Goal: Find contact information: Find contact information

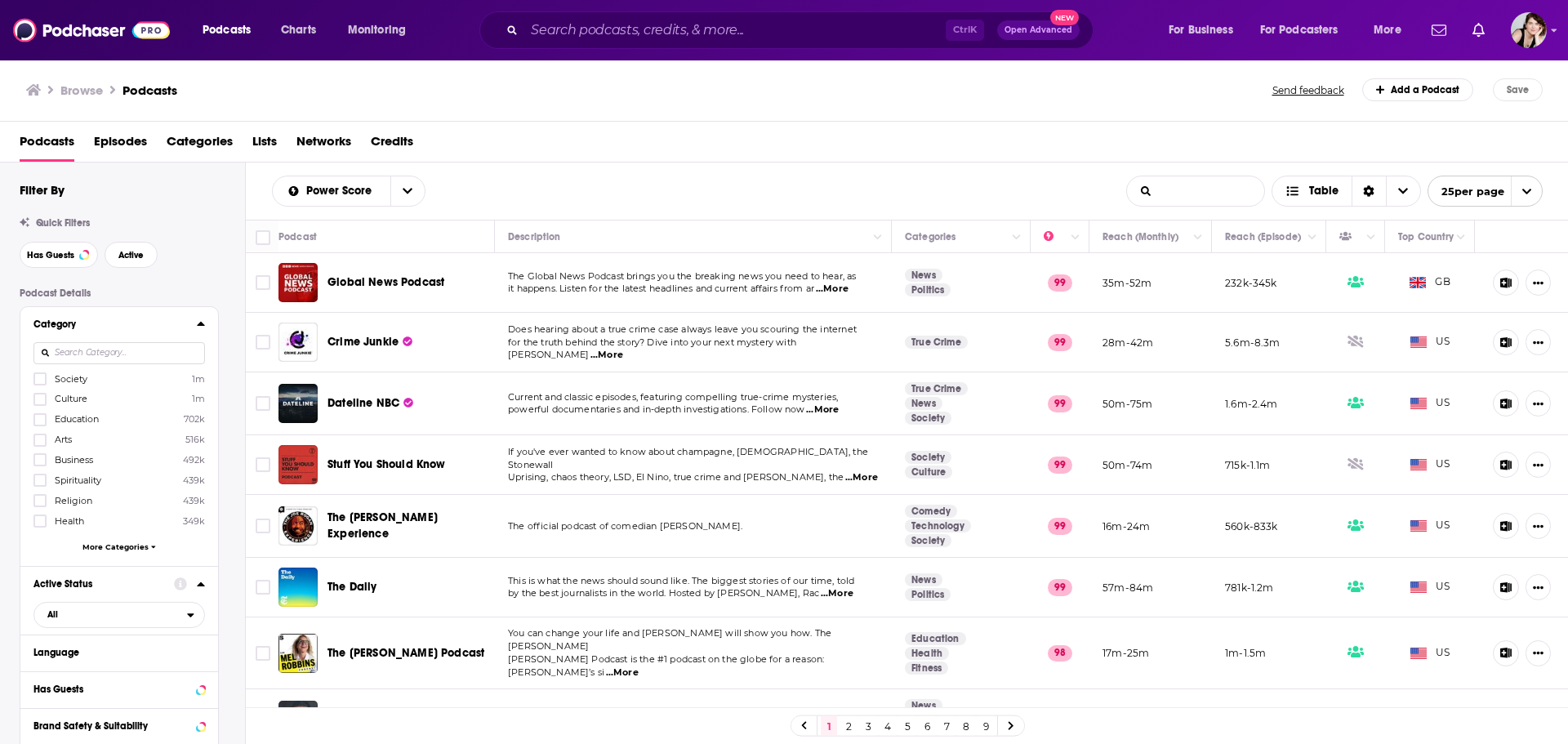
click at [1159, 191] on input "List Search Input" at bounding box center [1196, 190] width 137 height 29
paste input "American politics (for liberal or middle-of-the-road listeners — no conservativ…"
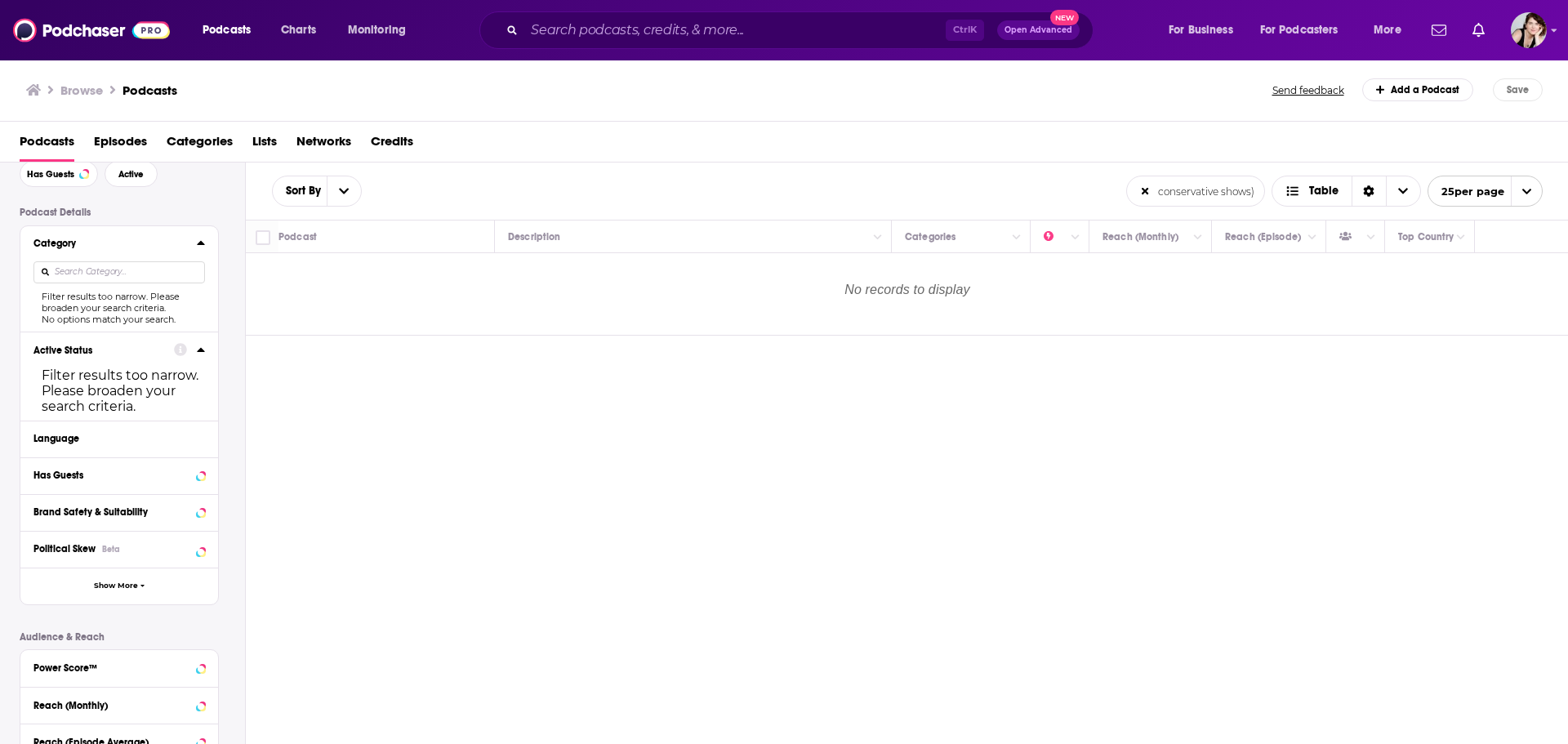
scroll to position [81, 0]
type input "American politics (for liberal or middle-of-the-road listeners — no conservativ…"
click at [199, 470] on icon at bounding box center [201, 475] width 8 height 13
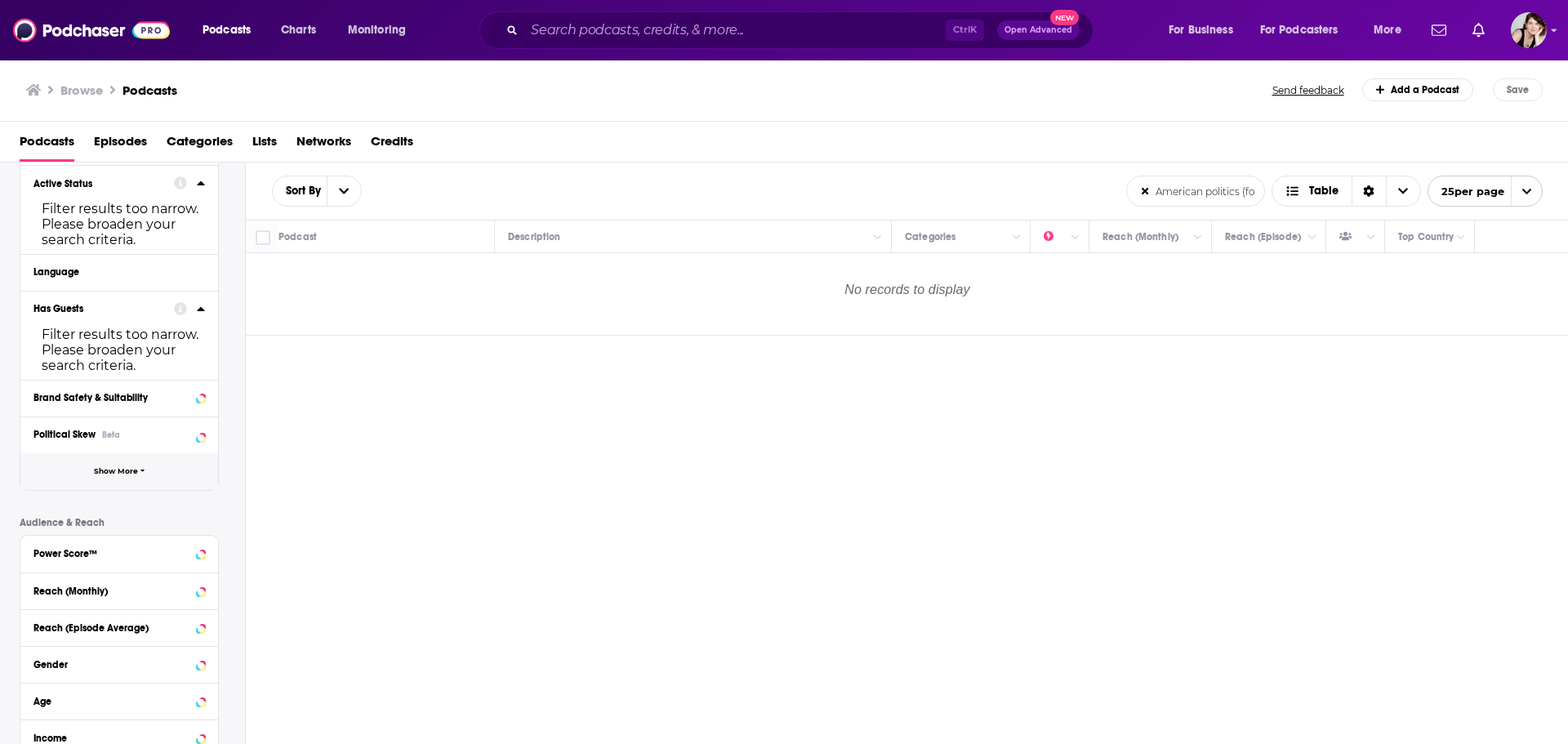
scroll to position [327, 0]
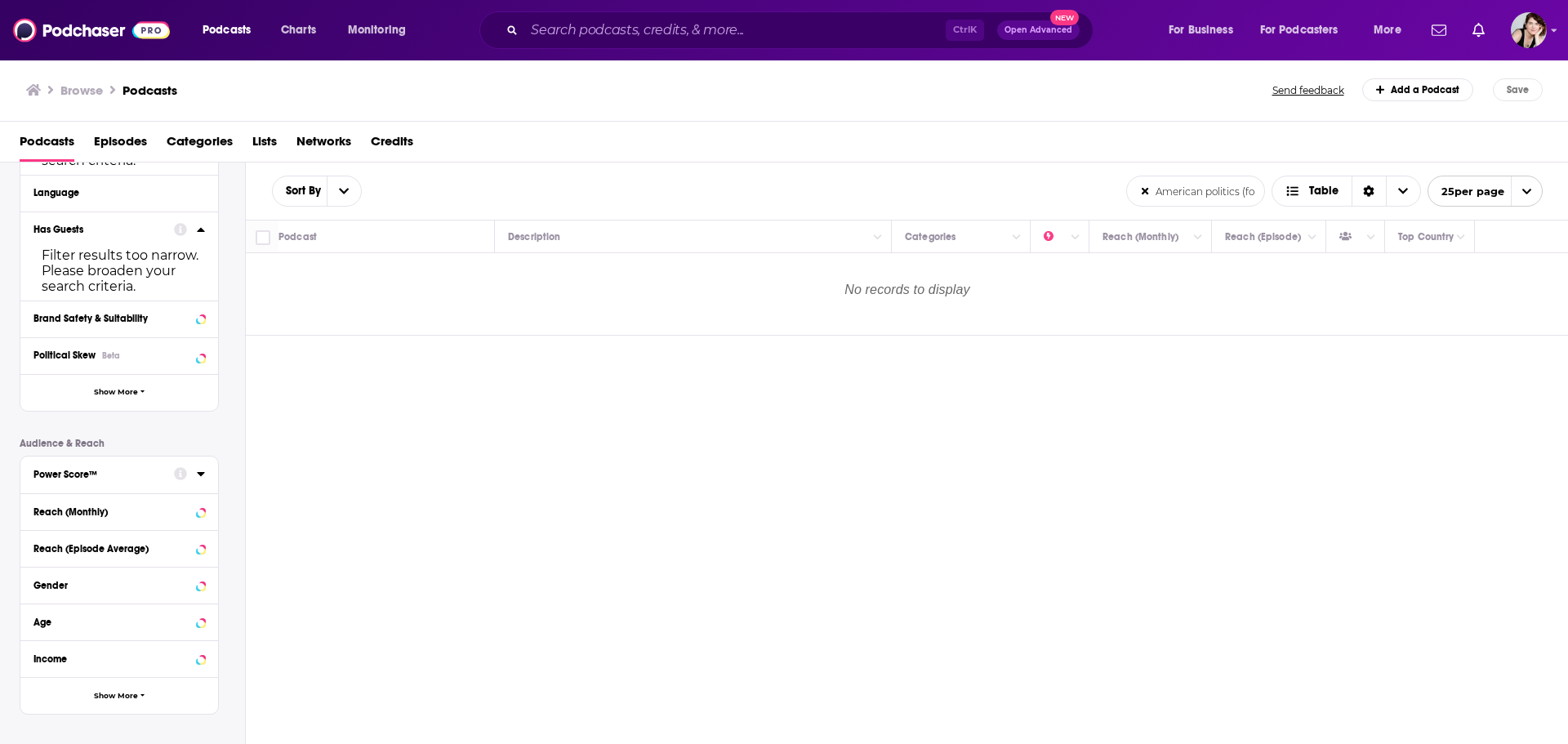
click at [197, 474] on icon at bounding box center [201, 474] width 8 height 13
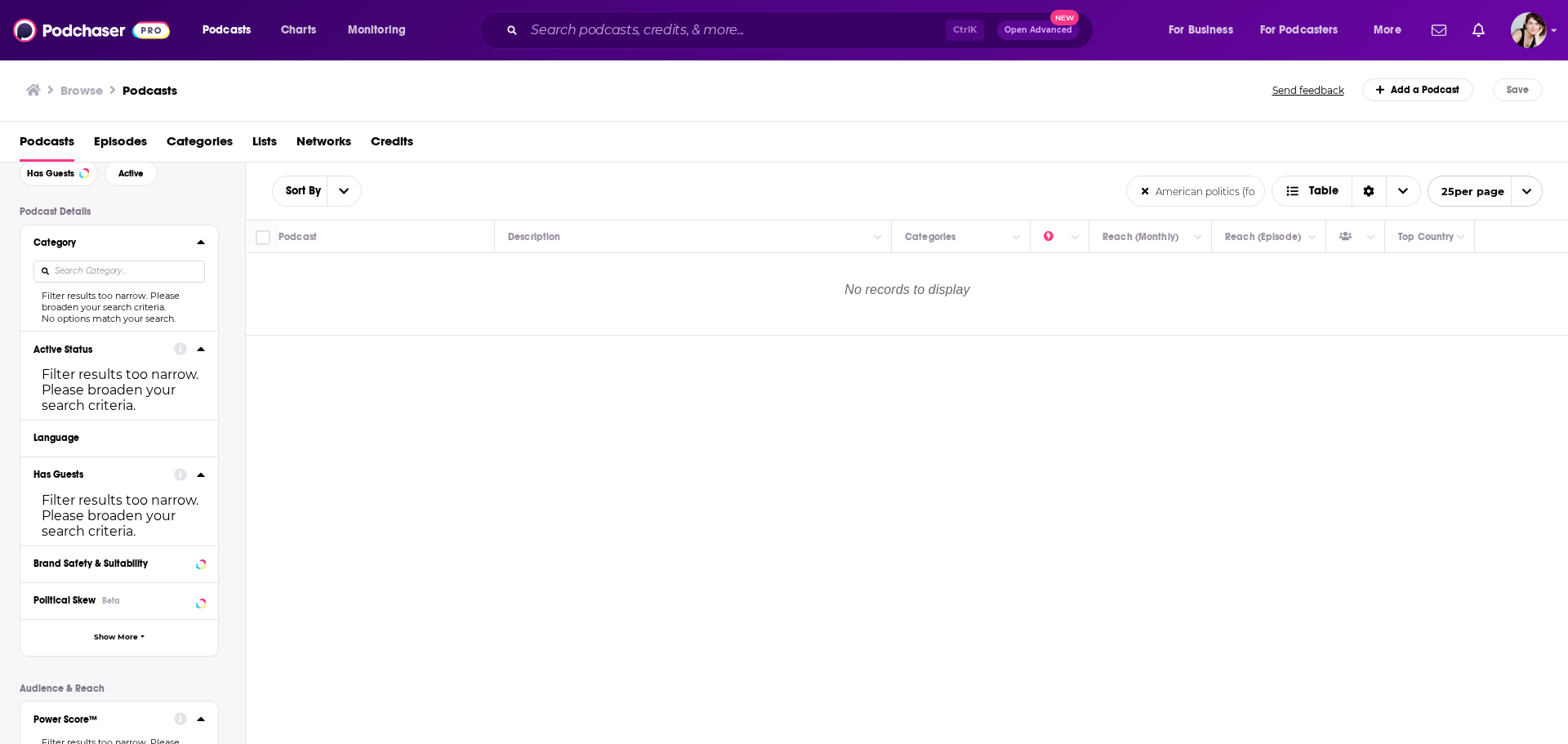
scroll to position [0, 0]
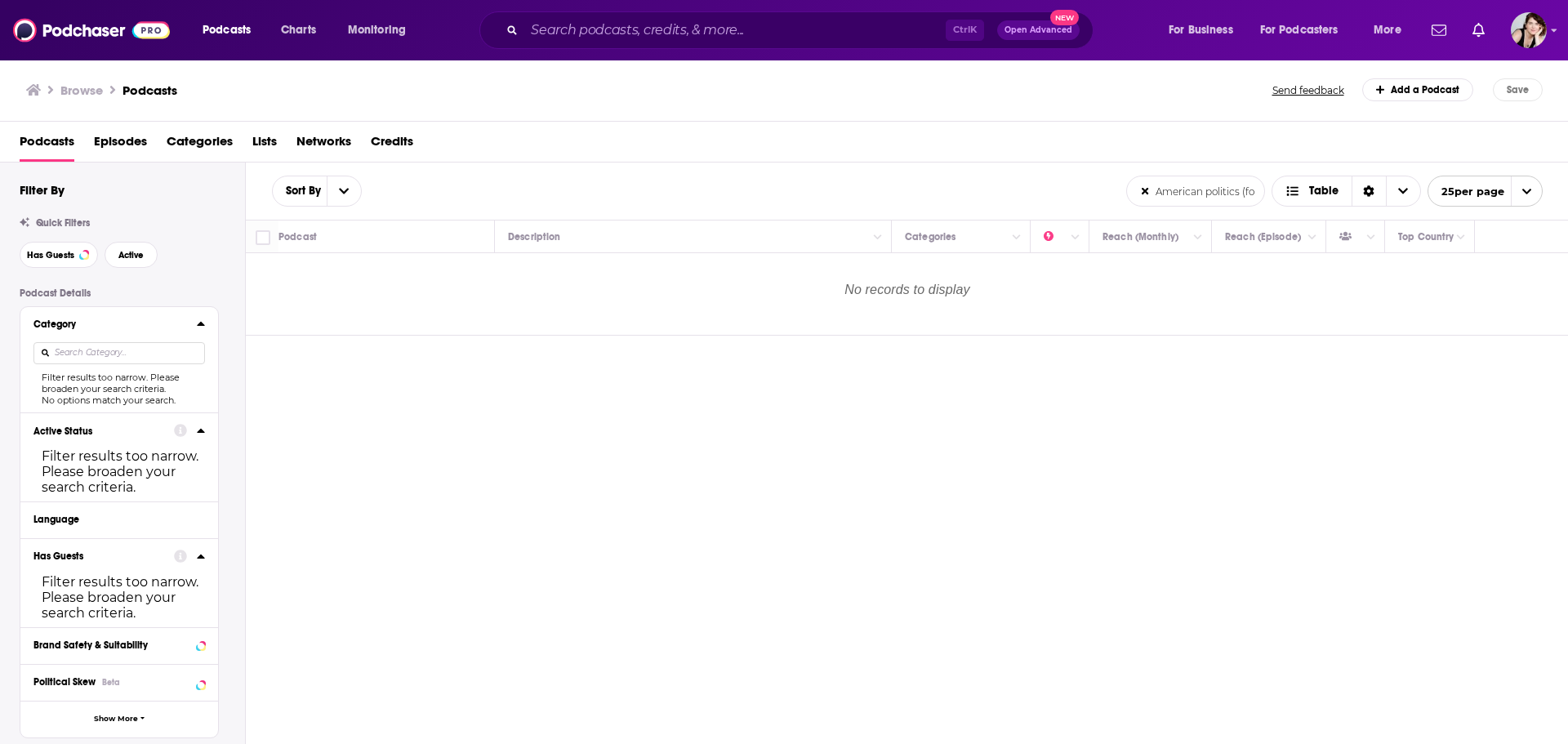
click at [199, 324] on icon at bounding box center [200, 323] width 7 height 4
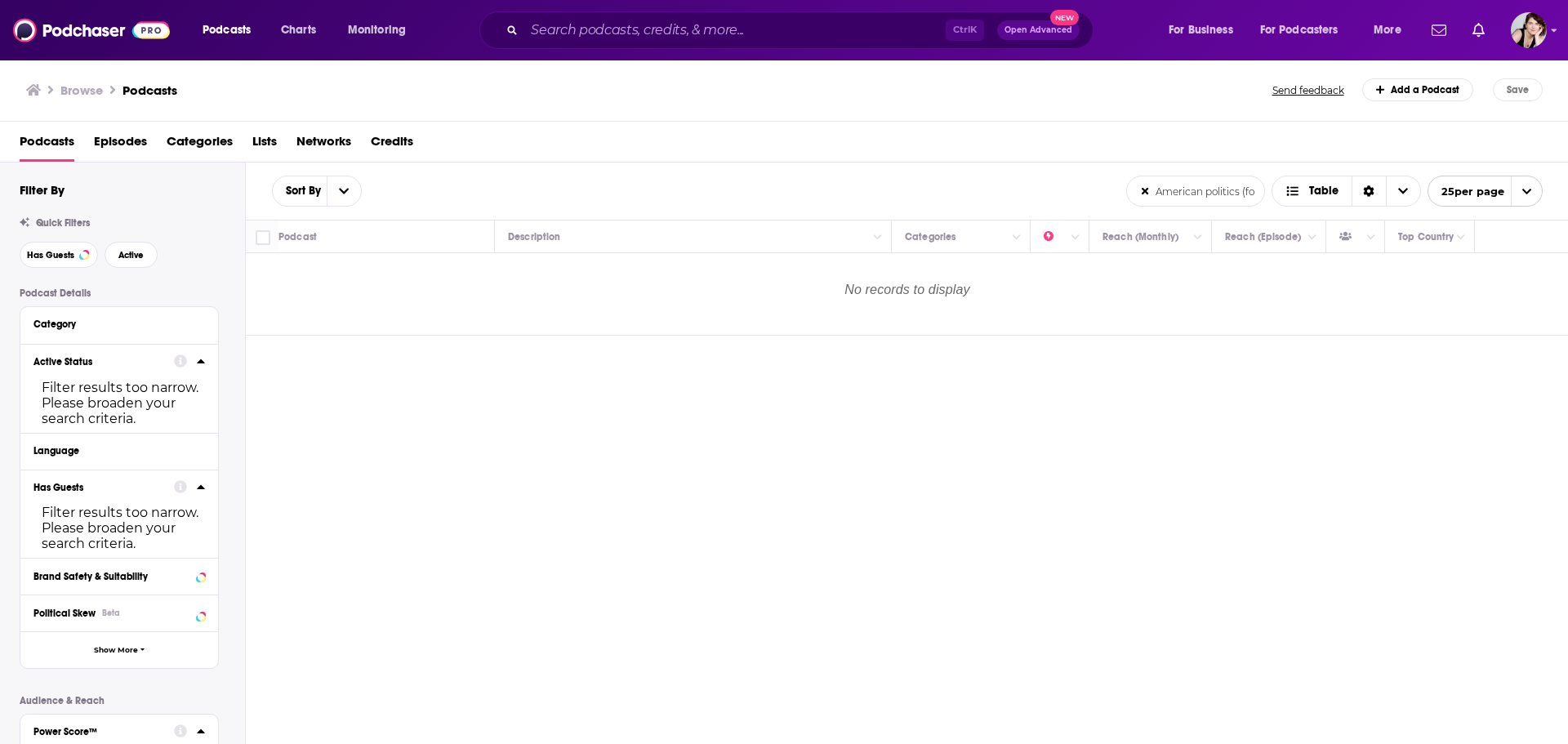
click at [195, 357] on div at bounding box center [189, 361] width 31 height 21
click at [204, 359] on icon at bounding box center [201, 361] width 8 height 13
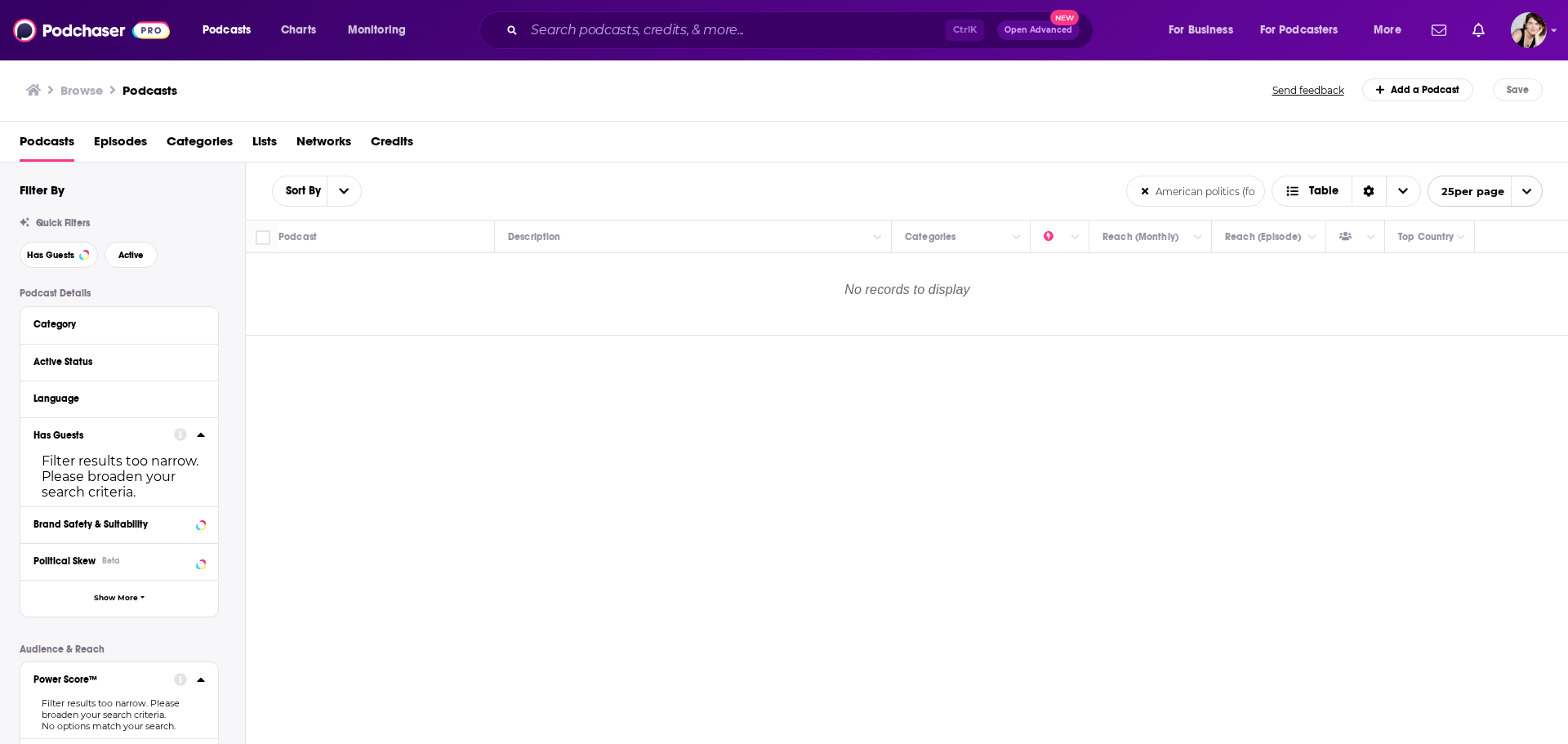
click at [199, 436] on icon at bounding box center [201, 435] width 8 height 13
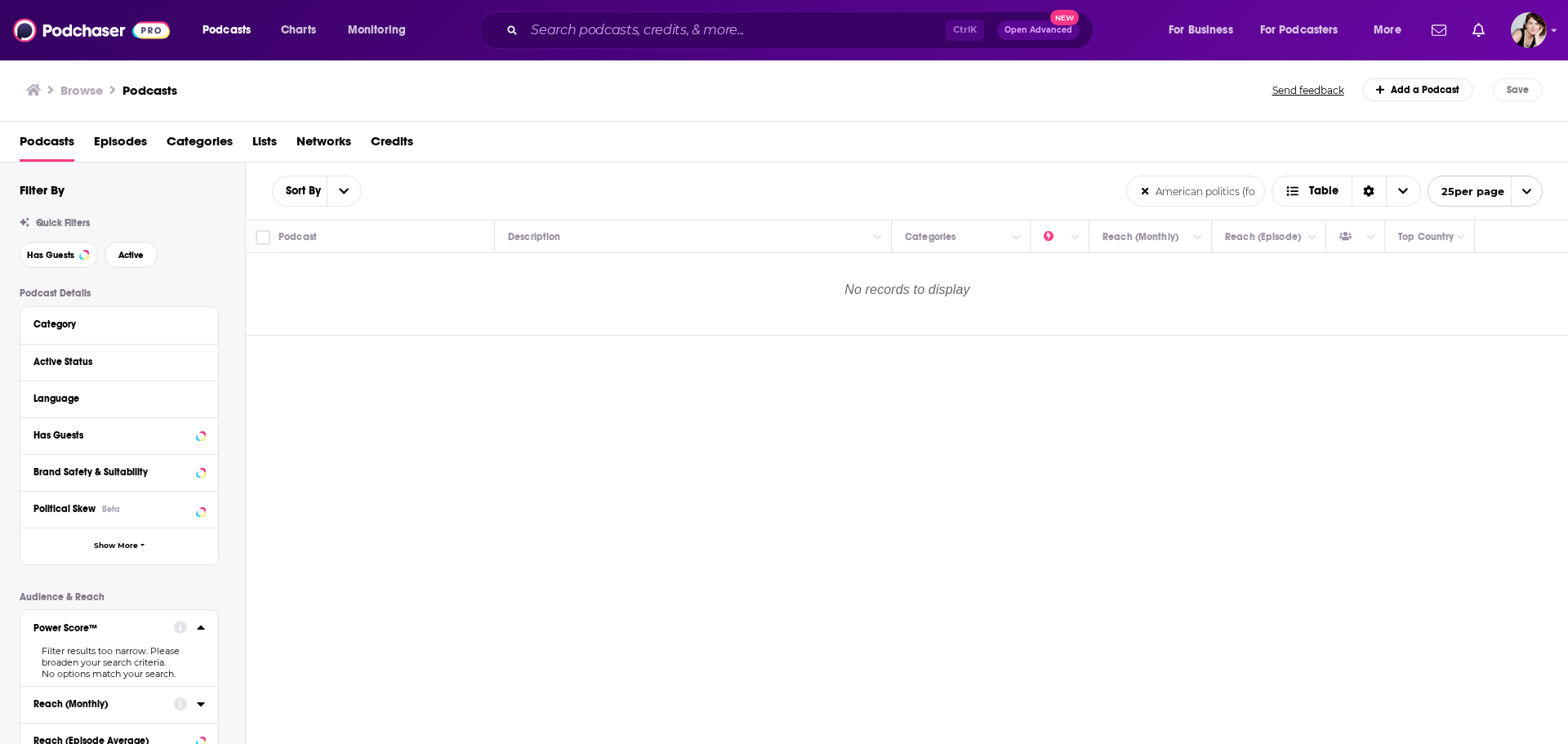
click at [201, 624] on icon at bounding box center [201, 628] width 8 height 13
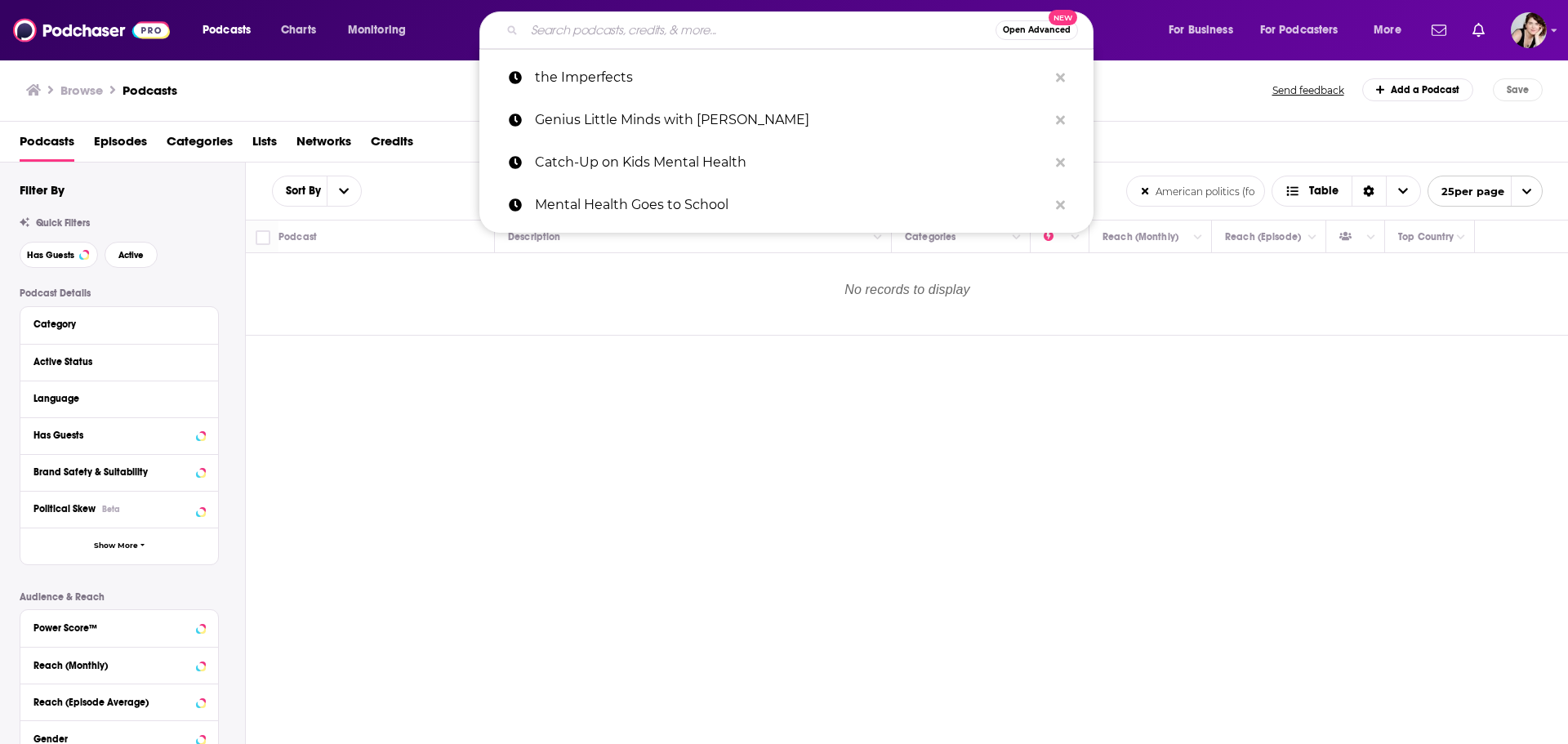
paste input "https://www.podchaser.com/podcasts/pod-save-america-245009"
type input "https://www.podchaser.com/podcasts/pod-save-america-245009"
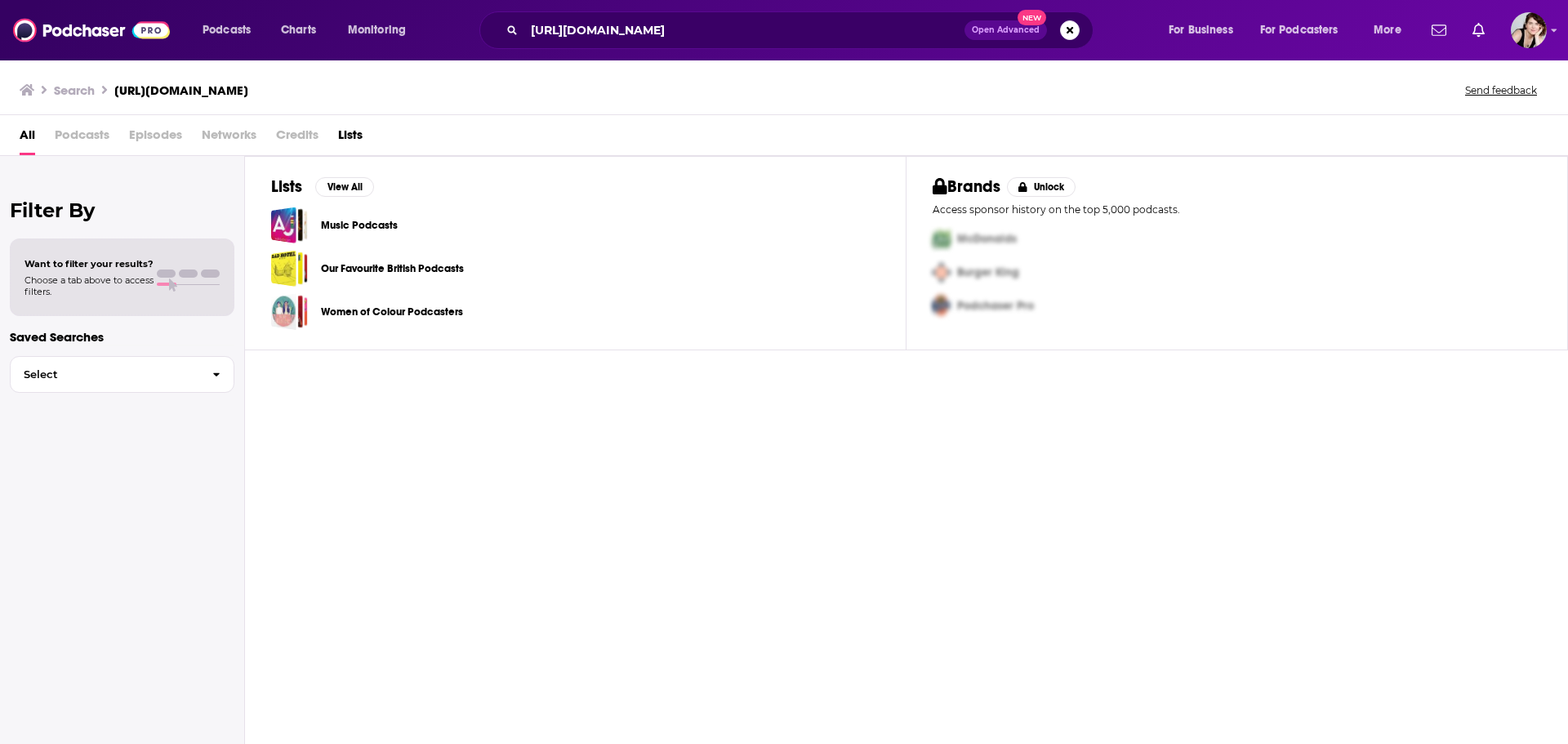
click at [76, 131] on span "Podcasts" at bounding box center [82, 138] width 55 height 33
click at [83, 131] on span "Podcasts" at bounding box center [82, 138] width 55 height 33
click at [83, 131] on span "Podcasts" at bounding box center [82, 138] width 55 height 33
click at [166, 135] on span "Episodes" at bounding box center [155, 138] width 53 height 33
click at [139, 131] on span "Episodes" at bounding box center [155, 138] width 53 height 33
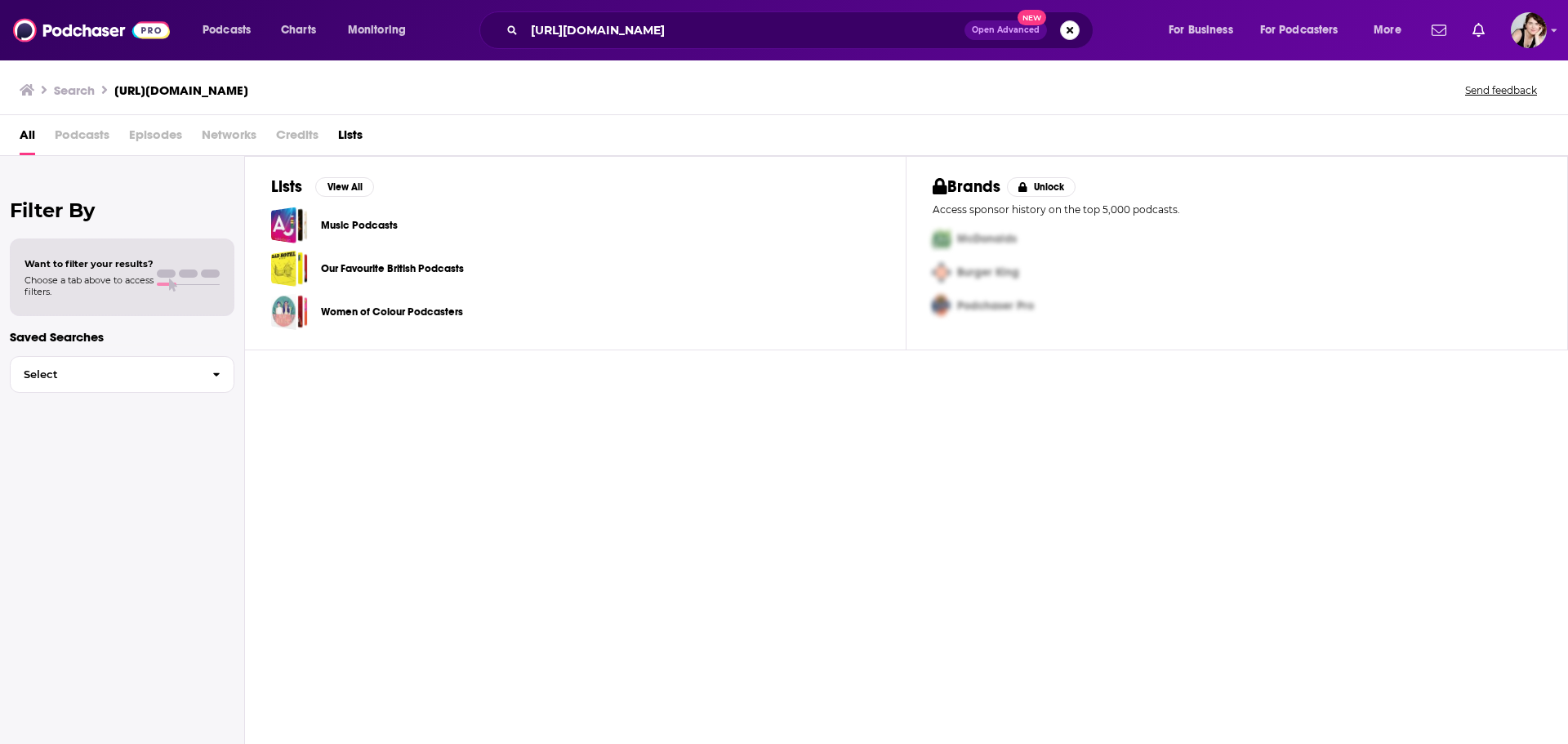
click at [1069, 27] on button "Search podcasts, credits, & more..." at bounding box center [1070, 31] width 20 height 20
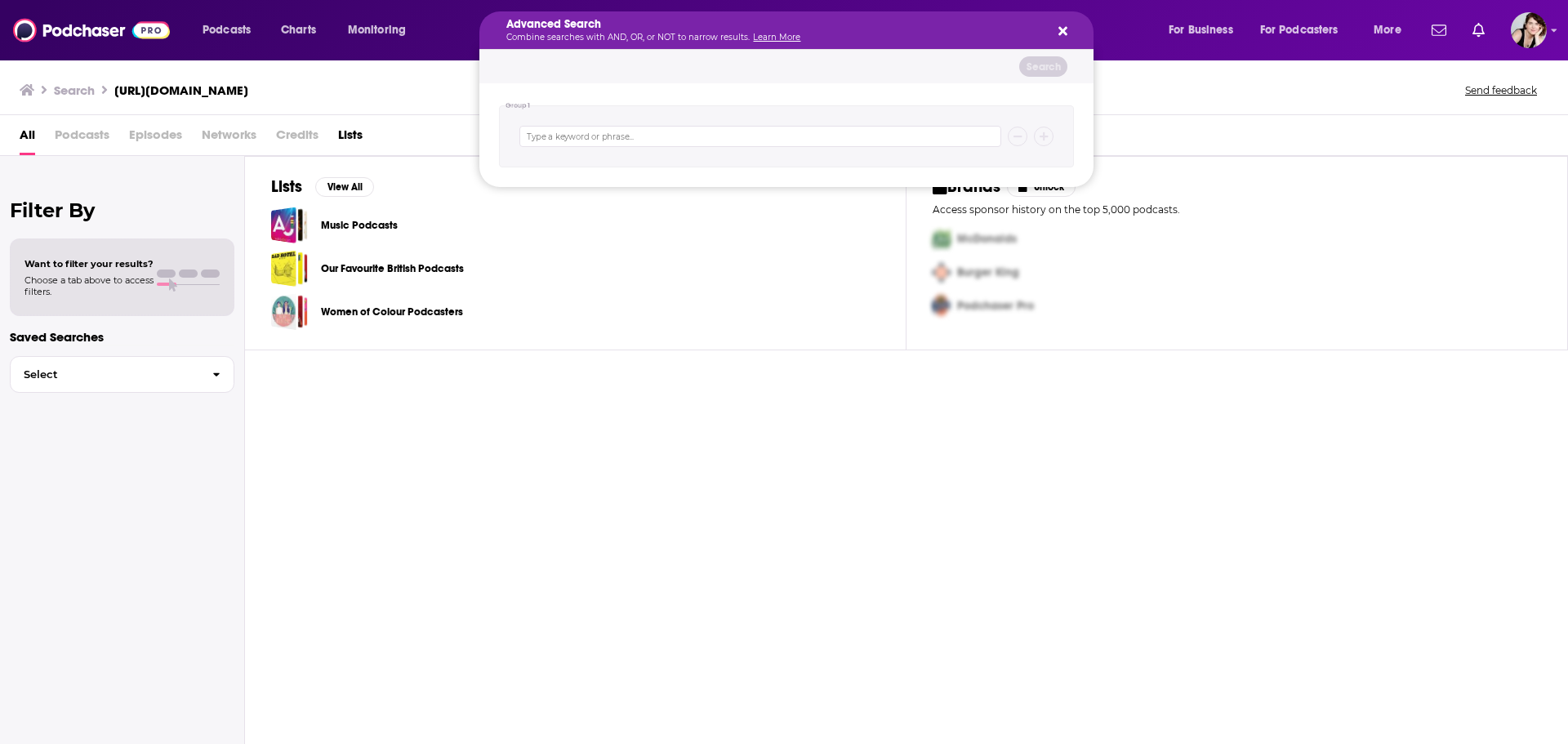
click at [1064, 23] on div "Advanced Search Combine searches with AND, OR, or NOT to narrow results. Learn …" at bounding box center [786, 30] width 614 height 37
click at [1059, 32] on icon "Search podcasts, credits, & more..." at bounding box center [1063, 31] width 9 height 13
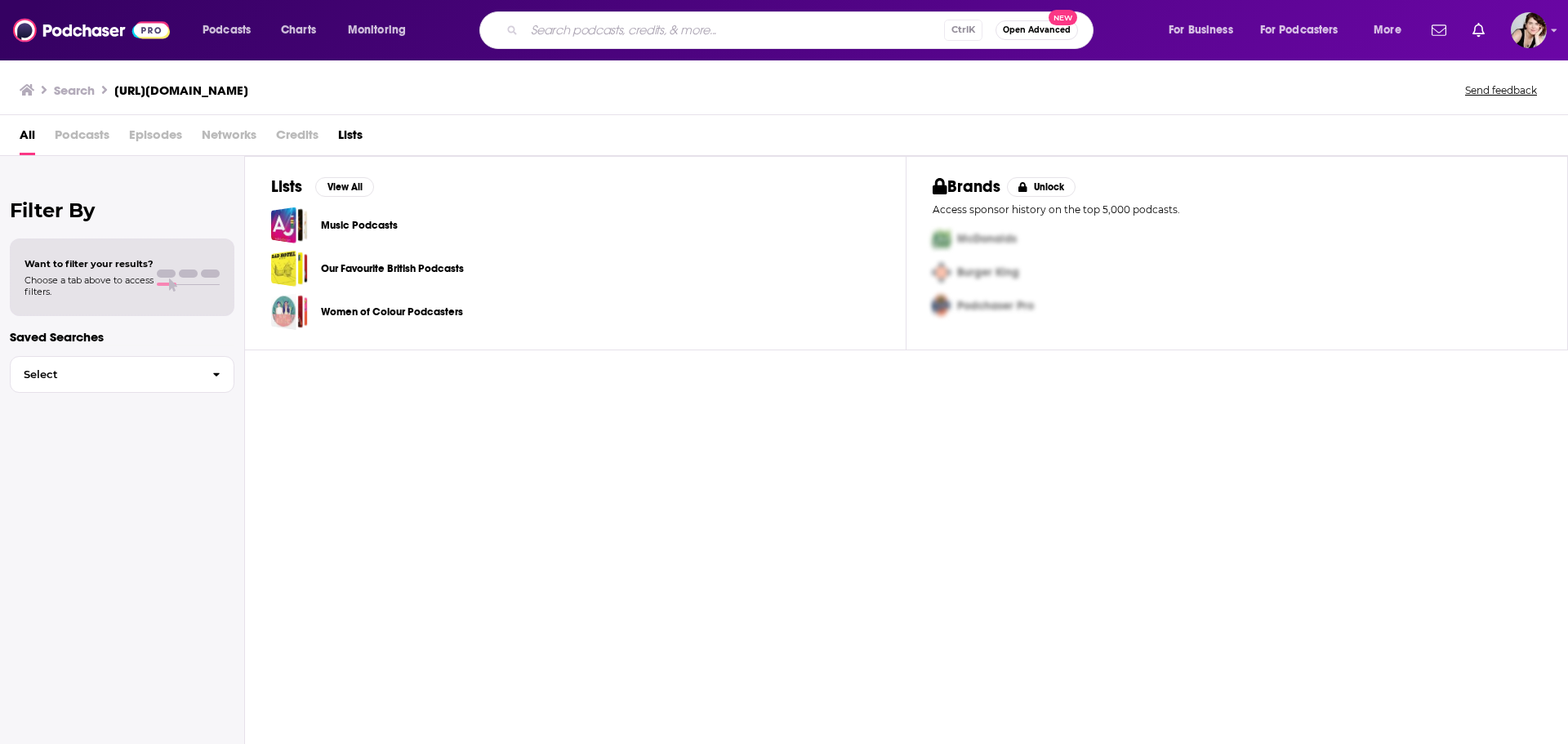
click at [96, 129] on span "Podcasts" at bounding box center [82, 138] width 55 height 33
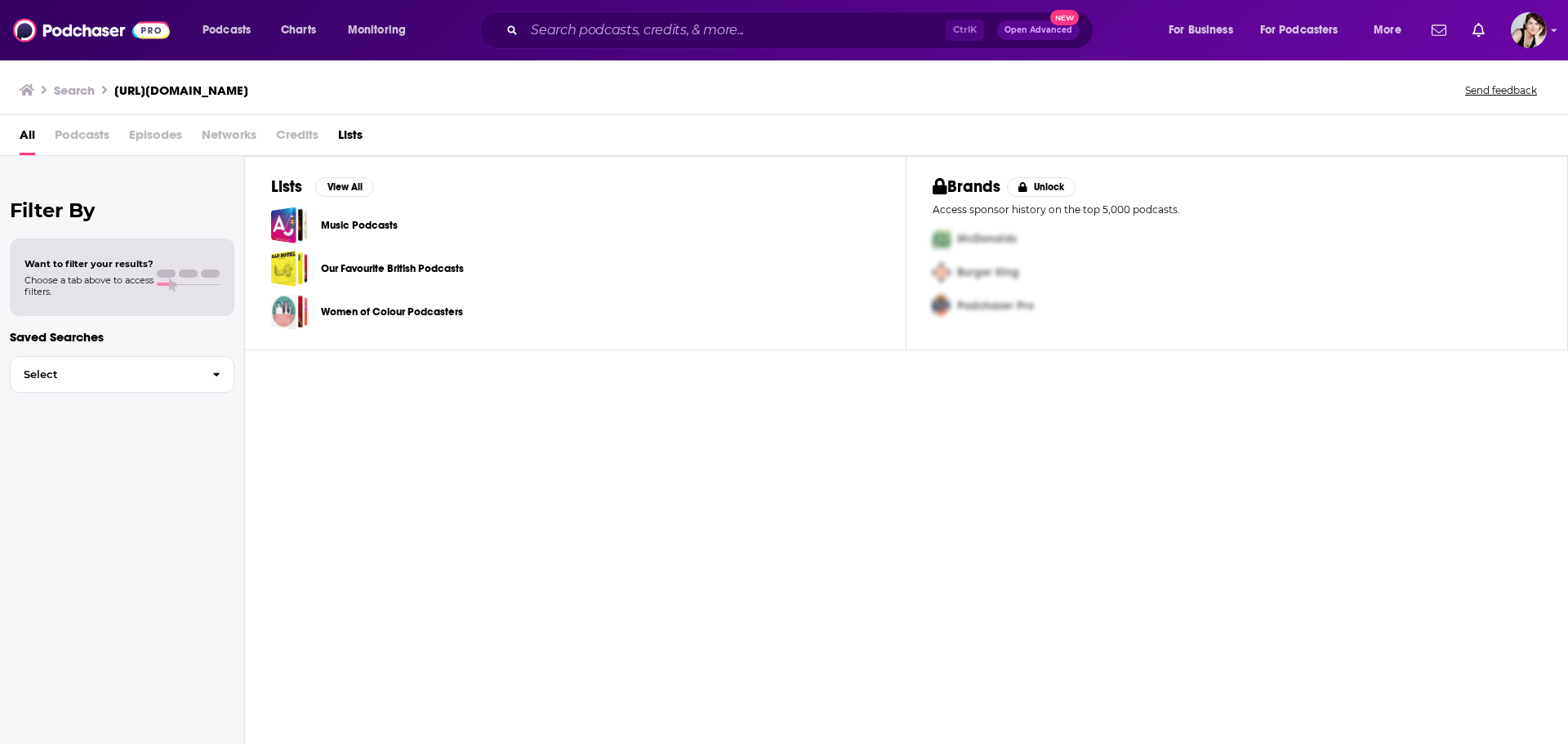
click at [80, 137] on span "Podcasts" at bounding box center [82, 138] width 55 height 33
click at [162, 131] on span "Episodes" at bounding box center [155, 138] width 53 height 33
click at [152, 129] on span "Episodes" at bounding box center [155, 138] width 53 height 33
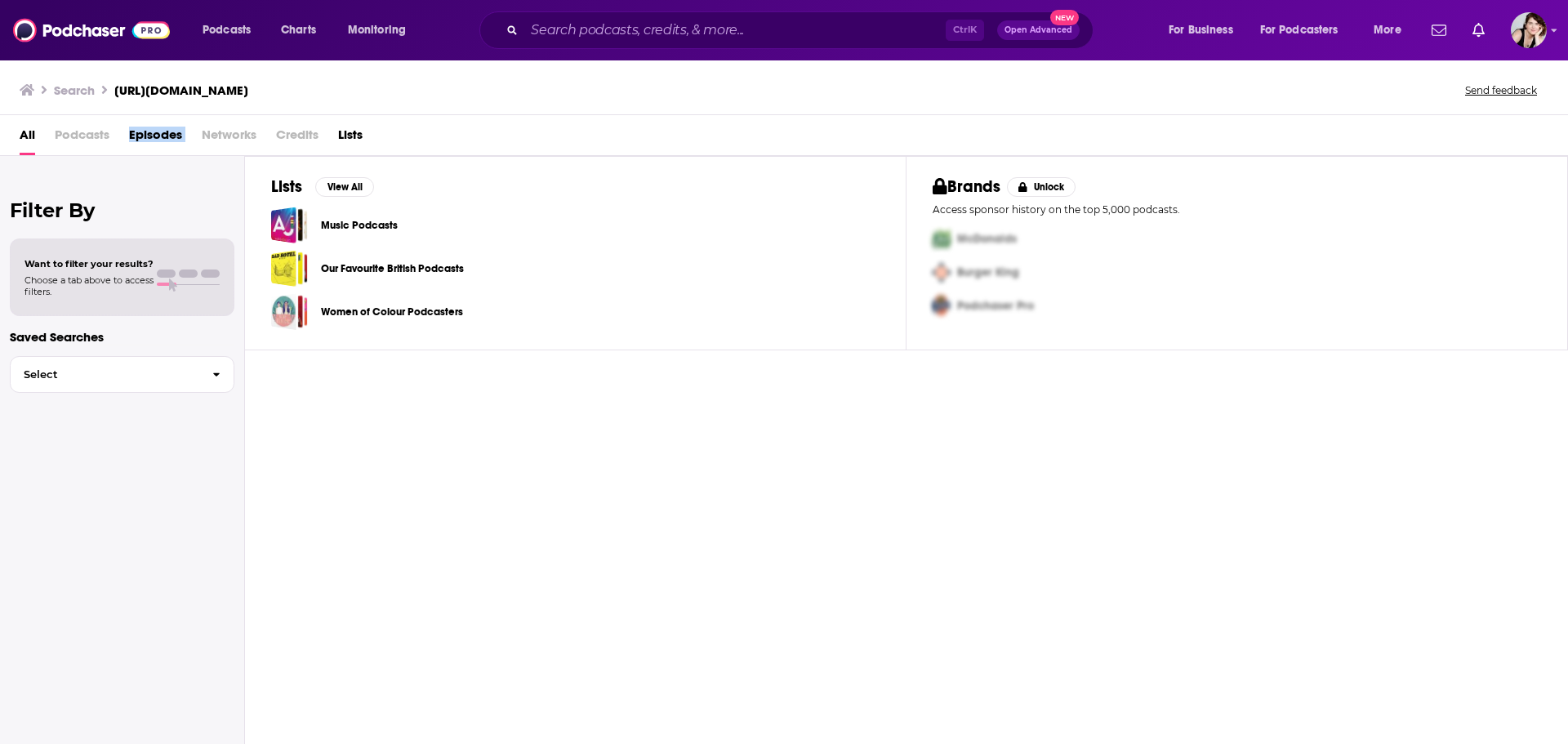
click at [151, 130] on span "Episodes" at bounding box center [155, 138] width 53 height 33
click at [74, 130] on span "Podcasts" at bounding box center [82, 138] width 55 height 33
click at [81, 136] on span "Podcasts" at bounding box center [82, 138] width 55 height 33
click at [170, 135] on span "Episodes" at bounding box center [155, 138] width 53 height 33
click at [223, 24] on span "Podcasts" at bounding box center [227, 31] width 48 height 23
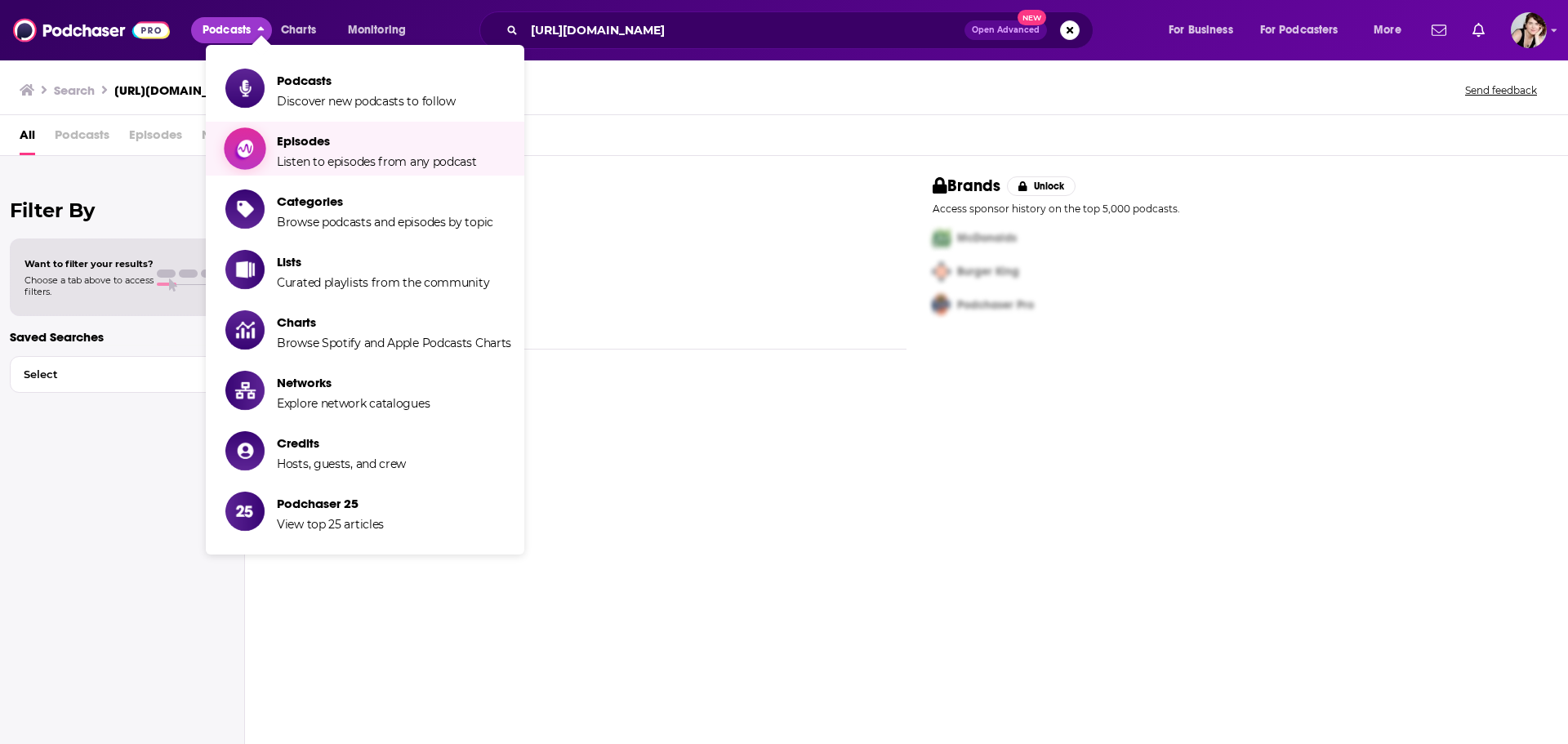
click at [313, 140] on span "Episodes" at bounding box center [377, 140] width 200 height 16
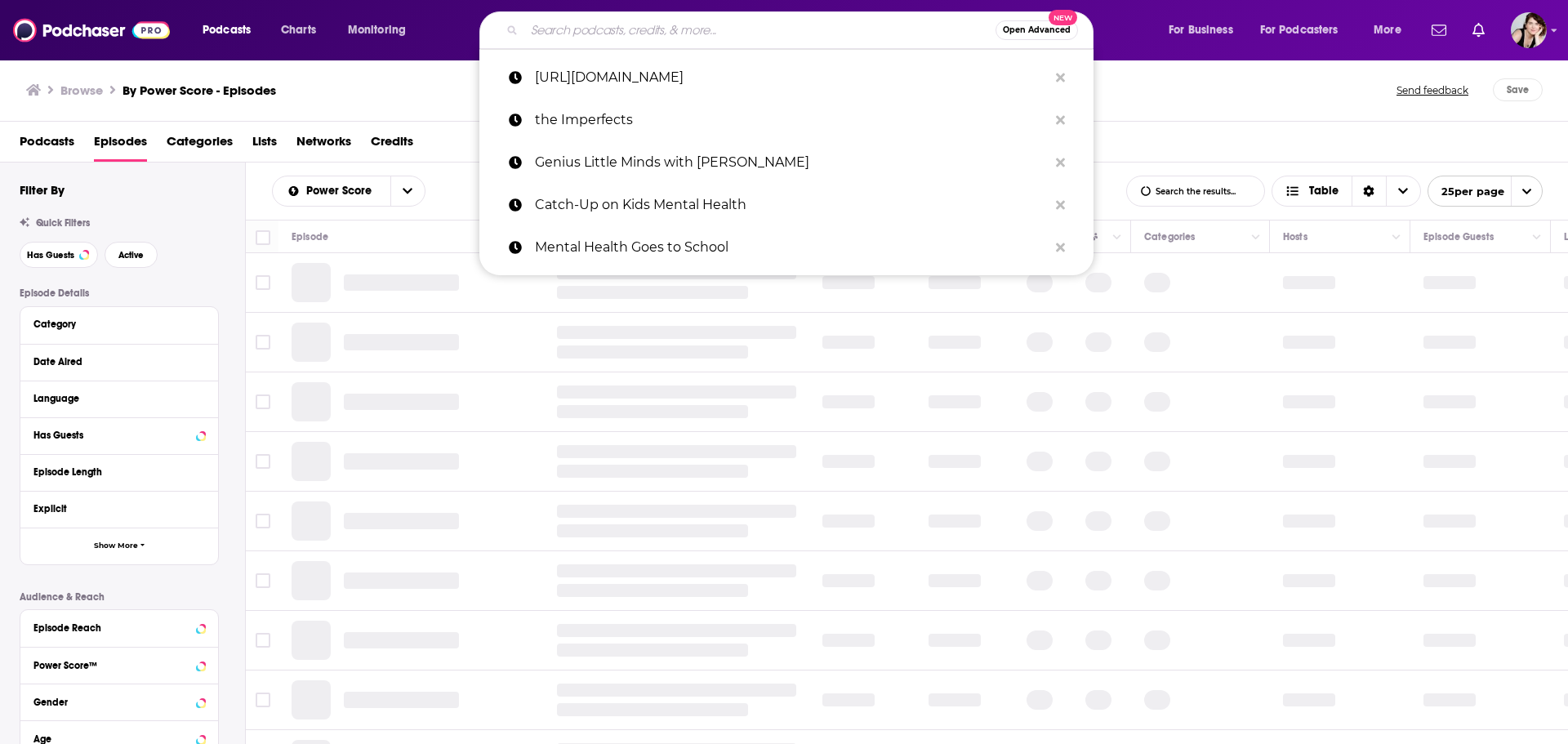
click at [581, 27] on input "Search podcasts, credits, & more..." at bounding box center [760, 30] width 471 height 26
click at [855, 68] on p "[URL][DOMAIN_NAME]" at bounding box center [791, 77] width 513 height 42
type input "[URL][DOMAIN_NAME]"
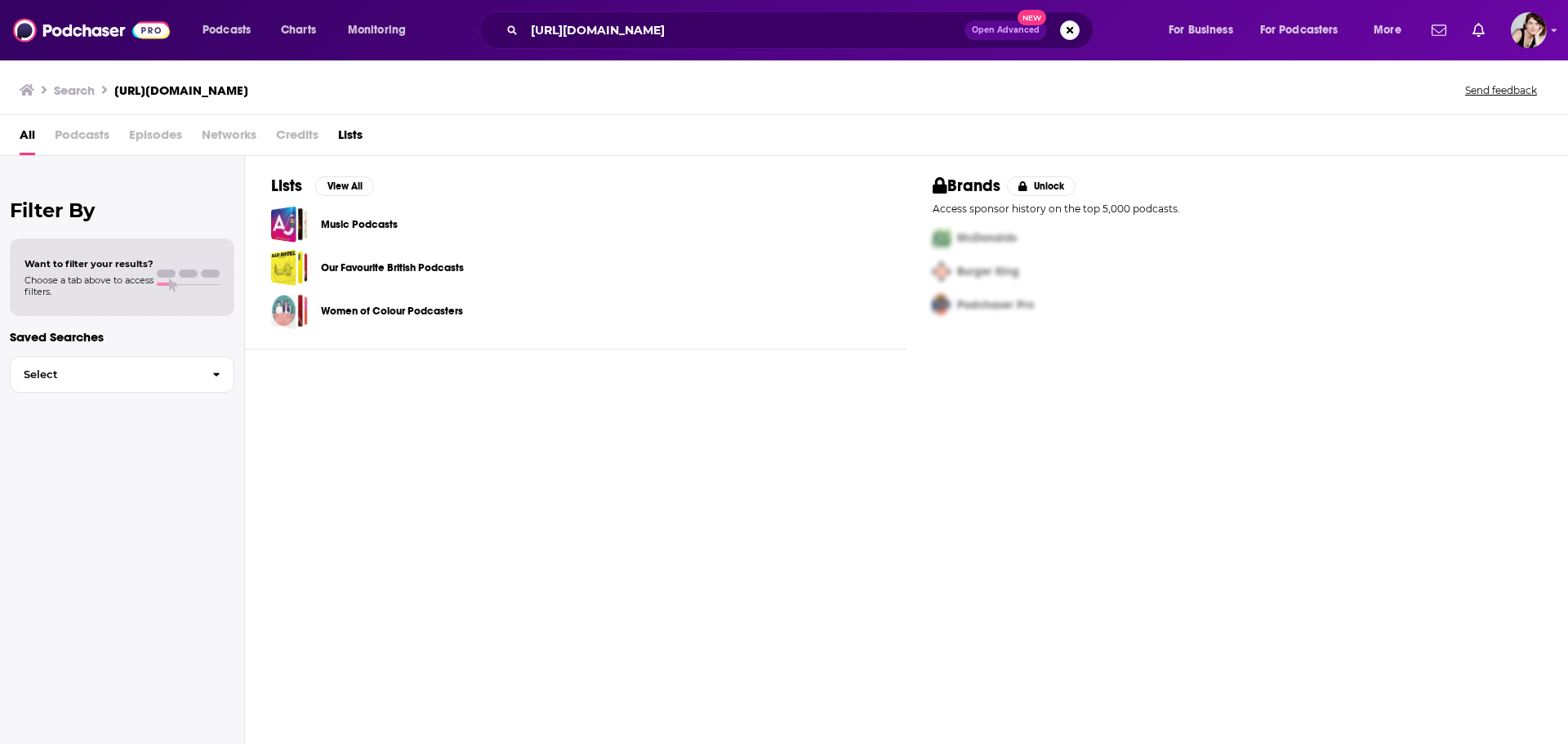
click at [900, 44] on div "https://www.podchaser.com/podcasts/pod-save-america-245009 Open Advanced New" at bounding box center [786, 30] width 614 height 37
click at [1077, 27] on button "Search podcasts, credits, & more..." at bounding box center [1070, 31] width 20 height 20
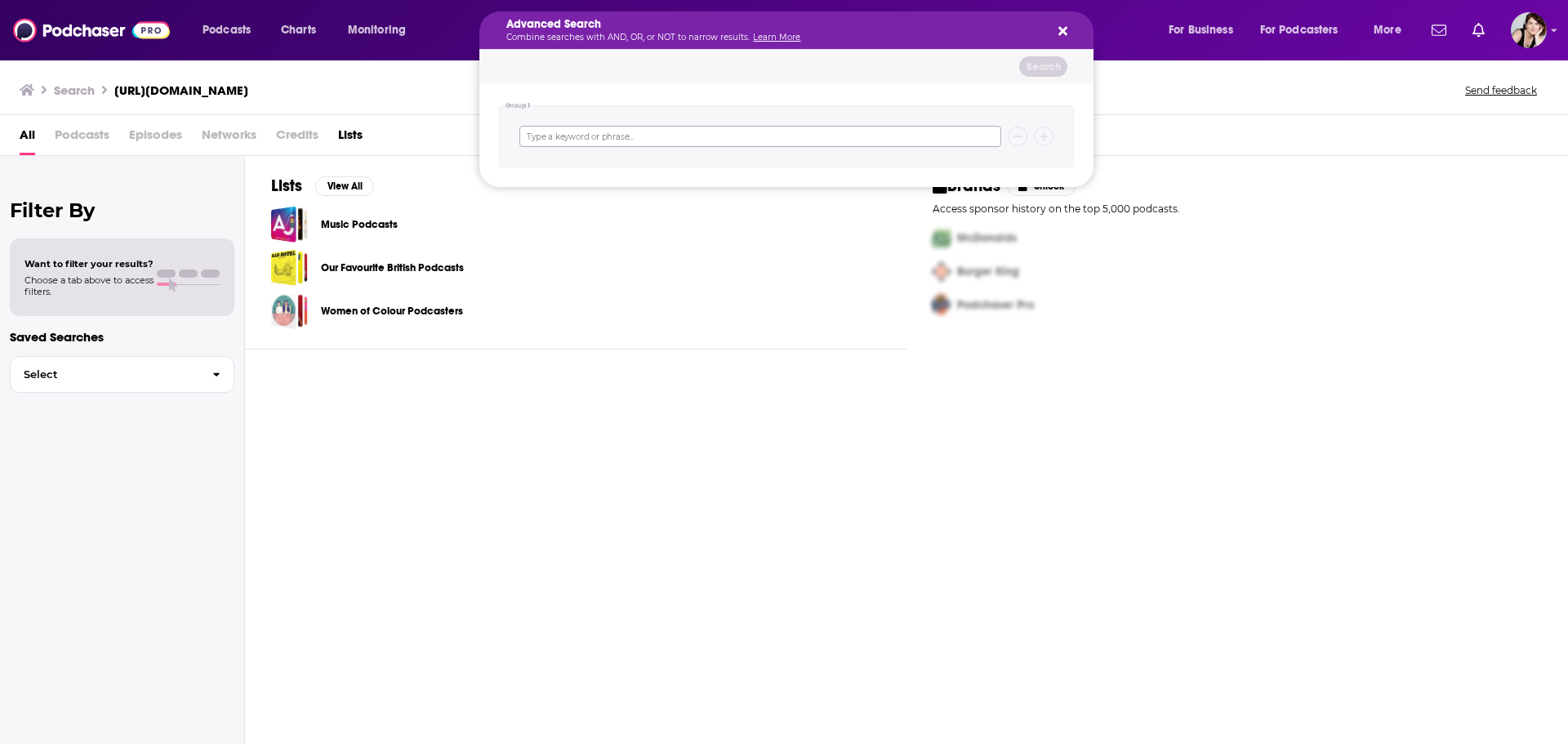
paste input "https://www.podchaser.com/podcasts/pod-save-america-245009"
type input "https://www.podchaser.com/podcasts/pod-save-america-245009"
click at [1053, 62] on button "Search" at bounding box center [1043, 67] width 48 height 21
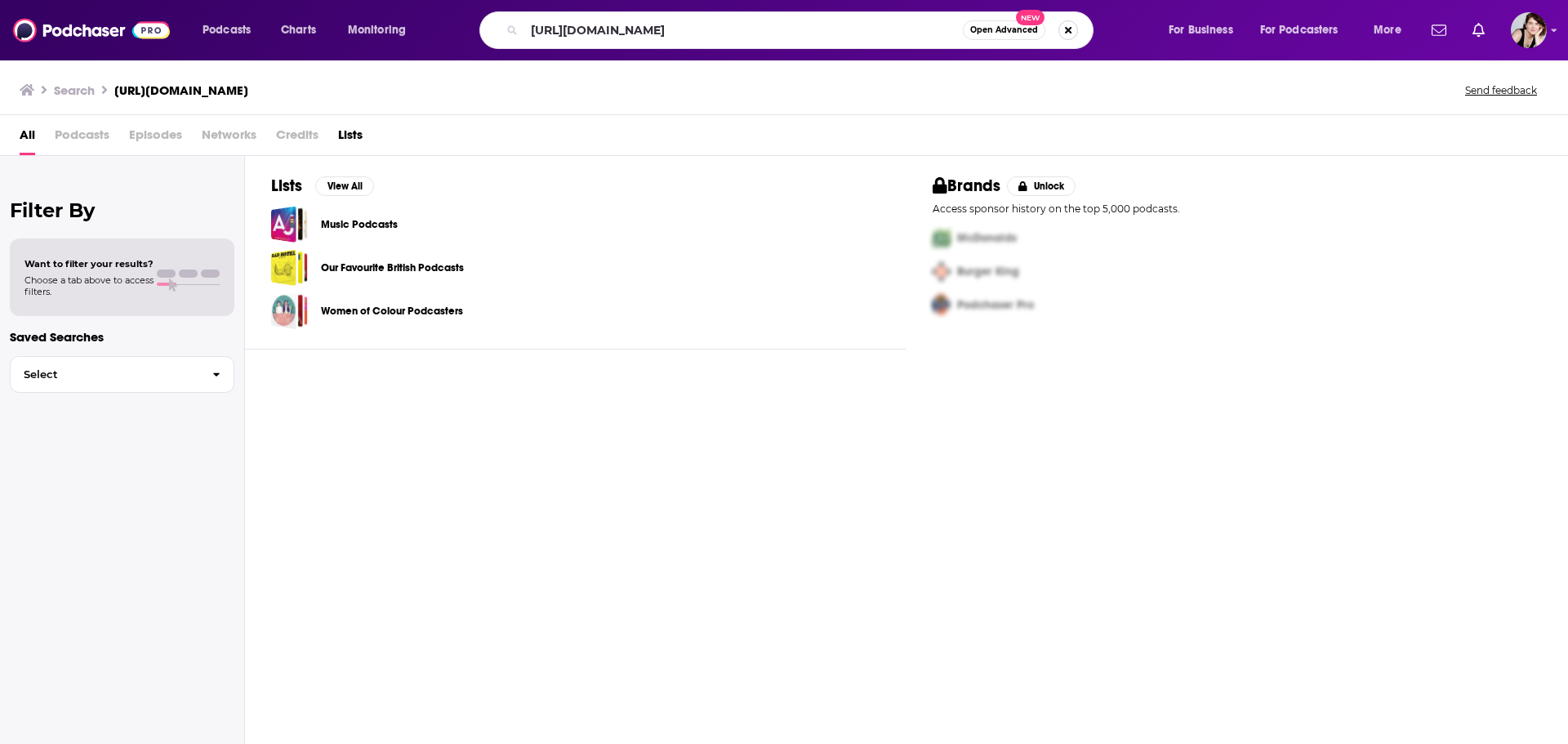
click at [1069, 29] on button "Search podcasts, credits, & more..." at bounding box center [1068, 31] width 20 height 20
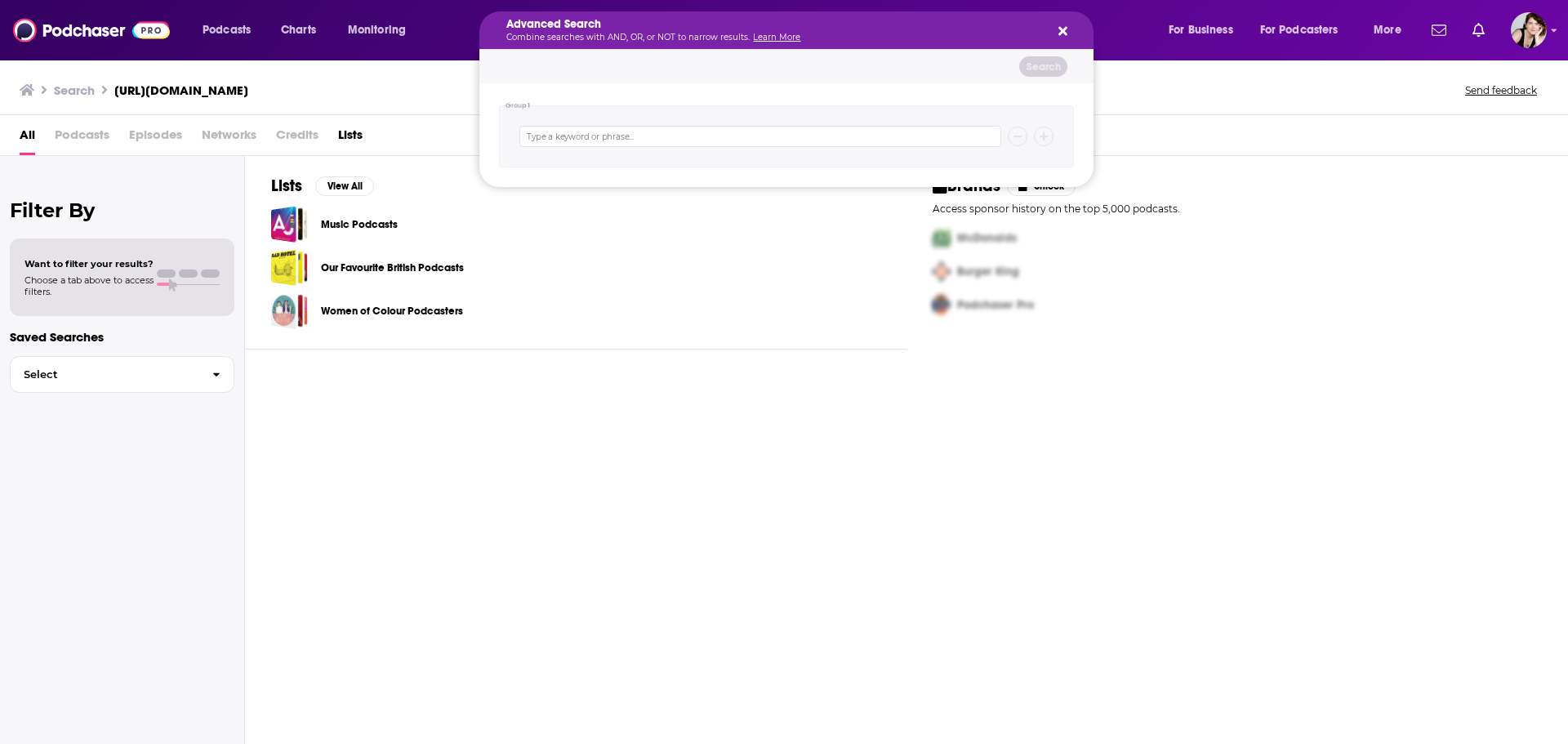
click at [1061, 29] on icon "Search podcasts, credits, & more..." at bounding box center [1063, 31] width 9 height 9
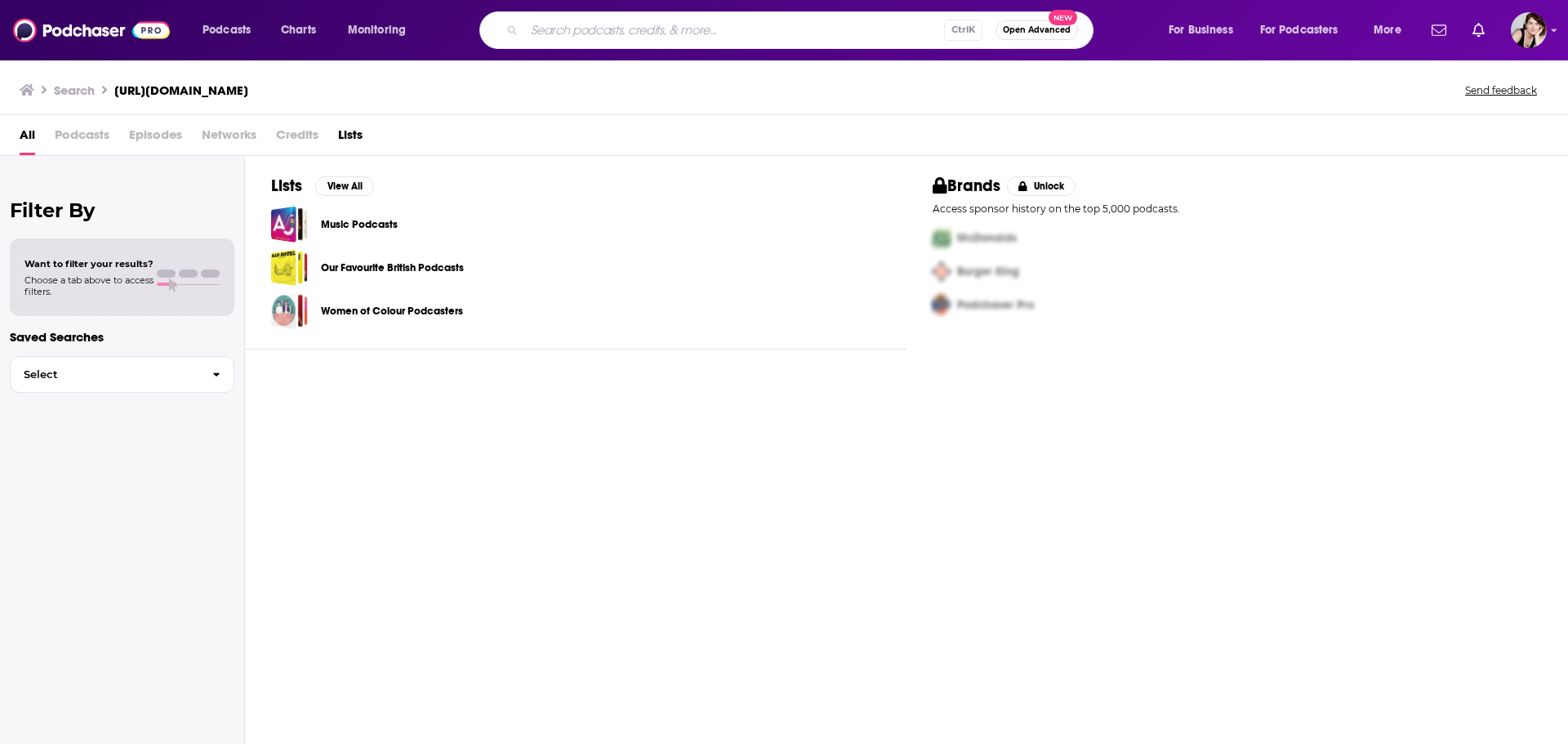
click at [74, 135] on span "Podcasts" at bounding box center [82, 138] width 55 height 33
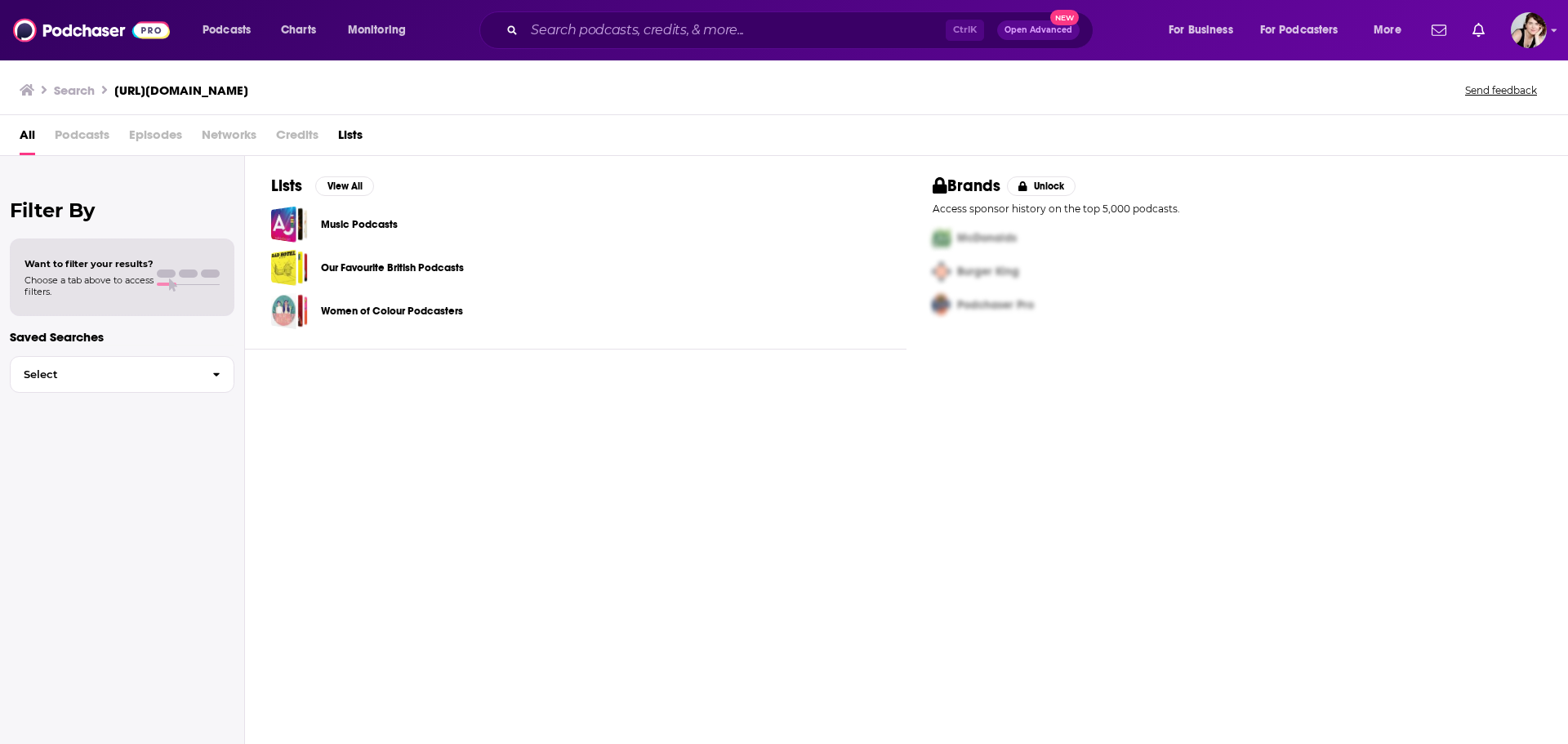
click at [168, 131] on span "Episodes" at bounding box center [155, 138] width 53 height 33
click at [221, 129] on span "Networks" at bounding box center [229, 138] width 55 height 33
click at [228, 28] on span "Podcasts" at bounding box center [227, 31] width 48 height 23
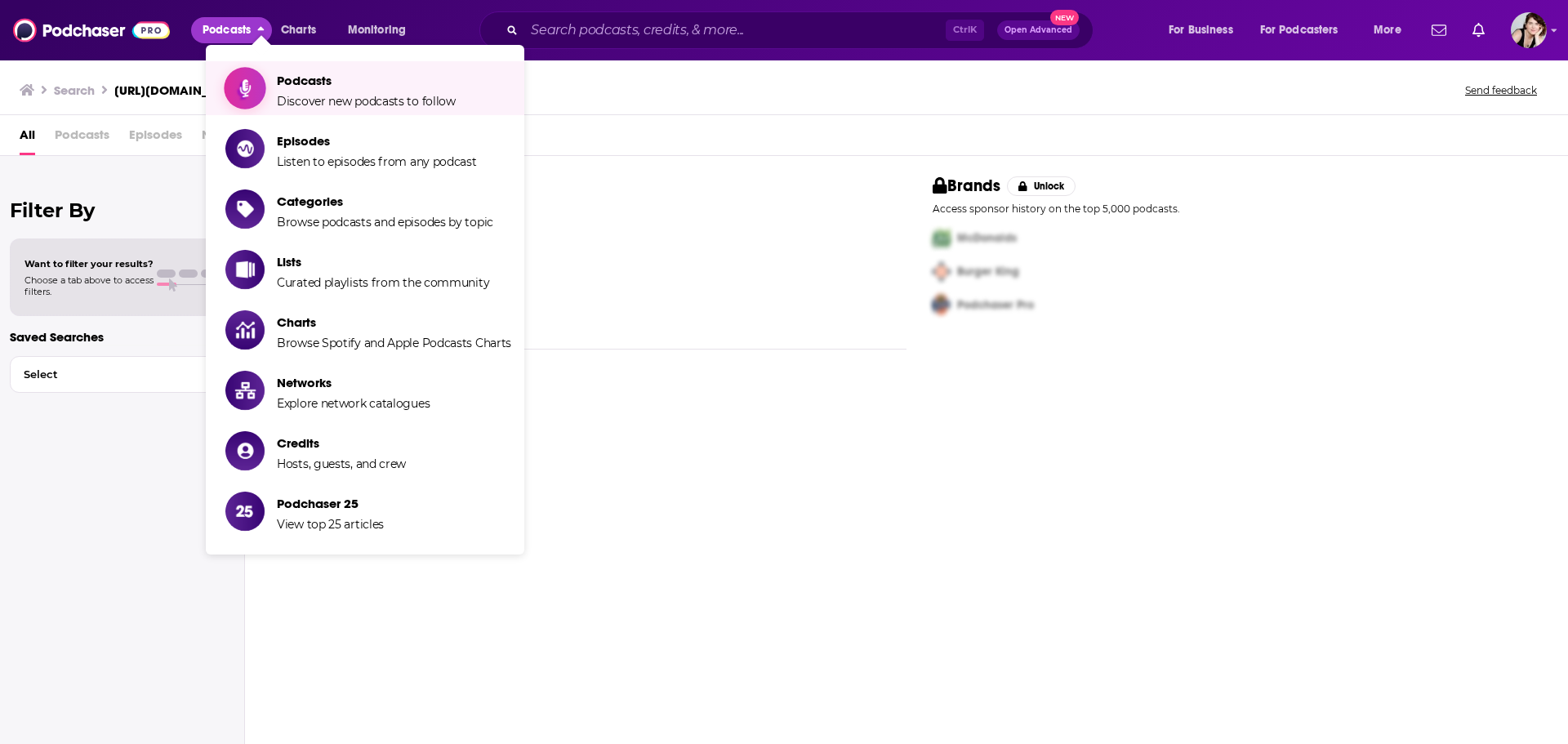
click at [323, 76] on span "Podcasts" at bounding box center [366, 80] width 179 height 16
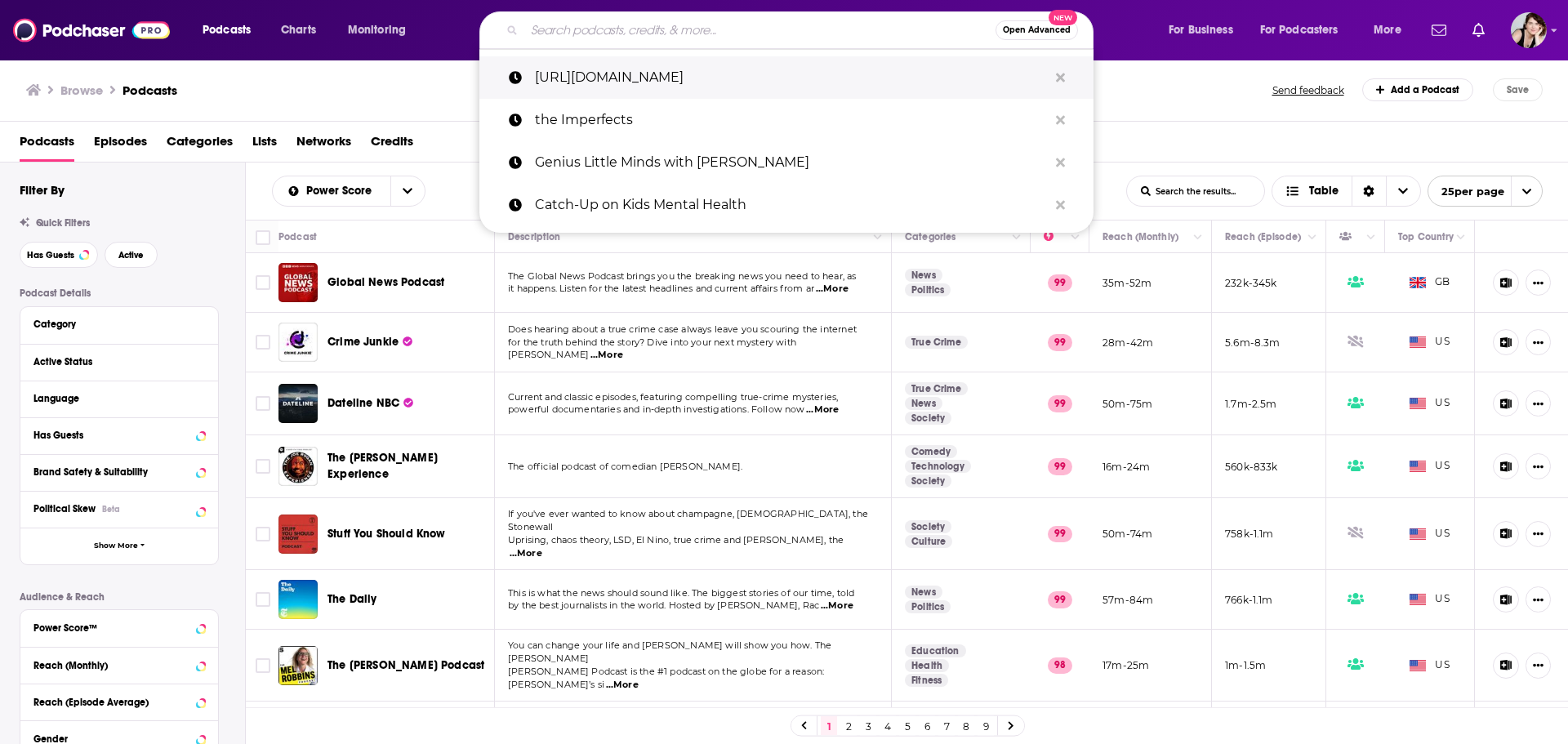
drag, startPoint x: 572, startPoint y: 29, endPoint x: 851, endPoint y: 72, distance: 282.3
click at [851, 72] on p "https://www.podchaser.com/podcasts/pod-save-america-245009" at bounding box center [791, 77] width 513 height 42
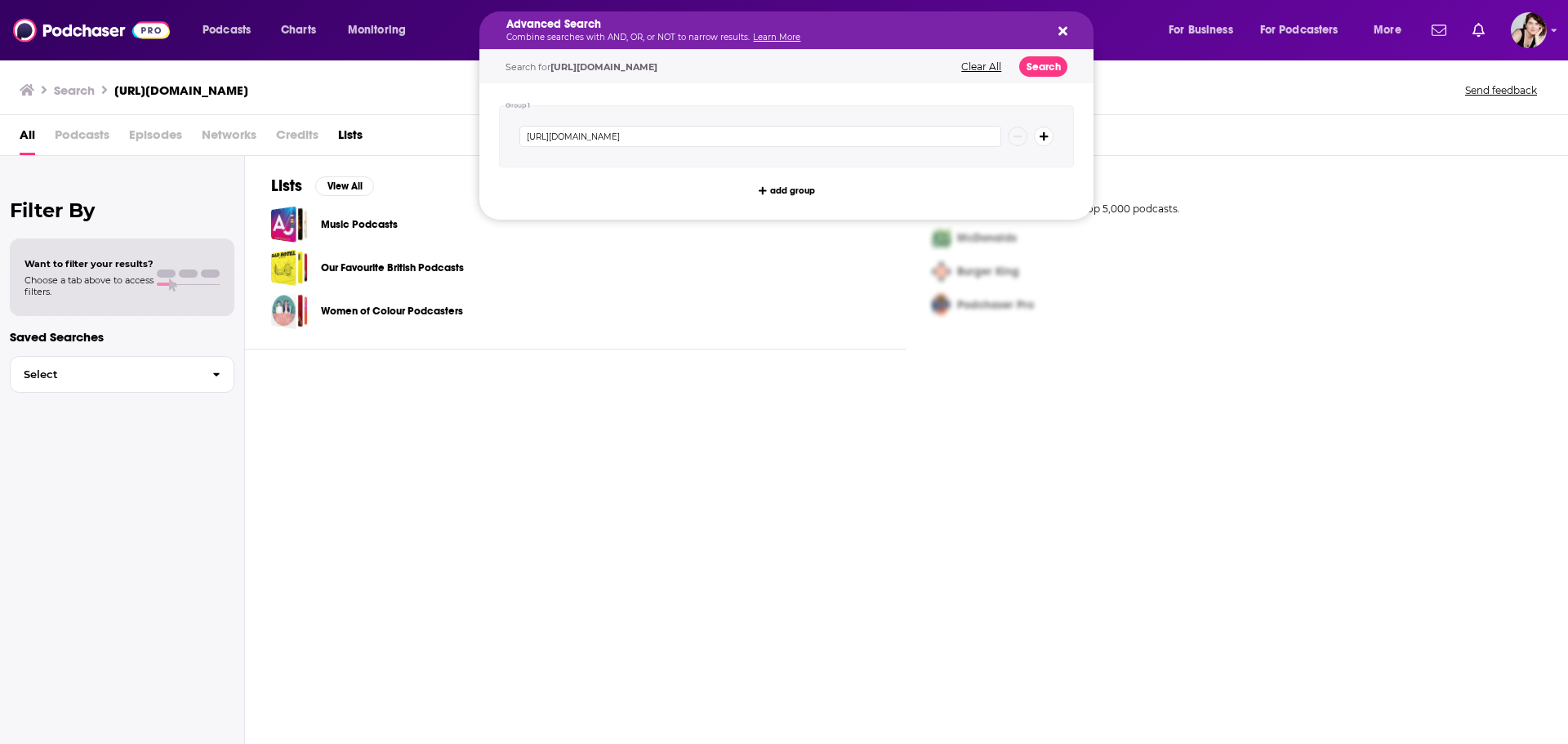
drag, startPoint x: 924, startPoint y: 27, endPoint x: 856, endPoint y: 32, distance: 68.2
click at [1061, 28] on icon "Search podcasts, credits, & more..." at bounding box center [1063, 31] width 9 height 9
drag, startPoint x: 870, startPoint y: 30, endPoint x: 796, endPoint y: 40, distance: 74.7
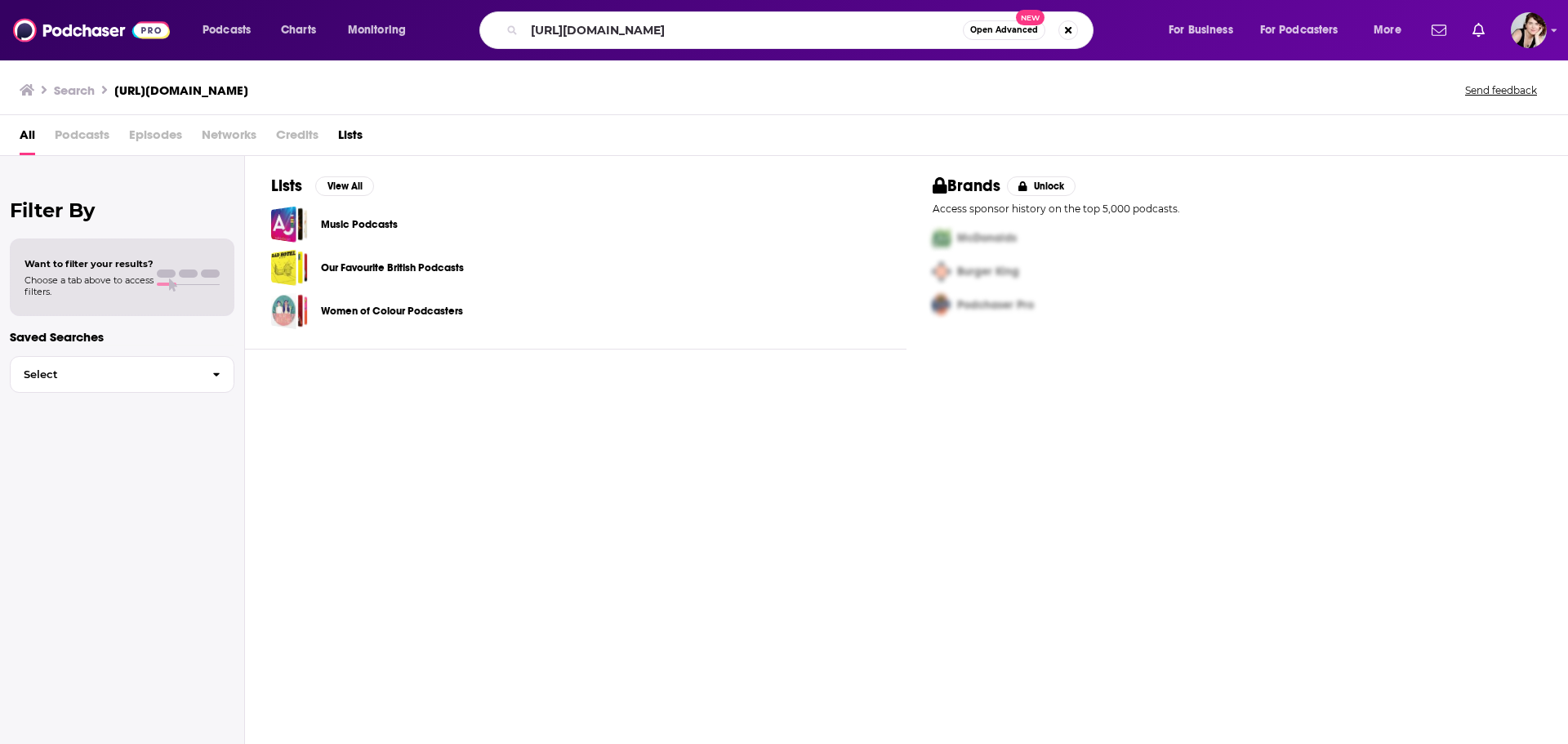
drag, startPoint x: 588, startPoint y: 269, endPoint x: 592, endPoint y: 241, distance: 28.3
click at [589, 269] on div "Our Favourite British Podcasts" at bounding box center [575, 268] width 609 height 37
click at [1066, 30] on button "Search podcasts, credits, & more..." at bounding box center [1068, 31] width 20 height 20
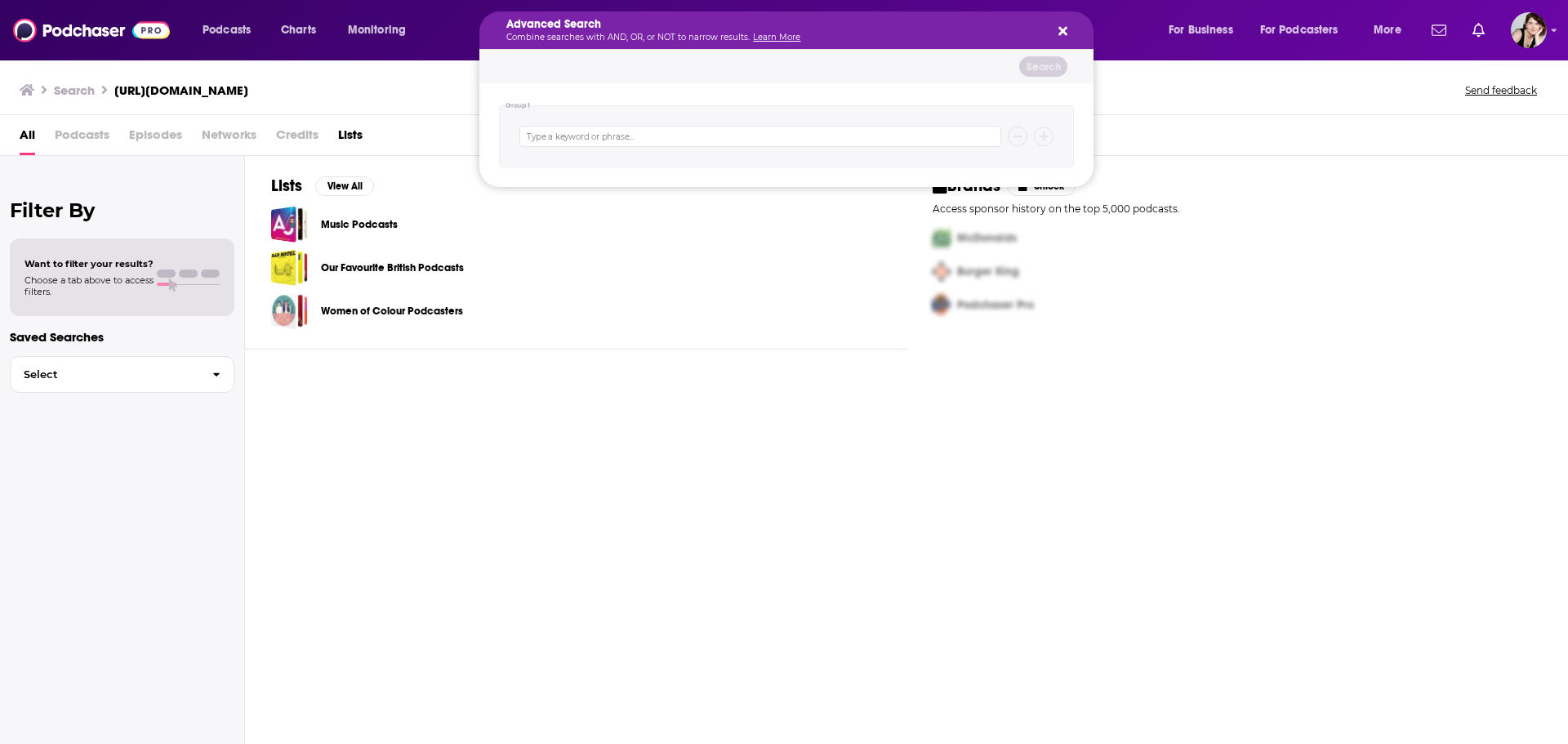
click at [1061, 24] on icon "Search podcasts, credits, & more..." at bounding box center [1063, 31] width 9 height 13
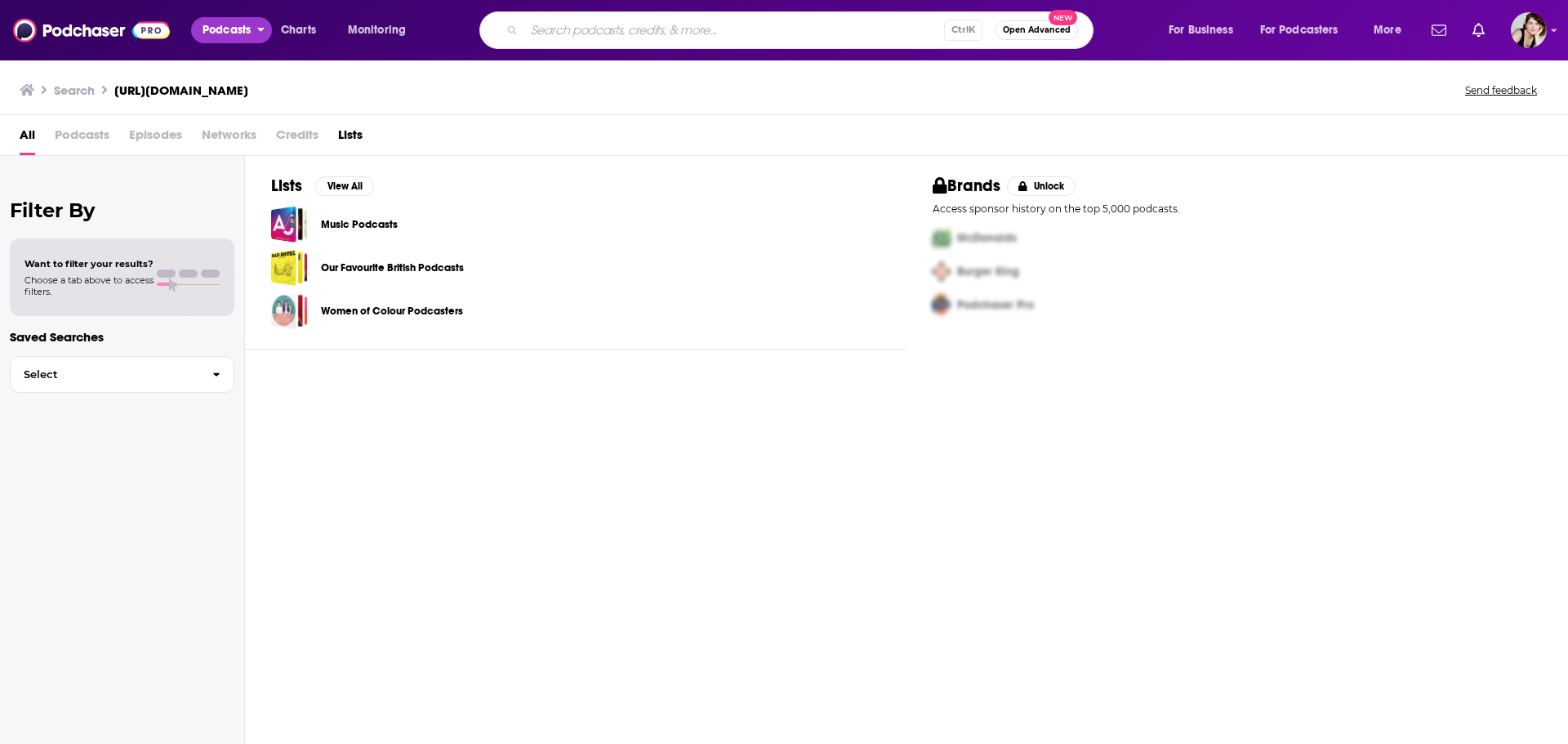
click at [259, 23] on icon "open menu" at bounding box center [260, 27] width 7 height 12
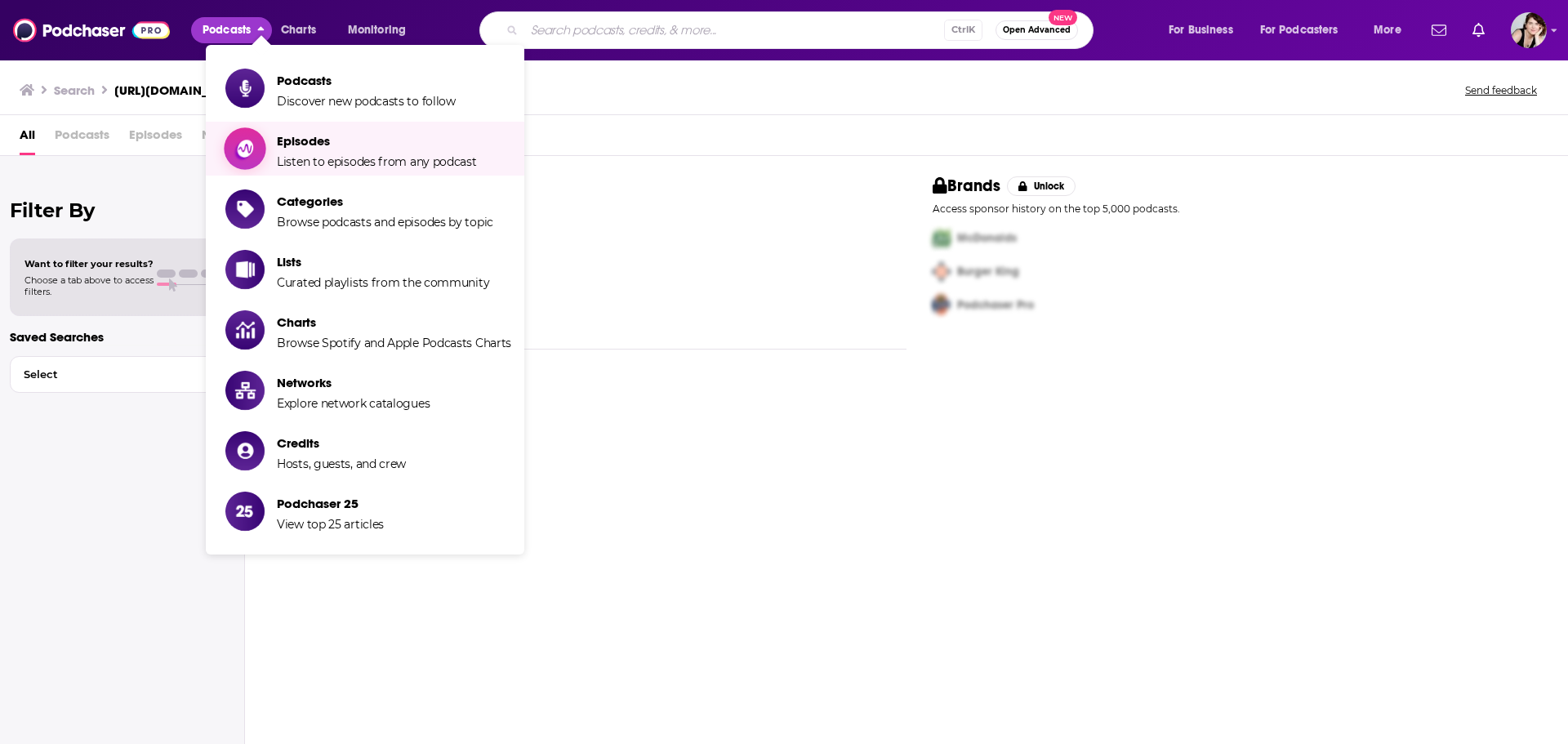
click at [333, 152] on span "Episodes Listen to episodes from any podcast" at bounding box center [377, 148] width 200 height 41
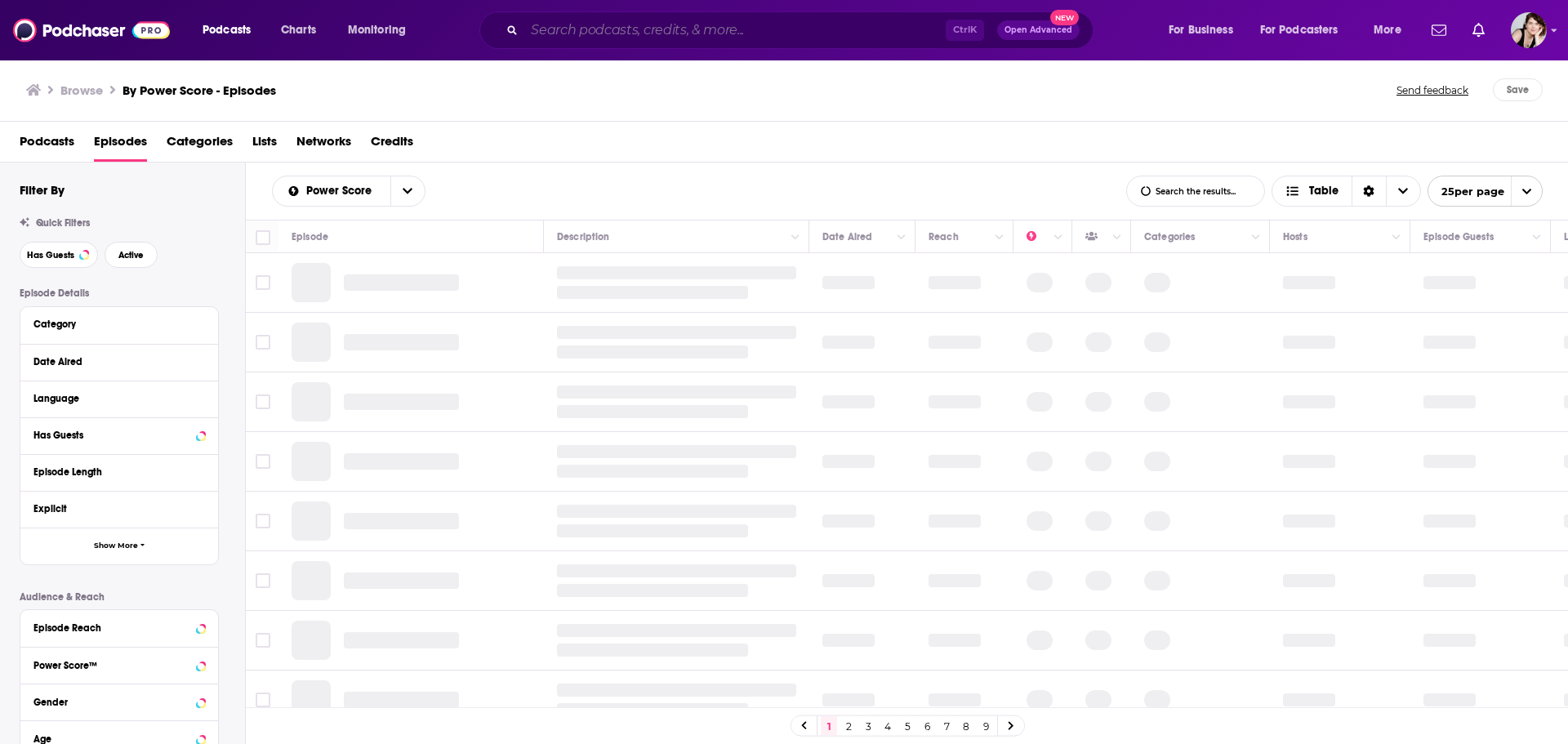
click at [574, 27] on input "Search podcasts, credits, & more..." at bounding box center [735, 30] width 422 height 26
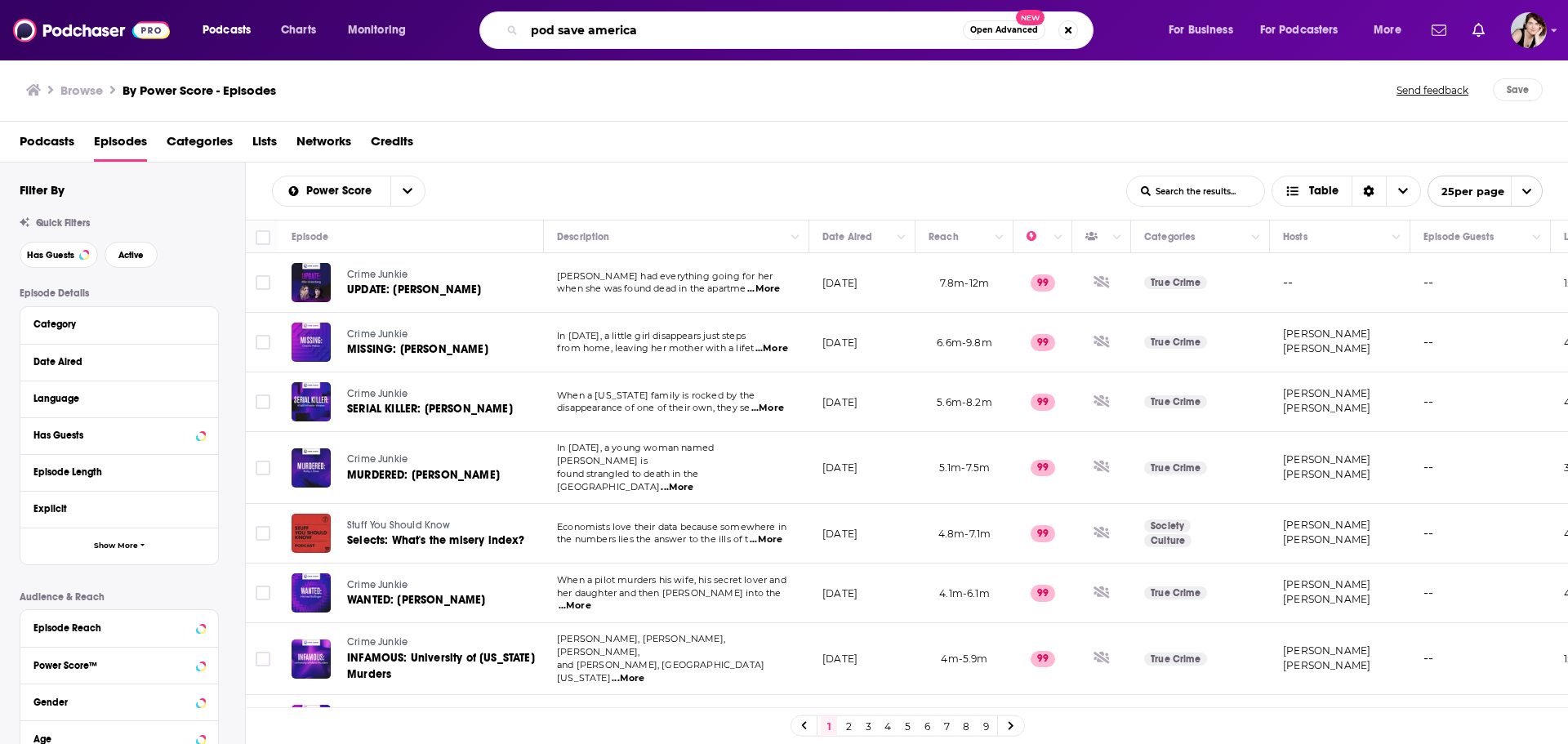
type input "pod save america"
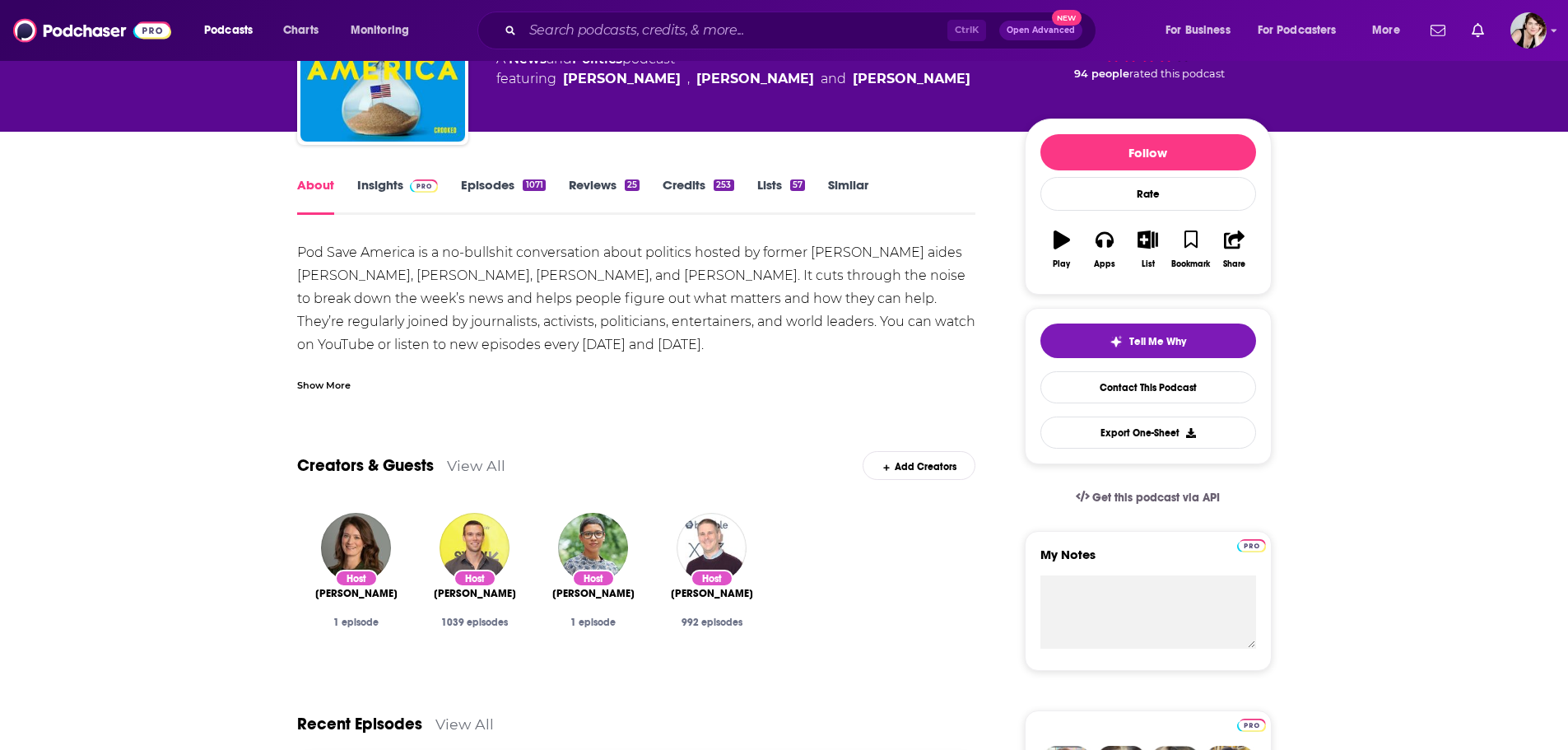
scroll to position [165, 0]
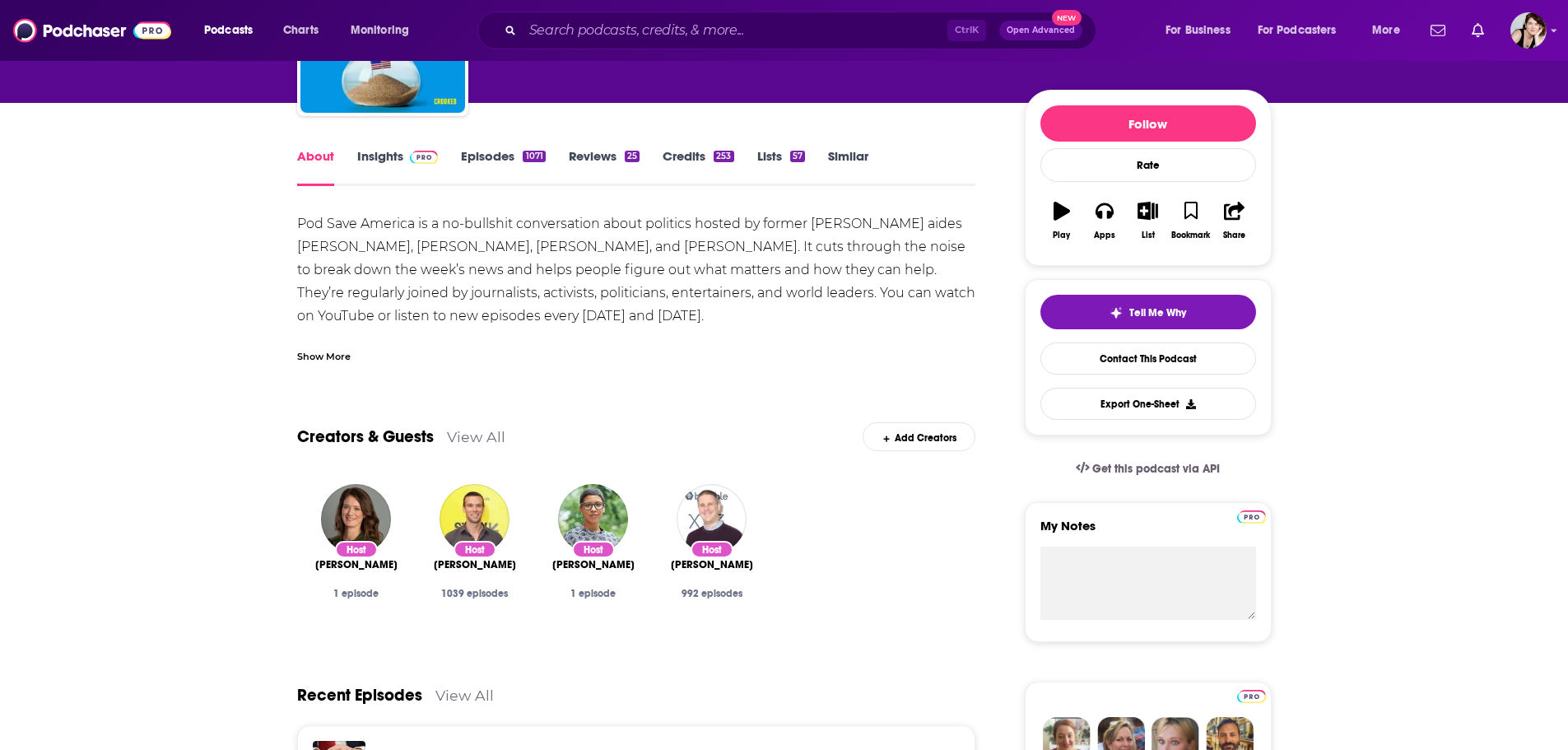
click at [318, 349] on div "Show More" at bounding box center [324, 355] width 54 height 16
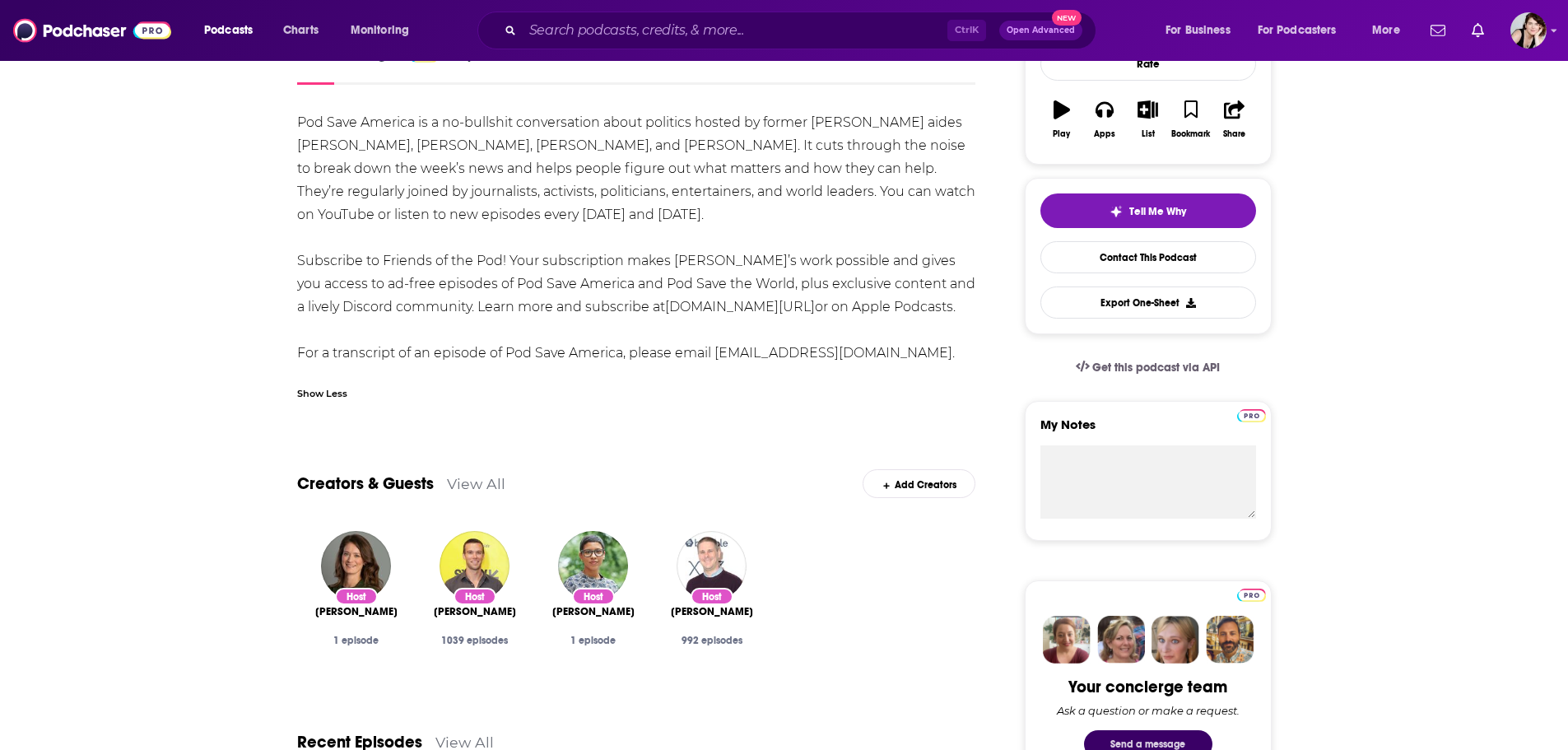
scroll to position [83, 0]
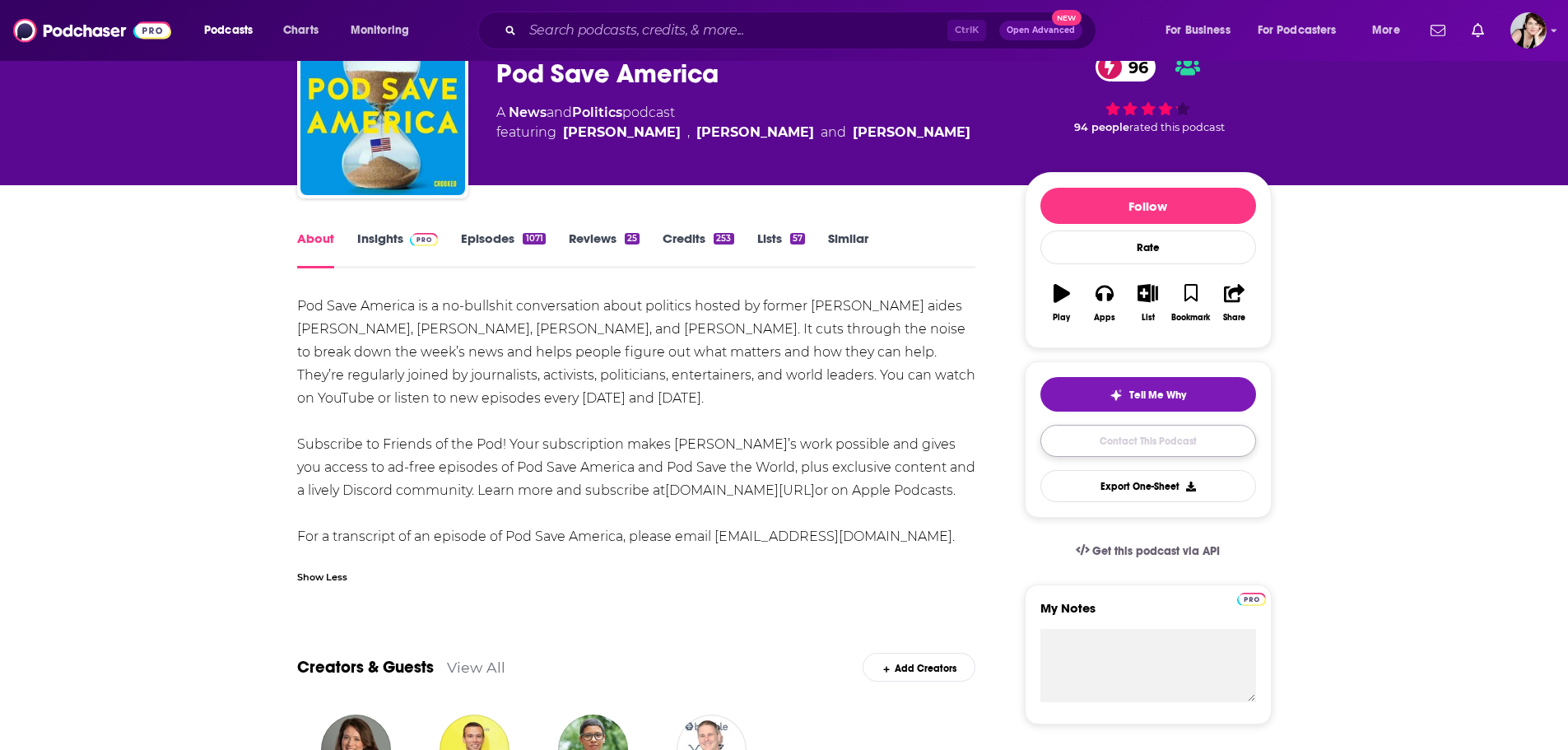
click at [1140, 438] on link "Contact This Podcast" at bounding box center [1148, 441] width 215 height 32
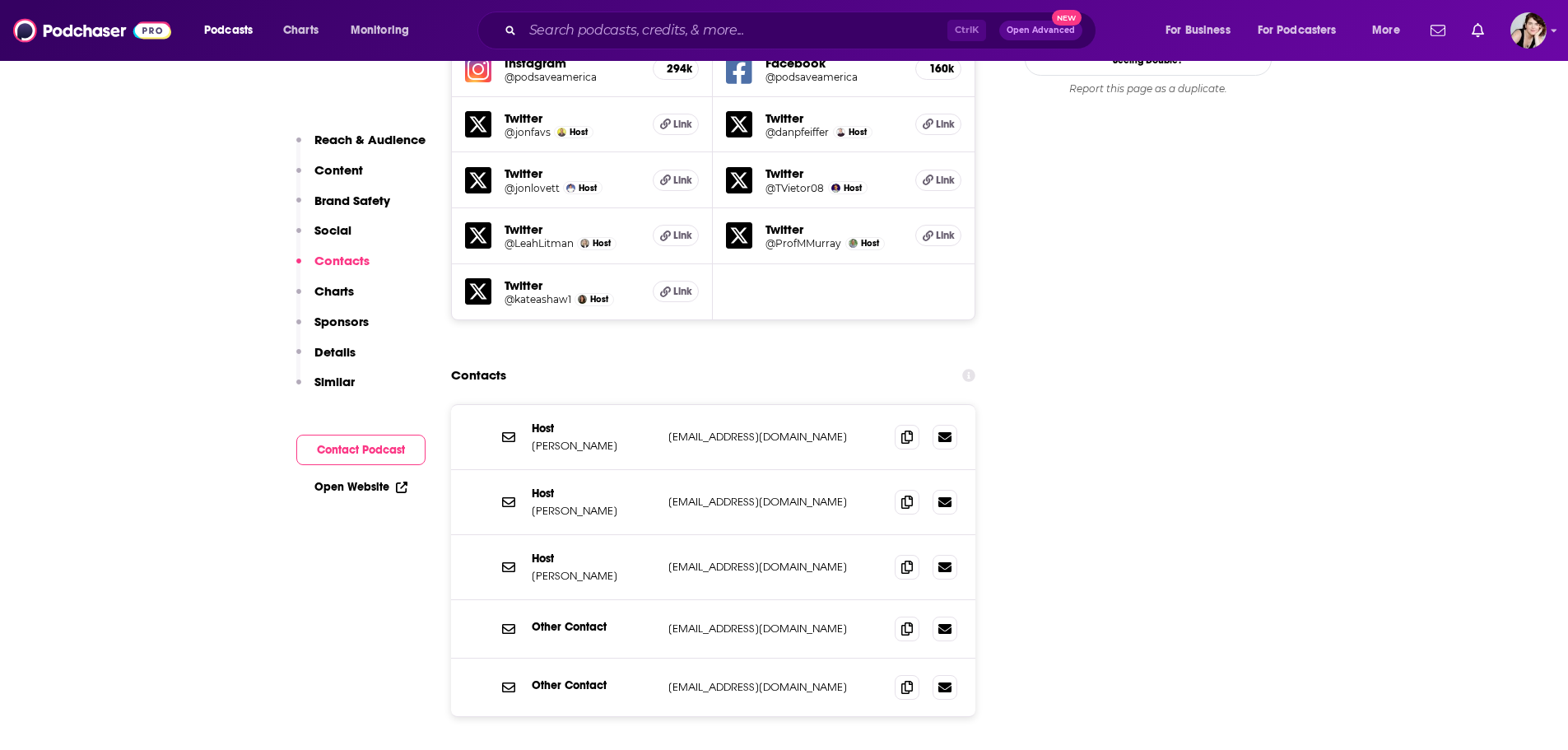
scroll to position [2027, 0]
drag, startPoint x: 766, startPoint y: 343, endPoint x: 661, endPoint y: 344, distance: 105.0
click at [661, 406] on div "Host Jon Favreau jf@crooked.com jf@crooked.com" at bounding box center [713, 439] width 525 height 65
copy div "jf@crooked.com"
click at [723, 406] on div "Host Jon Favreau jf@crooked.com jf@crooked.com" at bounding box center [713, 439] width 525 height 65
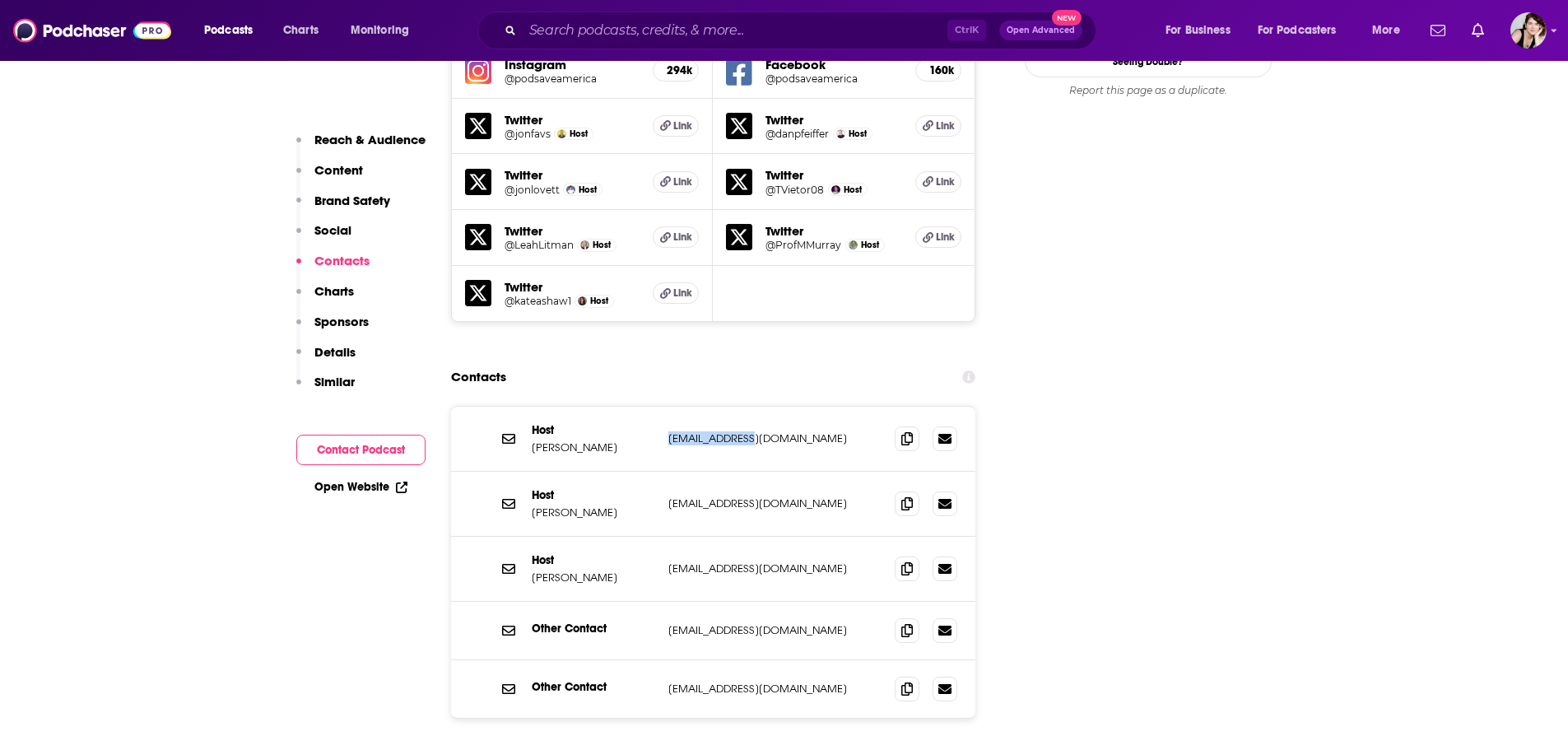
drag, startPoint x: 753, startPoint y: 344, endPoint x: 666, endPoint y: 345, distance: 87.0
click at [666, 406] on div "Host Jon Favreau jf@crooked.com jf@crooked.com" at bounding box center [713, 439] width 525 height 65
copy p "jf@crooked.com"
drag, startPoint x: 758, startPoint y: 406, endPoint x: 665, endPoint y: 411, distance: 93.1
click at [665, 472] on div "Host Tommy Vietor tv@crooked.com tv@crooked.com" at bounding box center [713, 504] width 525 height 65
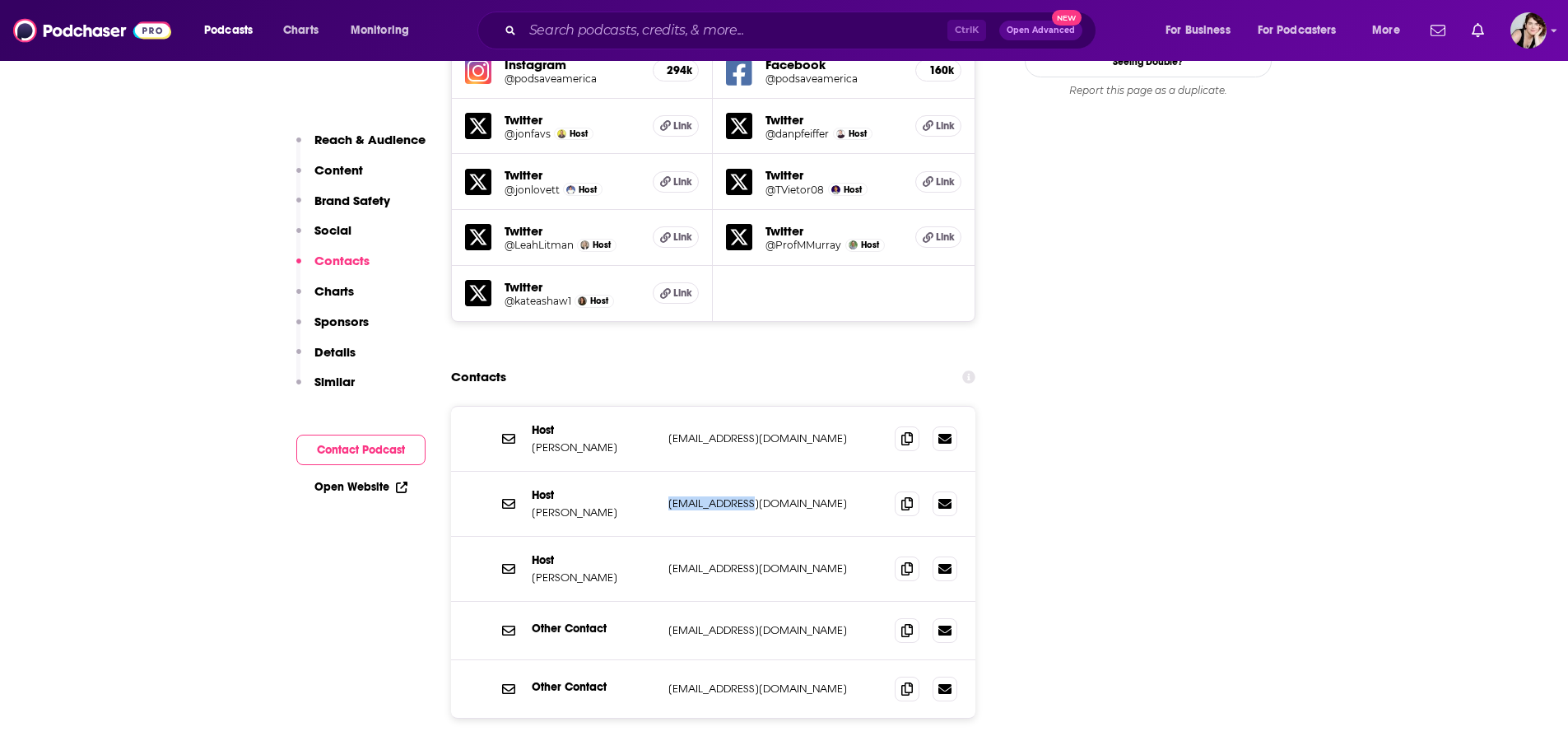
copy p "tv@crooked.com"
drag, startPoint x: 759, startPoint y: 475, endPoint x: 647, endPoint y: 486, distance: 112.5
click at [0, 0] on div "Host Jon Lovett jl@crooked.com jl@crooked.com" at bounding box center [0, 0] width 0 height 0
copy div "jl@crooked.com"
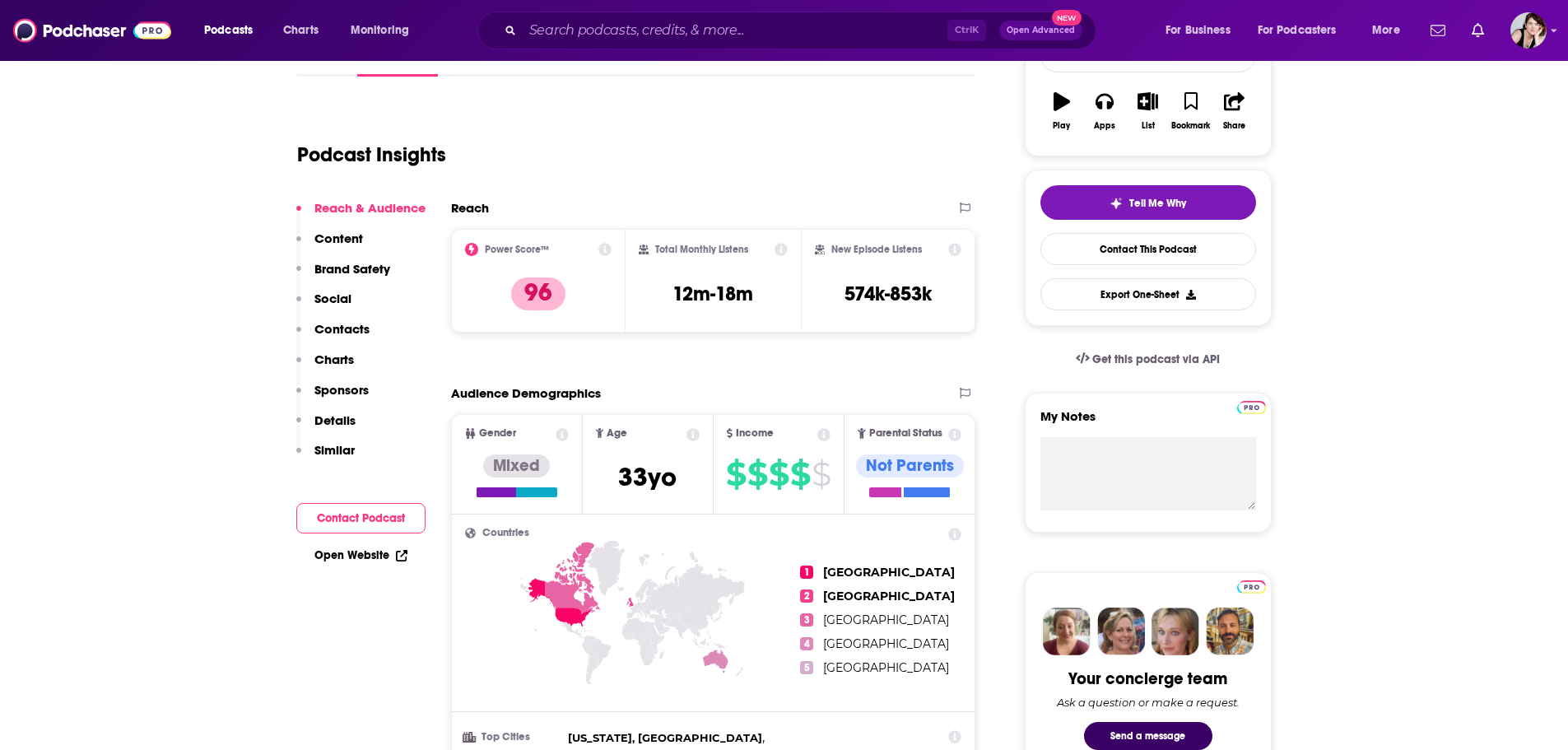
scroll to position [298, 0]
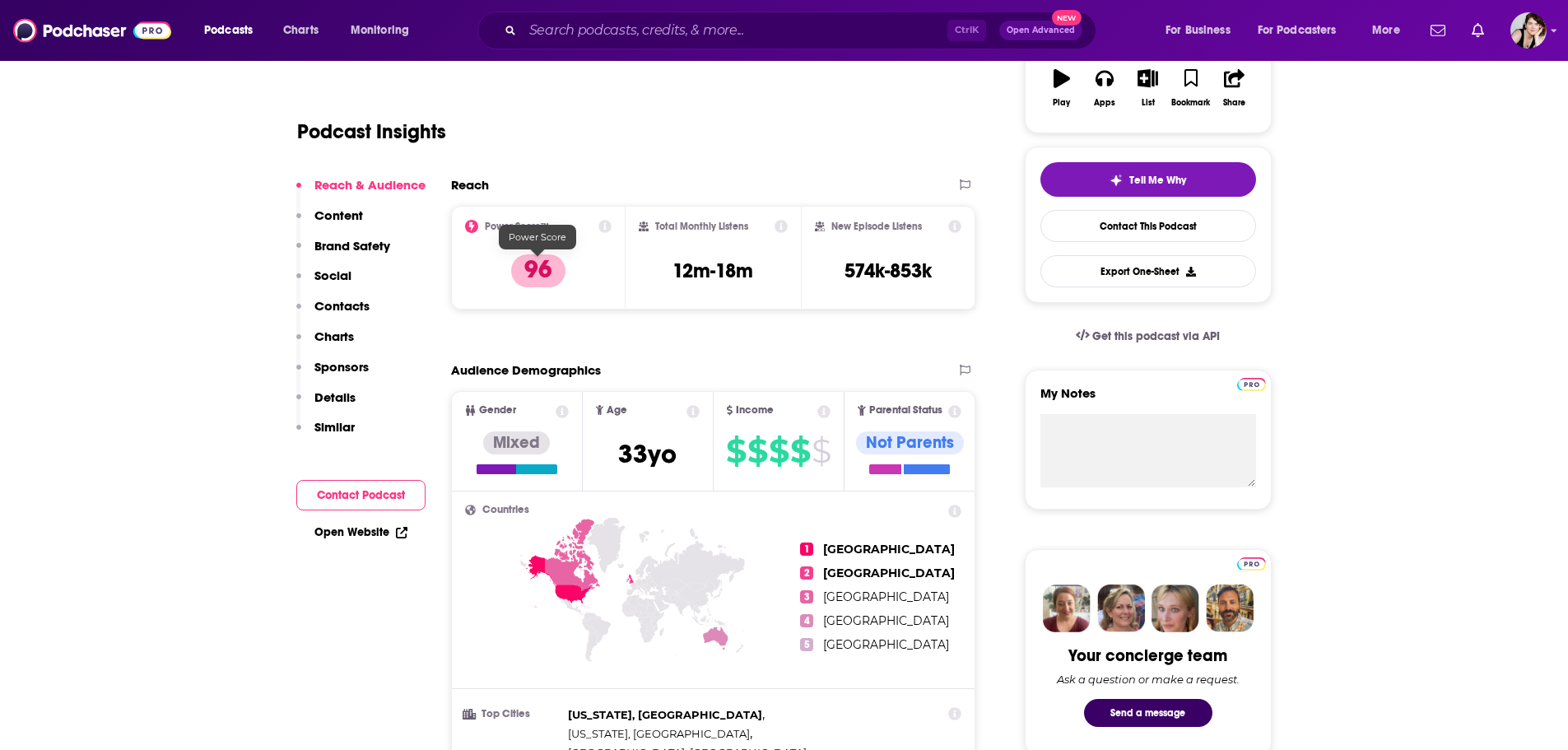
click at [551, 270] on p "96" at bounding box center [538, 271] width 54 height 33
click at [938, 271] on div "New Episode Listens 574k-853k" at bounding box center [889, 257] width 147 height 75
drag, startPoint x: 886, startPoint y: 265, endPoint x: 860, endPoint y: 271, distance: 26.7
click at [860, 271] on h3 "574k-853k" at bounding box center [888, 270] width 87 height 24
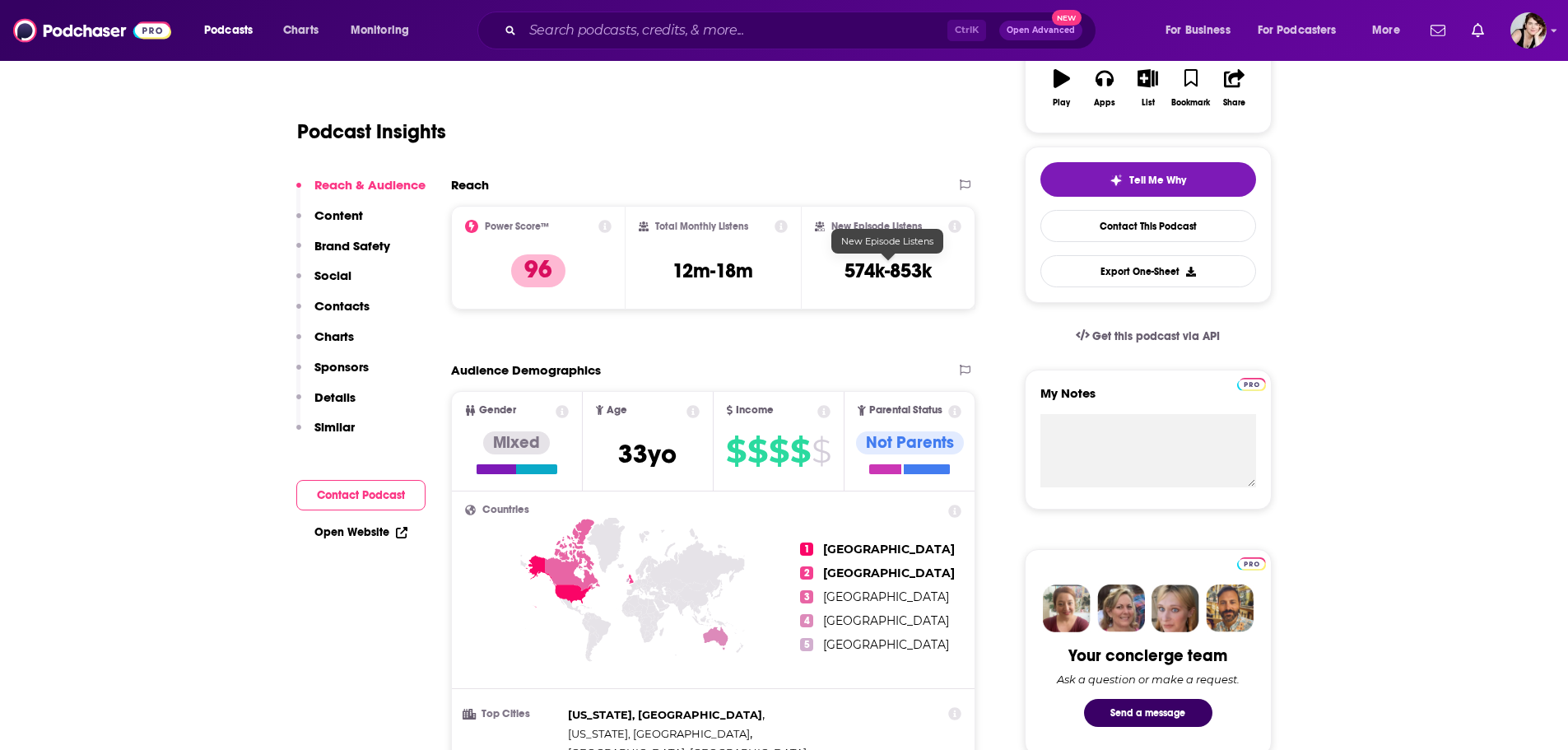
drag, startPoint x: 882, startPoint y: 261, endPoint x: 815, endPoint y: 291, distance: 73.4
click at [815, 291] on div "New Episode Listens 574k-853k" at bounding box center [889, 257] width 147 height 75
drag, startPoint x: 845, startPoint y: 267, endPoint x: 939, endPoint y: 279, distance: 94.8
click at [939, 279] on div "New Episode Listens 574k-853k" at bounding box center [889, 257] width 147 height 75
copy h3 "574k-853k"
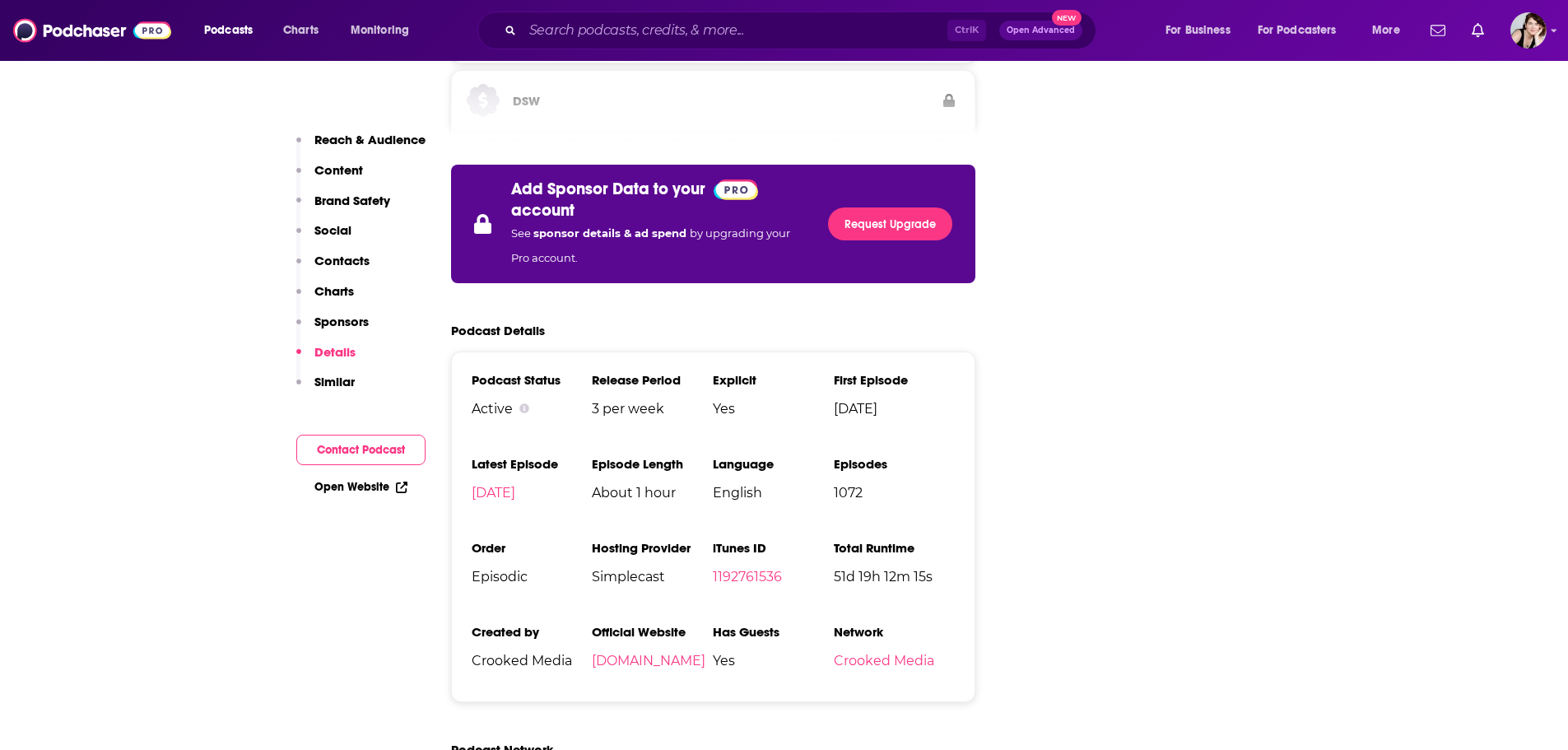
scroll to position [3591, 0]
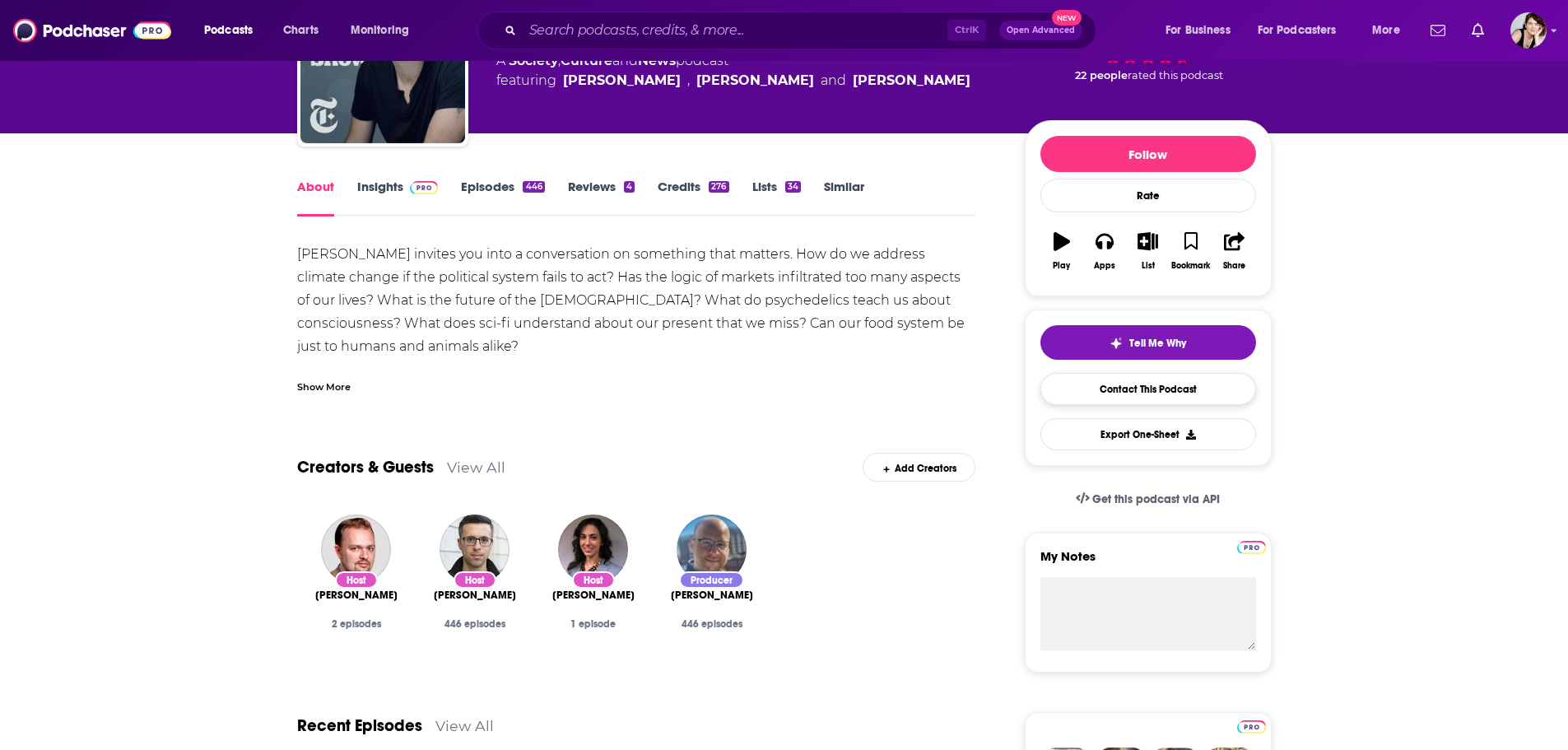
scroll to position [164, 0]
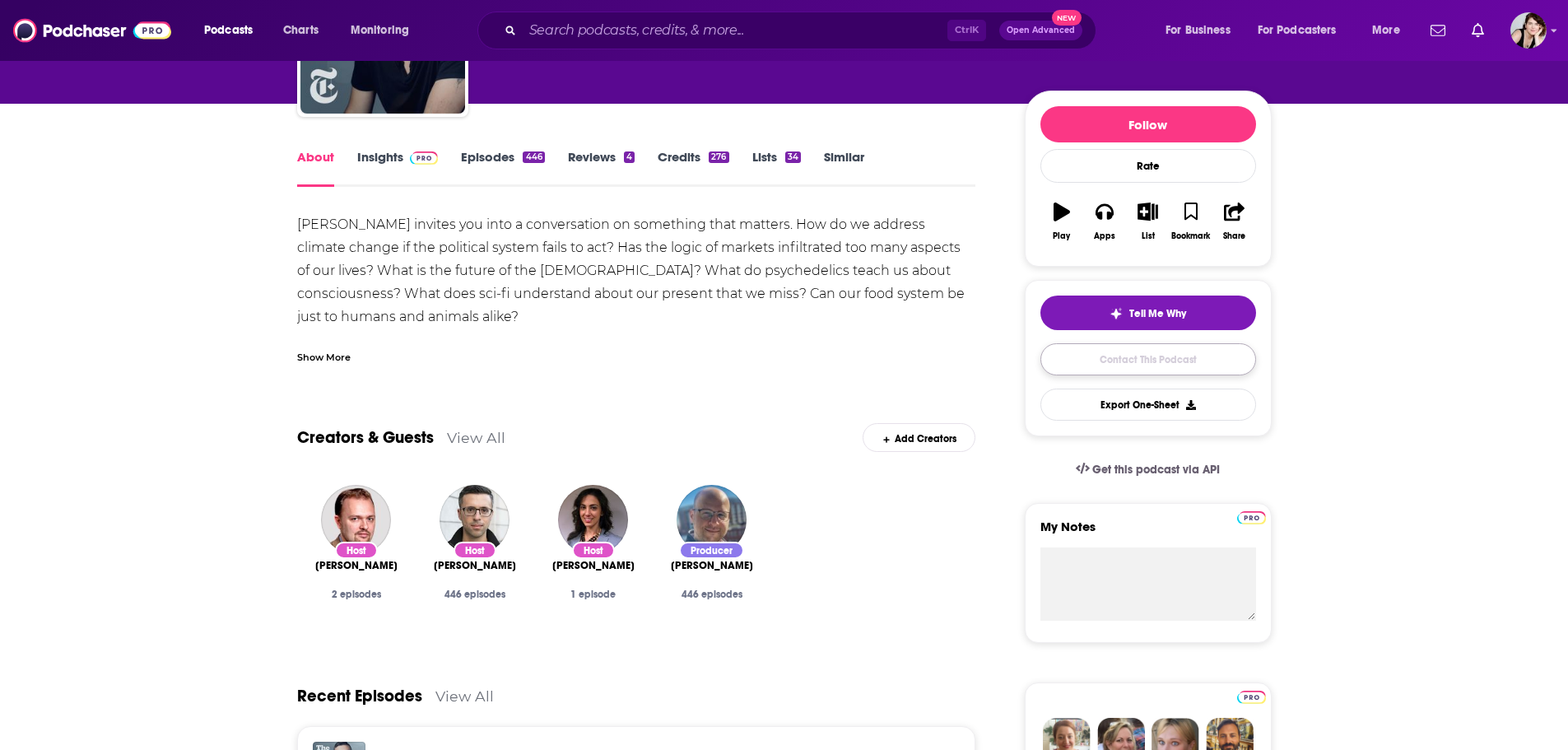
click at [1175, 352] on link "Contact This Podcast" at bounding box center [1148, 359] width 215 height 32
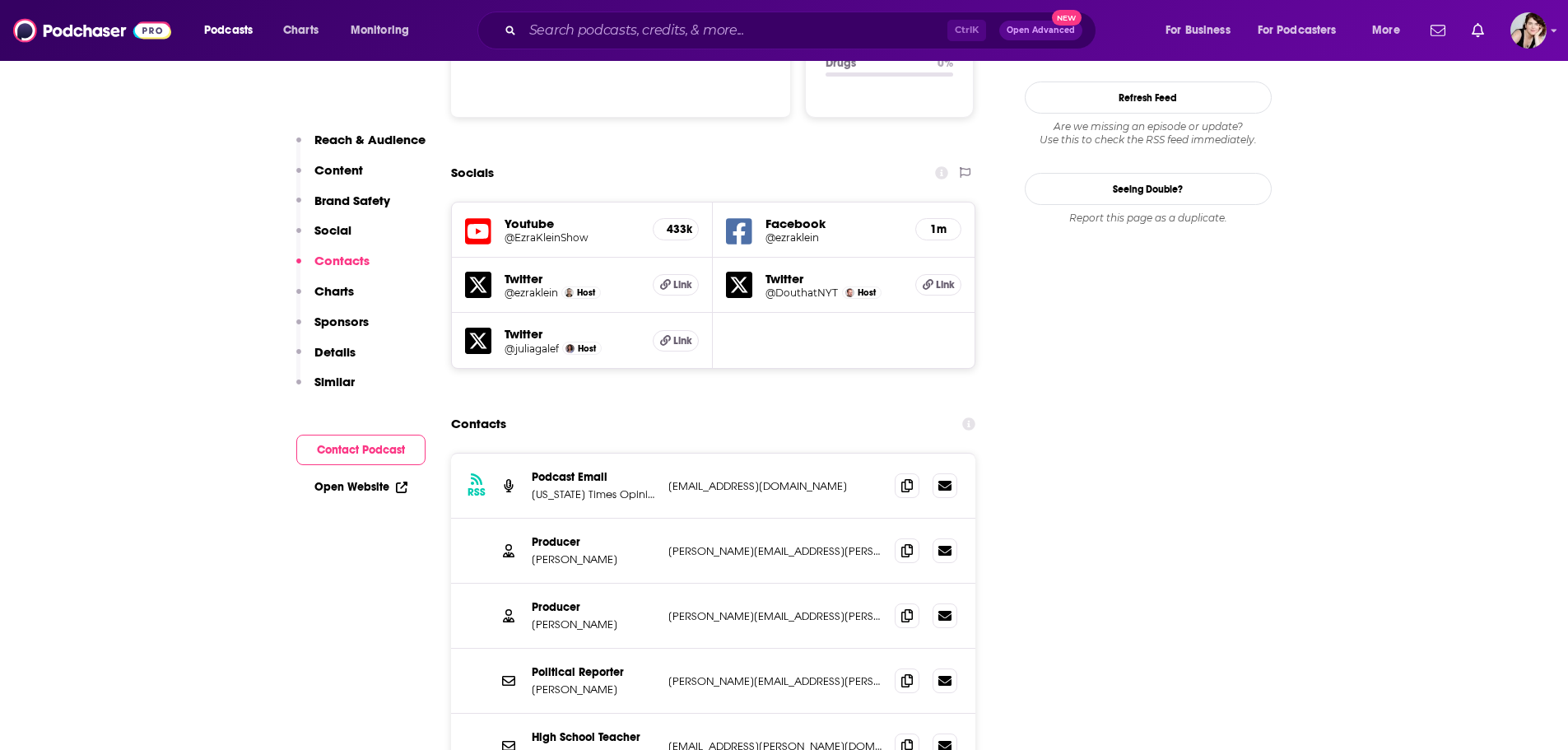
scroll to position [1872, 0]
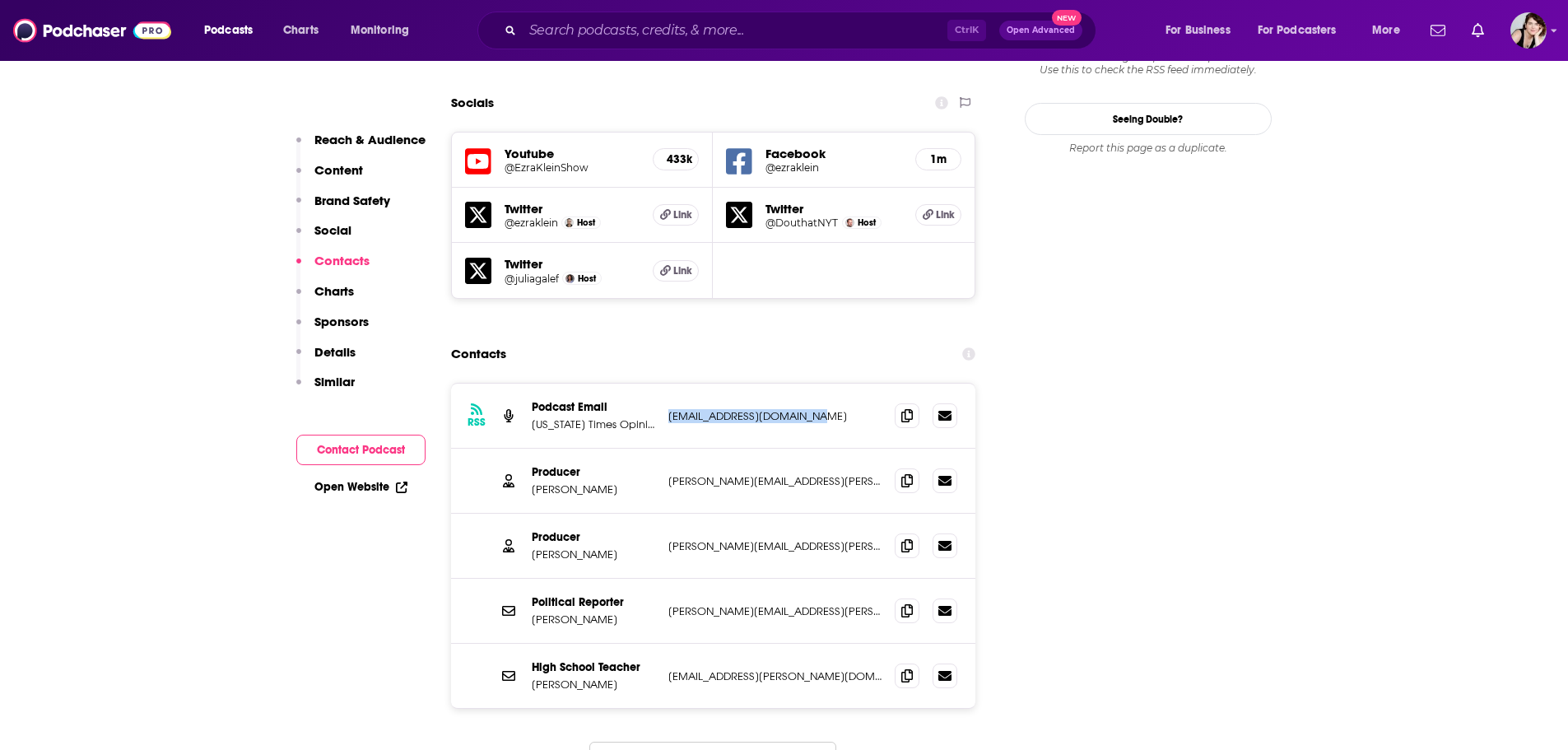
drag, startPoint x: 819, startPoint y: 309, endPoint x: 667, endPoint y: 318, distance: 152.3
click at [667, 384] on div "RSS Podcast Email New York Times Opinion ezrakleinshow@nytimes.com ezrakleinsho…" at bounding box center [713, 416] width 525 height 65
copy p "ezrakleinshow@nytimes.com"
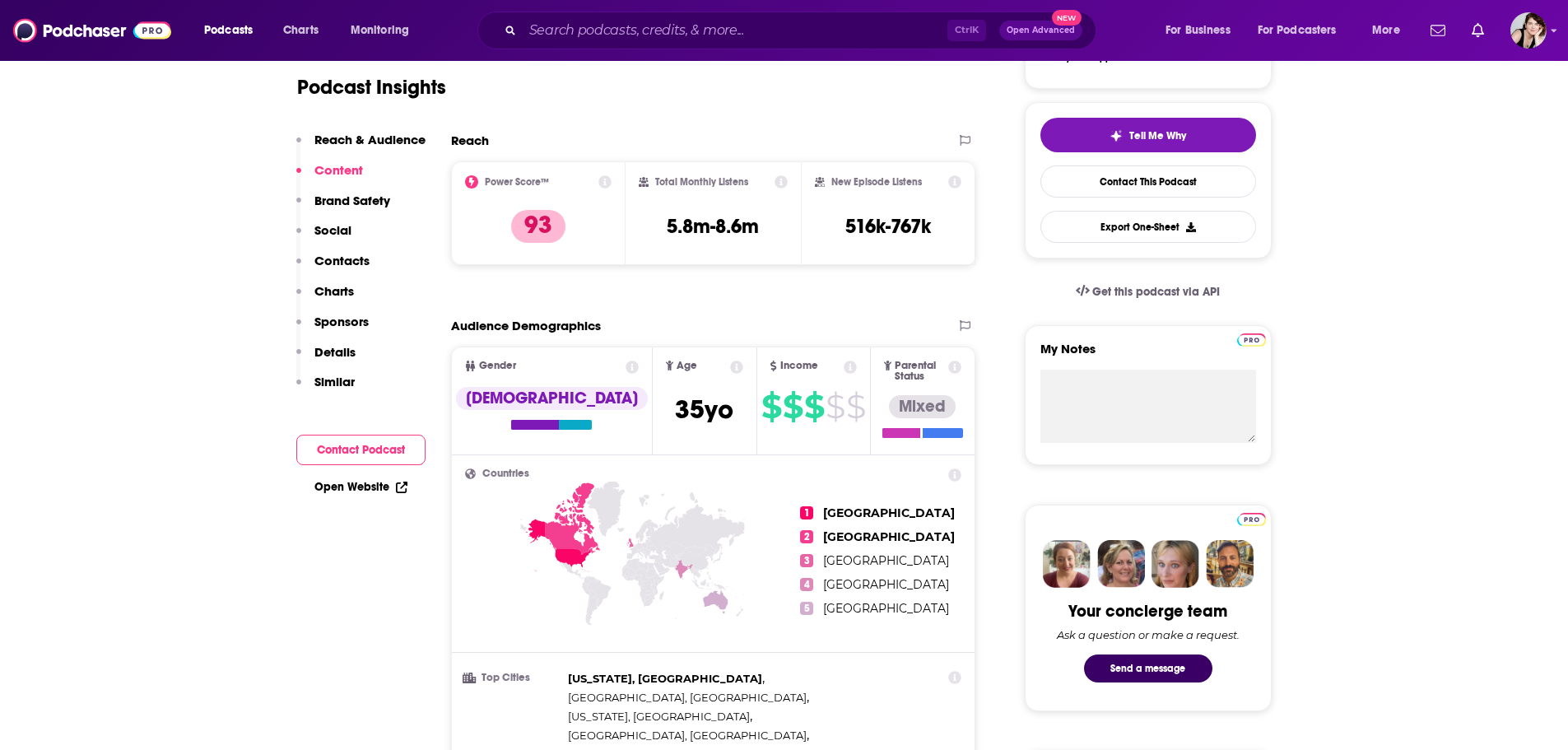
scroll to position [308, 0]
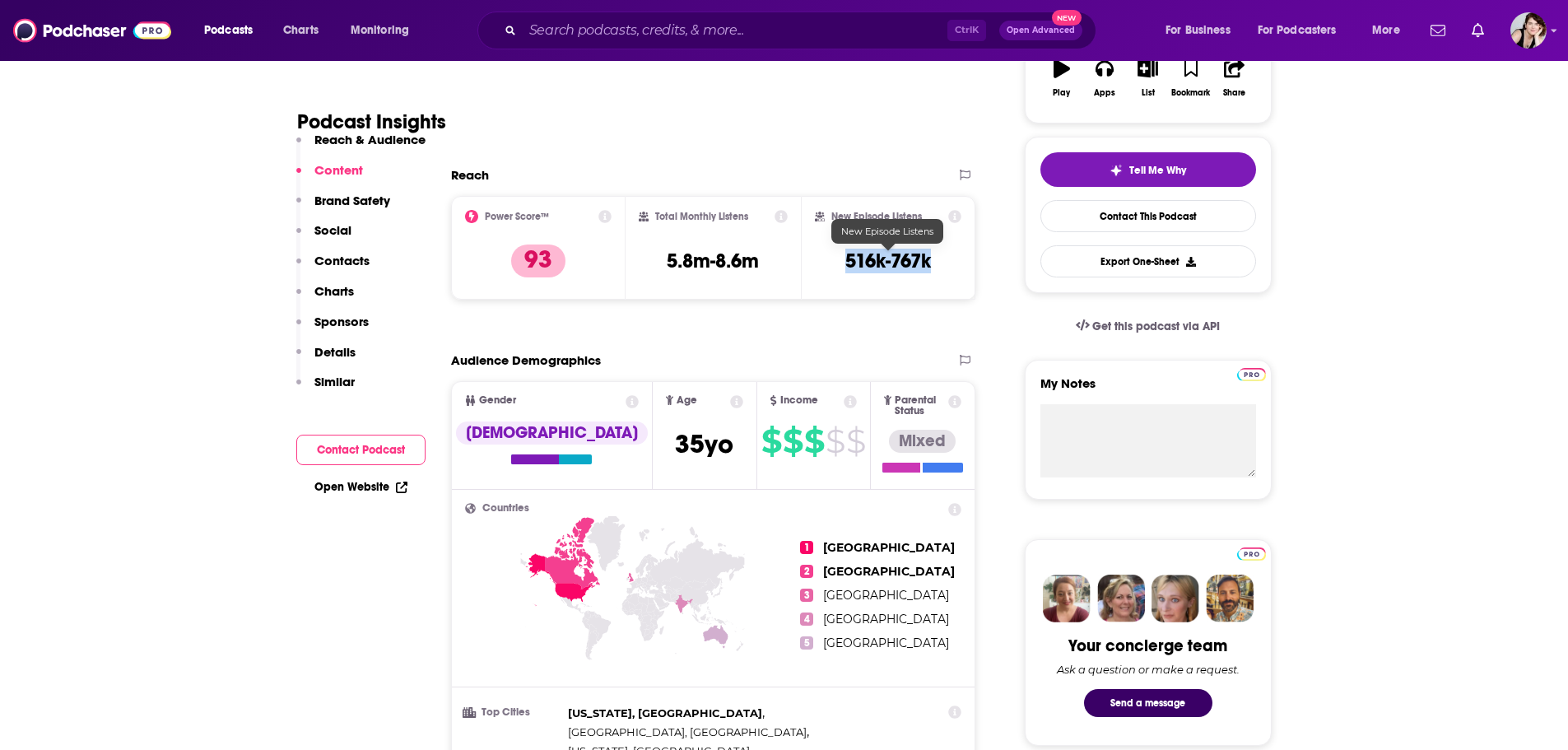
drag, startPoint x: 944, startPoint y: 264, endPoint x: 844, endPoint y: 261, distance: 100.0
click at [844, 261] on div "New Episode Listens 516k-767k" at bounding box center [889, 247] width 147 height 75
copy h3 "516k-767k"
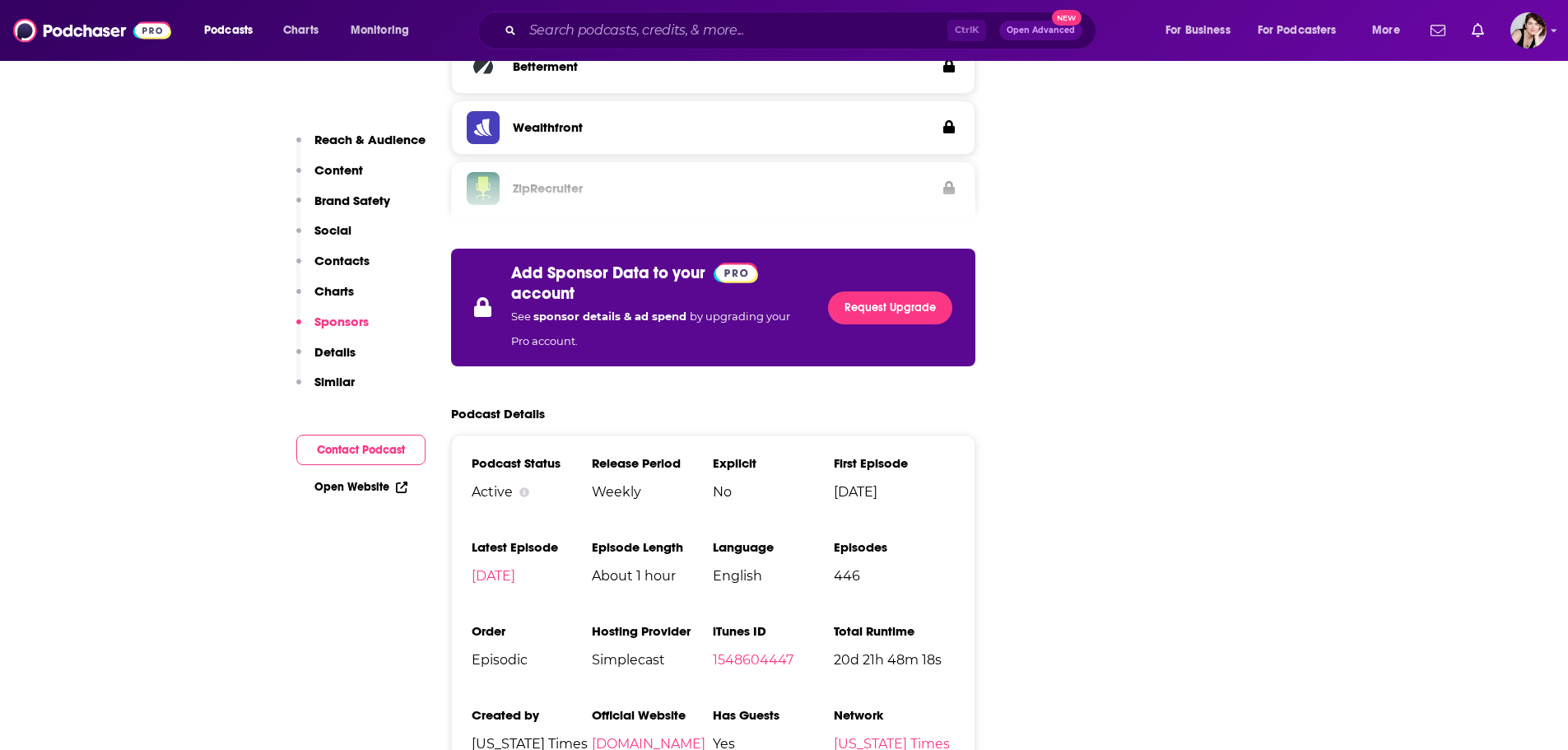
scroll to position [3354, 0]
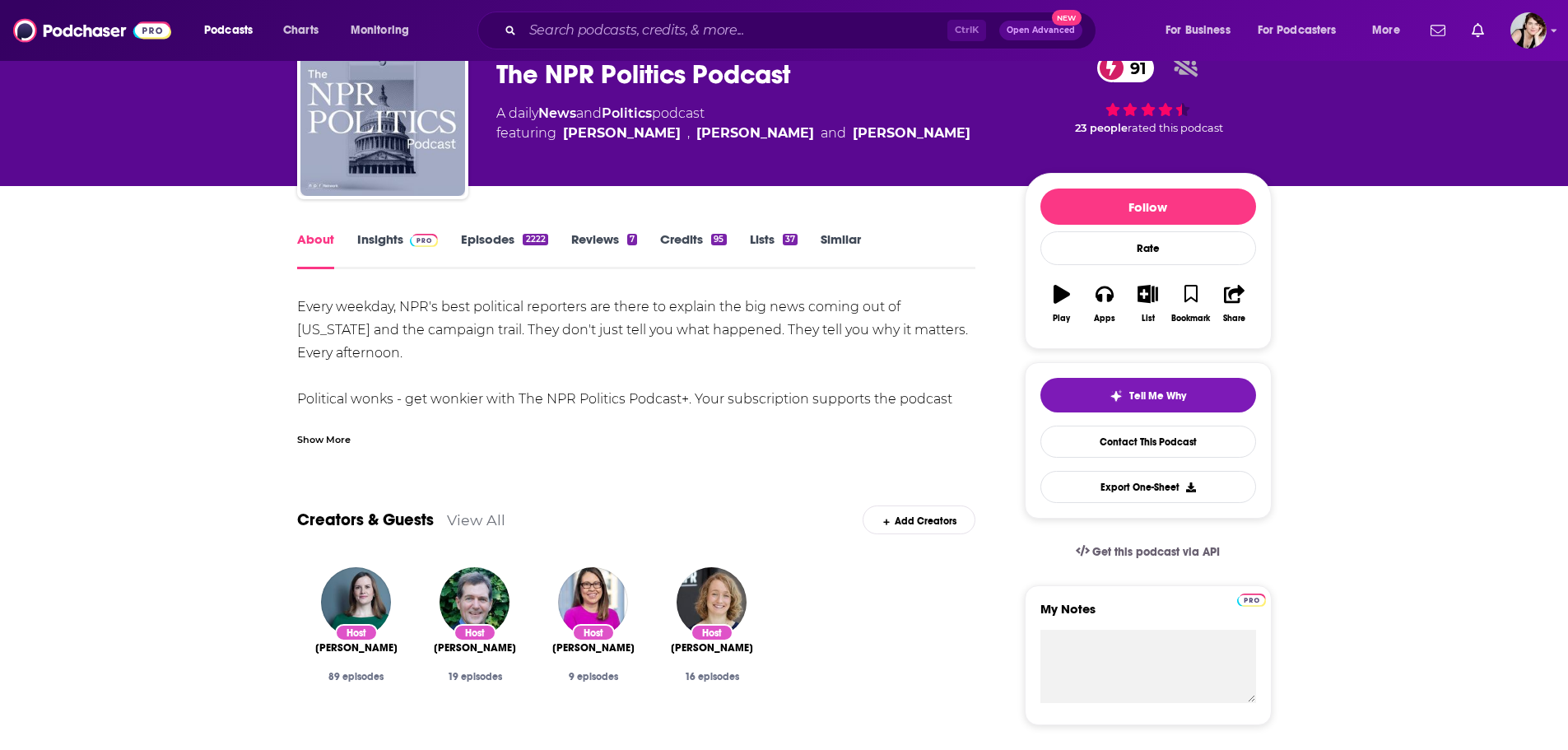
scroll to position [83, 0]
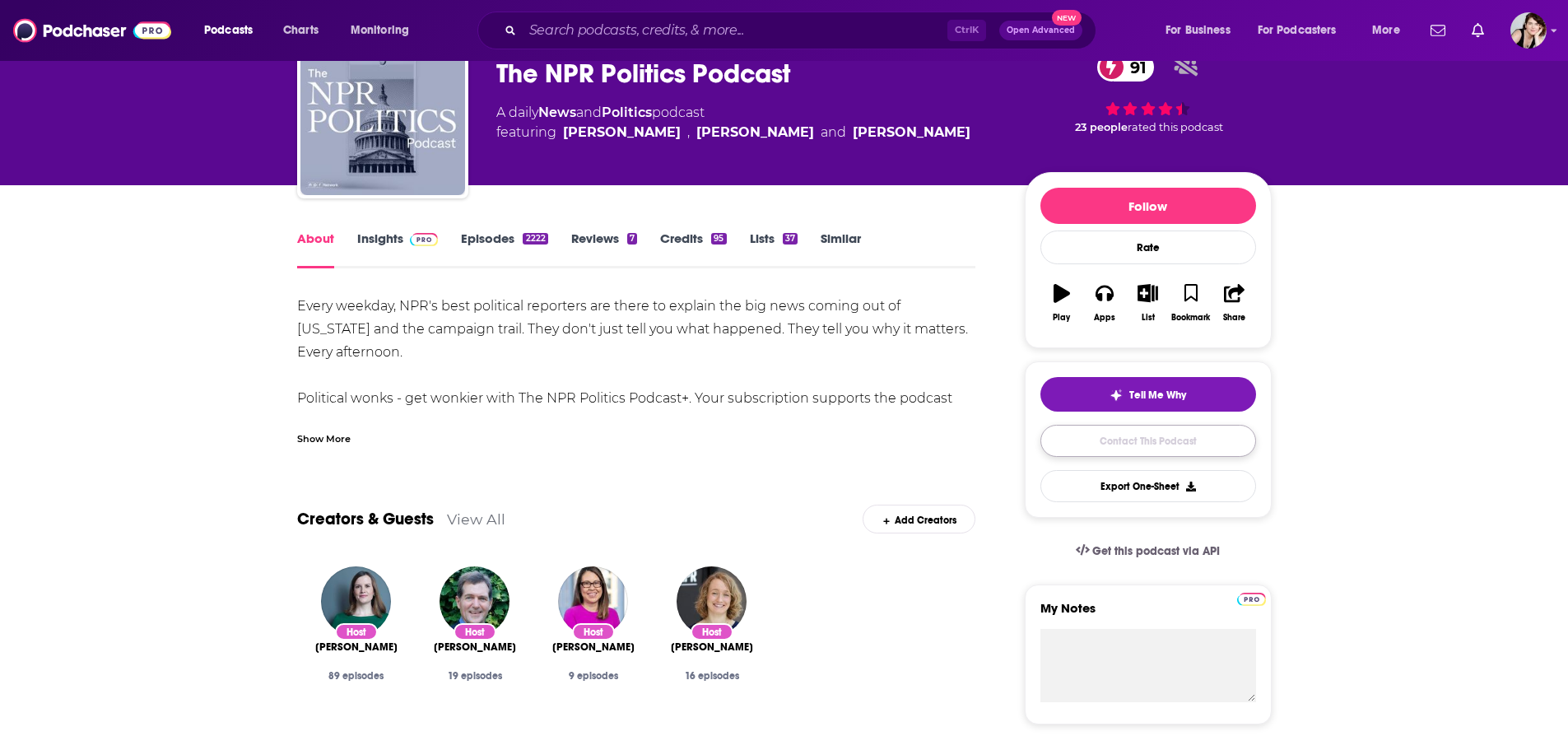
click at [1160, 442] on link "Contact This Podcast" at bounding box center [1148, 441] width 215 height 32
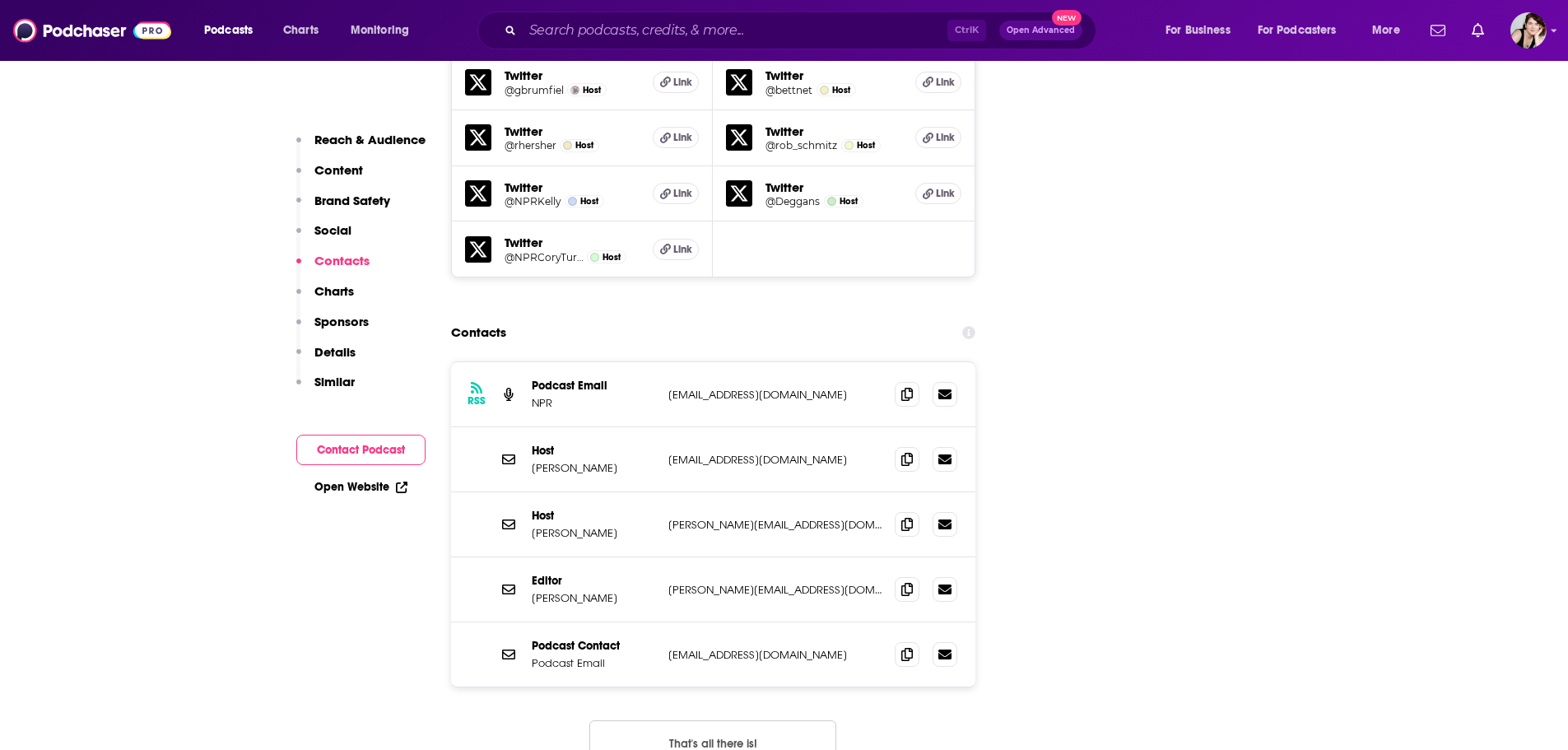
scroll to position [3128, 0]
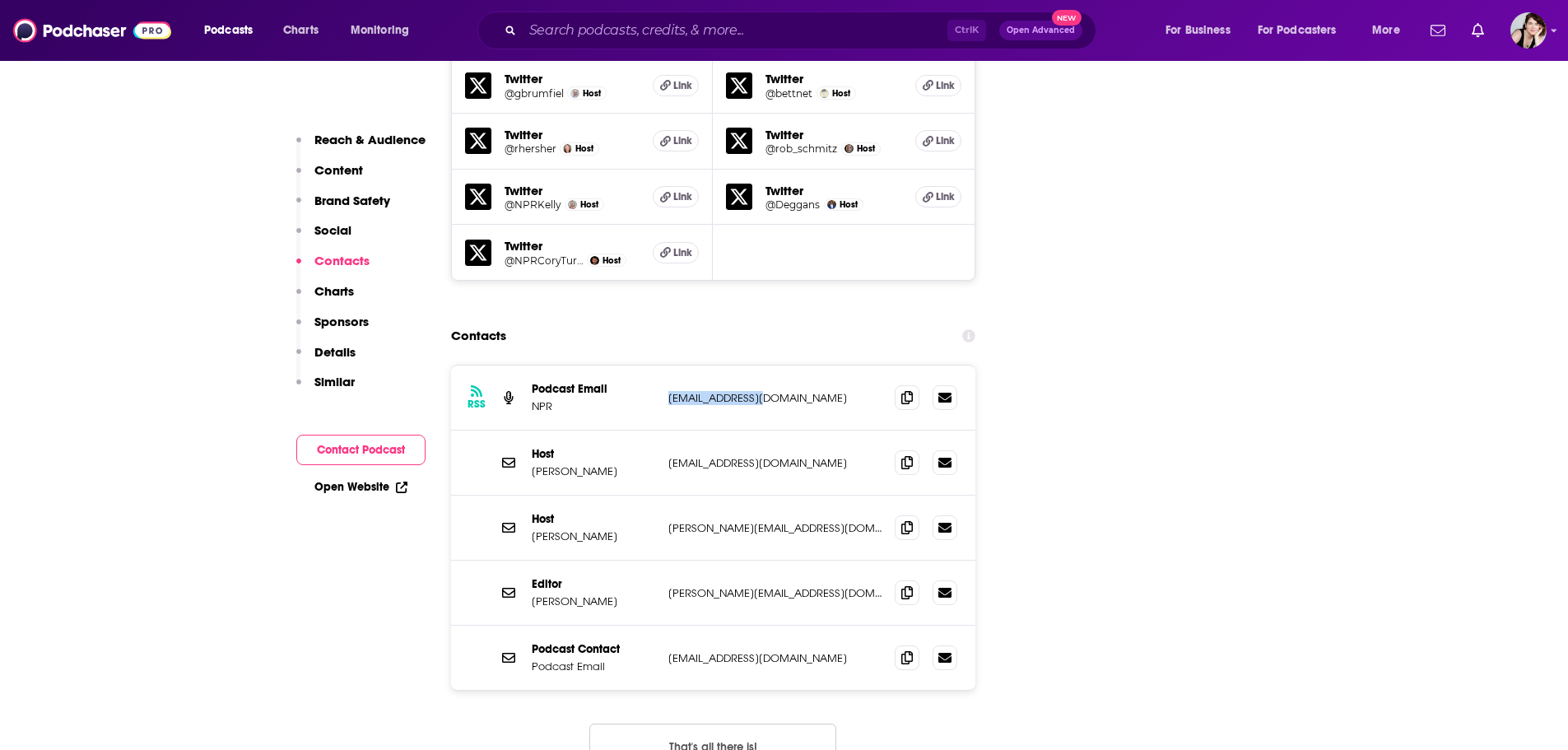
drag, startPoint x: 780, startPoint y: 303, endPoint x: 669, endPoint y: 305, distance: 111.0
click at [669, 391] on p "PodCasts@npr.org" at bounding box center [775, 398] width 214 height 14
copy p "PodCasts@npr.org"
drag, startPoint x: 762, startPoint y: 370, endPoint x: 667, endPoint y: 378, distance: 95.3
click at [667, 431] on div "Host Asma Khalid asma@npr.org asma@npr.org" at bounding box center [713, 463] width 525 height 65
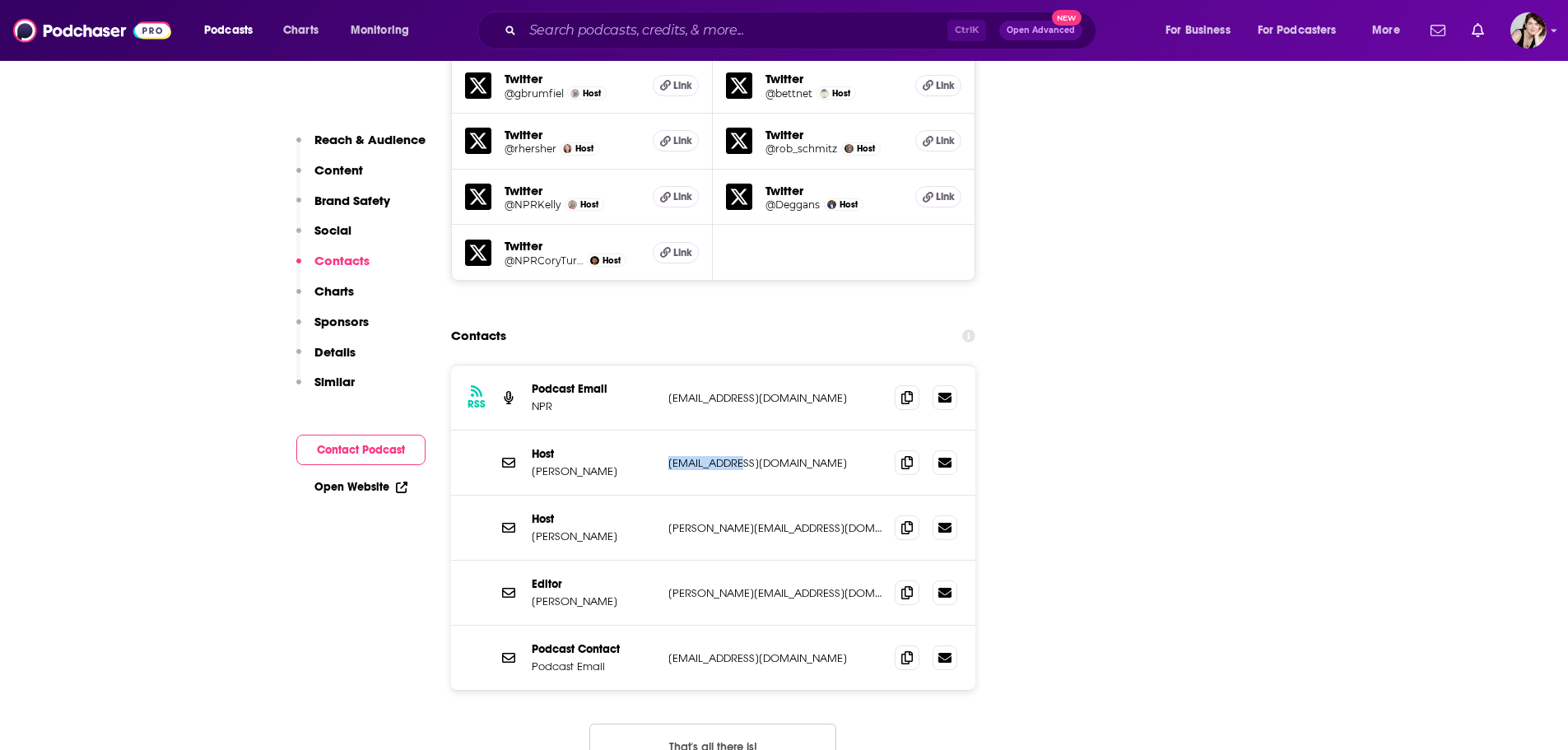
copy p "asma@npr.org"
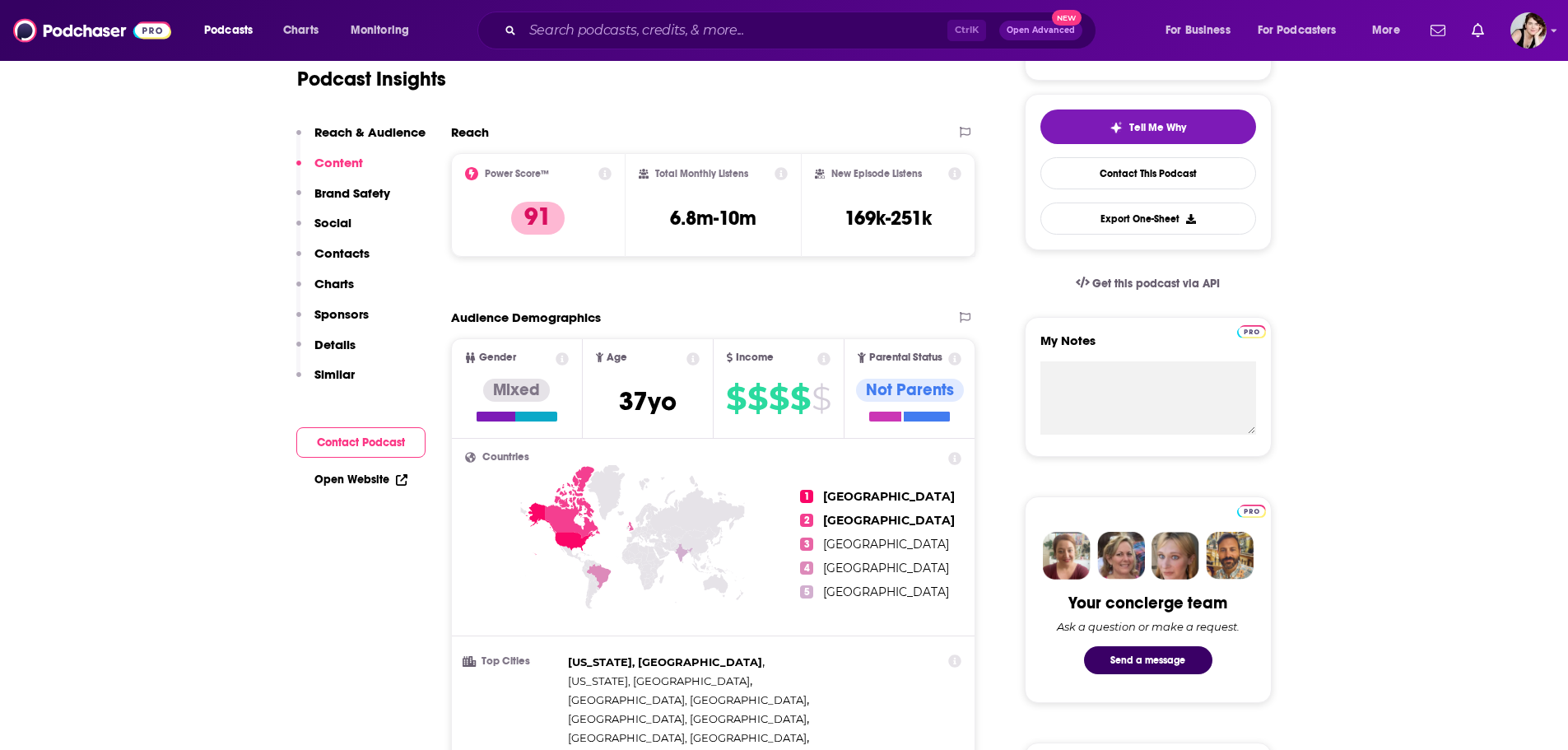
scroll to position [247, 0]
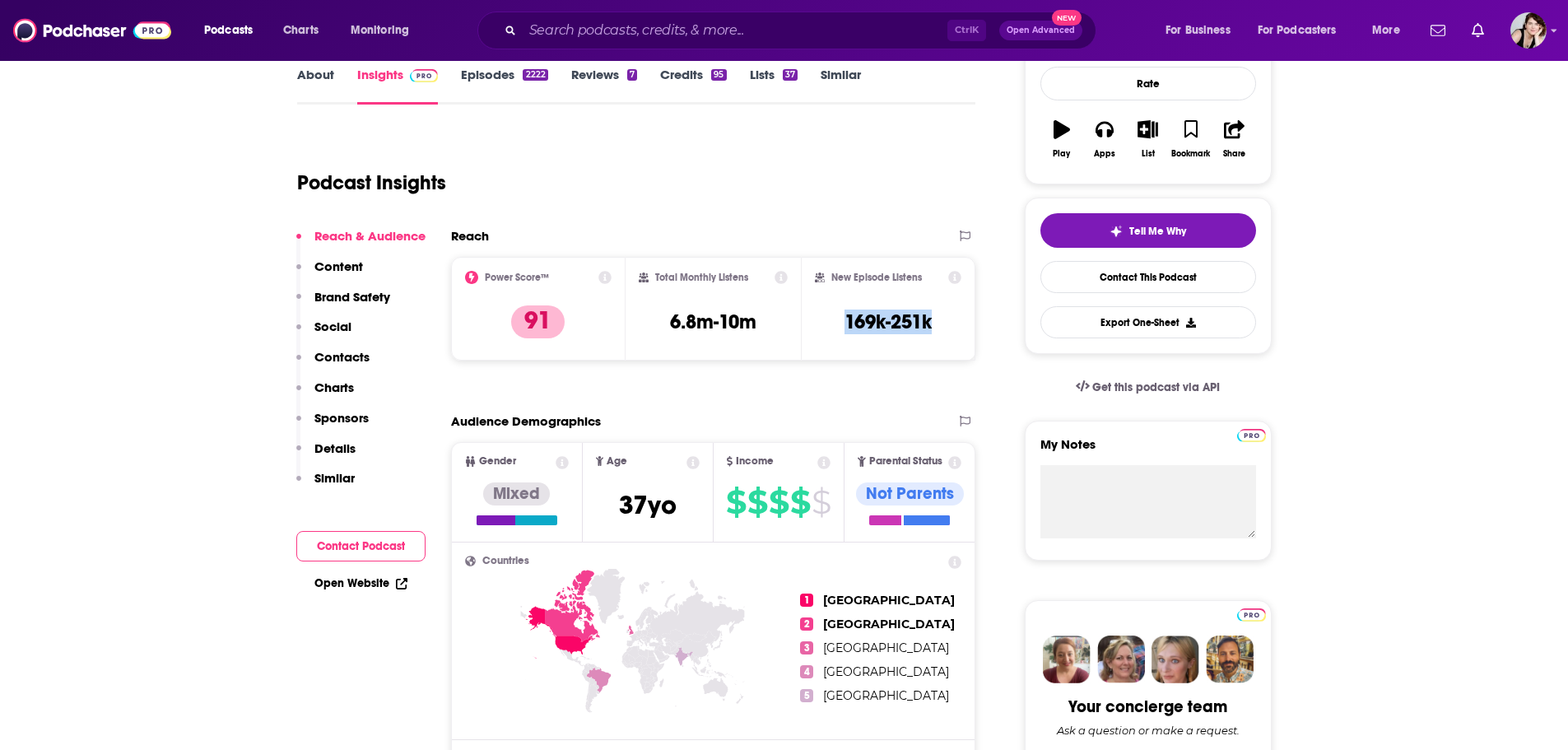
drag, startPoint x: 940, startPoint y: 319, endPoint x: 841, endPoint y: 323, distance: 99.1
click at [841, 323] on div "New Episode Listens 169k-251k" at bounding box center [889, 308] width 147 height 75
copy h3 "169k-251k"
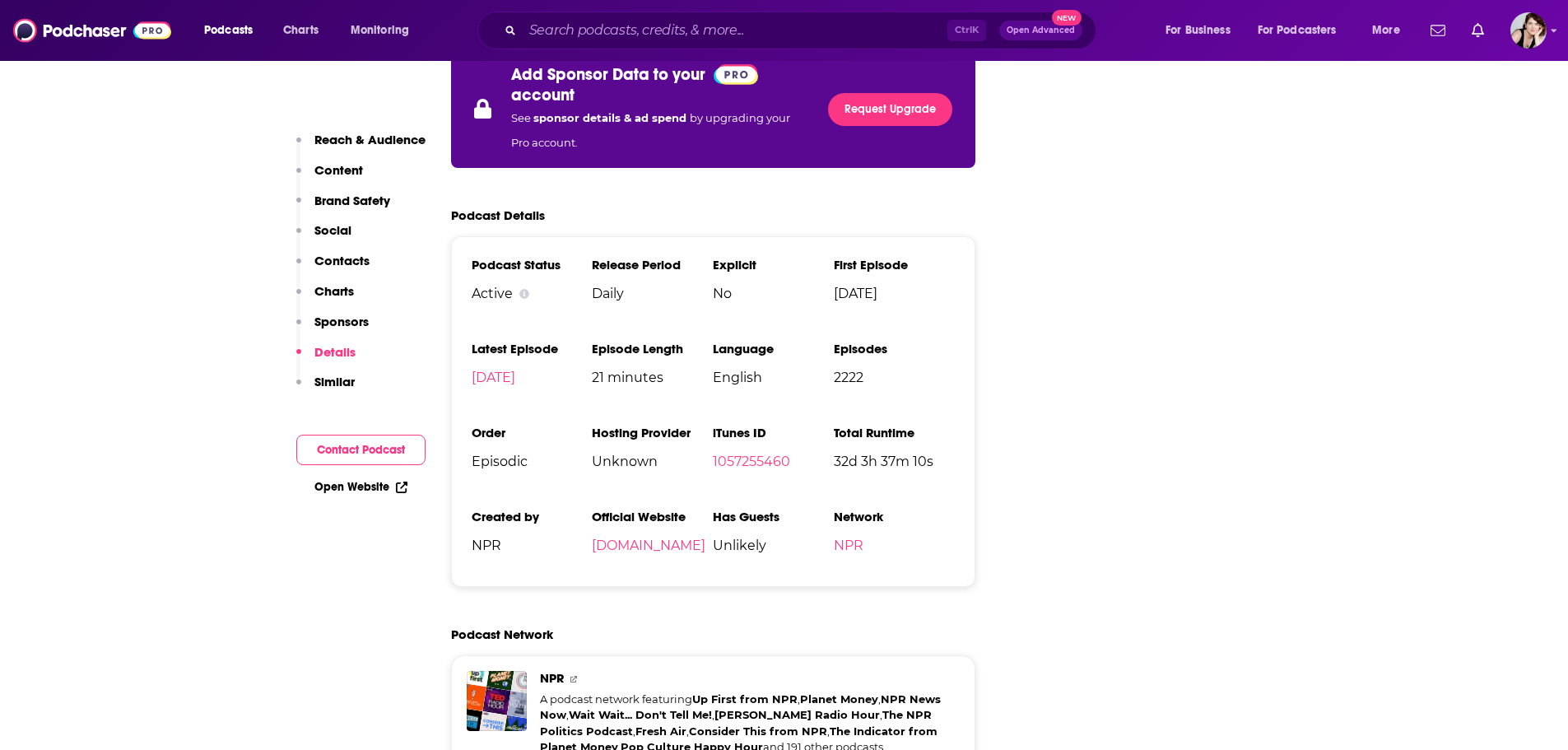
scroll to position [4692, 0]
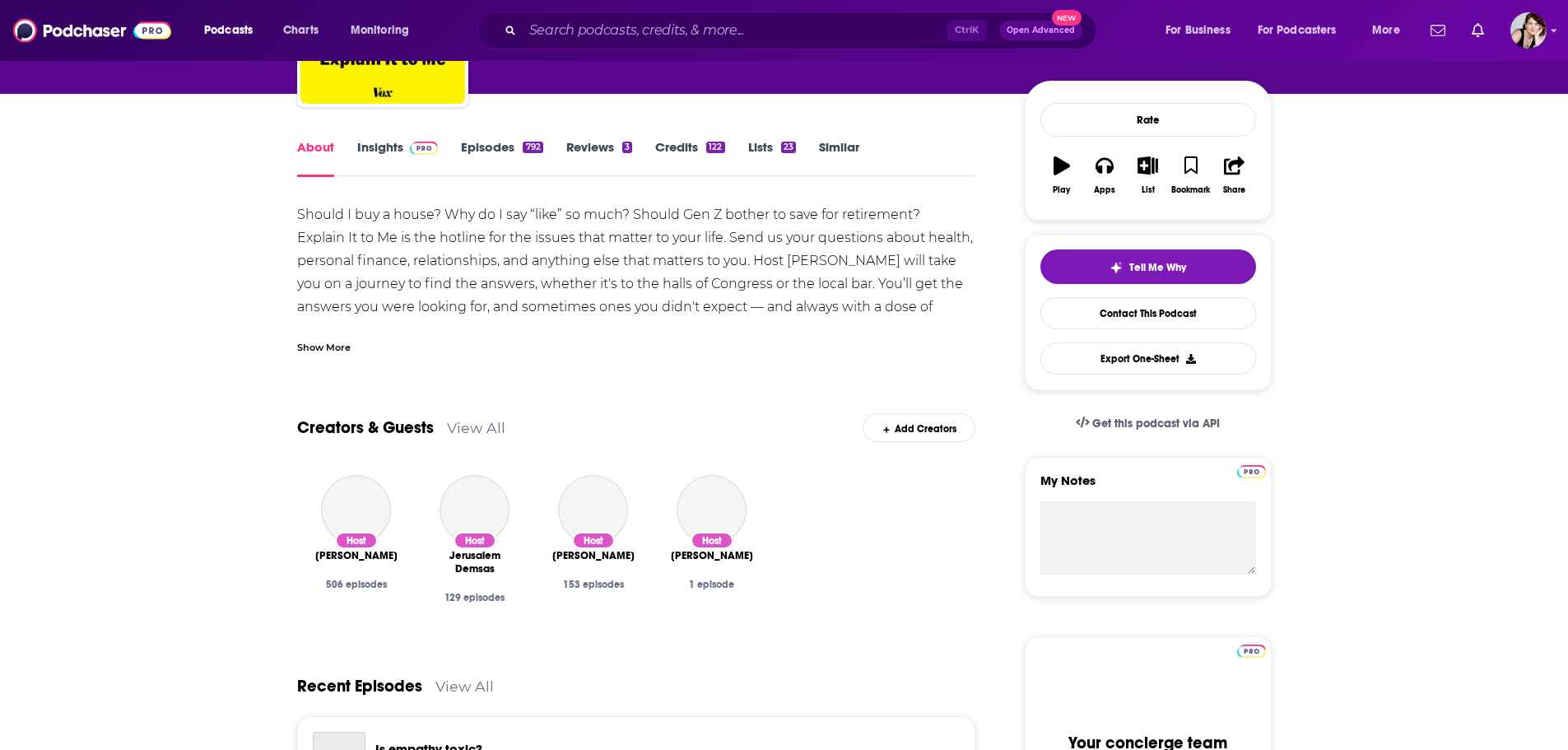
scroll to position [247, 0]
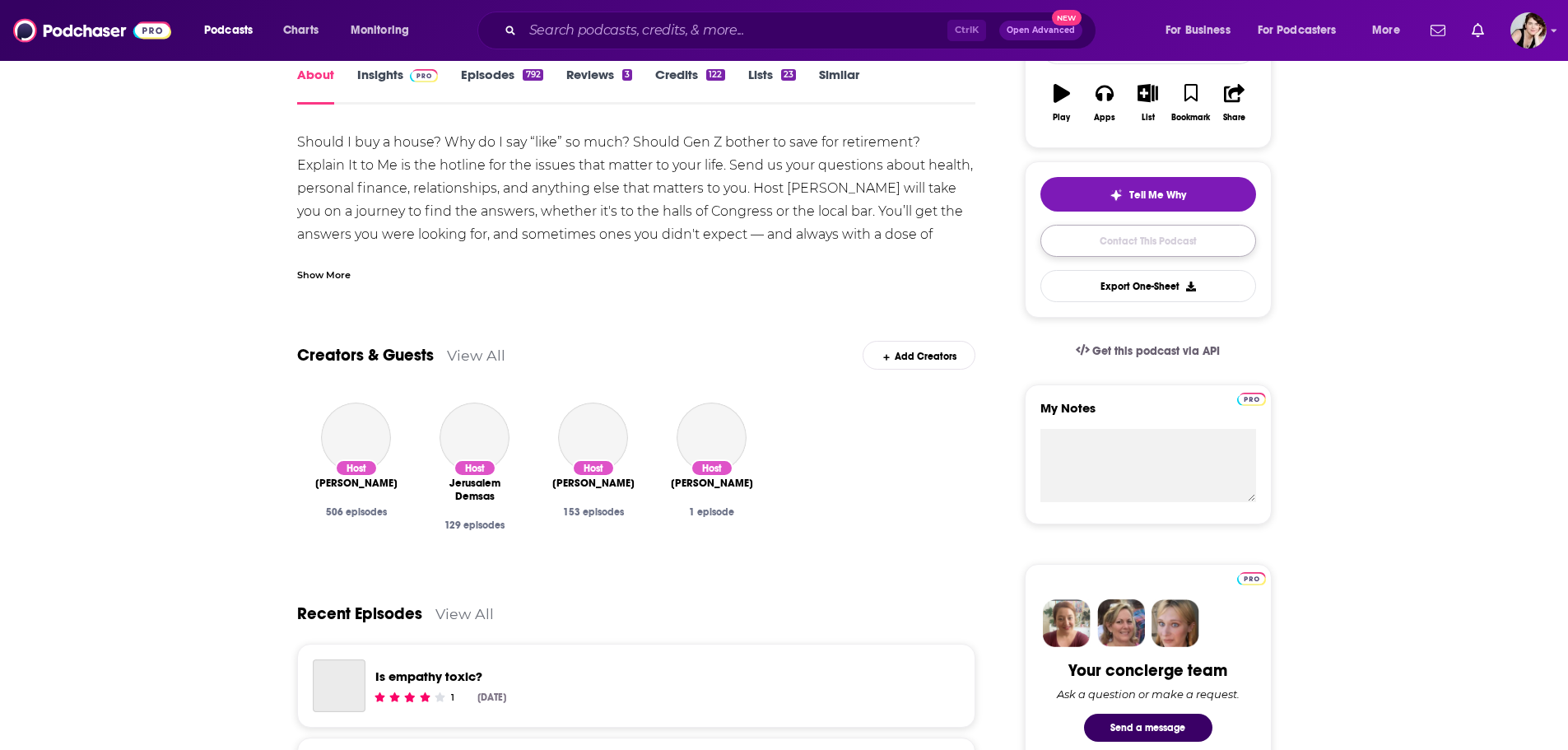
click at [1150, 237] on link "Contact This Podcast" at bounding box center [1148, 241] width 215 height 32
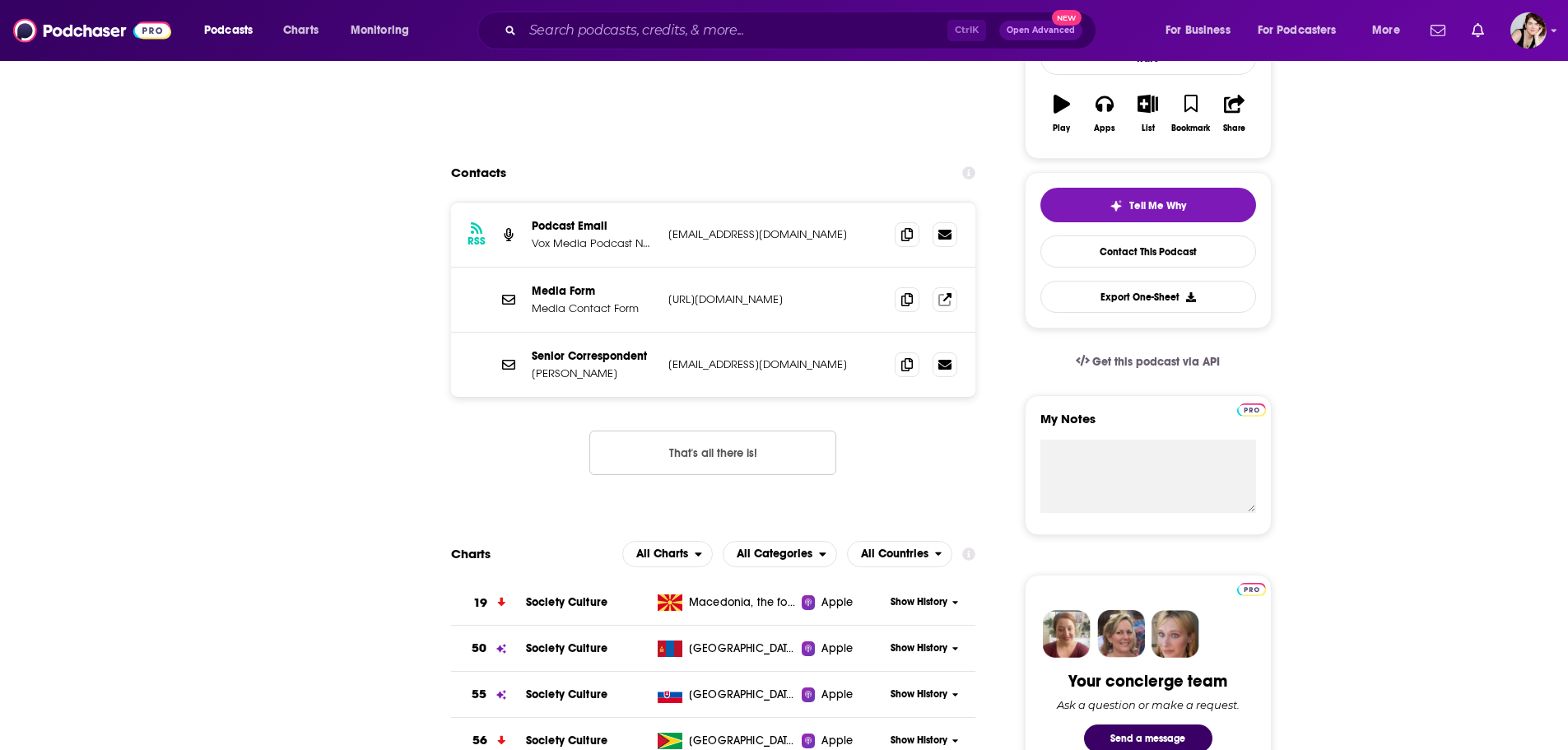
scroll to position [188, 0]
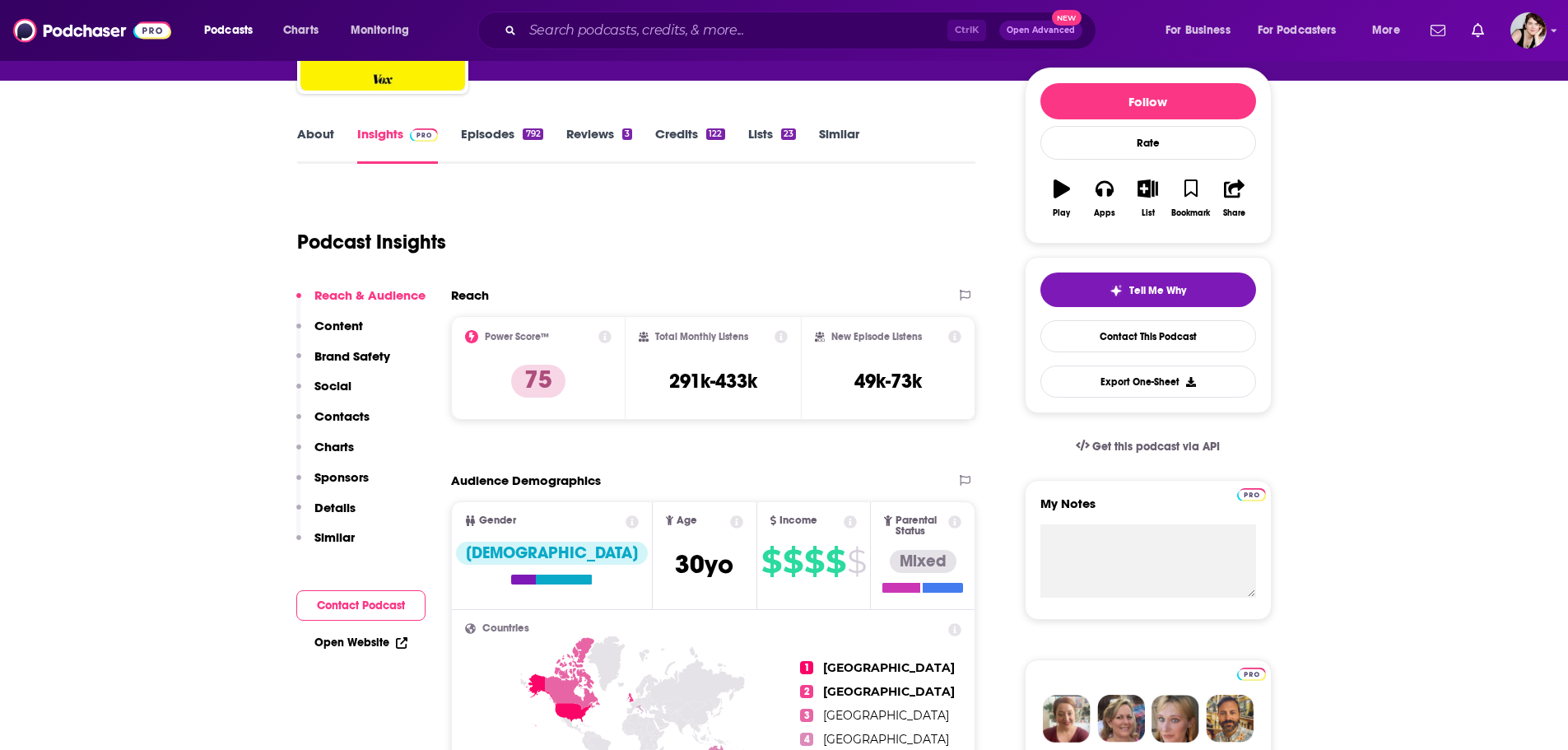
drag, startPoint x: 847, startPoint y: 270, endPoint x: 662, endPoint y: 276, distance: 185.1
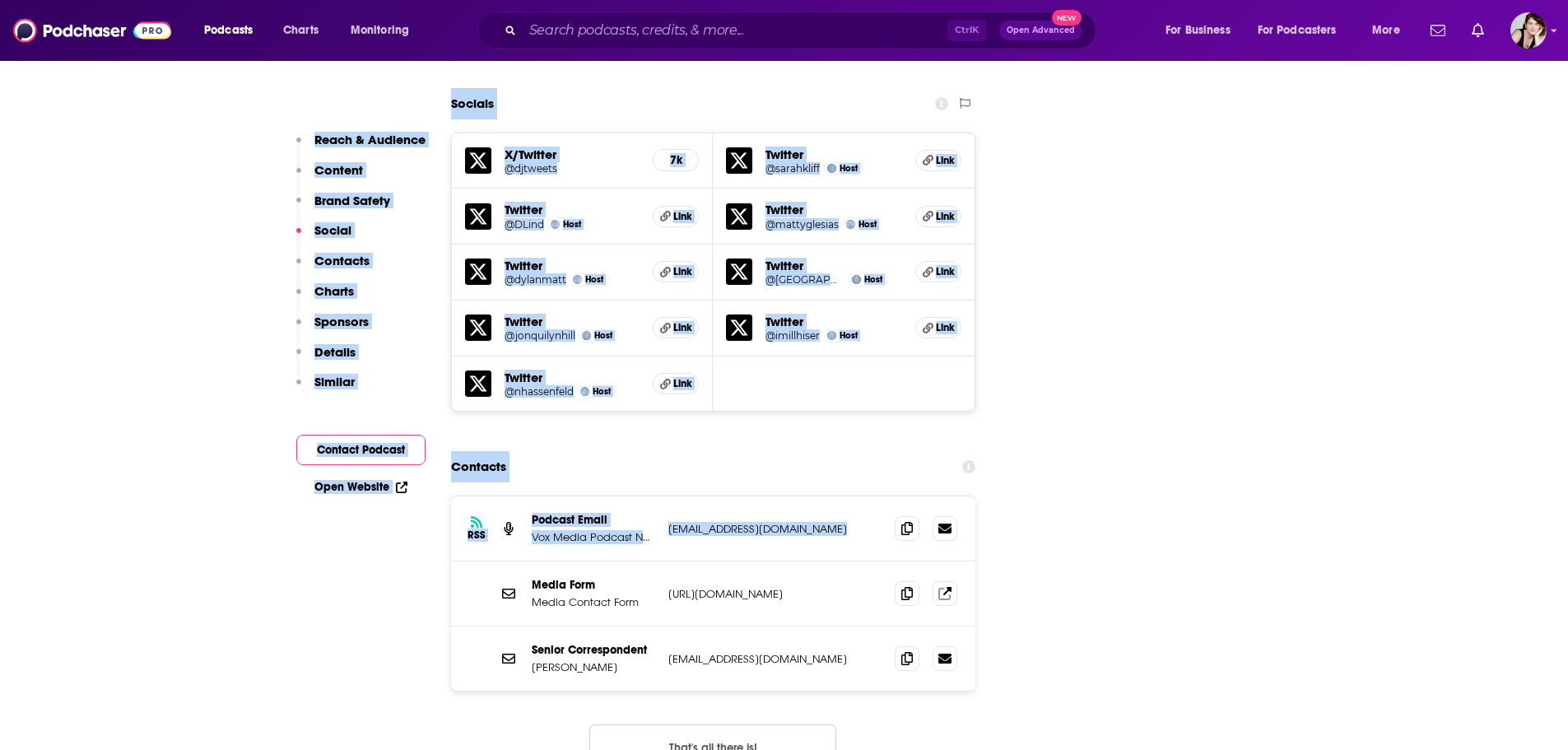
scroll to position [1999, 0]
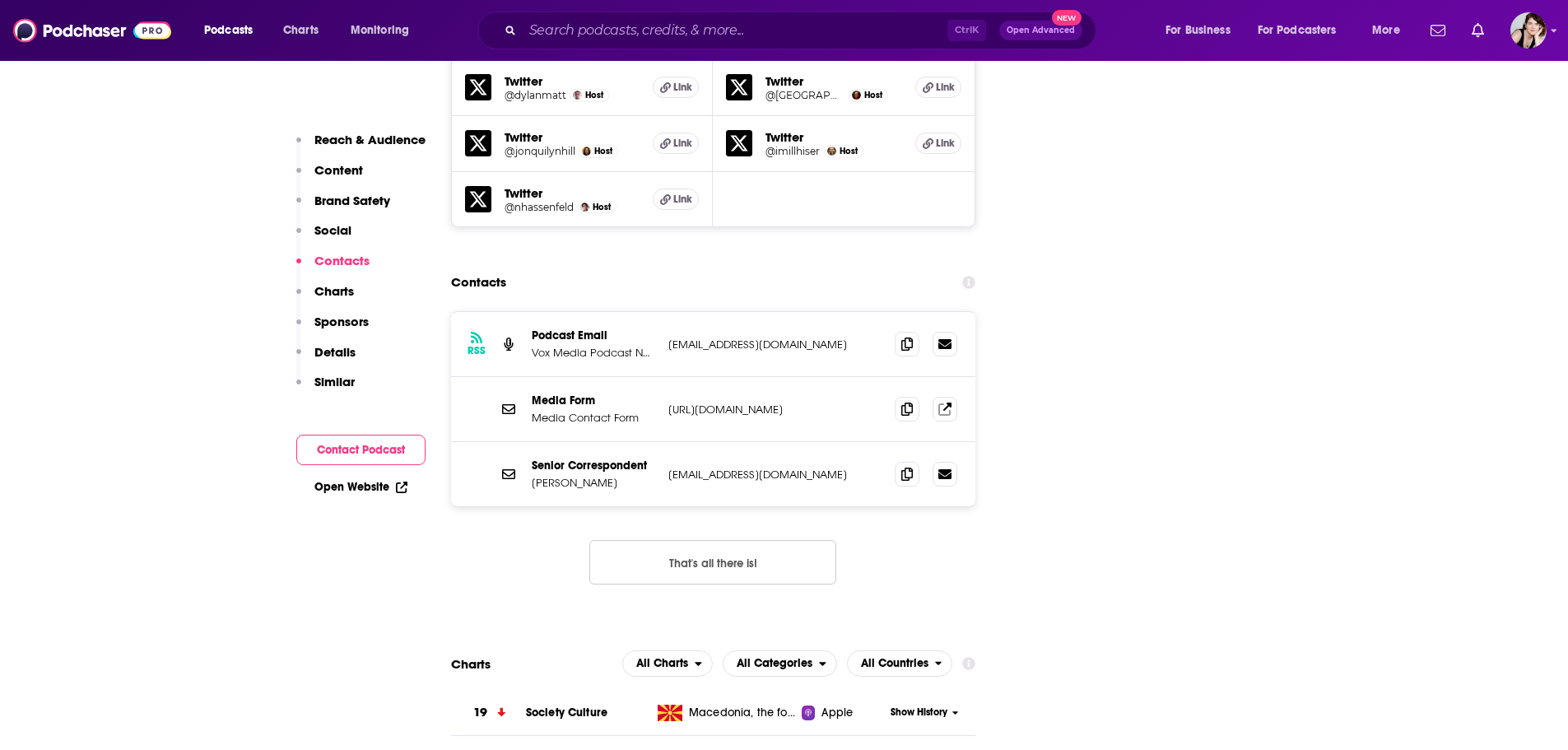
click at [783, 442] on div "Senior Correspondent [PERSON_NAME] [PERSON_NAME][EMAIL_ADDRESS][DOMAIN_NAME] [P…" at bounding box center [713, 474] width 525 height 65
drag, startPoint x: 841, startPoint y: 297, endPoint x: 670, endPoint y: 301, distance: 171.0
click at [670, 338] on p "[EMAIL_ADDRESS][DOMAIN_NAME]" at bounding box center [775, 344] width 214 height 14
copy p "[EMAIL_ADDRESS][DOMAIN_NAME]"
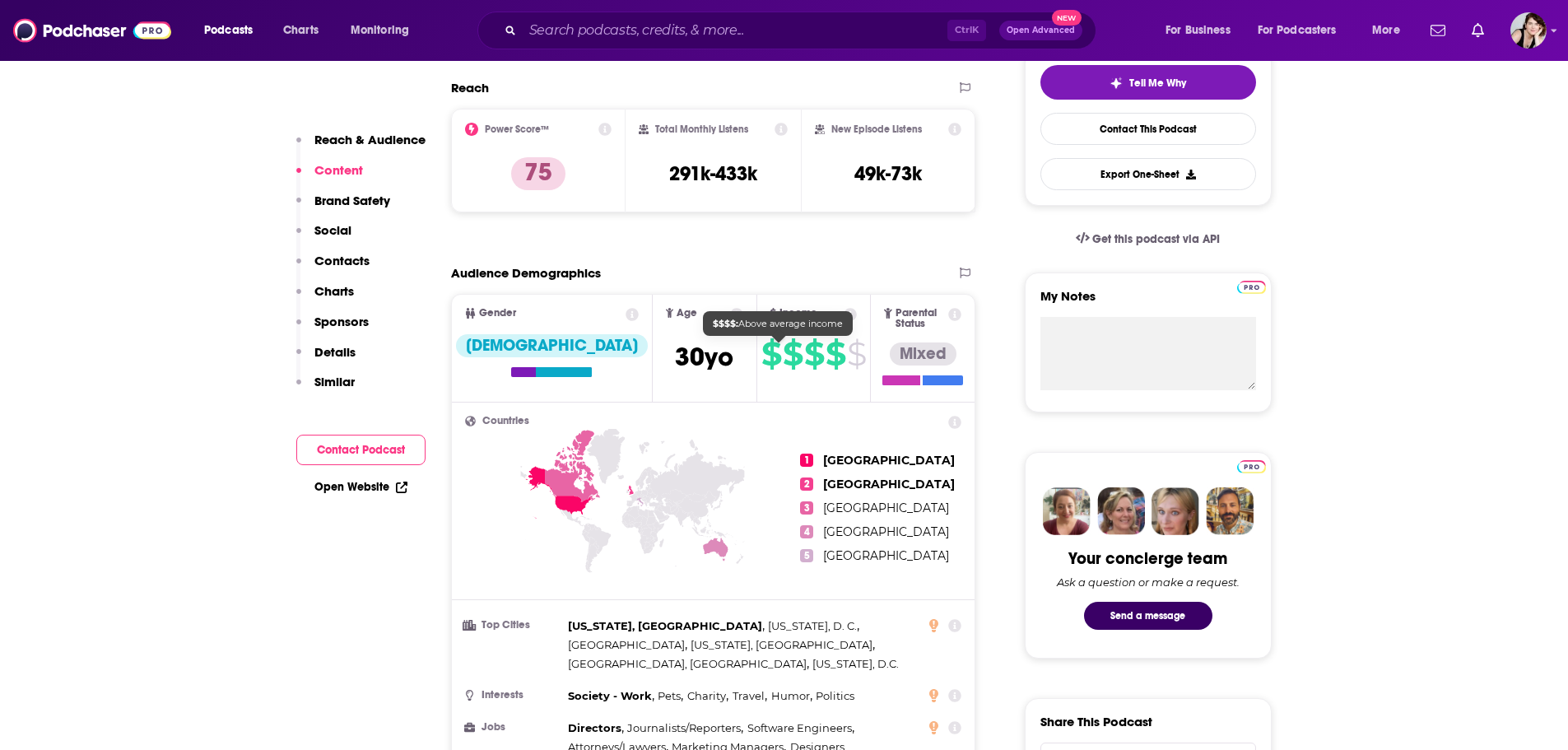
scroll to position [352, 0]
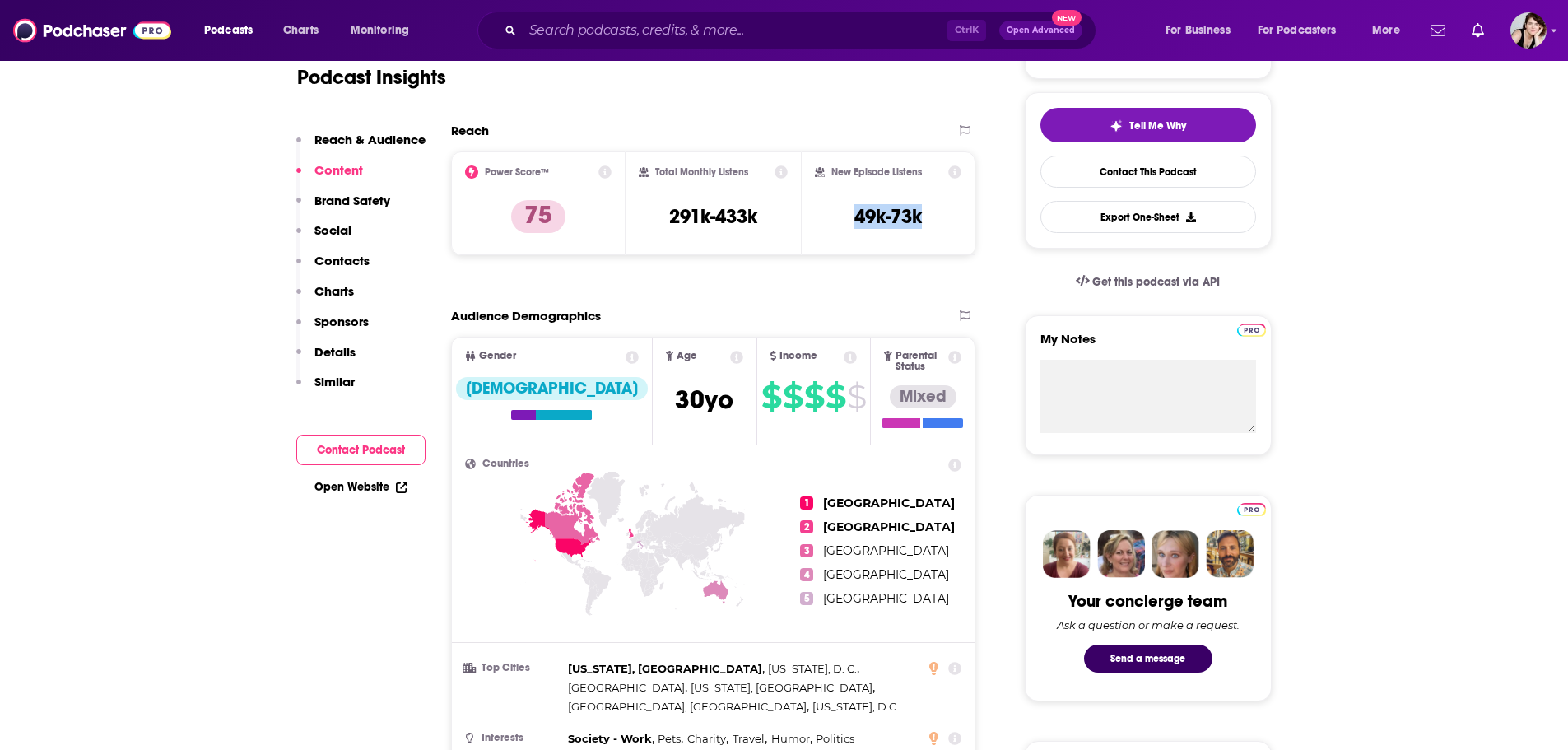
drag, startPoint x: 940, startPoint y: 213, endPoint x: 853, endPoint y: 218, distance: 87.1
click at [853, 218] on div "New Episode Listens 49k-73k" at bounding box center [889, 203] width 147 height 75
copy h3 "49k-73k"
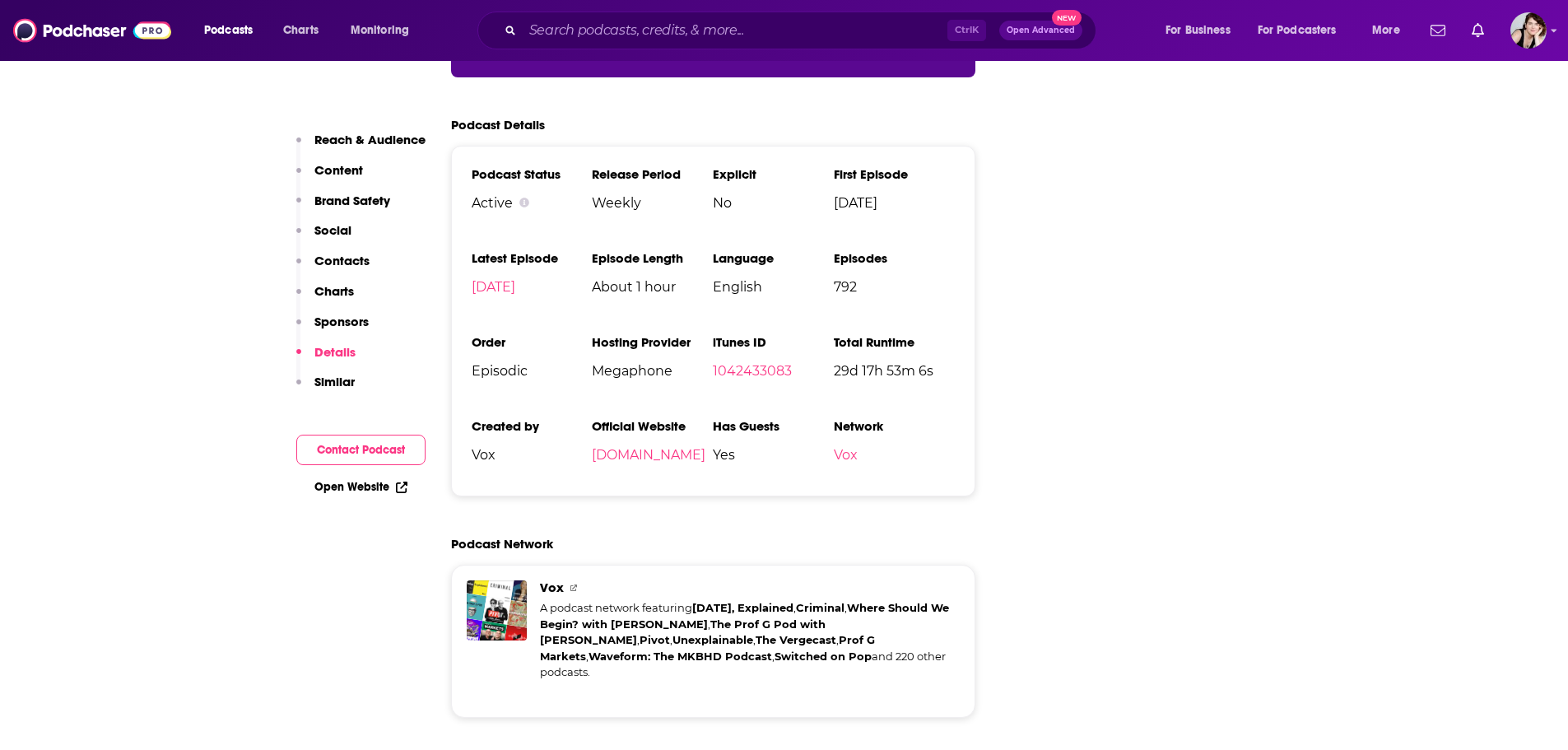
scroll to position [3563, 0]
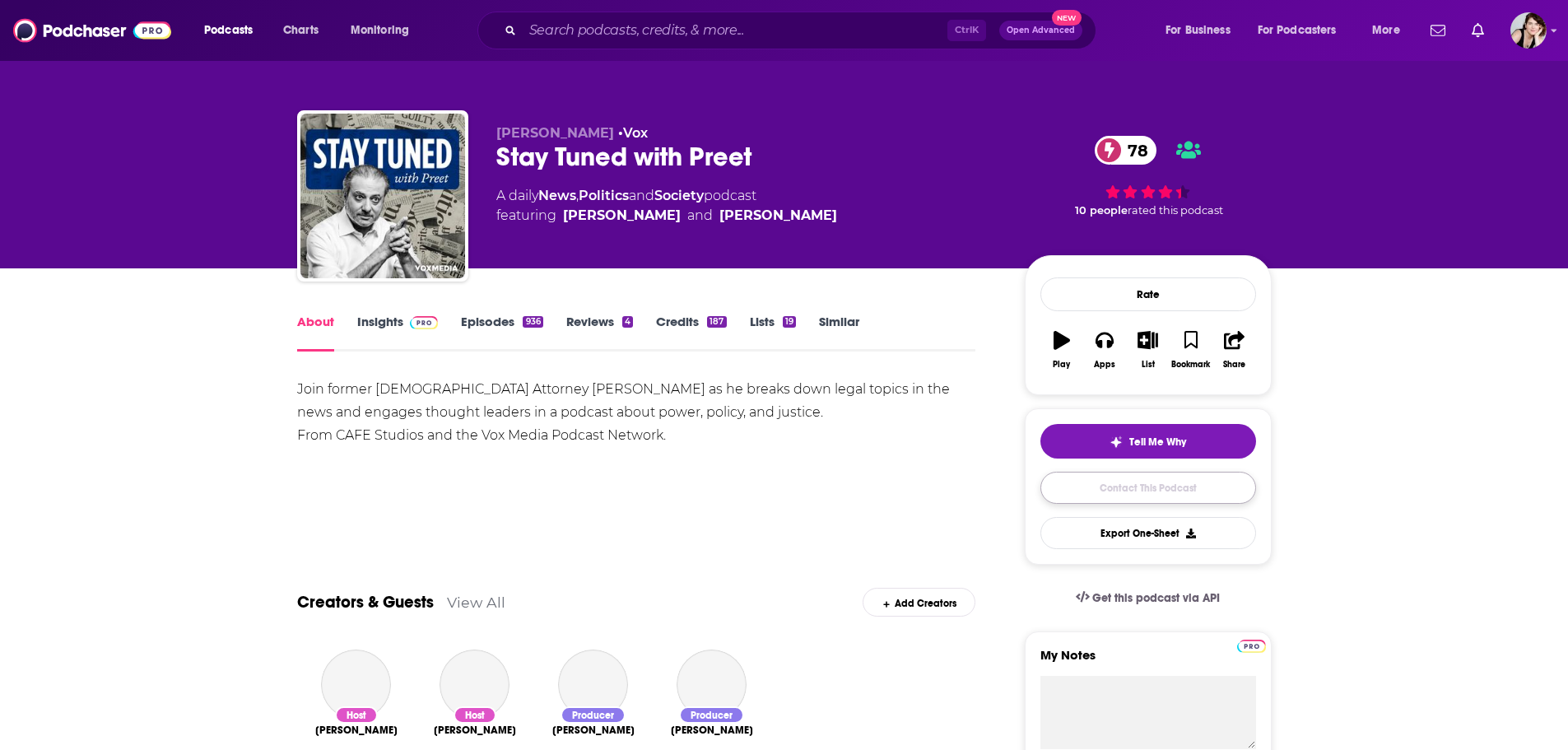
click at [1142, 484] on link "Contact This Podcast" at bounding box center [1148, 488] width 215 height 32
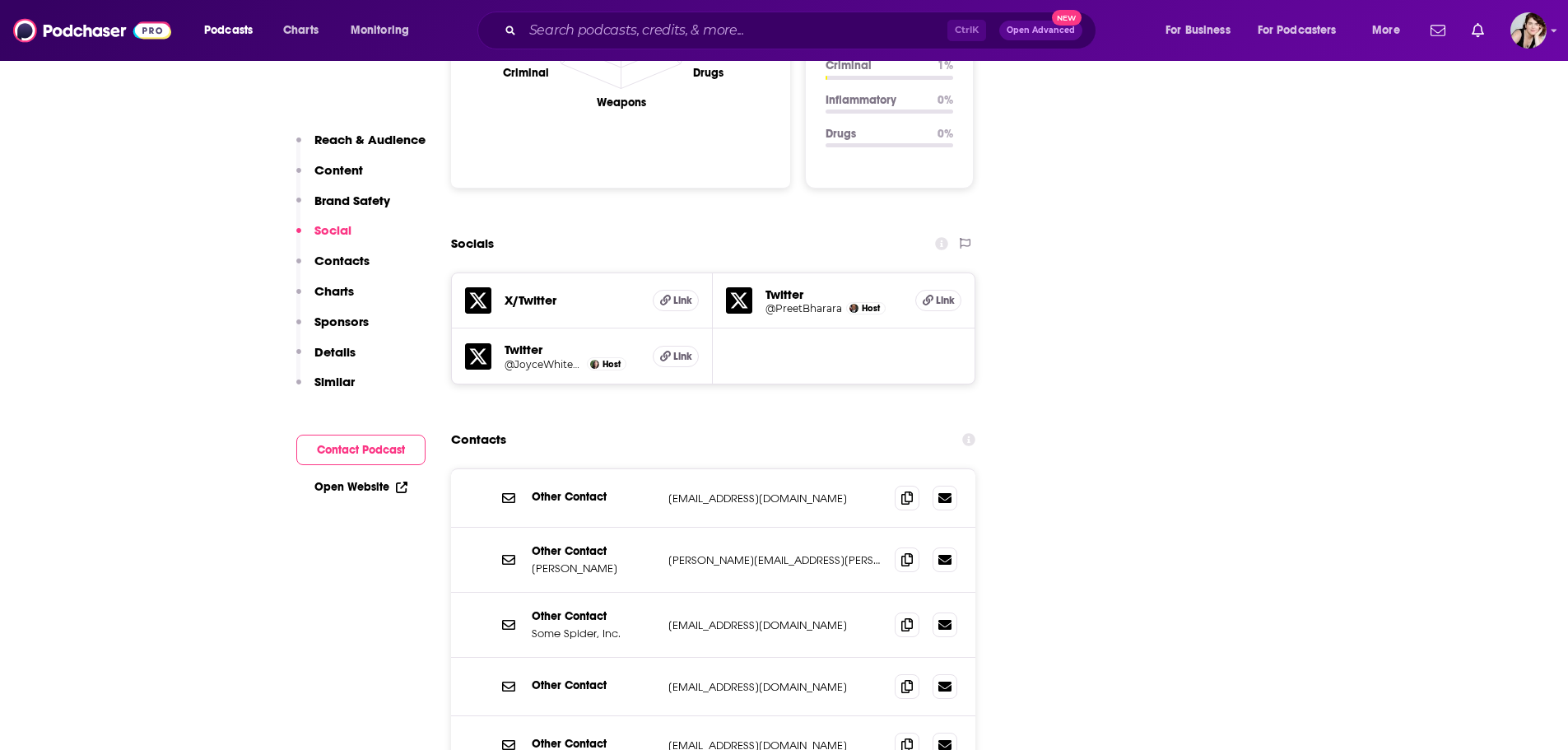
scroll to position [1885, 0]
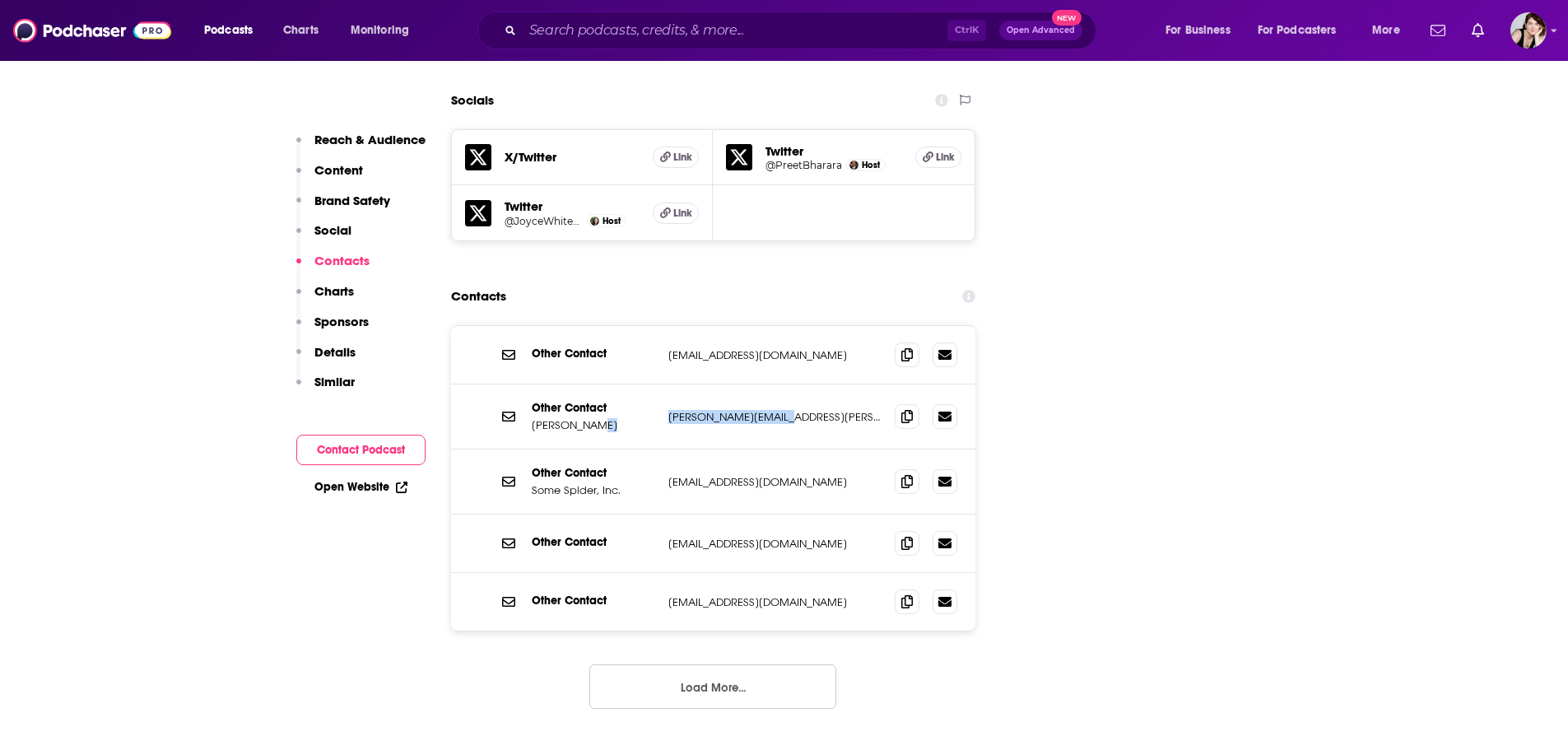
drag, startPoint x: 799, startPoint y: 342, endPoint x: 657, endPoint y: 342, distance: 142.0
click at [657, 385] on div "Other Contact [PERSON_NAME] [PERSON_NAME][EMAIL_ADDRESS][PERSON_NAME][DOMAIN_NA…" at bounding box center [713, 417] width 525 height 65
copy div "[PERSON_NAME][EMAIL_ADDRESS][PERSON_NAME][DOMAIN_NAME]"
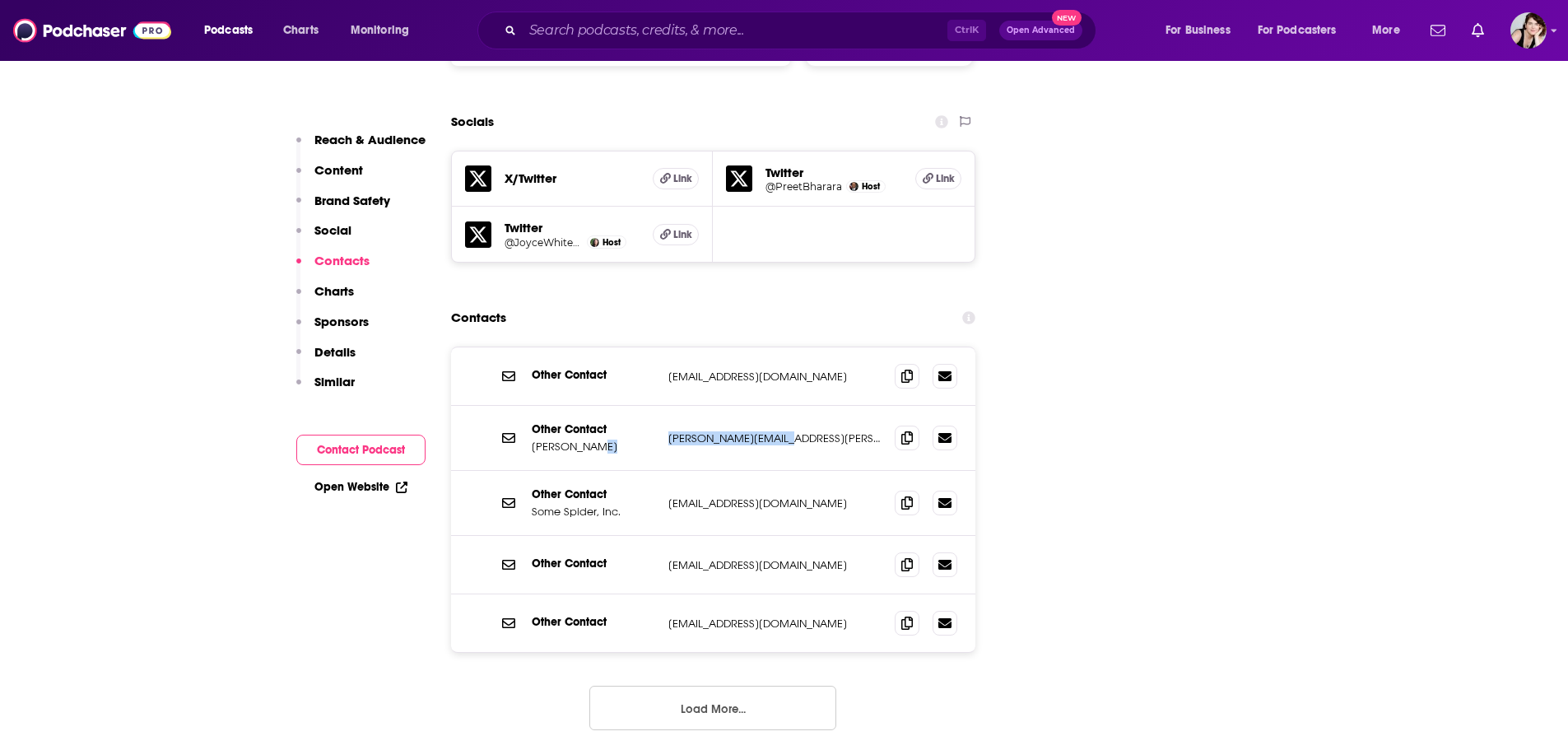
scroll to position [1893, 0]
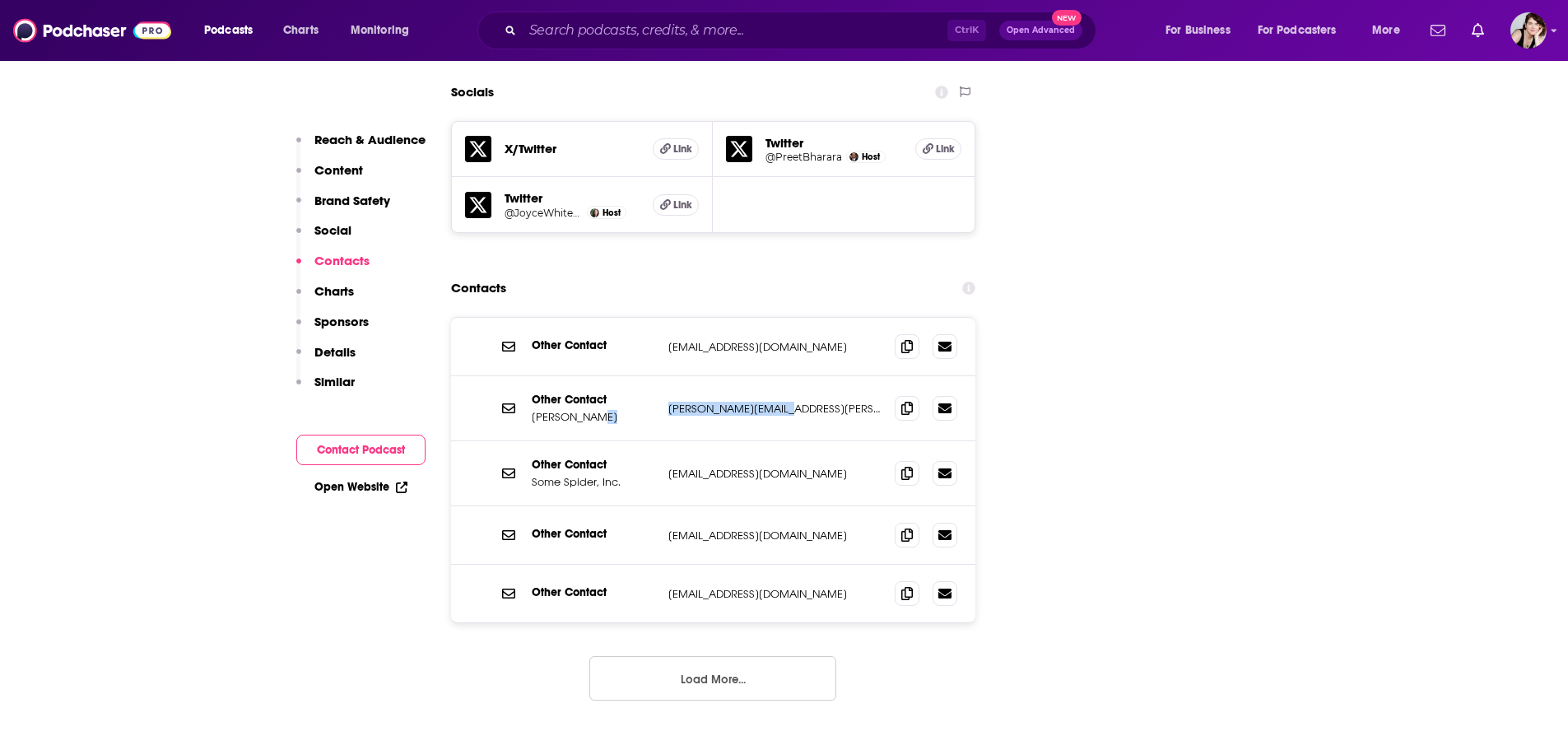
click at [731, 656] on button "Load More..." at bounding box center [712, 678] width 247 height 44
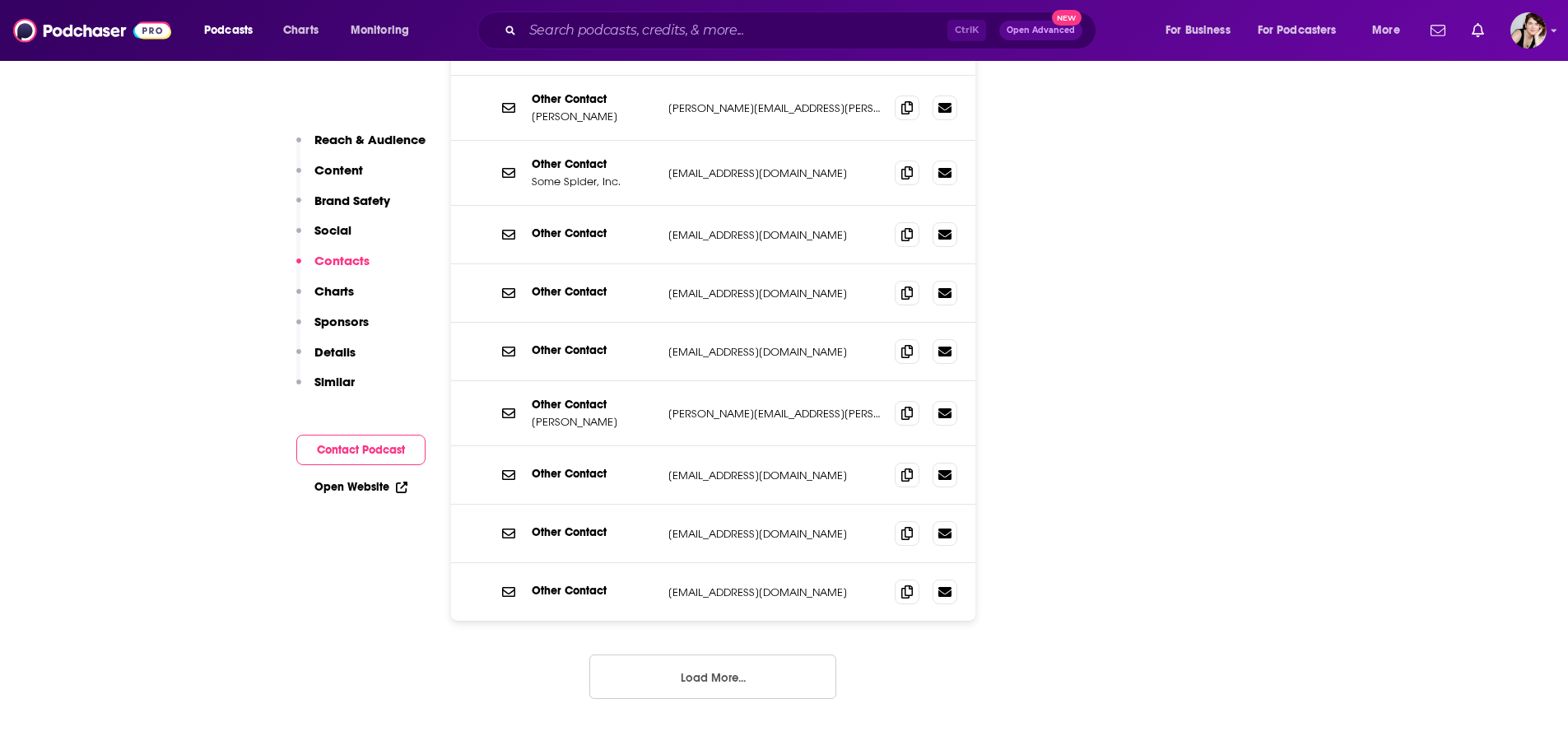
scroll to position [2222, 0]
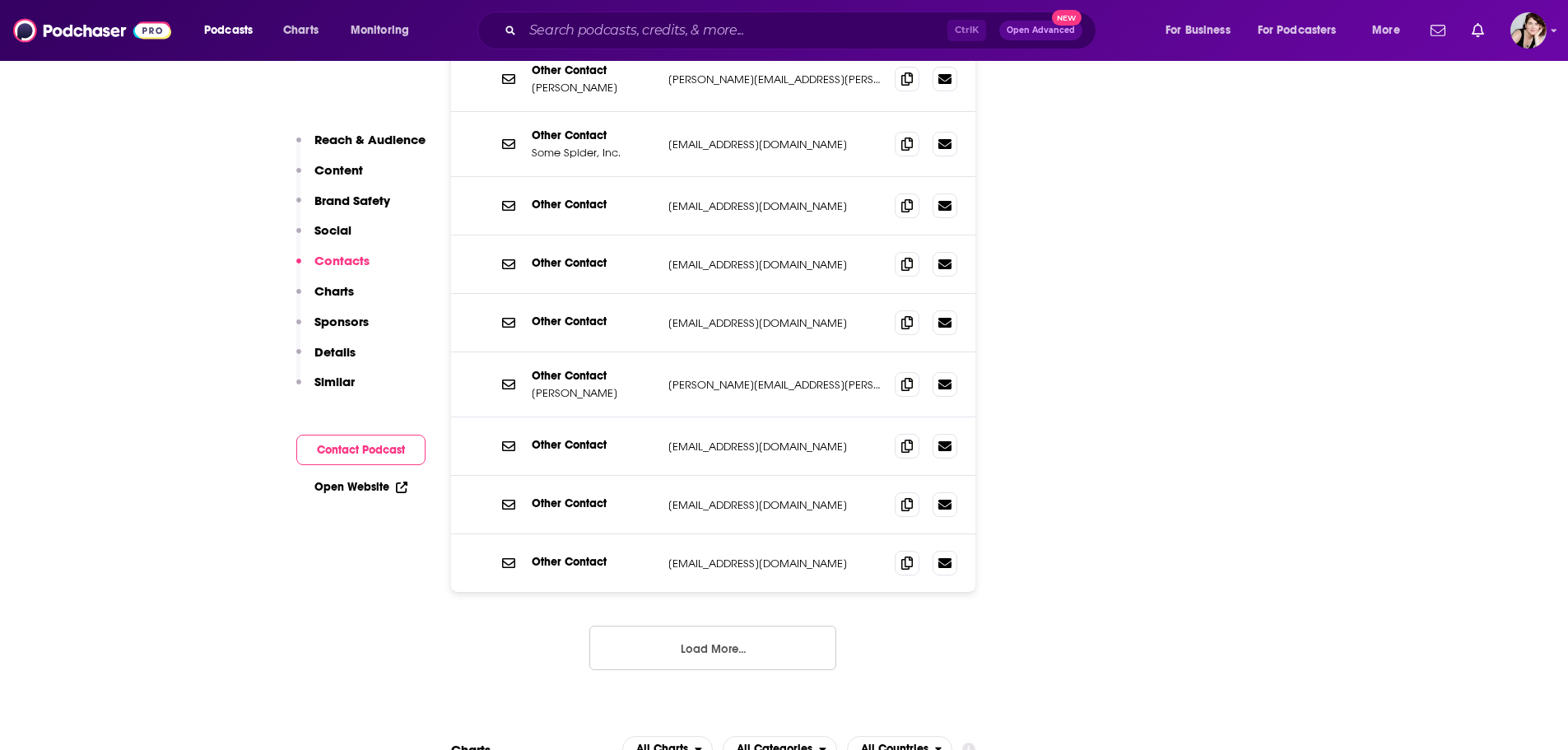
click at [706, 626] on button "Load More..." at bounding box center [712, 648] width 247 height 44
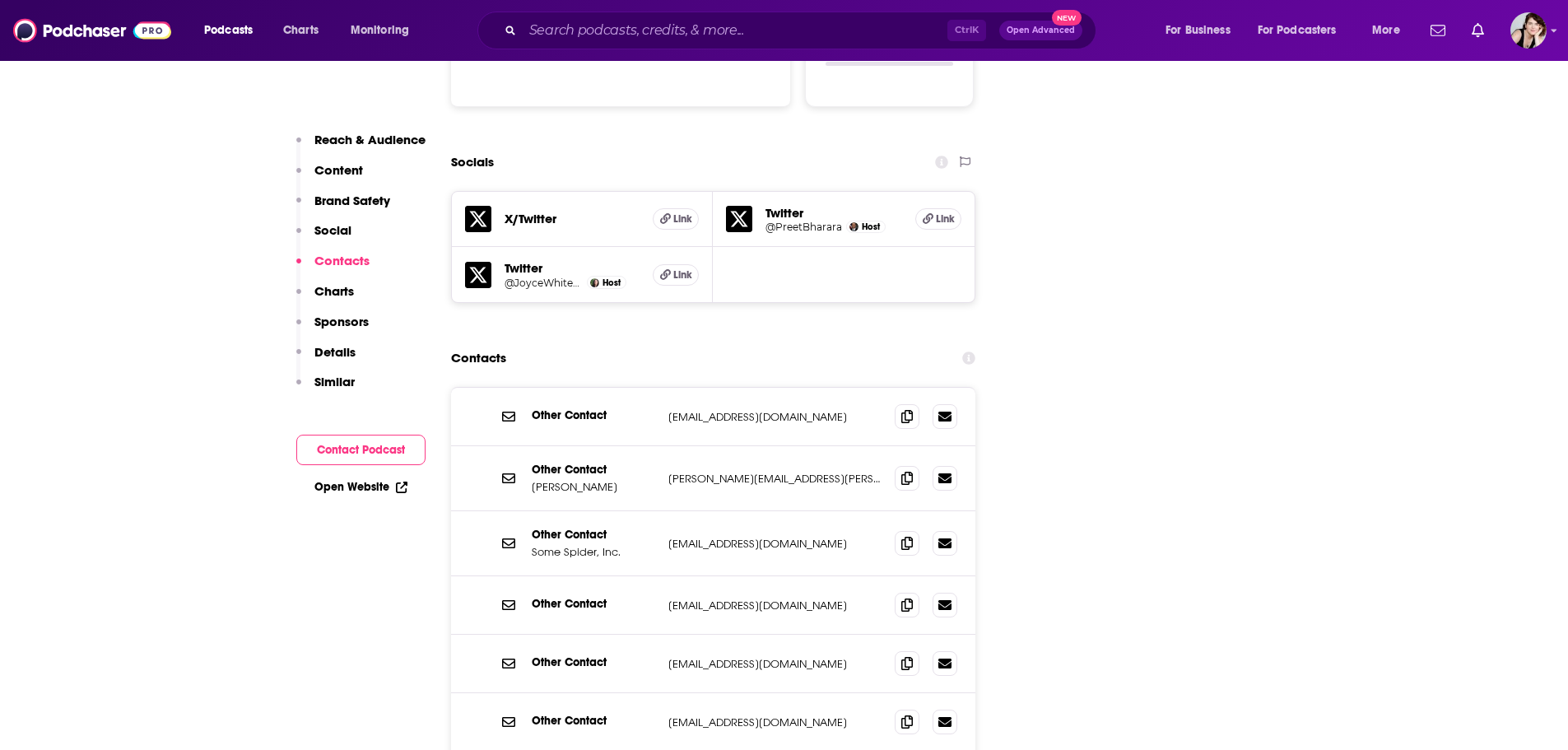
scroll to position [1729, 0]
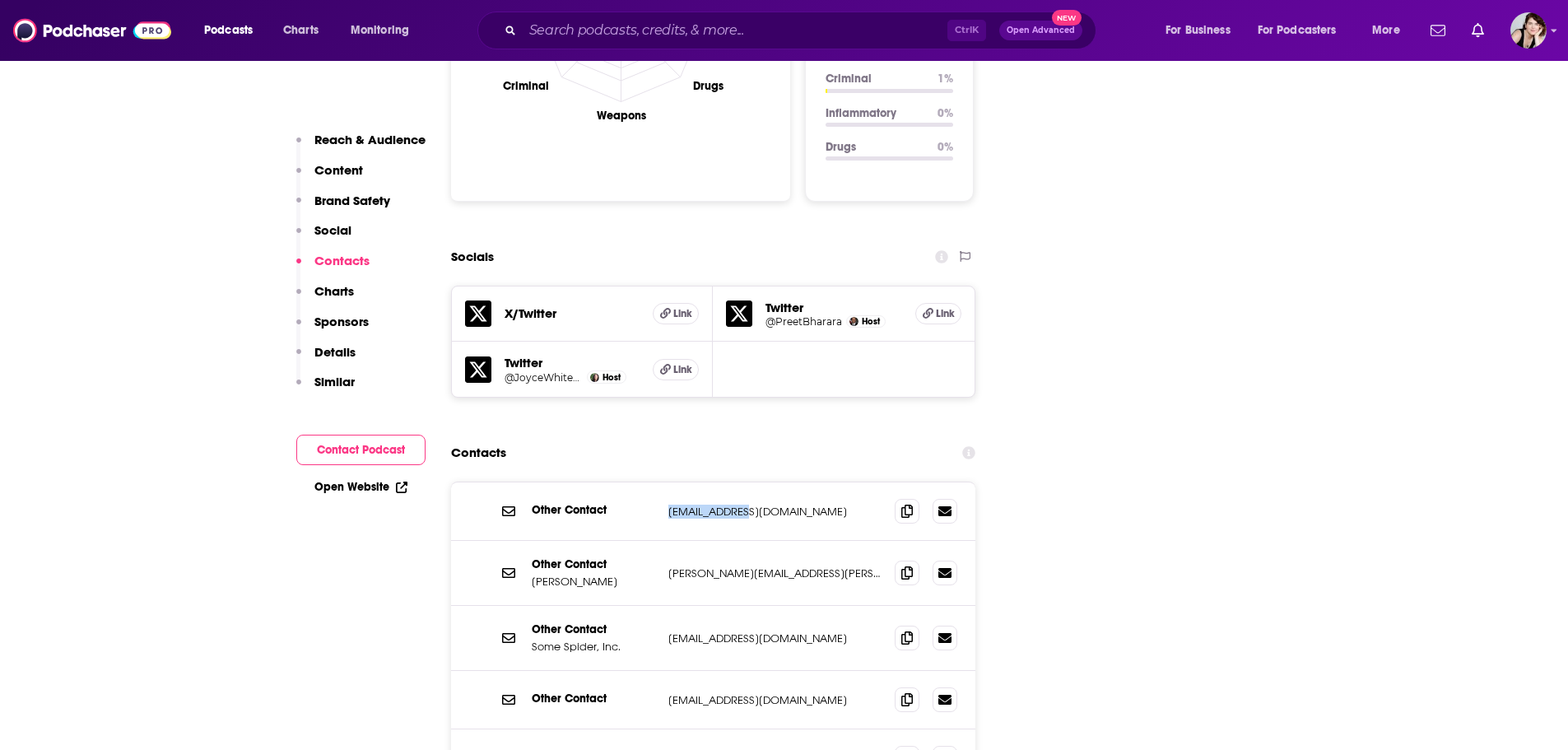
drag, startPoint x: 790, startPoint y: 435, endPoint x: 669, endPoint y: 442, distance: 121.2
click at [669, 504] on p "info@cafe.com" at bounding box center [775, 511] width 214 height 14
copy p "info@cafe.com"
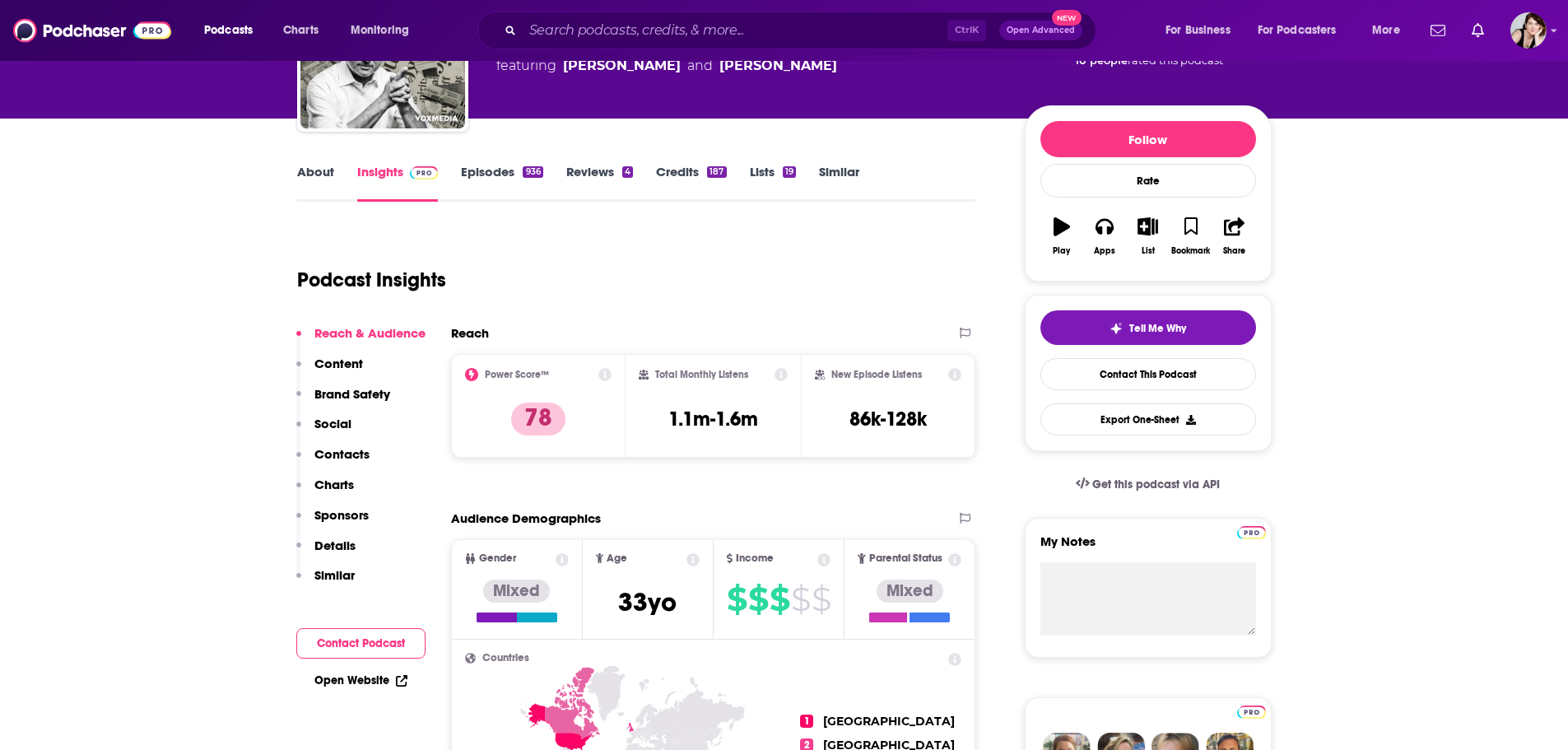
scroll to position [247, 0]
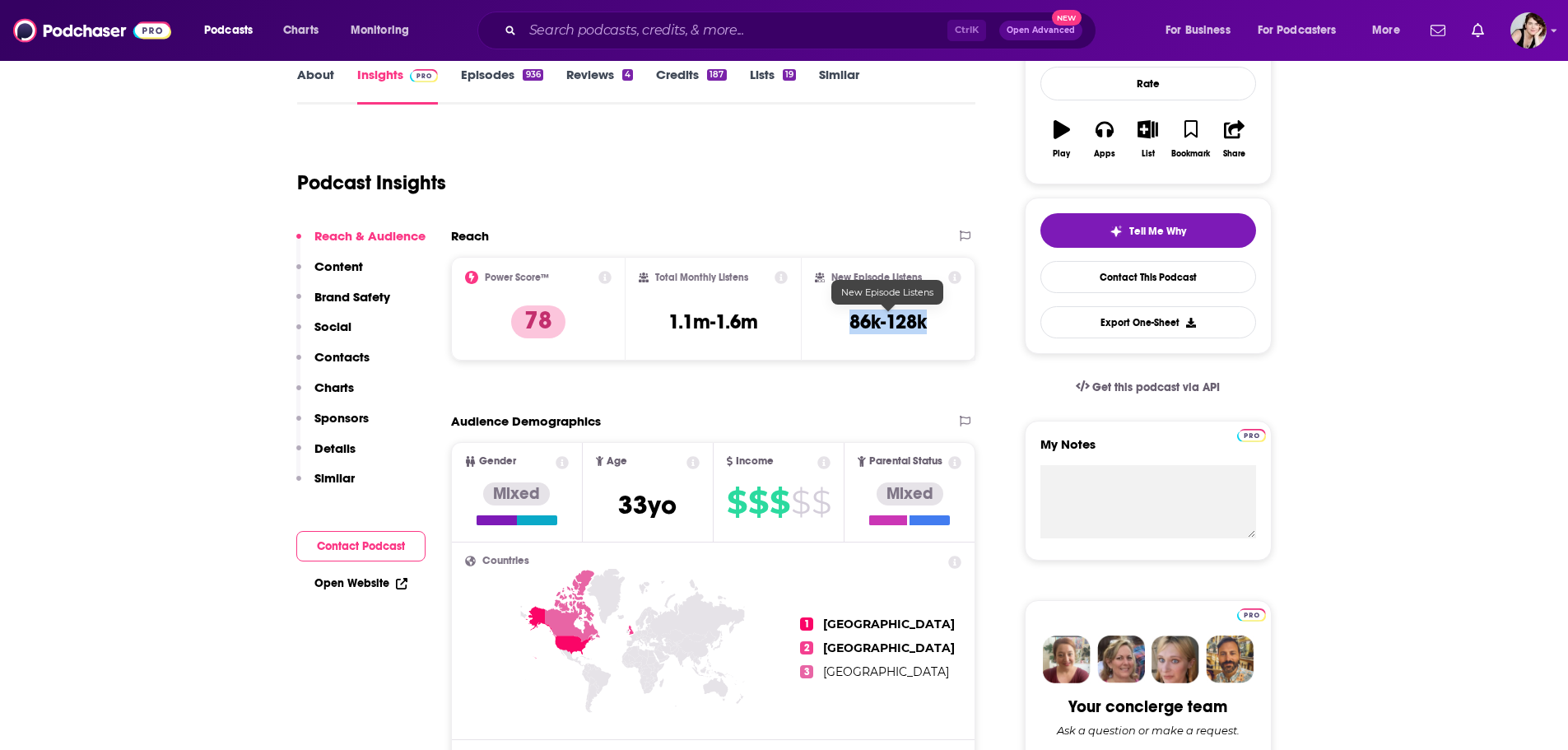
drag, startPoint x: 934, startPoint y: 322, endPoint x: 851, endPoint y: 325, distance: 83.1
click at [851, 325] on div "New Episode Listens 86k-128k" at bounding box center [889, 308] width 147 height 75
copy h3 "86k-128k"
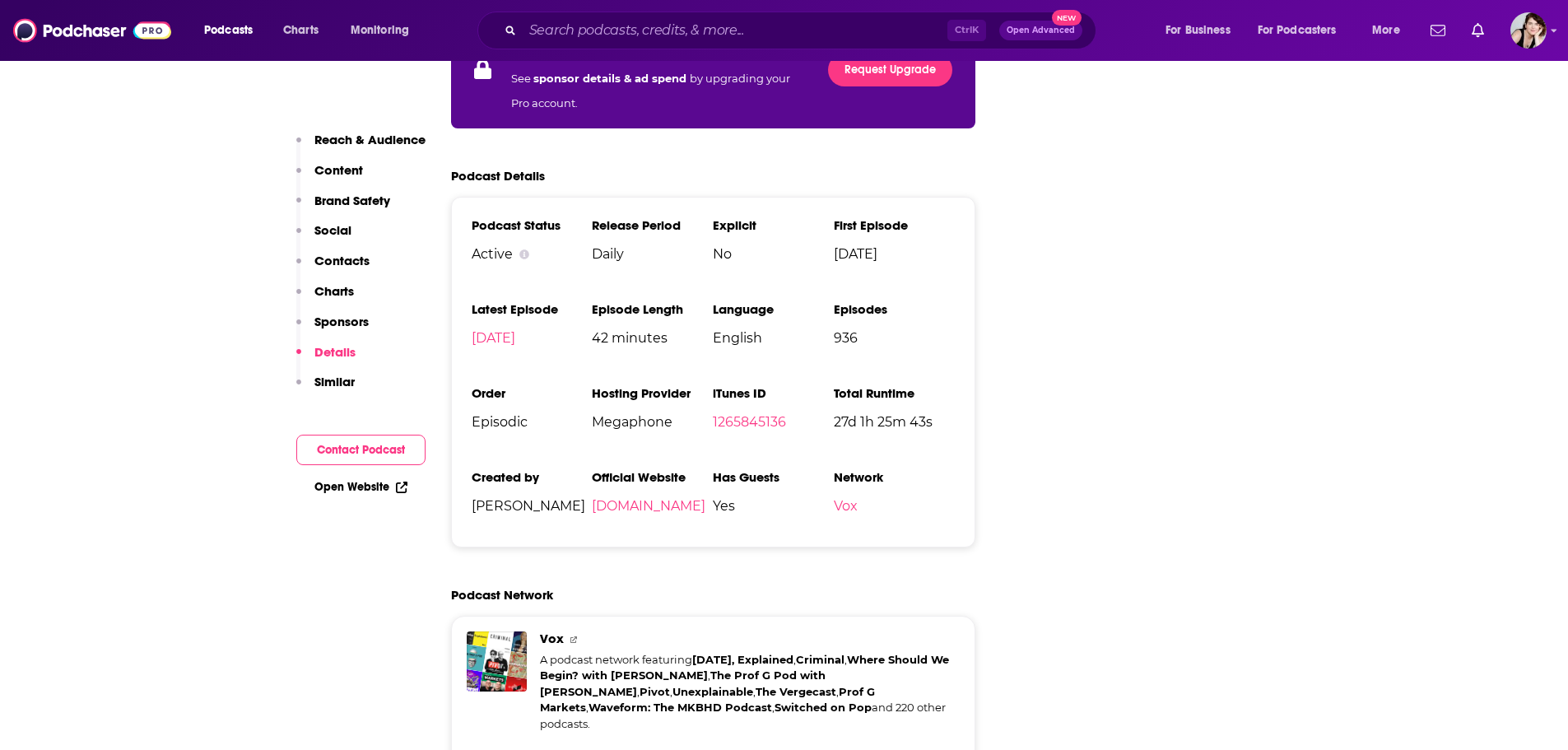
scroll to position [4033, 0]
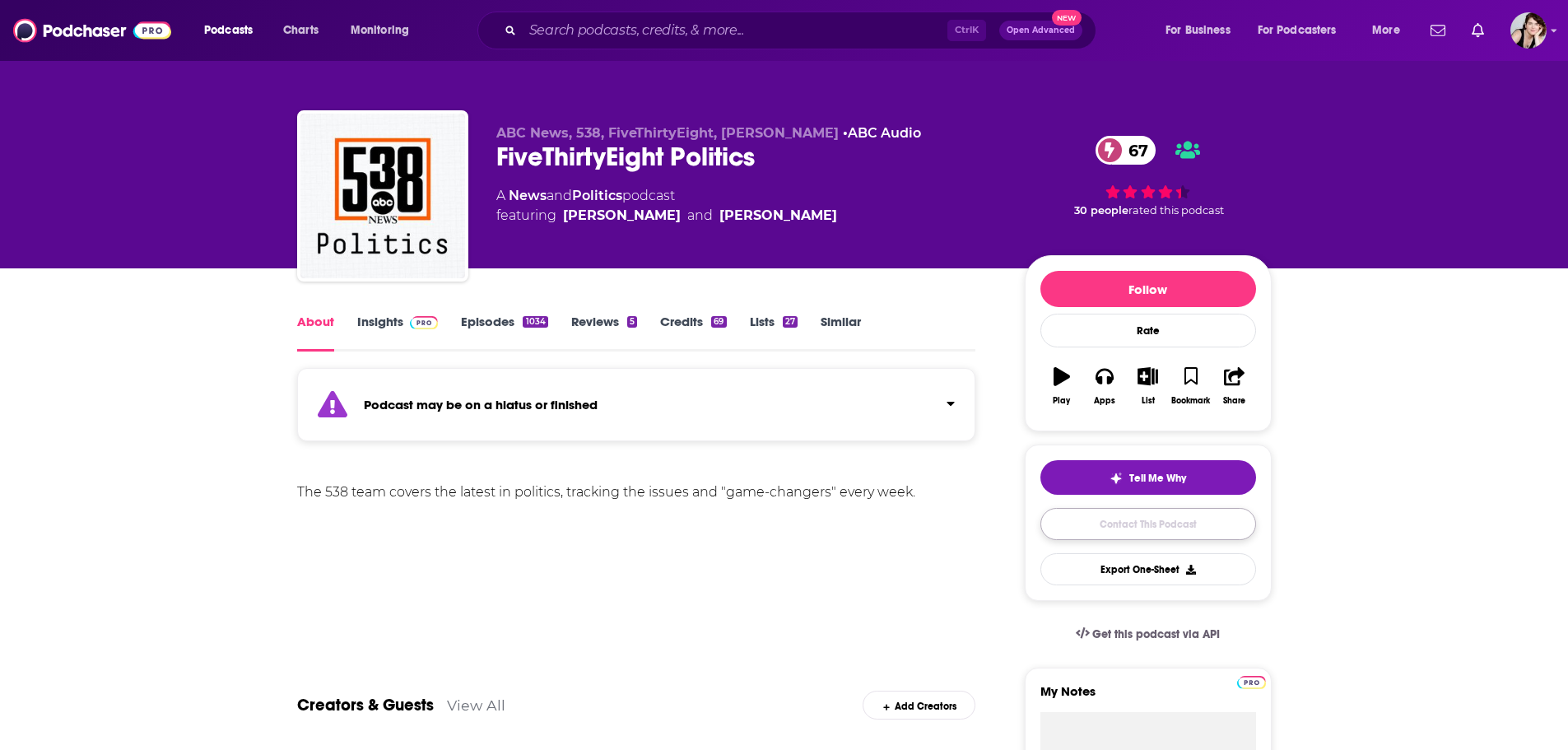
click at [1167, 525] on link "Contact This Podcast" at bounding box center [1148, 524] width 215 height 32
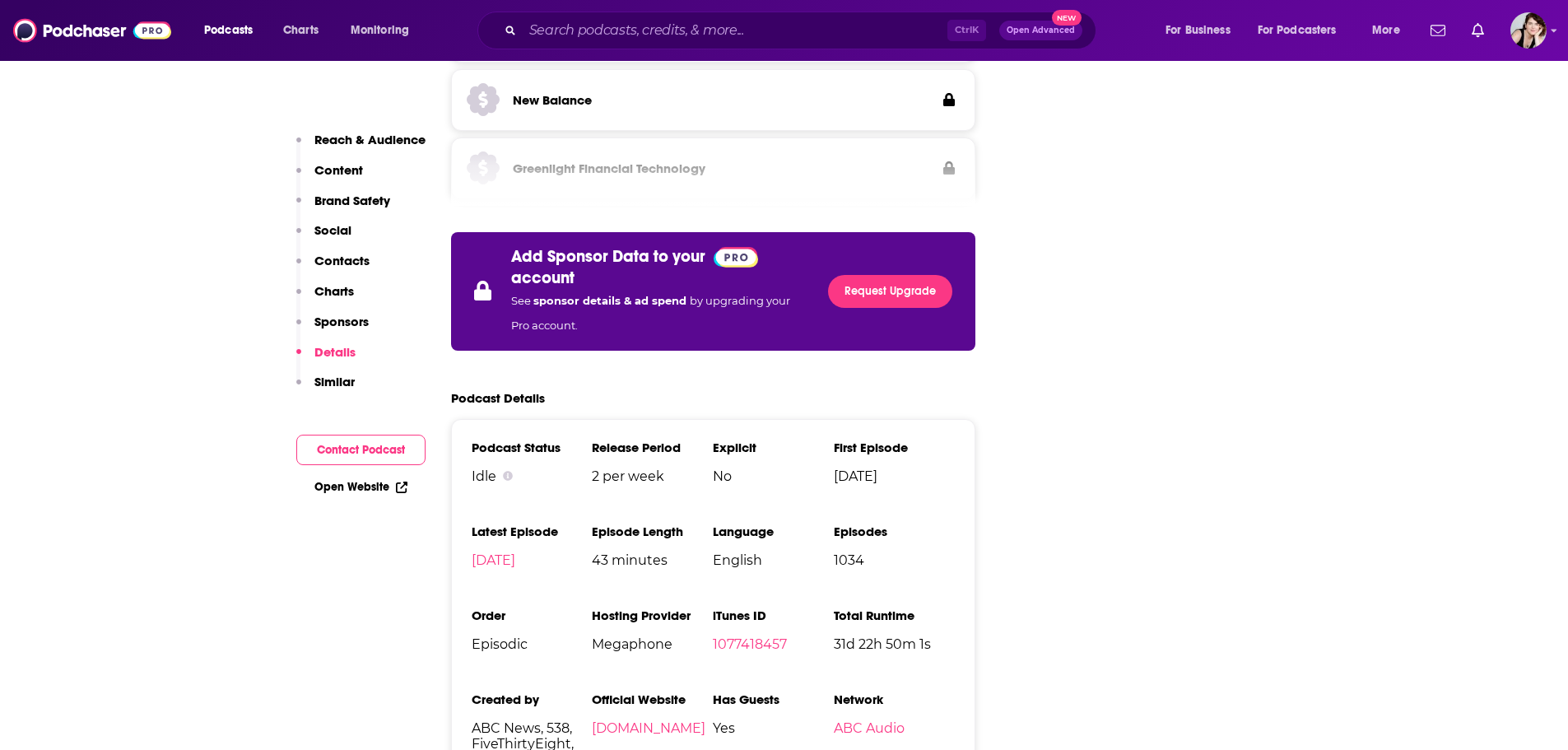
scroll to position [3553, 0]
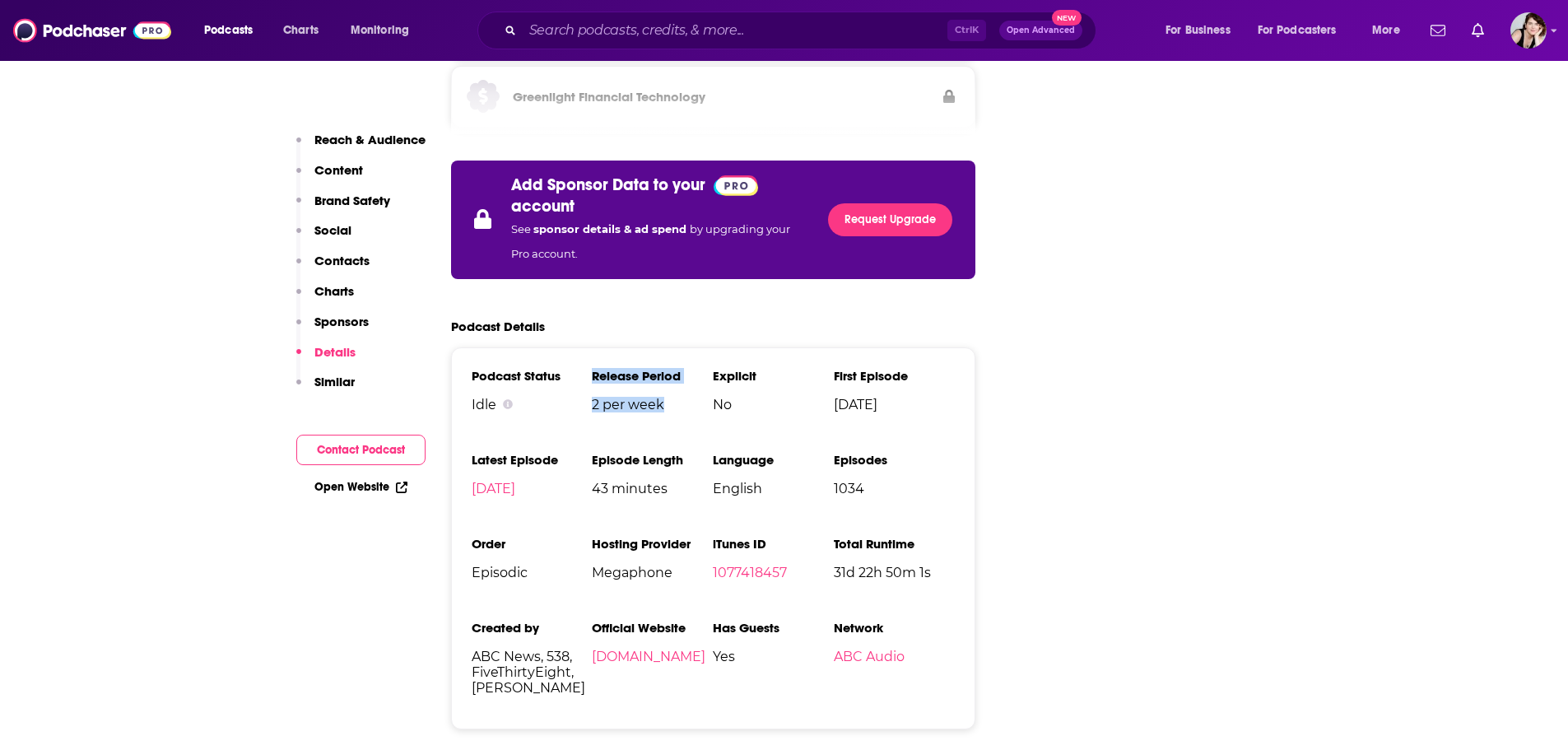
drag, startPoint x: 661, startPoint y: 306, endPoint x: 590, endPoint y: 310, distance: 71.1
click at [590, 368] on ul "Podcast Status Idle Release Period 2 per week Explicit No First Episode Jan 21s…" at bounding box center [714, 538] width 484 height 341
click at [603, 368] on li "Release Period 2 per week" at bounding box center [652, 396] width 121 height 58
drag, startPoint x: 679, startPoint y: 303, endPoint x: 593, endPoint y: 304, distance: 86.0
click at [593, 396] on span "2 per week" at bounding box center [652, 404] width 121 height 16
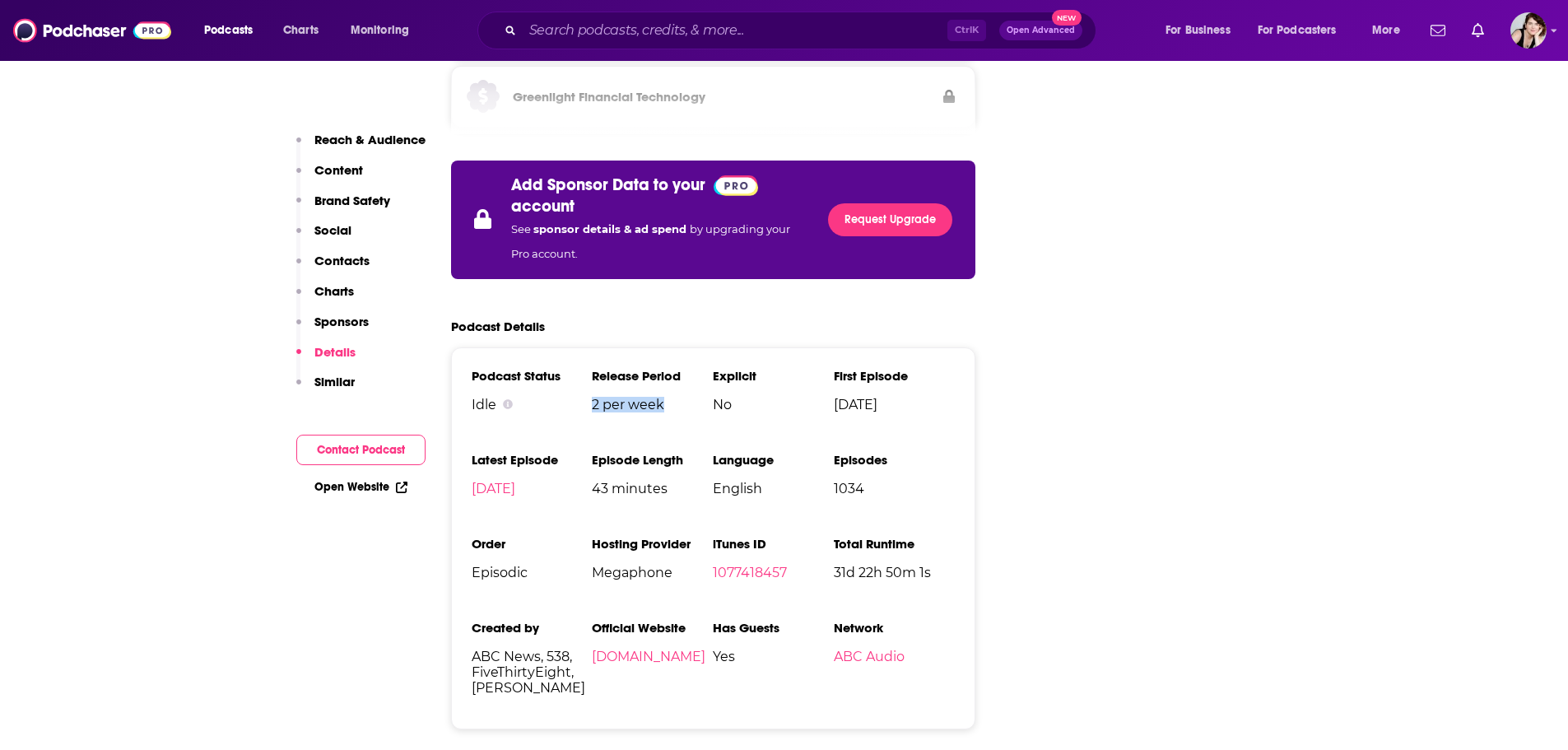
copy span "2 per week"
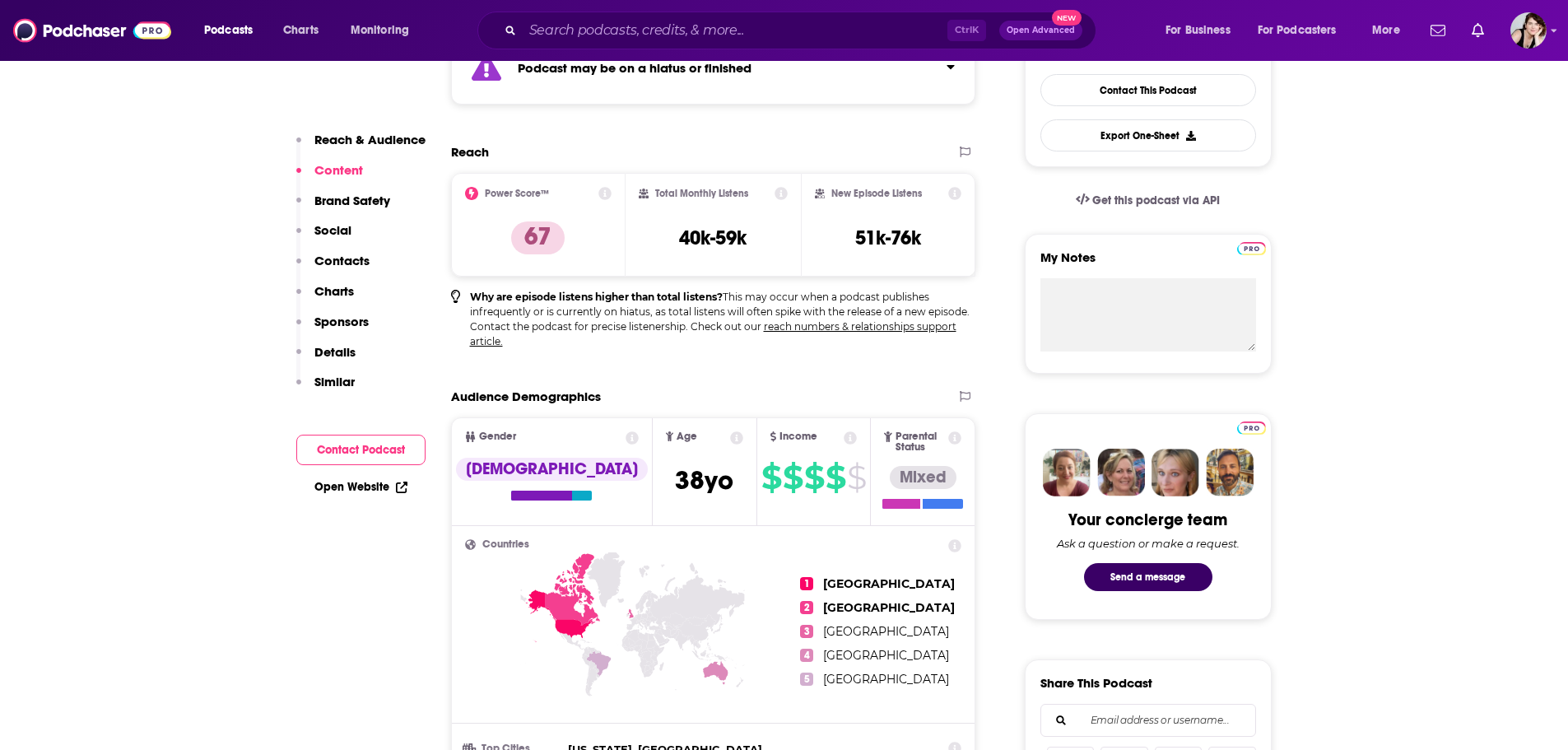
scroll to position [425, 0]
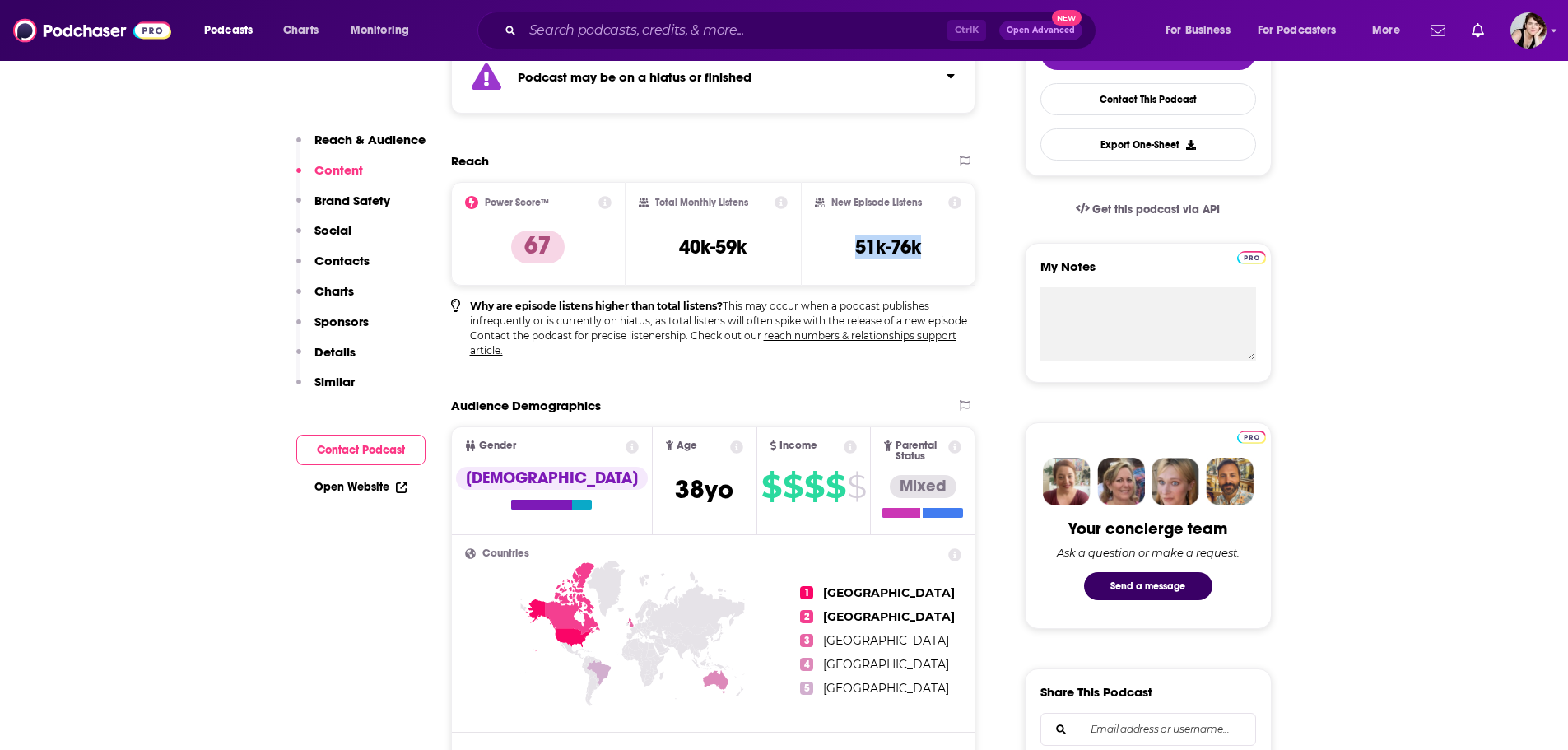
drag, startPoint x: 936, startPoint y: 246, endPoint x: 853, endPoint y: 251, distance: 83.2
click at [853, 251] on div "New Episode Listens 51k-76k" at bounding box center [889, 234] width 147 height 75
copy h3 "51k-76k"
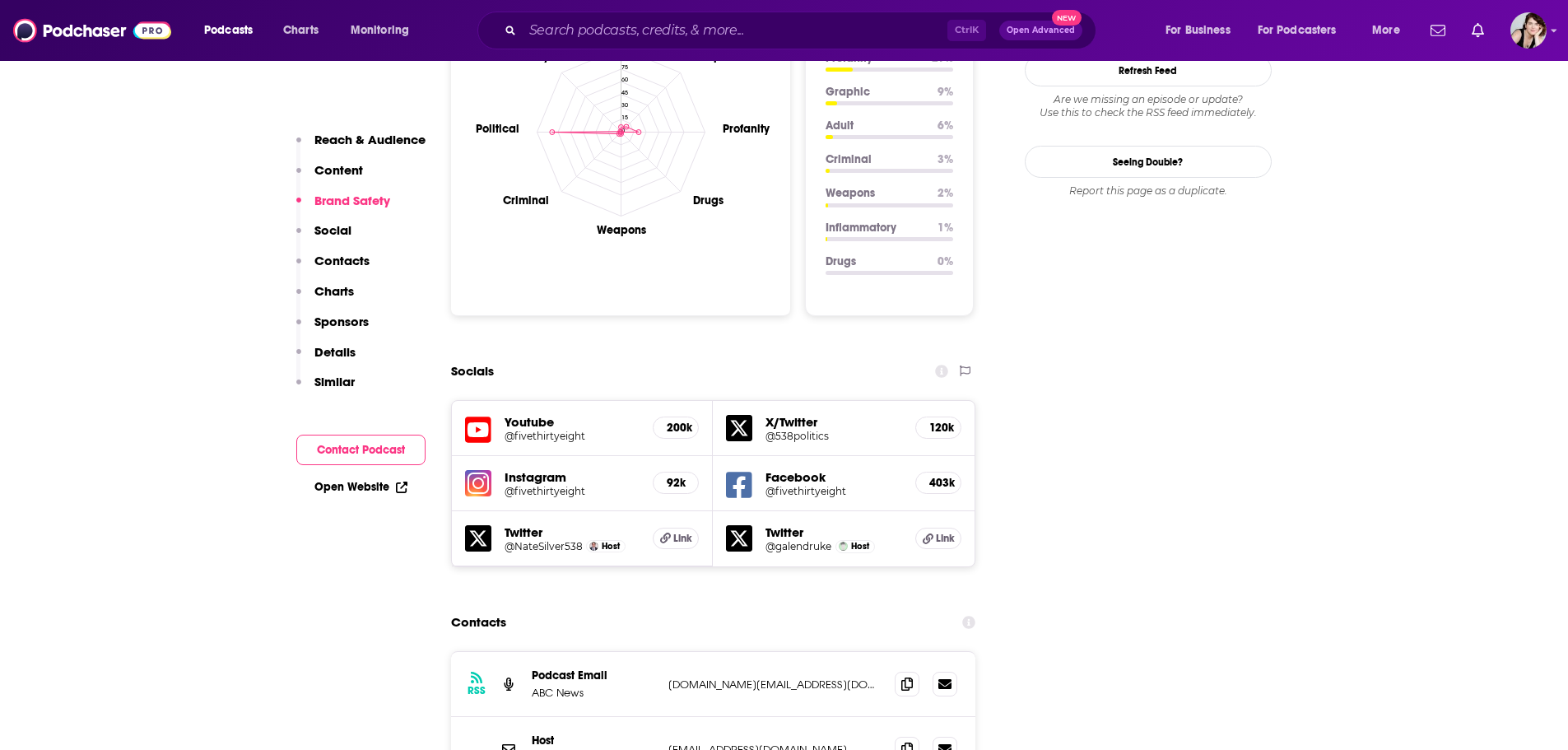
scroll to position [1989, 0]
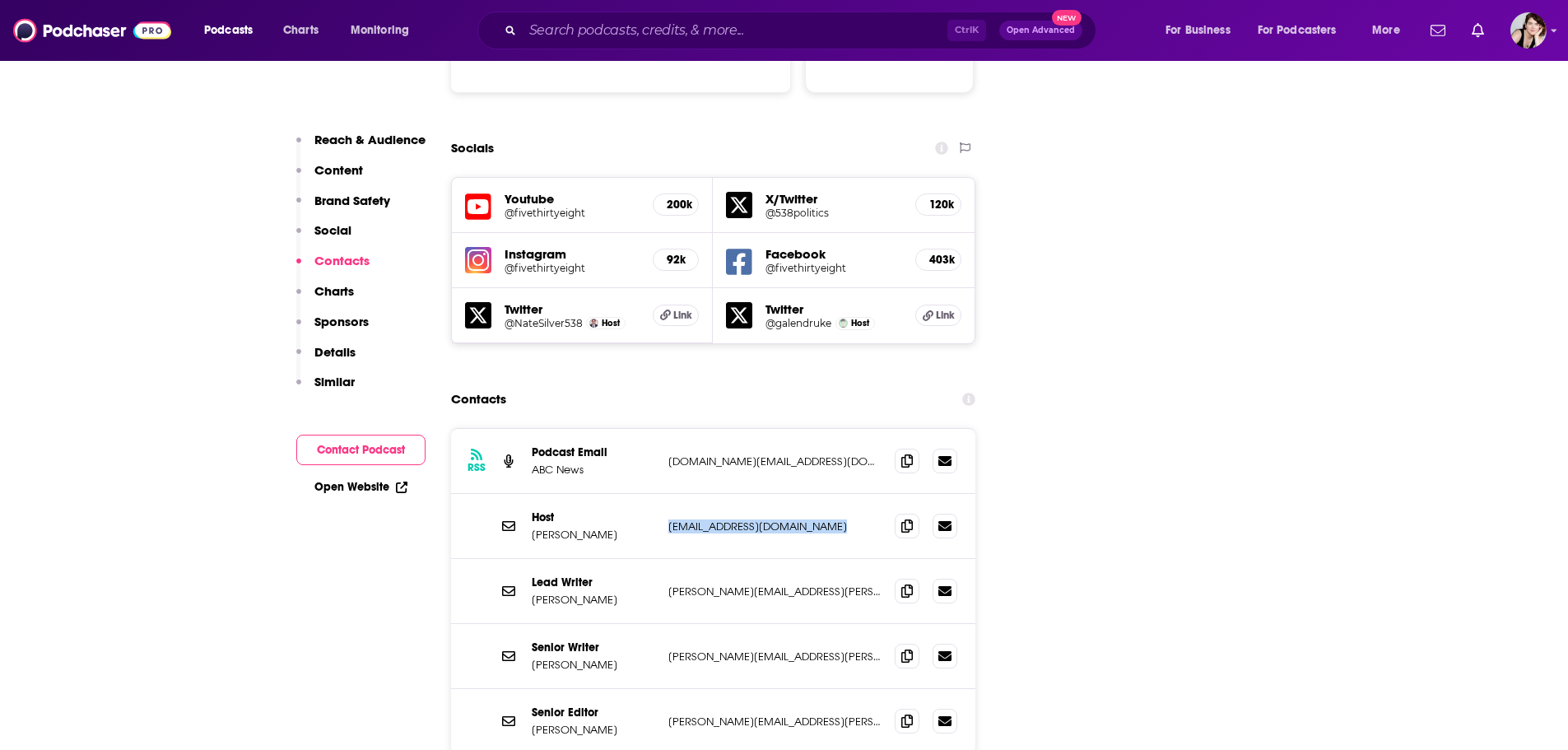
drag, startPoint x: 820, startPoint y: 427, endPoint x: 667, endPoint y: 428, distance: 153.0
click at [667, 494] on div "Host Nate Silver nrsilver@fivethirtyeight.com nrsilver@fivethirtyeight.com" at bounding box center [713, 526] width 525 height 65
copy p "nrsilver@fivethirtyeight.com"
drag, startPoint x: 846, startPoint y: 352, endPoint x: 670, endPoint y: 362, distance: 176.3
click at [670, 454] on p "abc.podcast.support@abc.com" at bounding box center [775, 461] width 214 height 14
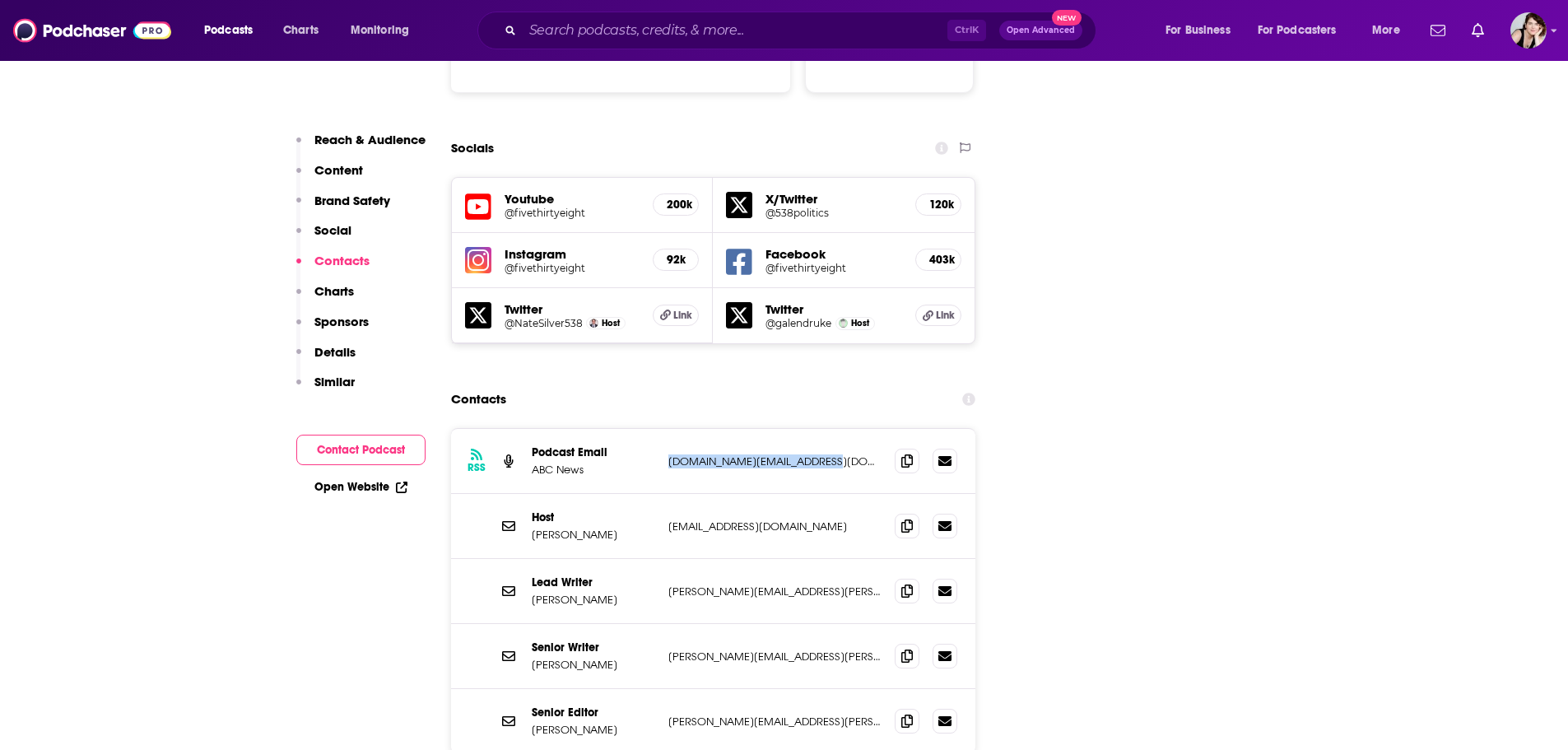
copy p "abc.podcast.support@abc.com"
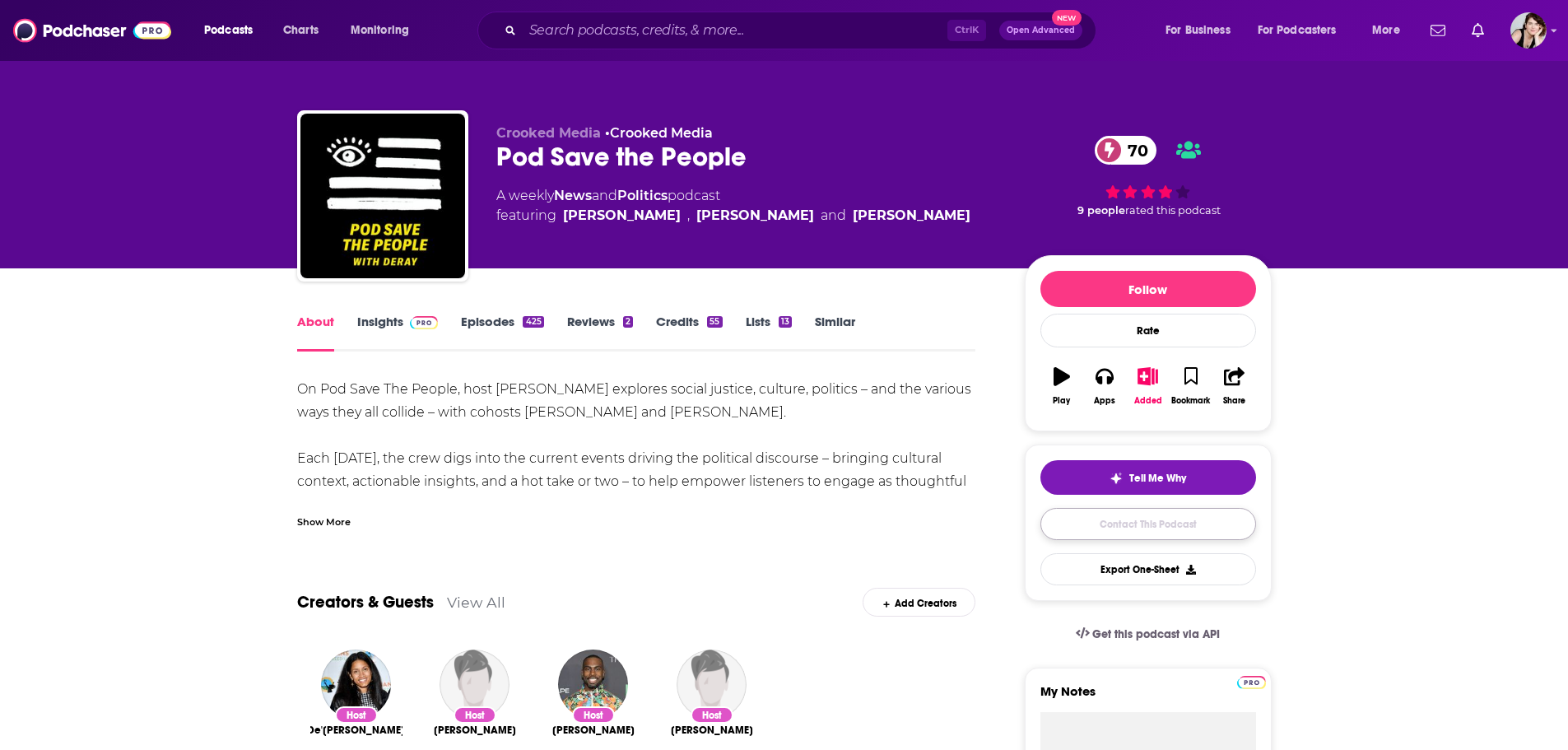
click at [1157, 522] on link "Contact This Podcast" at bounding box center [1148, 524] width 215 height 32
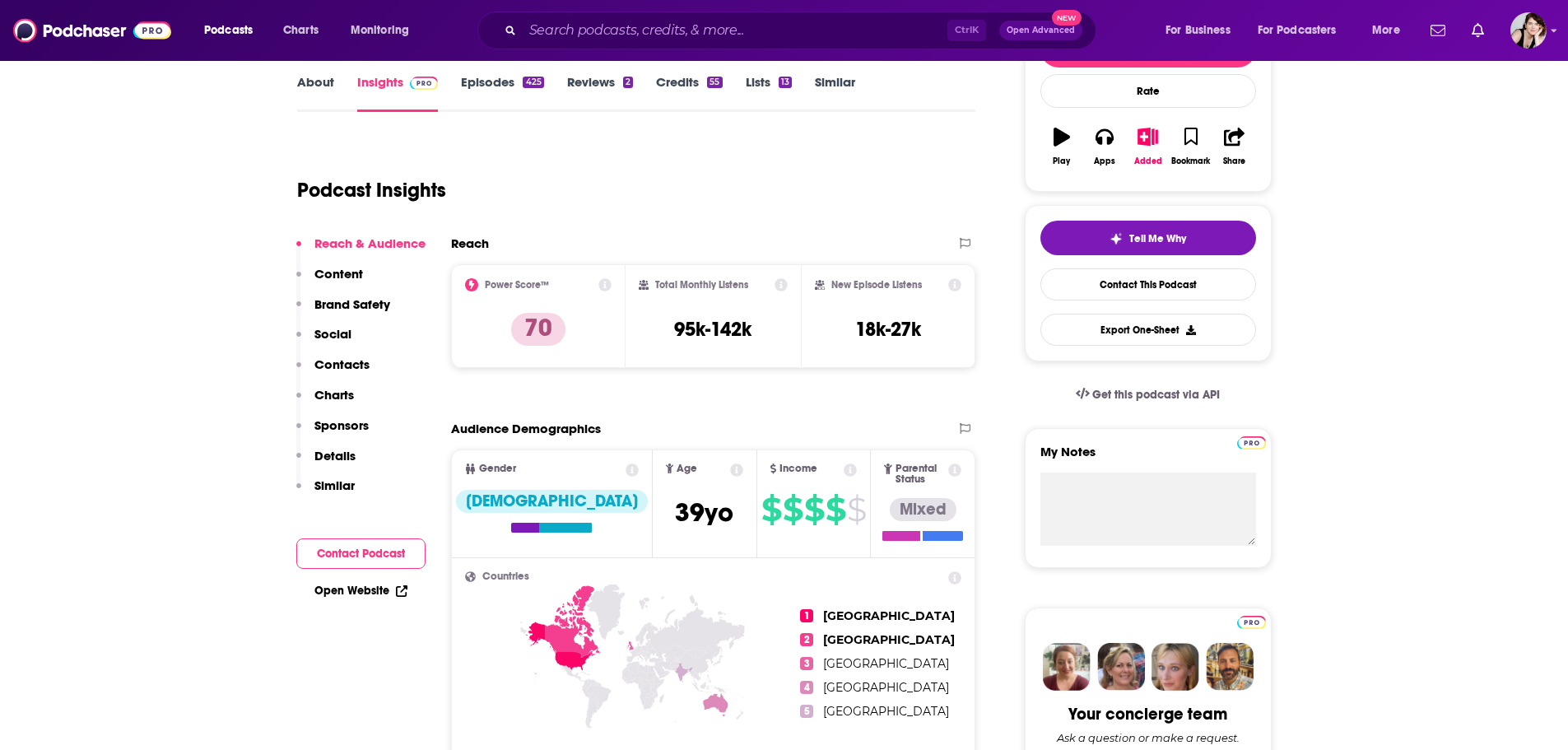
scroll to position [241, 0]
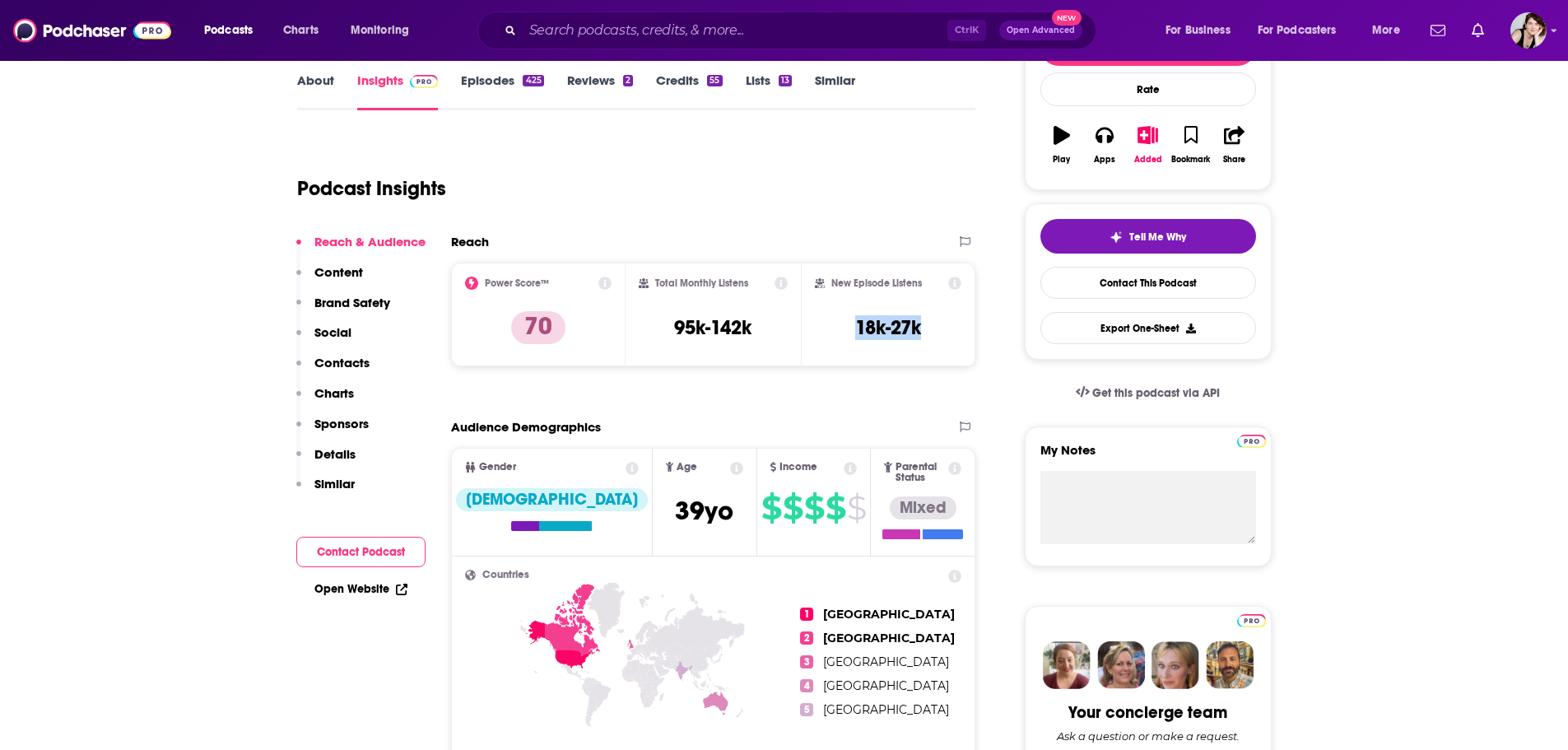
drag, startPoint x: 935, startPoint y: 327, endPoint x: 840, endPoint y: 330, distance: 95.0
click at [840, 330] on div "New Episode Listens 18k-27k" at bounding box center [889, 314] width 147 height 75
copy h3 "18k-27k"
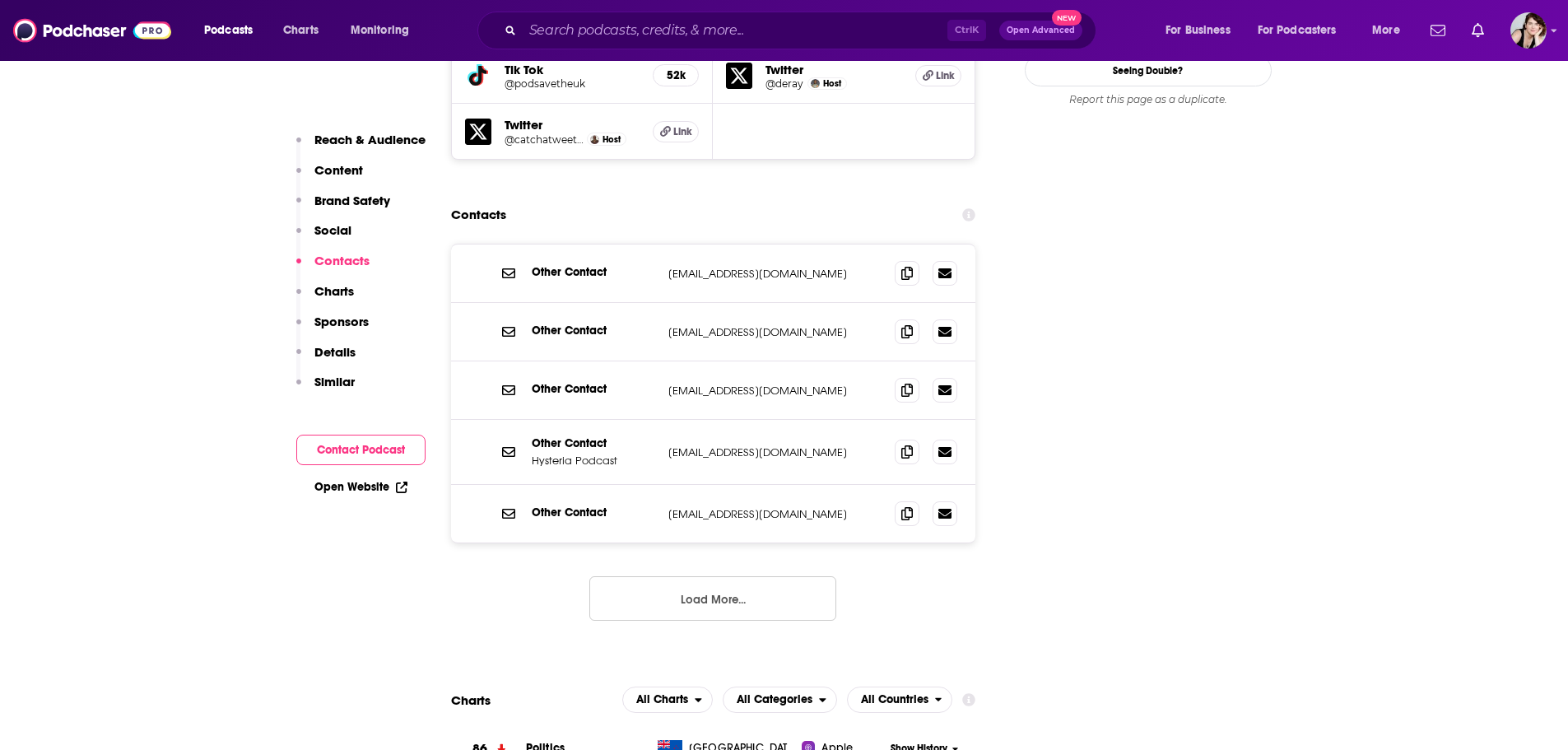
scroll to position [1970, 0]
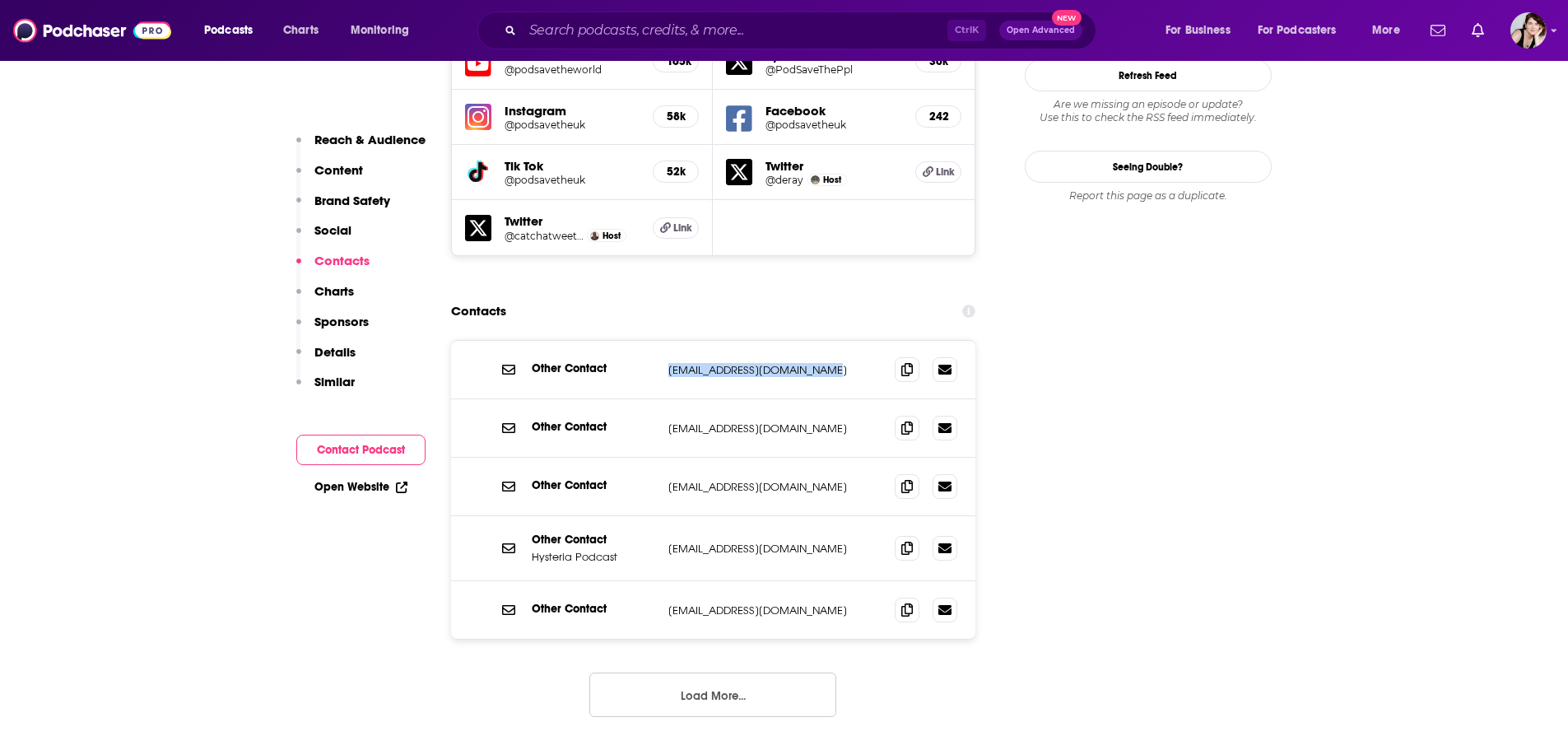
drag, startPoint x: 836, startPoint y: 286, endPoint x: 643, endPoint y: 297, distance: 193.3
click at [643, 341] on div "Other Contact [EMAIL_ADDRESS][DOMAIN_NAME] [EMAIL_ADDRESS][DOMAIN_NAME]" at bounding box center [713, 370] width 525 height 59
copy div "[EMAIL_ADDRESS][DOMAIN_NAME]"
drag, startPoint x: 748, startPoint y: 468, endPoint x: 668, endPoint y: 467, distance: 80.0
click at [669, 541] on p "[EMAIL_ADDRESS][DOMAIN_NAME]" at bounding box center [775, 548] width 214 height 14
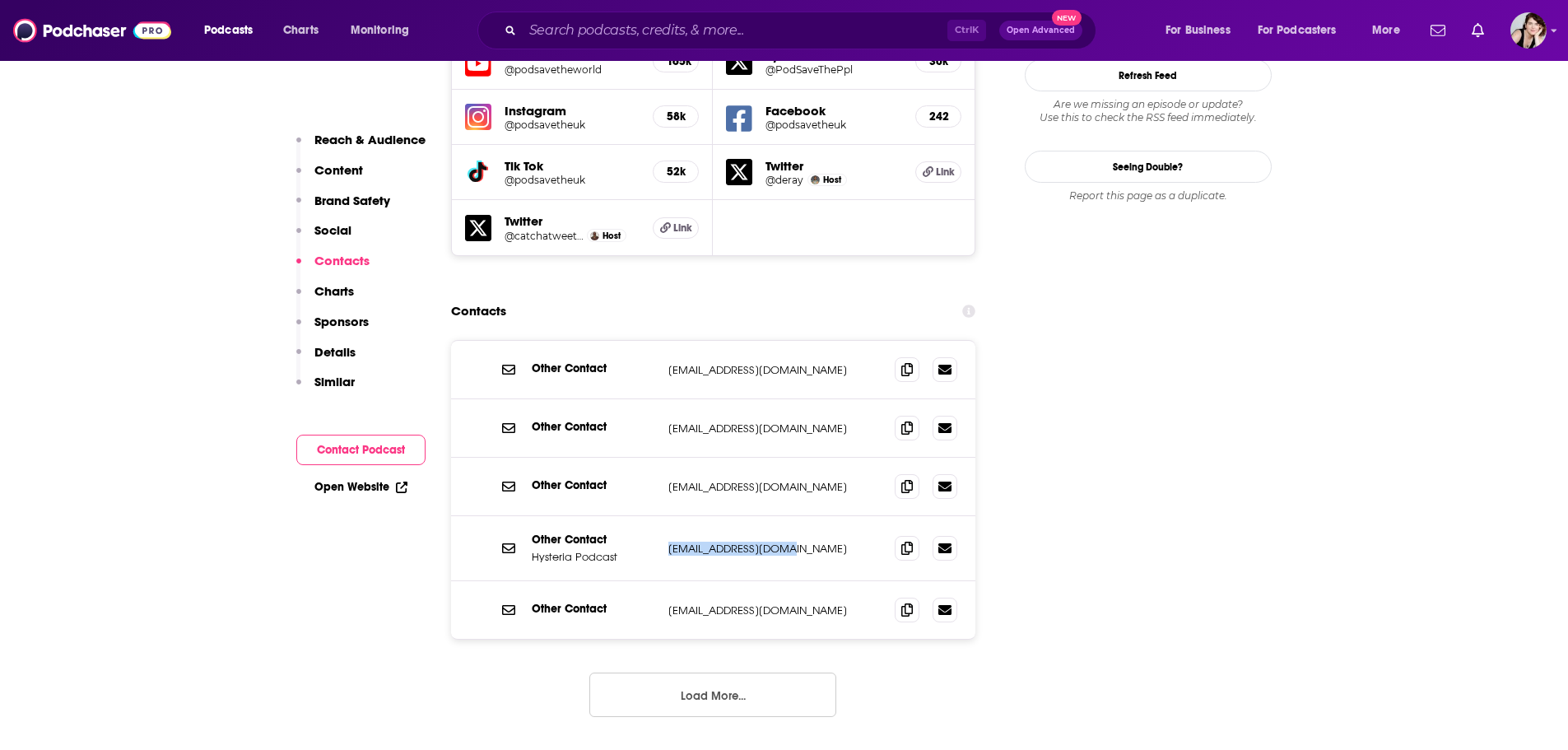
copy p "[EMAIL_ADDRESS][DOMAIN_NAME]"
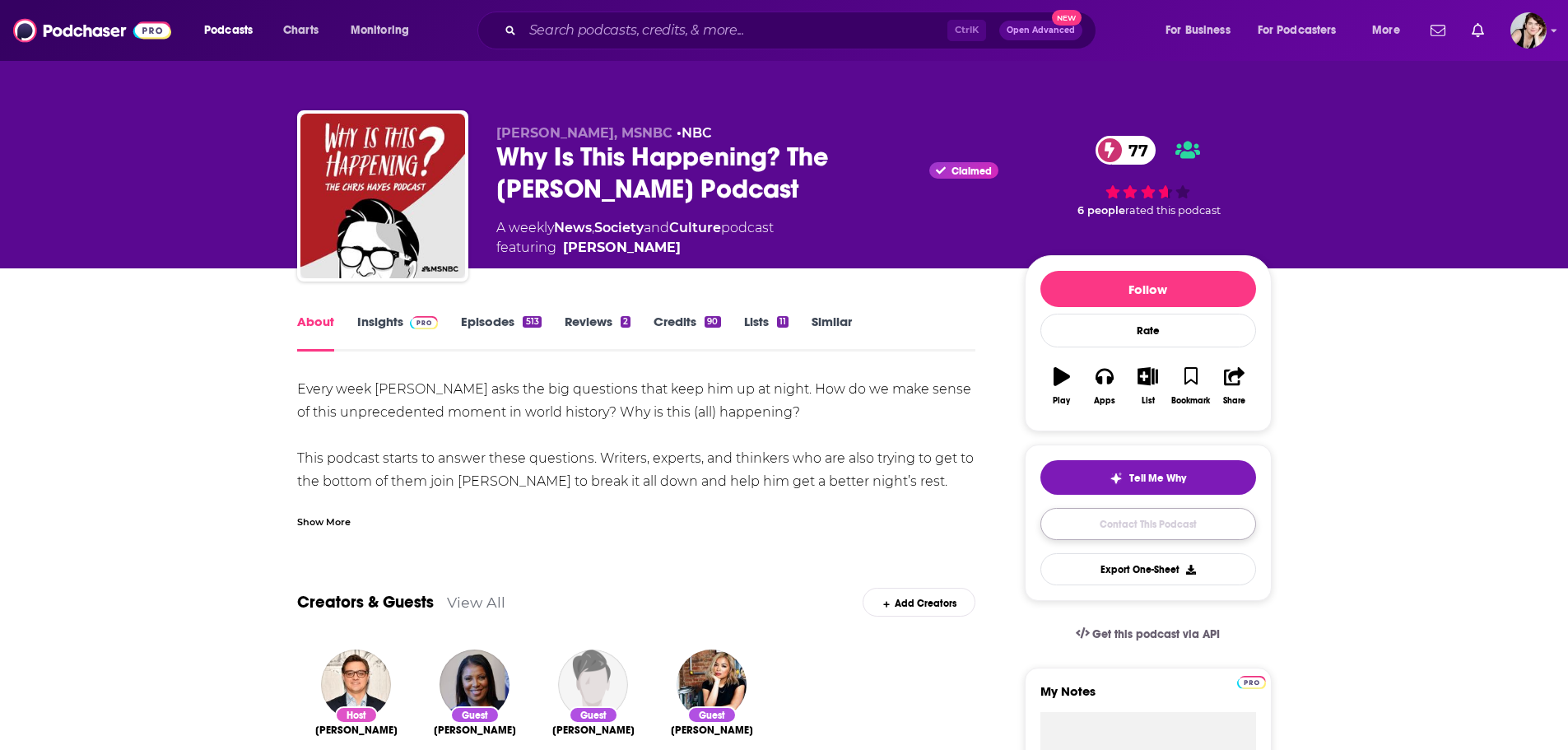
click at [1151, 516] on link "Contact This Podcast" at bounding box center [1148, 524] width 215 height 32
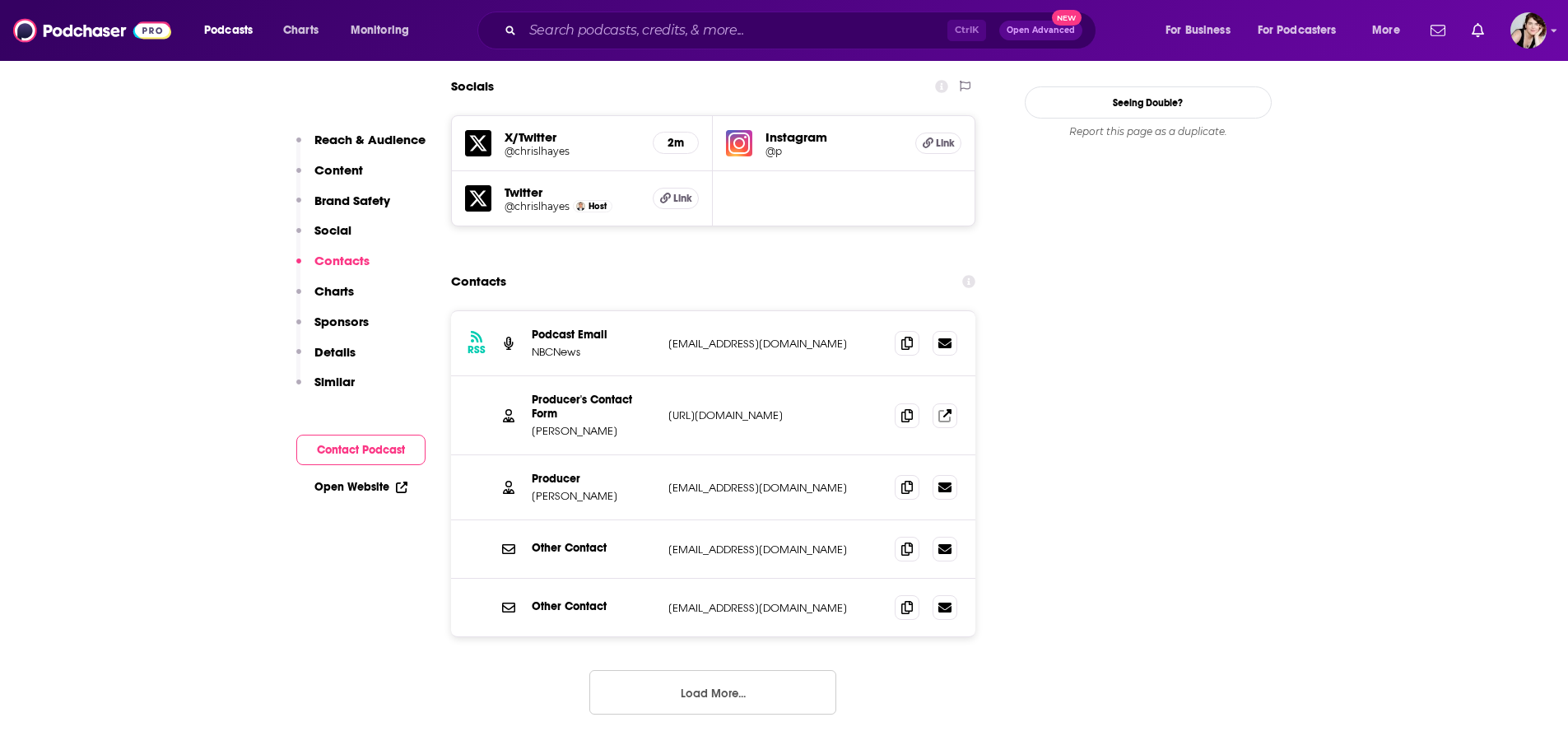
scroll to position [1927, 0]
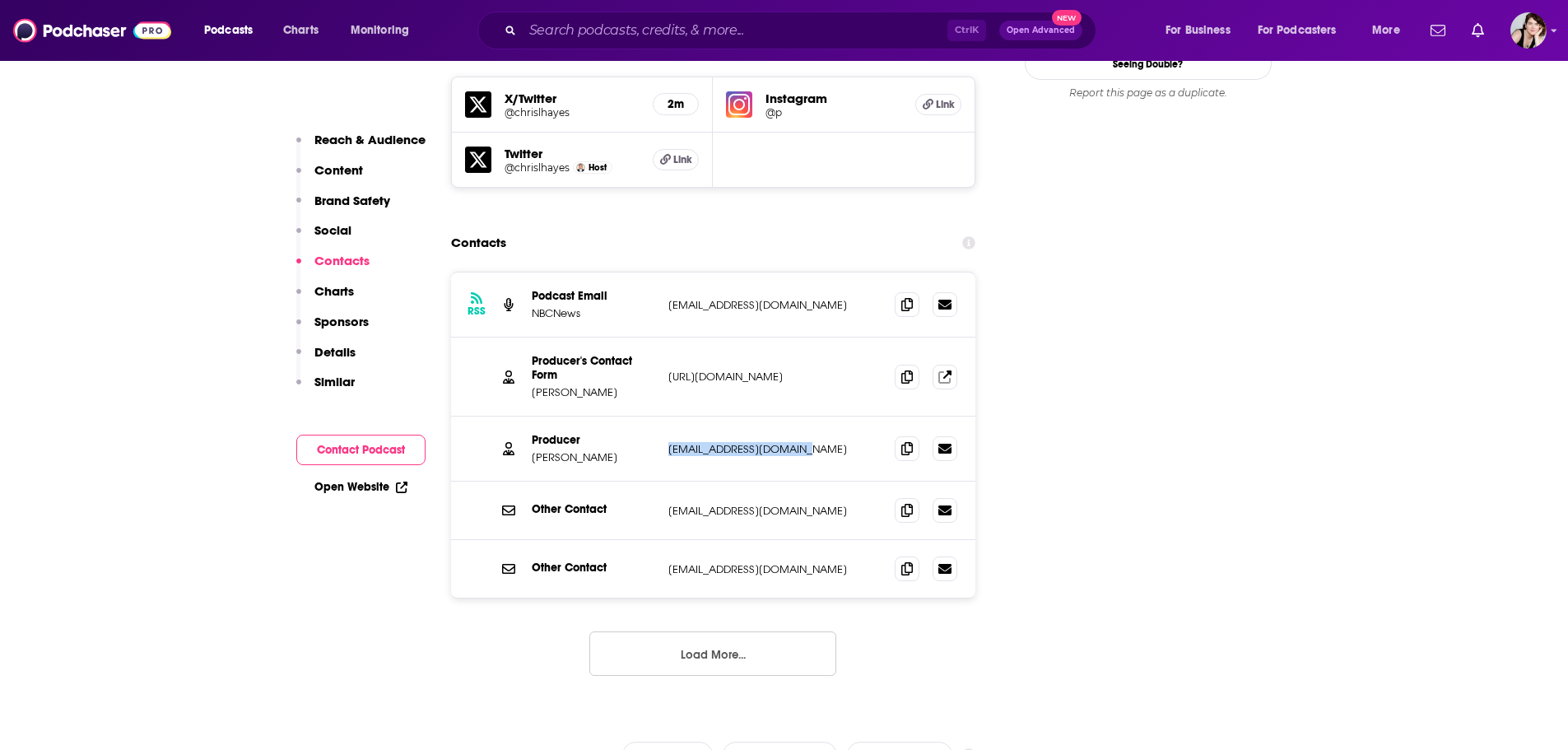
drag, startPoint x: 817, startPoint y: 364, endPoint x: 653, endPoint y: 366, distance: 164.0
click at [0, 0] on div "Producer [PERSON_NAME] [EMAIL_ADDRESS][DOMAIN_NAME] [EMAIL_ADDRESS][DOMAIN_NAME]" at bounding box center [0, 0] width 0 height 0
copy div "[EMAIL_ADDRESS][DOMAIN_NAME]"
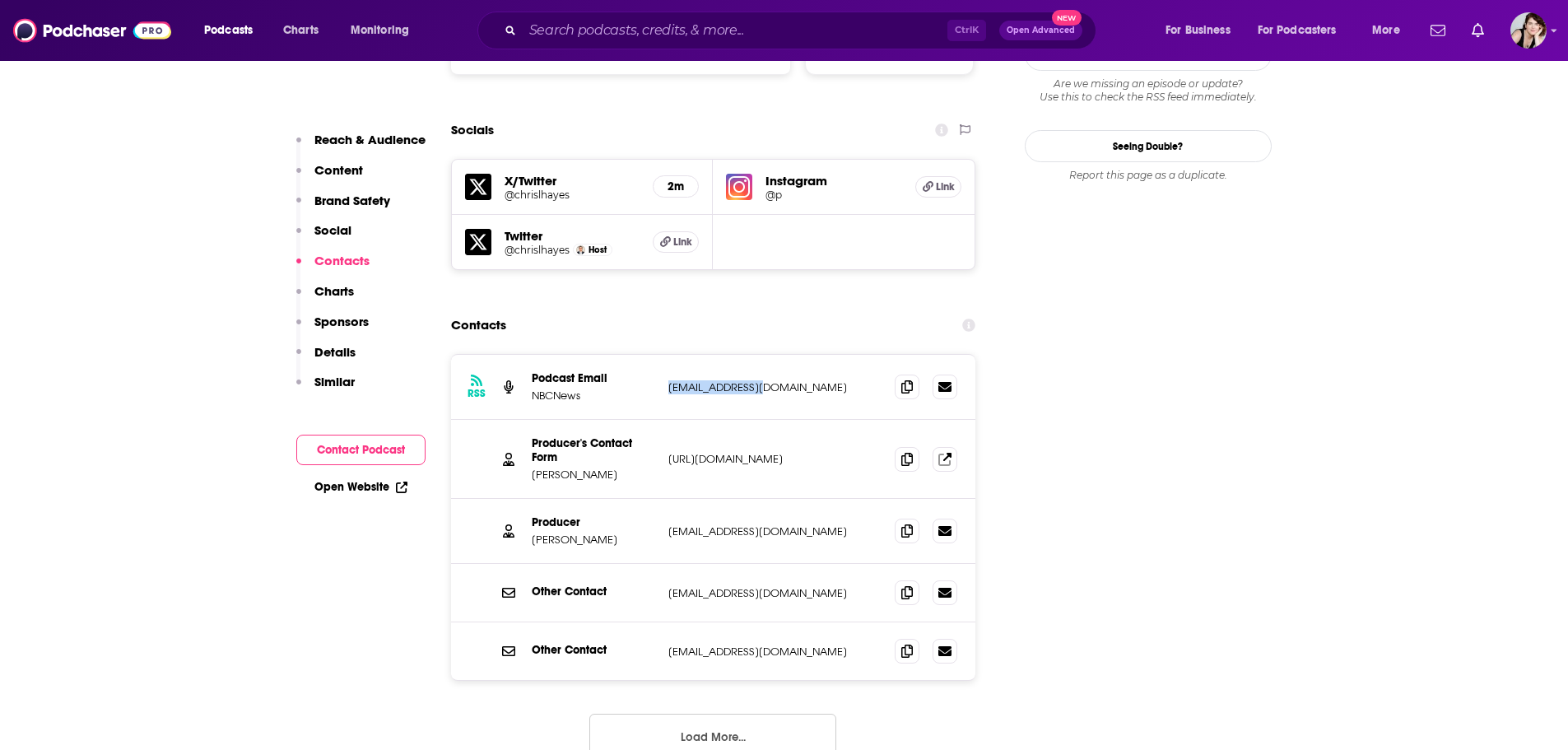
drag, startPoint x: 779, startPoint y: 302, endPoint x: 665, endPoint y: 306, distance: 114.1
click at [665, 354] on div "RSS Podcast Email NBCNews [EMAIL_ADDRESS][DOMAIN_NAME] [EMAIL_ADDRESS][DOMAIN_N…" at bounding box center [713, 387] width 525 height 65
copy p "[EMAIL_ADDRESS][DOMAIN_NAME]"
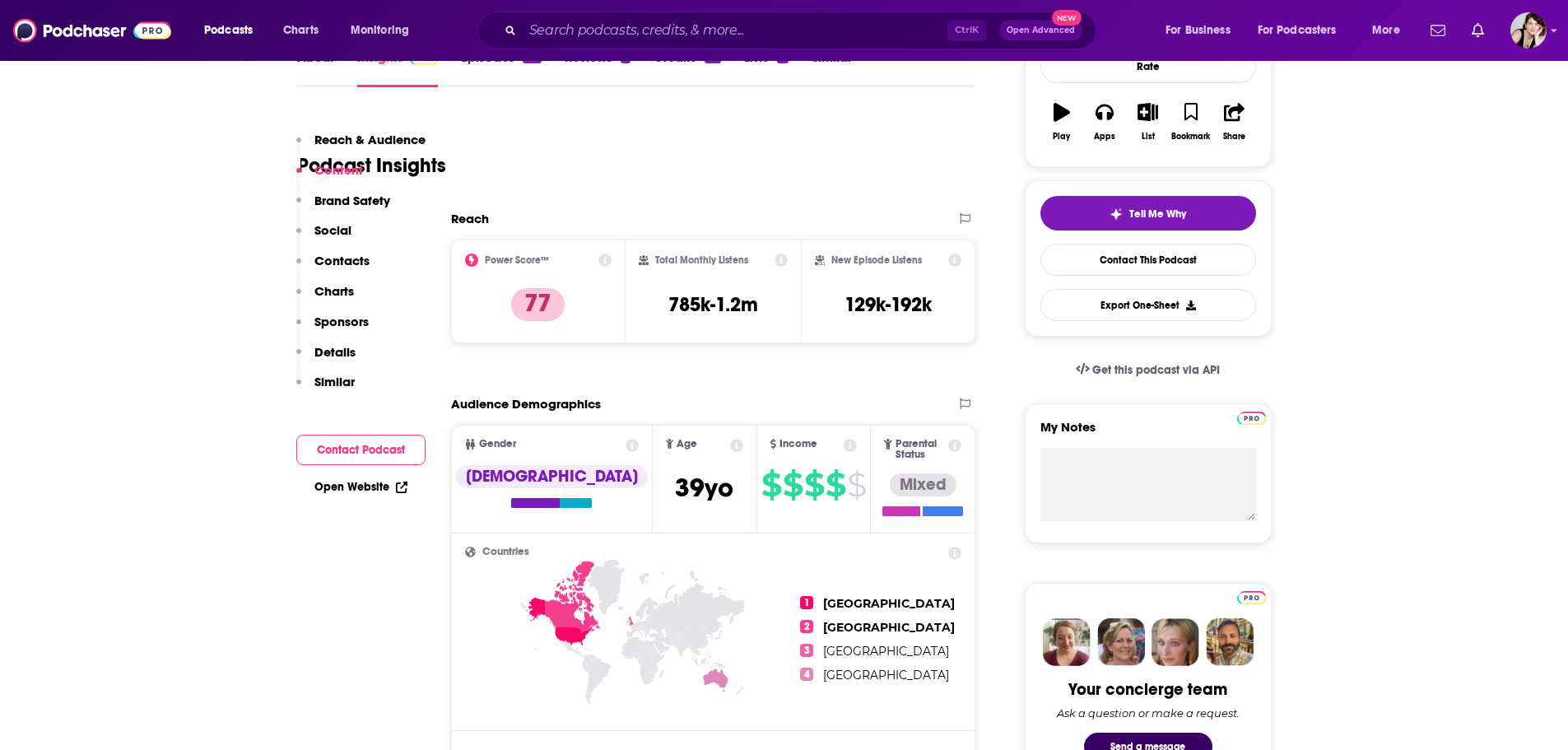
scroll to position [199, 0]
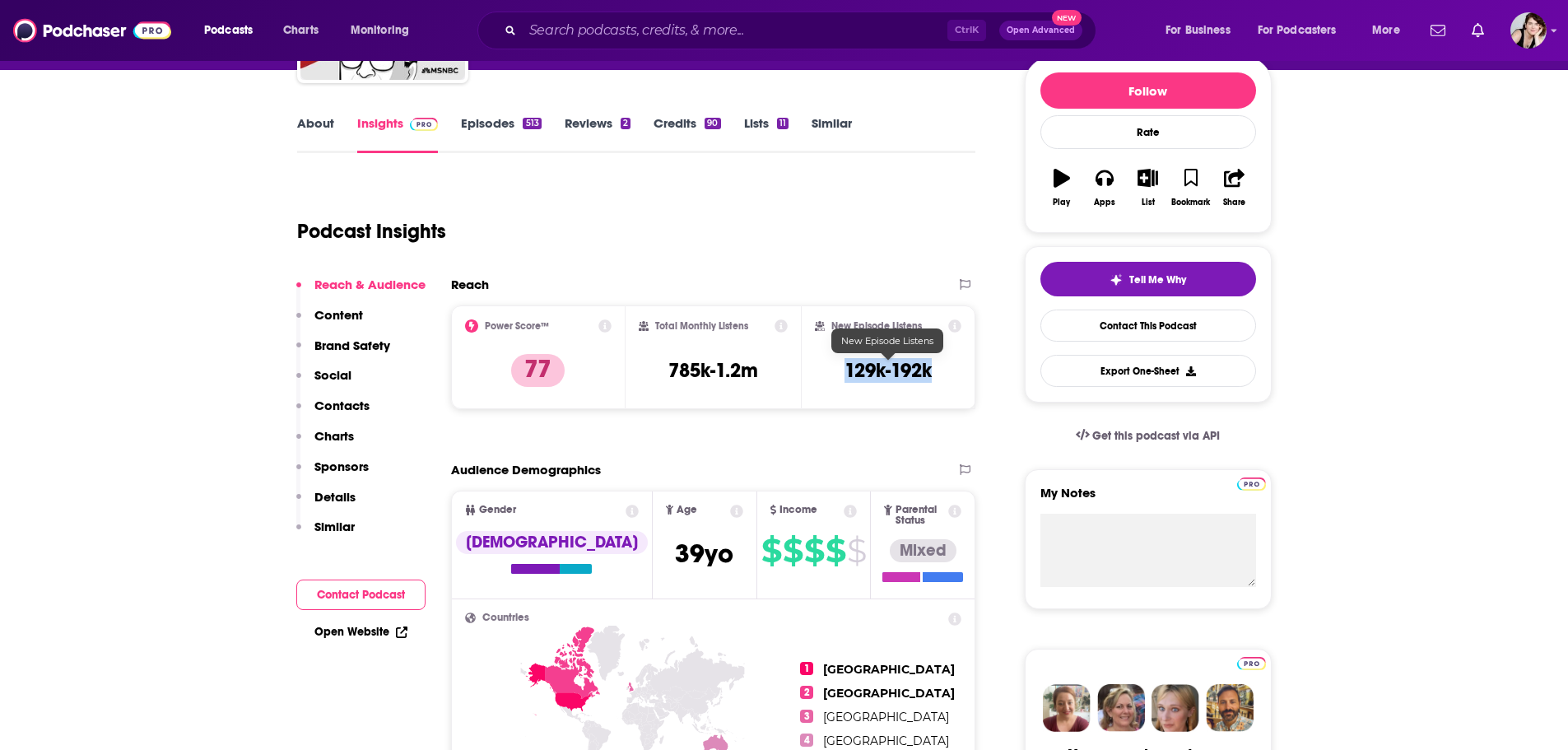
drag, startPoint x: 939, startPoint y: 367, endPoint x: 846, endPoint y: 367, distance: 93.0
click at [846, 367] on div "New Episode Listens 129k-192k" at bounding box center [889, 357] width 147 height 75
copy h3 "129k-192k"
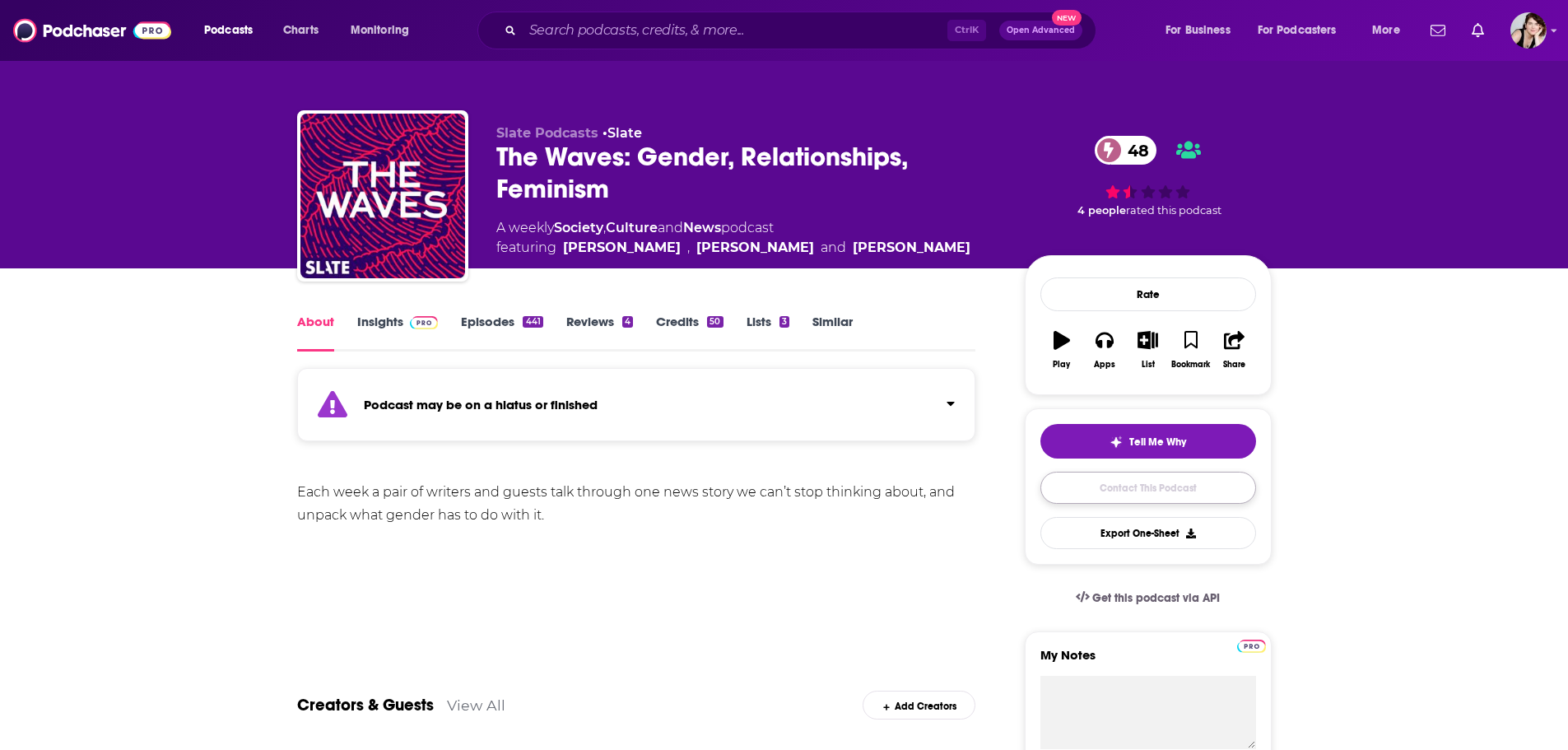
click at [1160, 482] on link "Contact This Podcast" at bounding box center [1148, 488] width 215 height 32
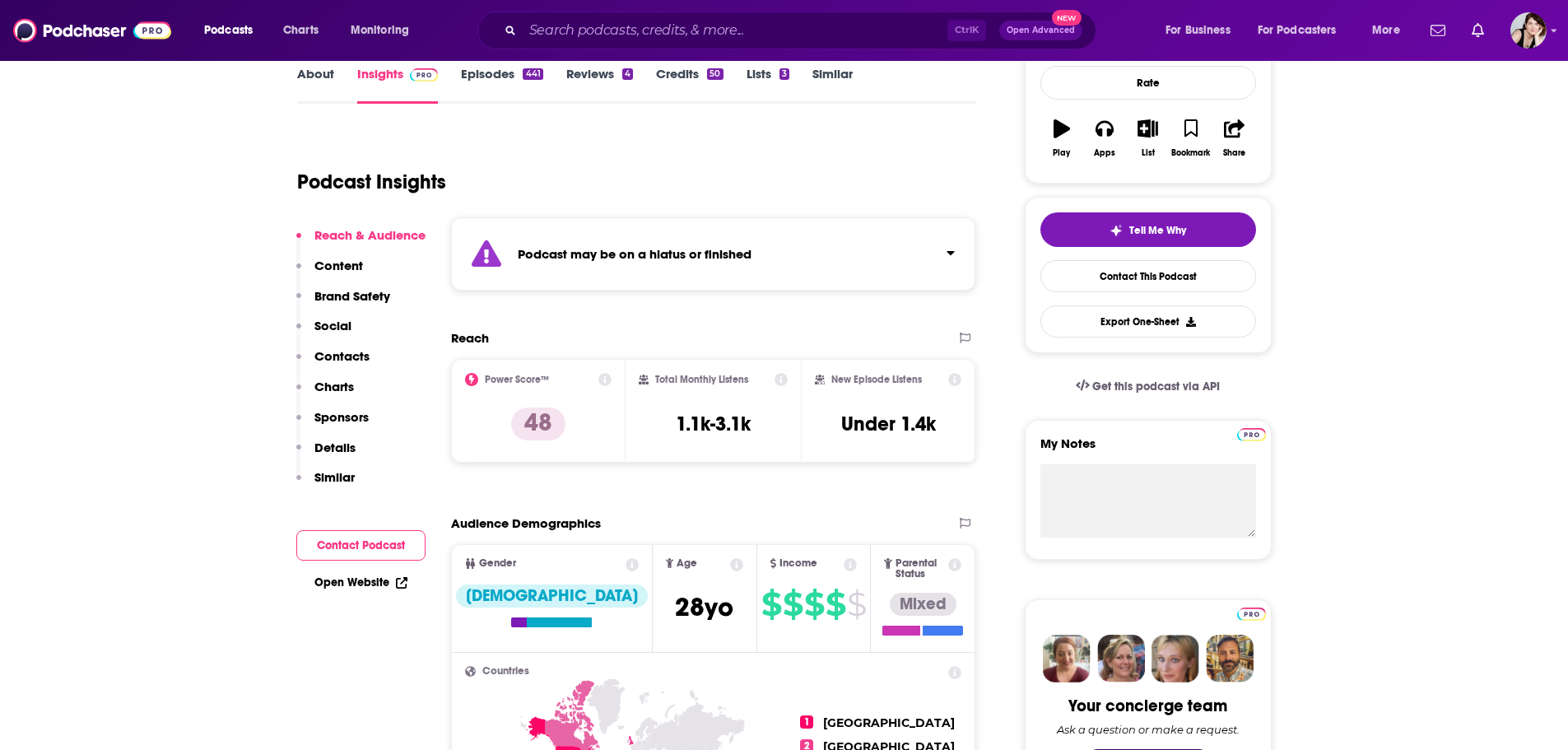
scroll to position [250, 0]
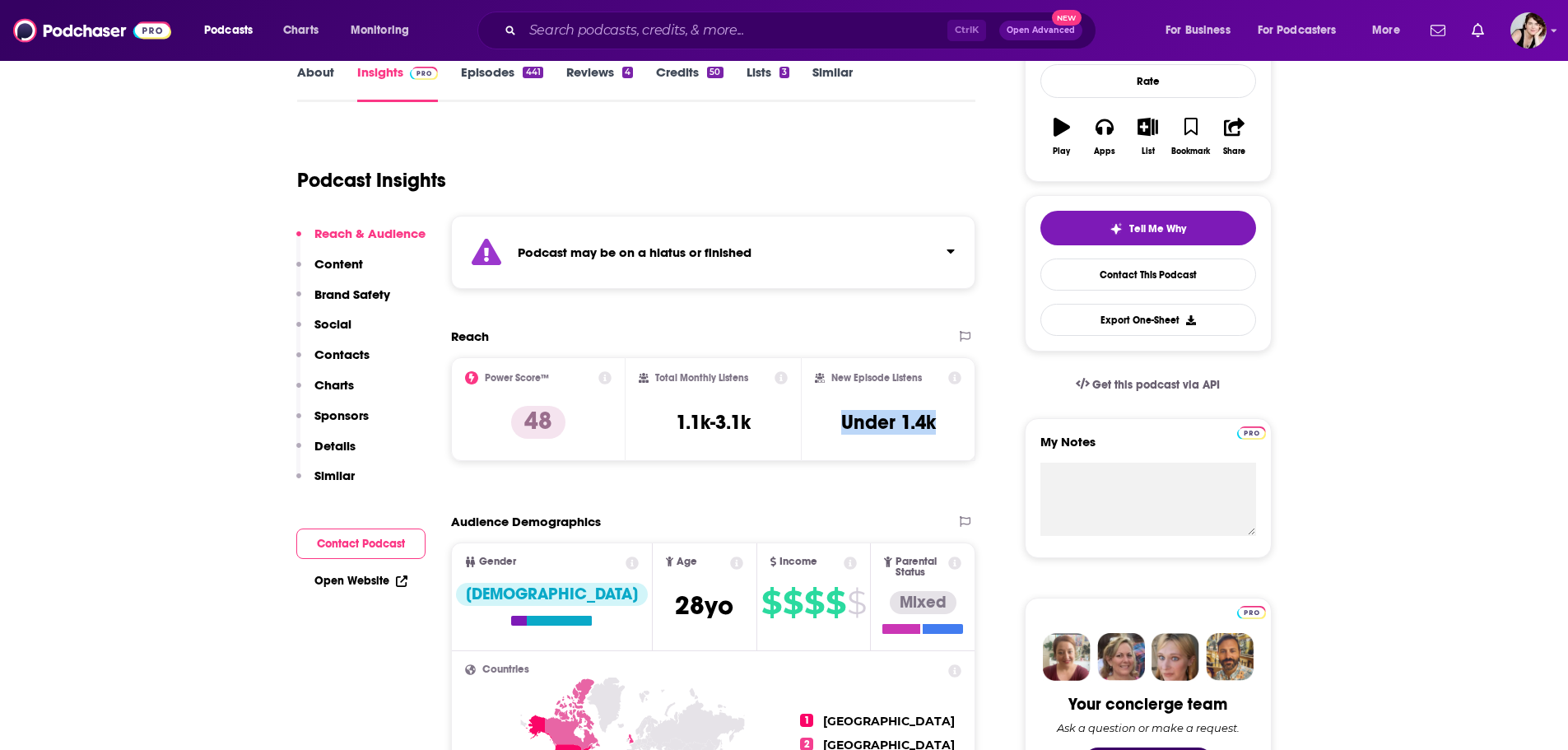
drag, startPoint x: 945, startPoint y: 422, endPoint x: 829, endPoint y: 427, distance: 116.1
click at [829, 427] on div "New Episode Listens Under 1.4k" at bounding box center [889, 409] width 147 height 75
copy h3 "Under 1.4k"
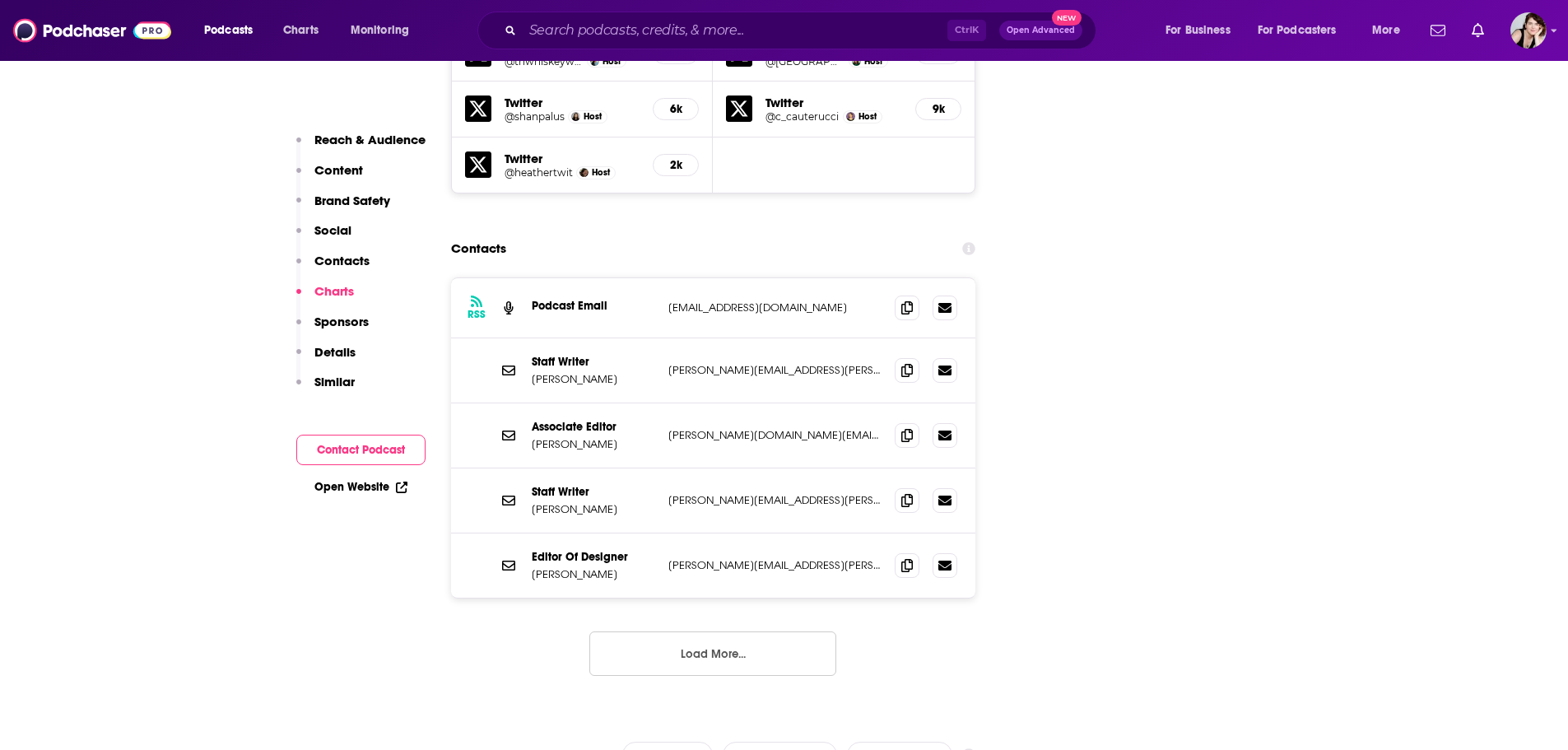
scroll to position [2143, 0]
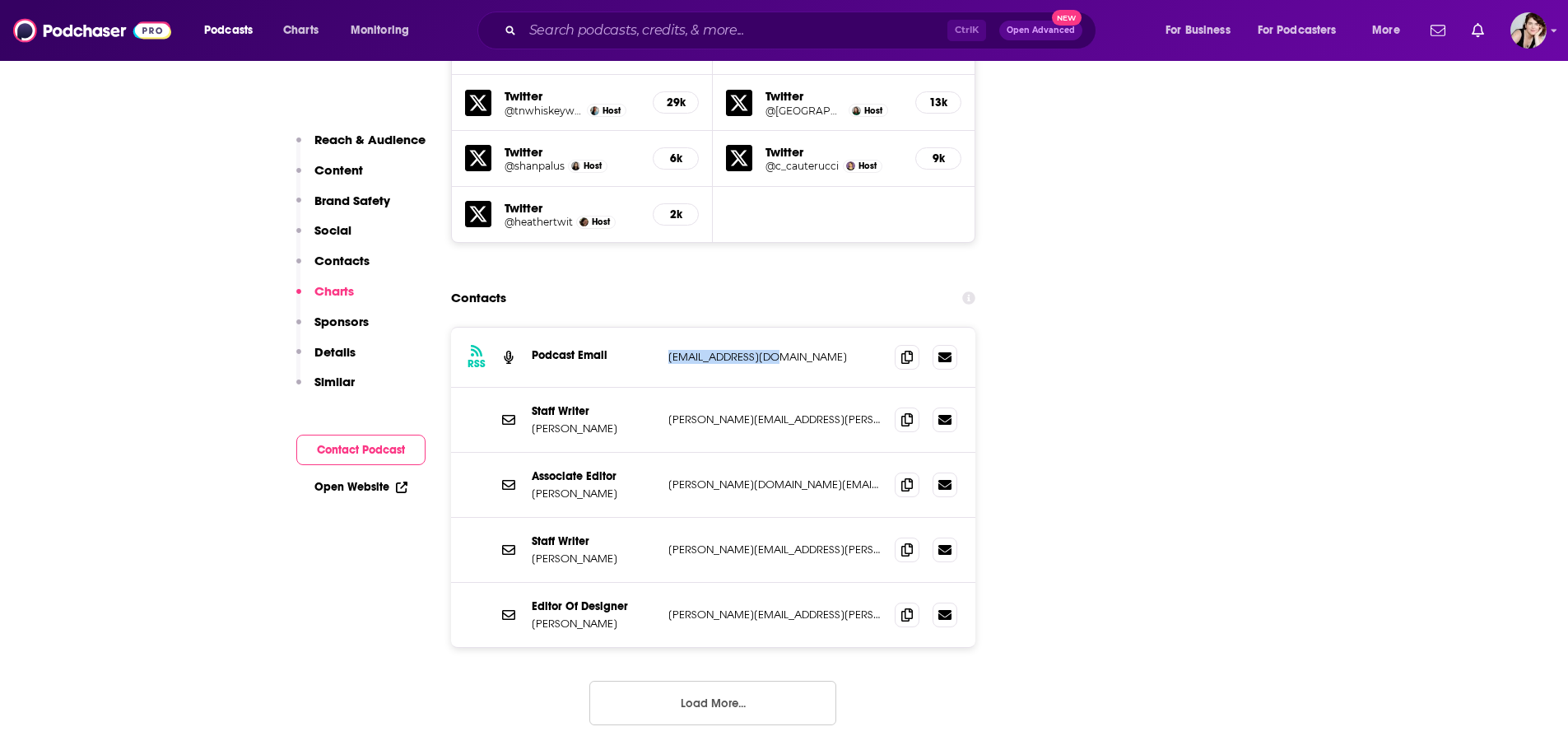
drag, startPoint x: 788, startPoint y: 270, endPoint x: 663, endPoint y: 277, distance: 125.2
click at [663, 328] on div "RSS Podcast Email thewaves@slate.com thewaves@slate.com" at bounding box center [713, 358] width 525 height 60
copy p "thewaves@slate.com"
drag, startPoint x: 801, startPoint y: 334, endPoint x: 669, endPoint y: 337, distance: 132.0
click at [669, 412] on p "forrest.wickman@slate.com" at bounding box center [775, 419] width 214 height 14
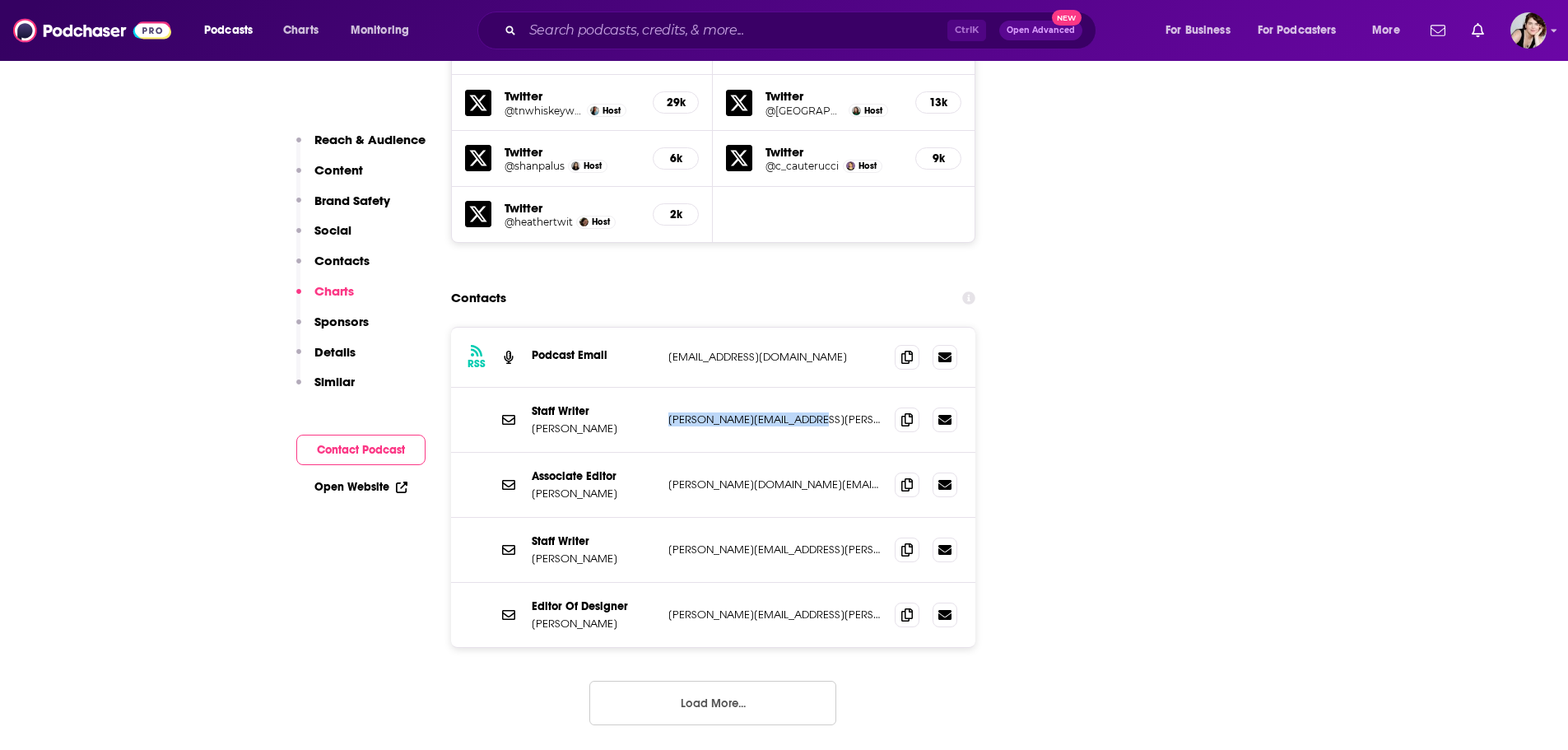
copy p "forrest.wickman@slate.com"
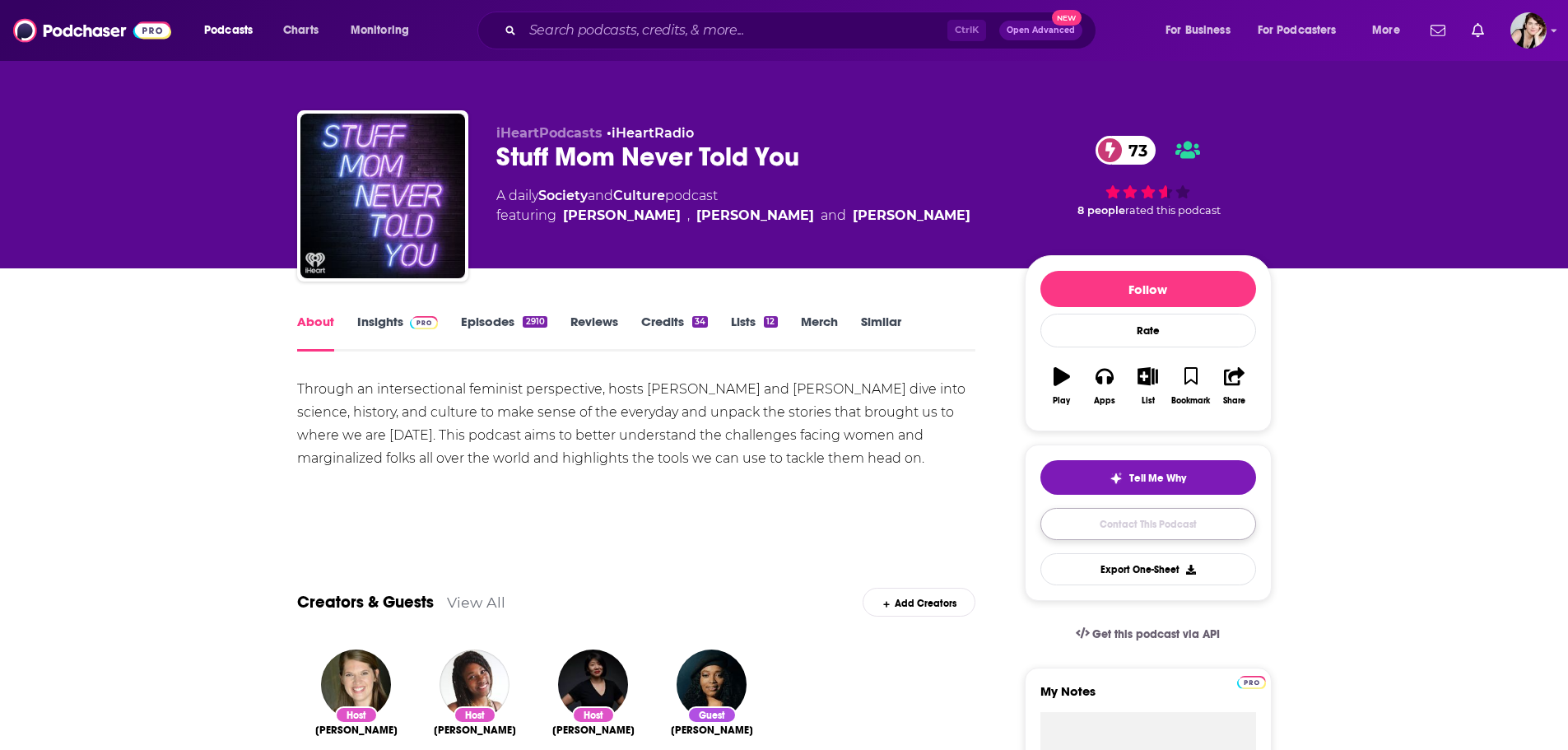
click at [1148, 521] on link "Contact This Podcast" at bounding box center [1148, 524] width 215 height 32
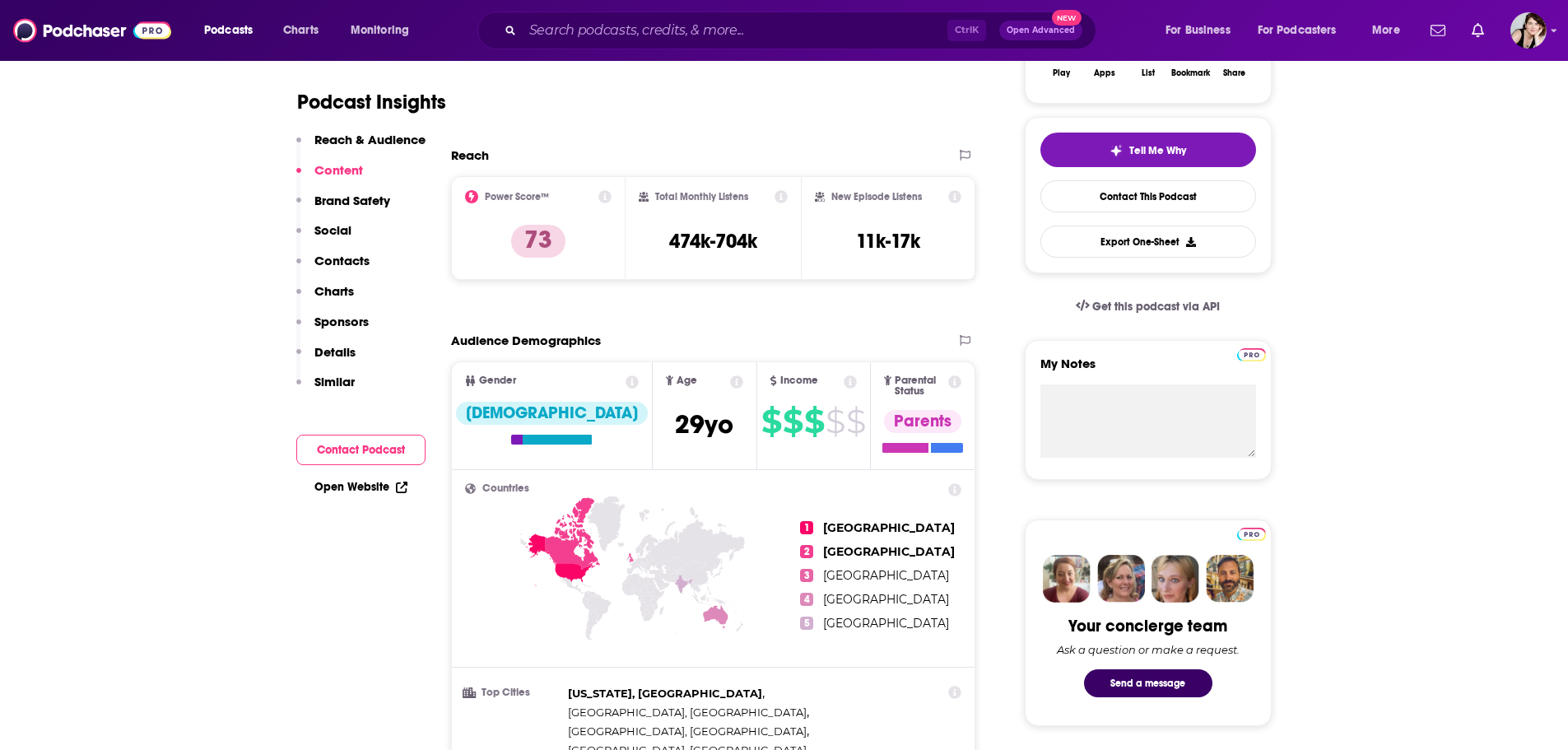
scroll to position [263, 0]
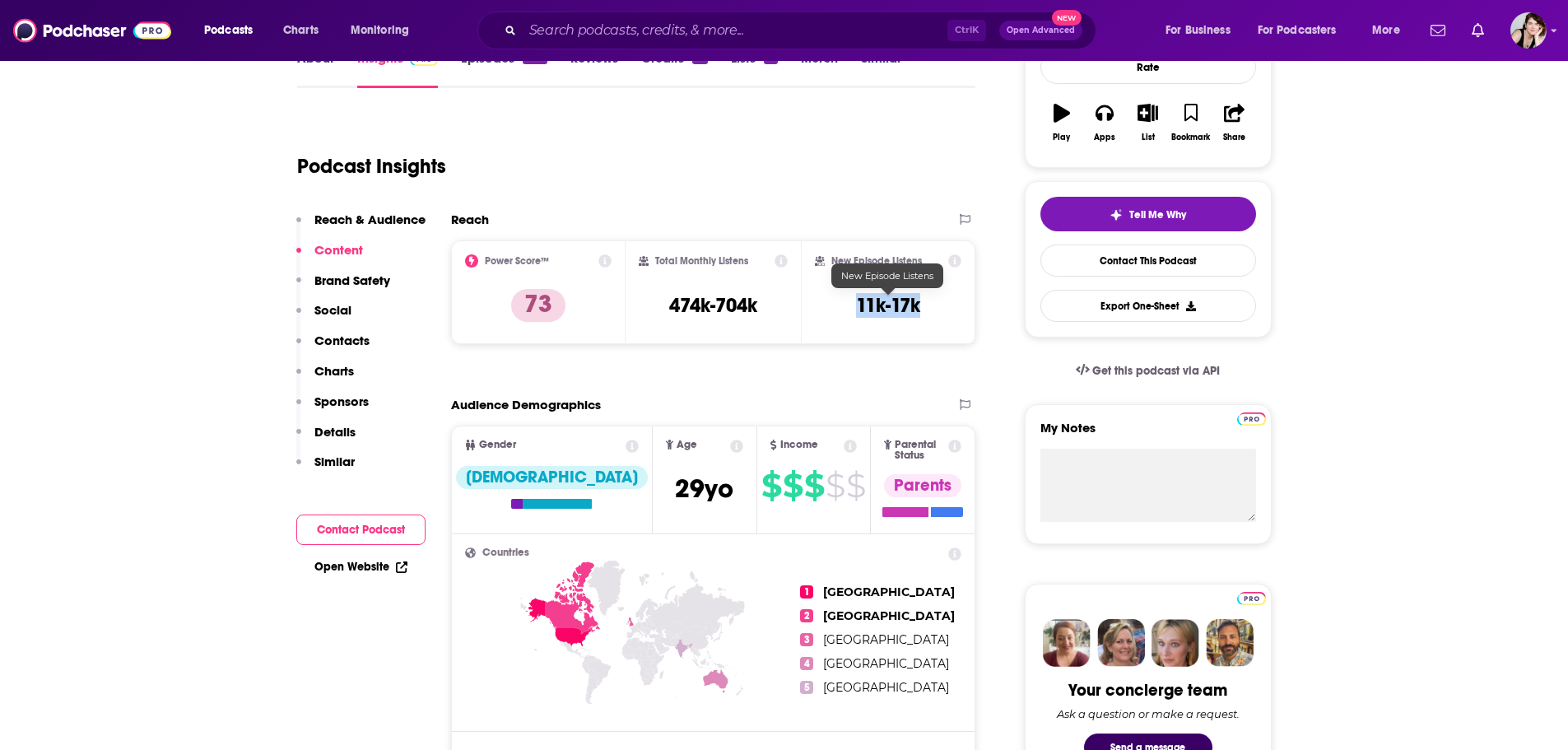
drag, startPoint x: 903, startPoint y: 306, endPoint x: 856, endPoint y: 308, distance: 47.0
click at [856, 308] on div "New Episode Listens 11k-17k" at bounding box center [889, 292] width 147 height 75
copy h3 "11k-17k"
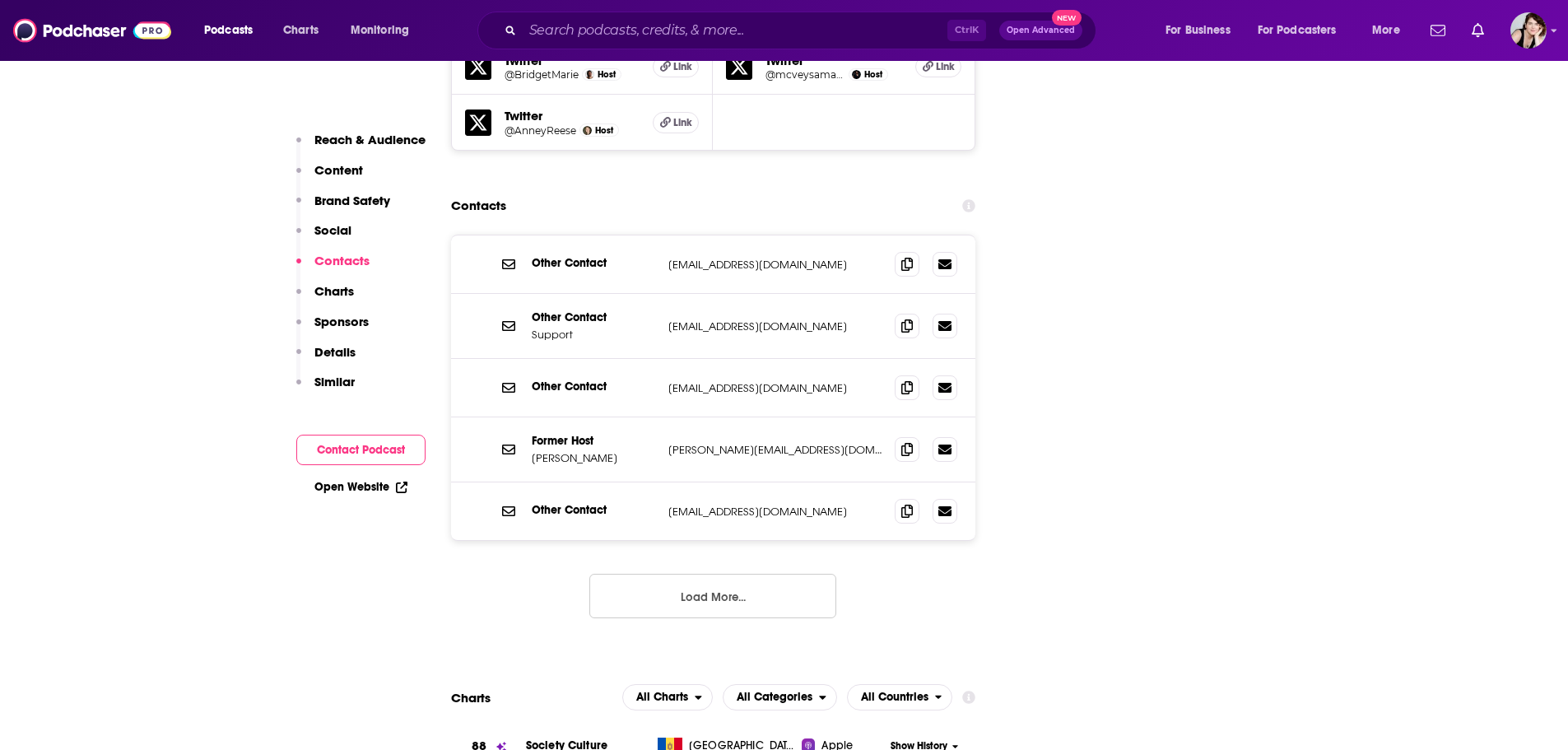
scroll to position [2074, 0]
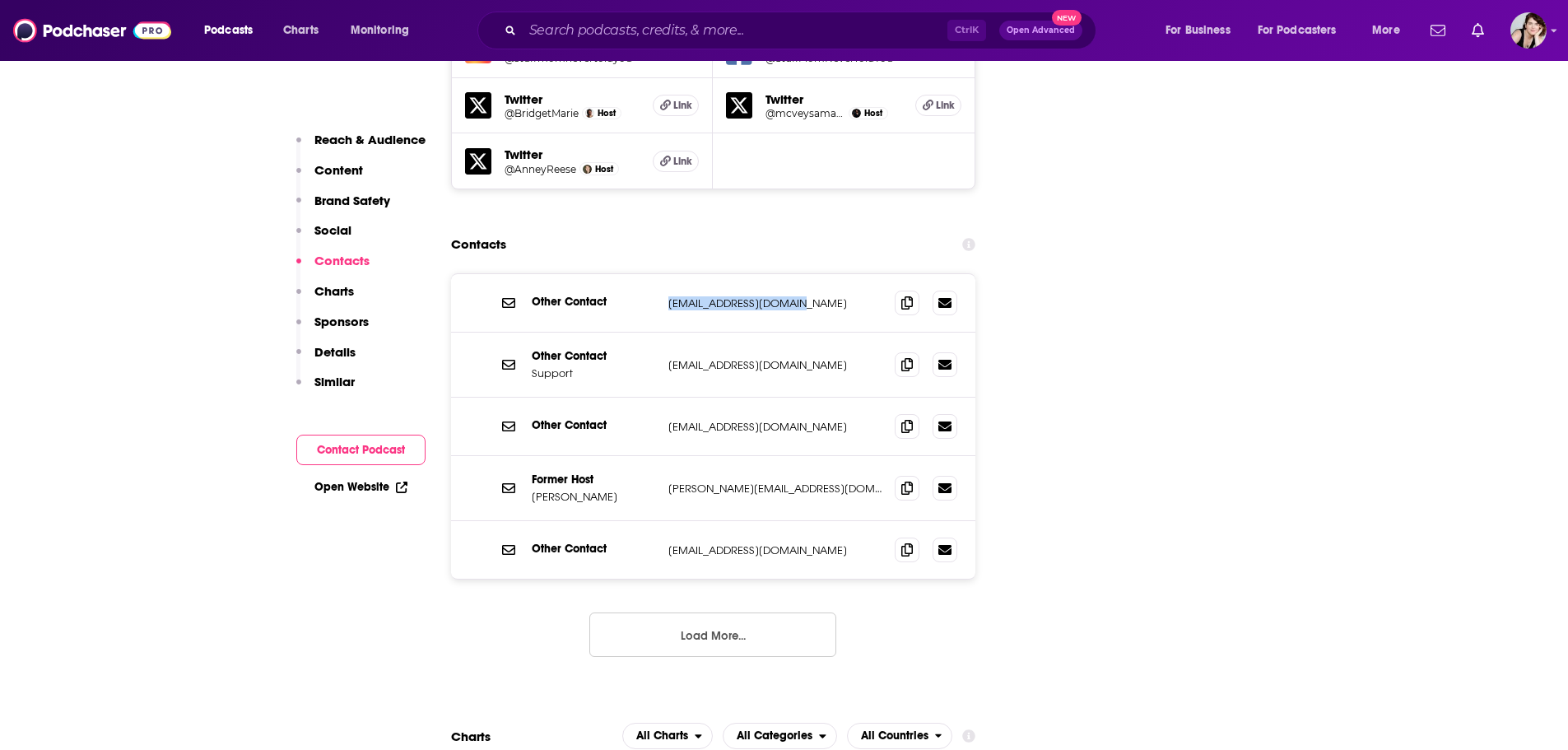
drag, startPoint x: 808, startPoint y: 202, endPoint x: 630, endPoint y: 209, distance: 178.1
click at [0, 0] on div "Other Contact [EMAIL_ADDRESS][DOMAIN_NAME] [EMAIL_ADDRESS][DOMAIN_NAME]" at bounding box center [0, 0] width 0 height 0
copy div "[EMAIL_ADDRESS][DOMAIN_NAME]"
drag, startPoint x: 825, startPoint y: 323, endPoint x: 668, endPoint y: 327, distance: 157.1
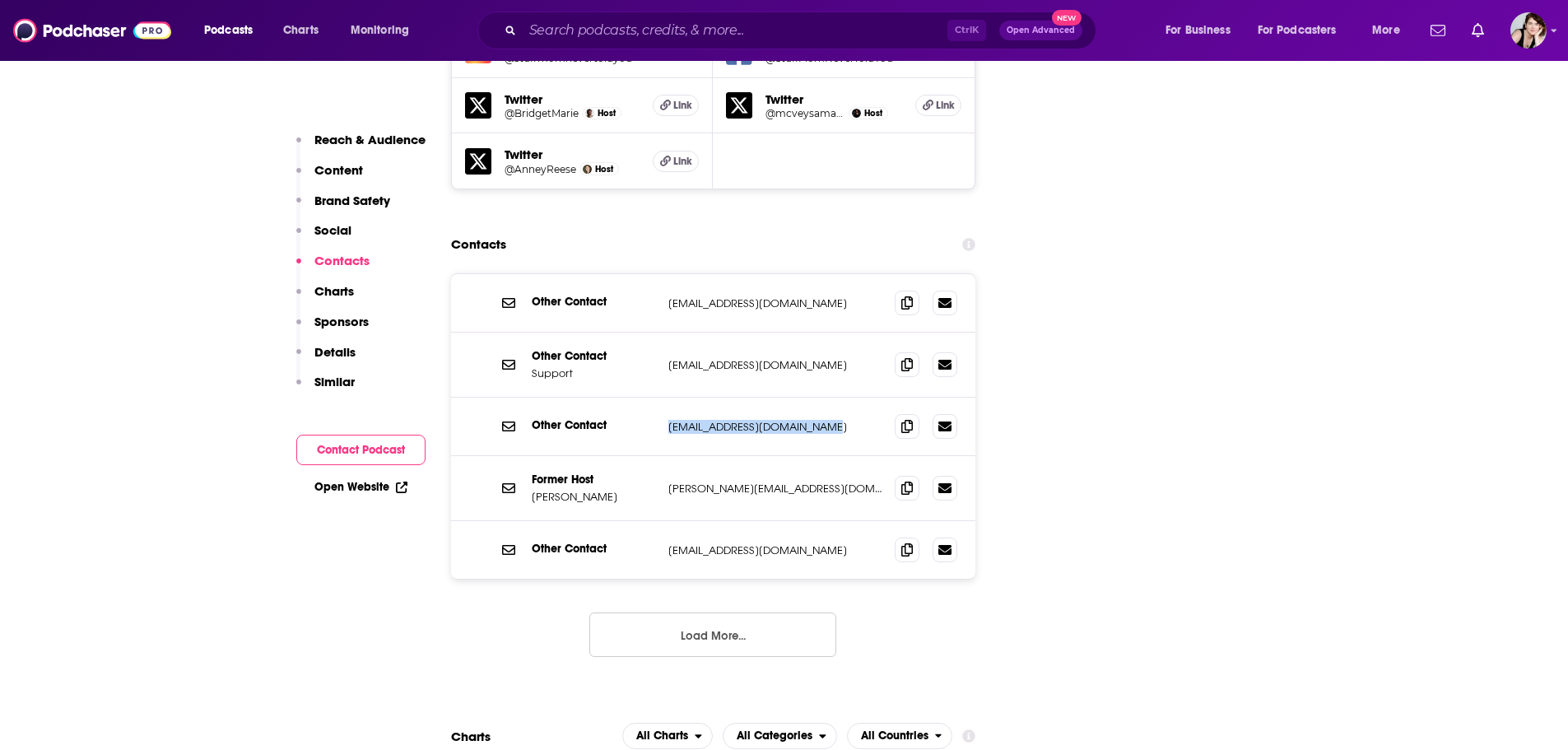
click at [669, 420] on p "[EMAIL_ADDRESS][DOMAIN_NAME]" at bounding box center [775, 427] width 214 height 14
copy p "[EMAIL_ADDRESS][DOMAIN_NAME]"
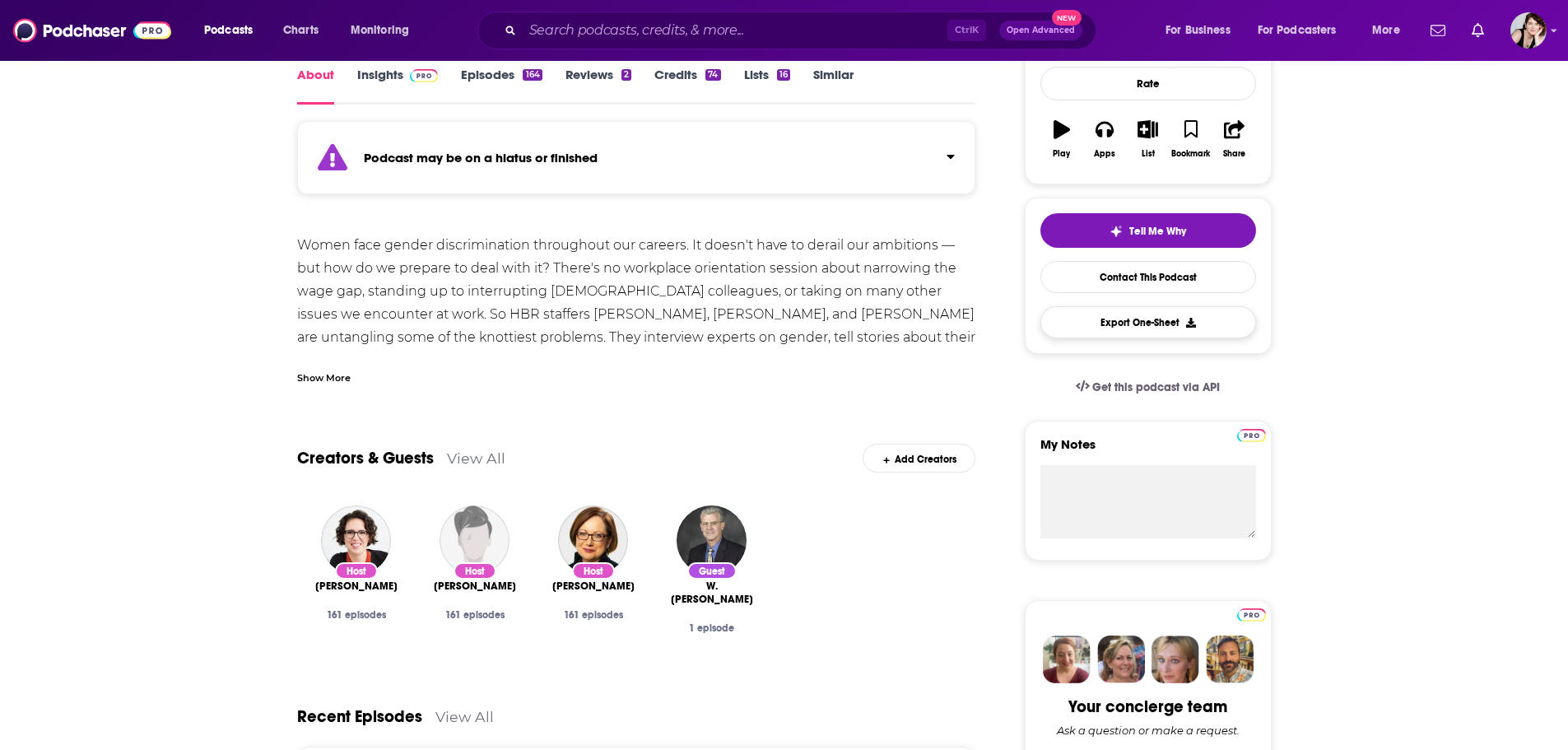
scroll to position [248, 0]
click at [1156, 266] on link "Contact This Podcast" at bounding box center [1148, 276] width 215 height 32
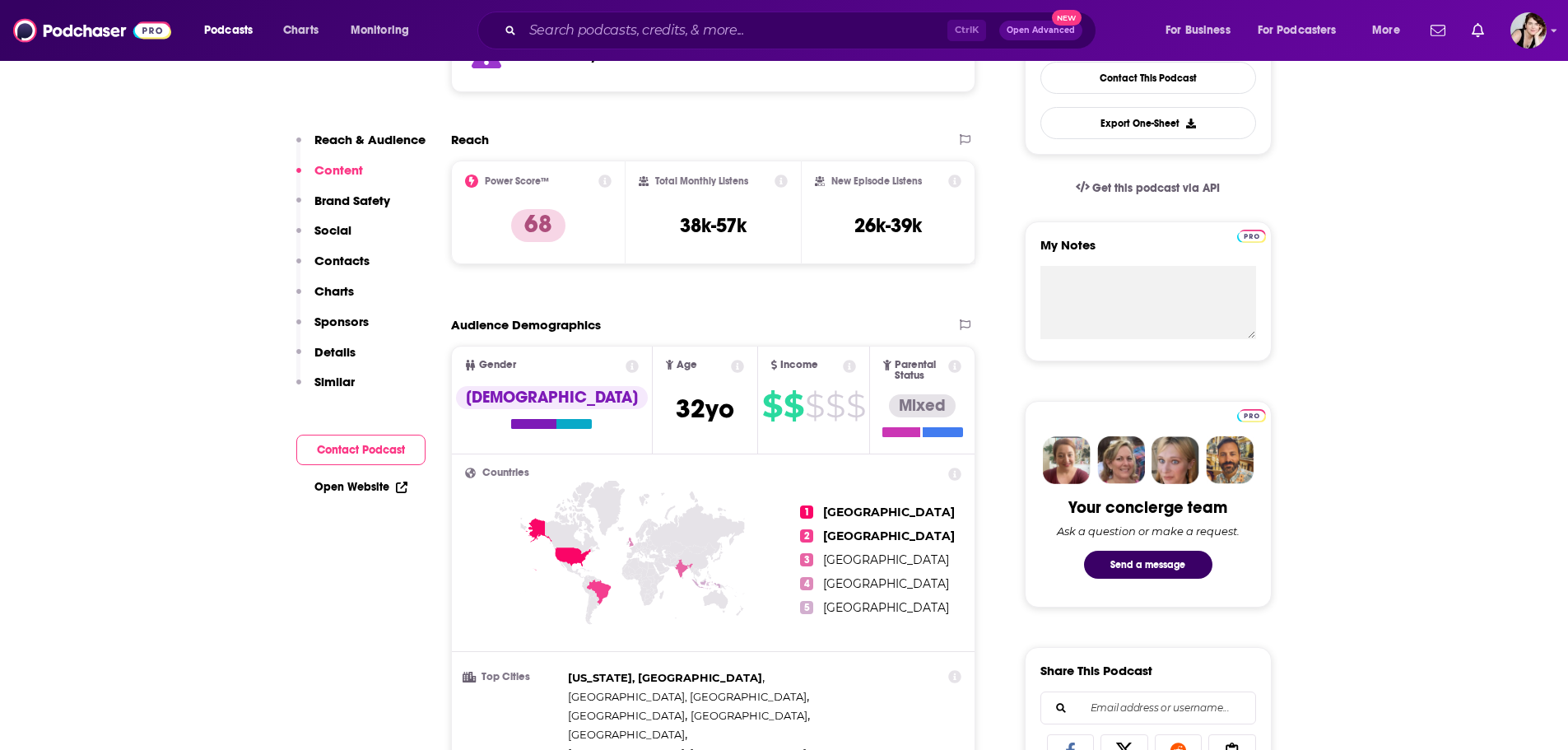
scroll to position [287, 0]
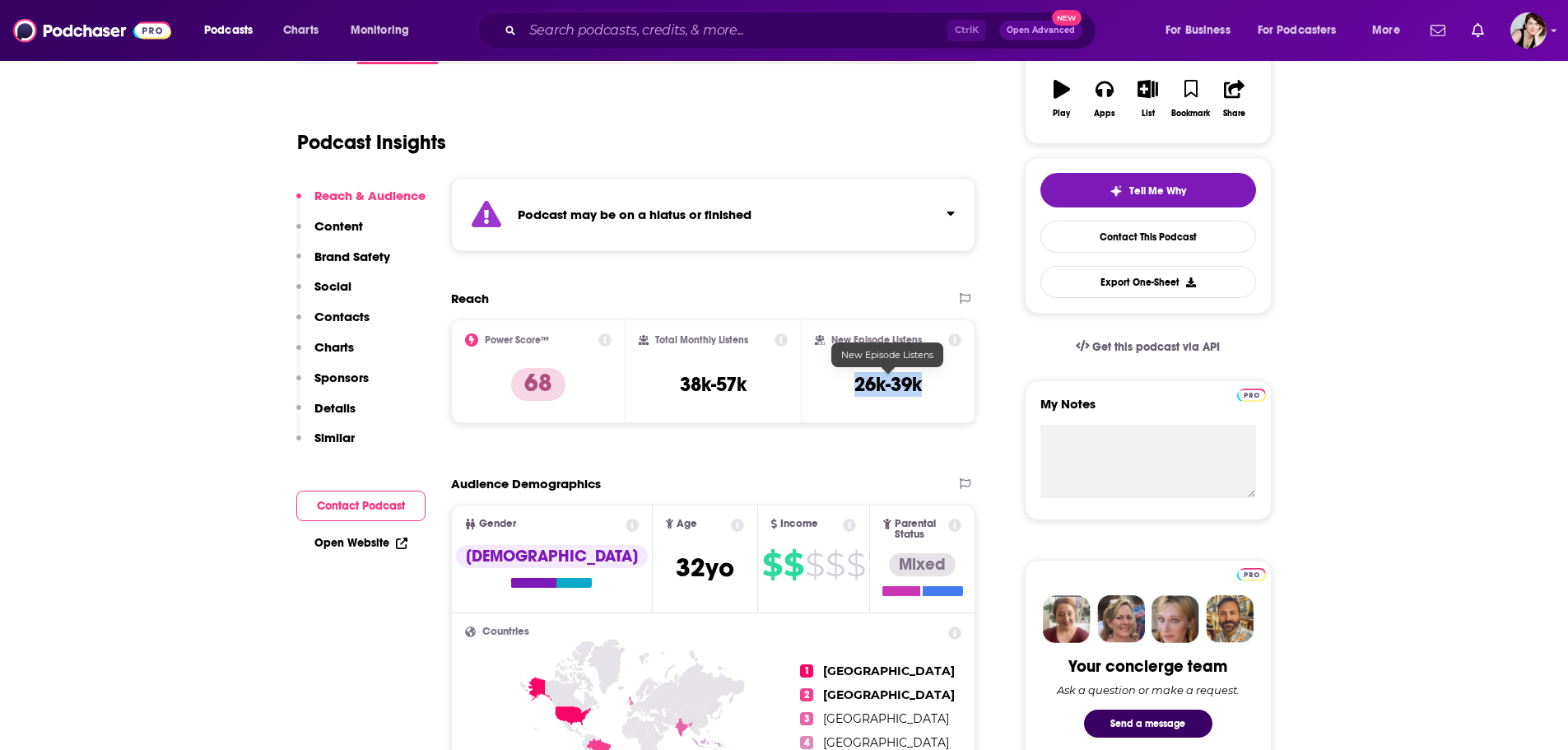
drag, startPoint x: 939, startPoint y: 386, endPoint x: 842, endPoint y: 388, distance: 97.0
click at [842, 388] on div "New Episode Listens 26k-39k" at bounding box center [889, 371] width 147 height 75
copy h3 "26k-39k"
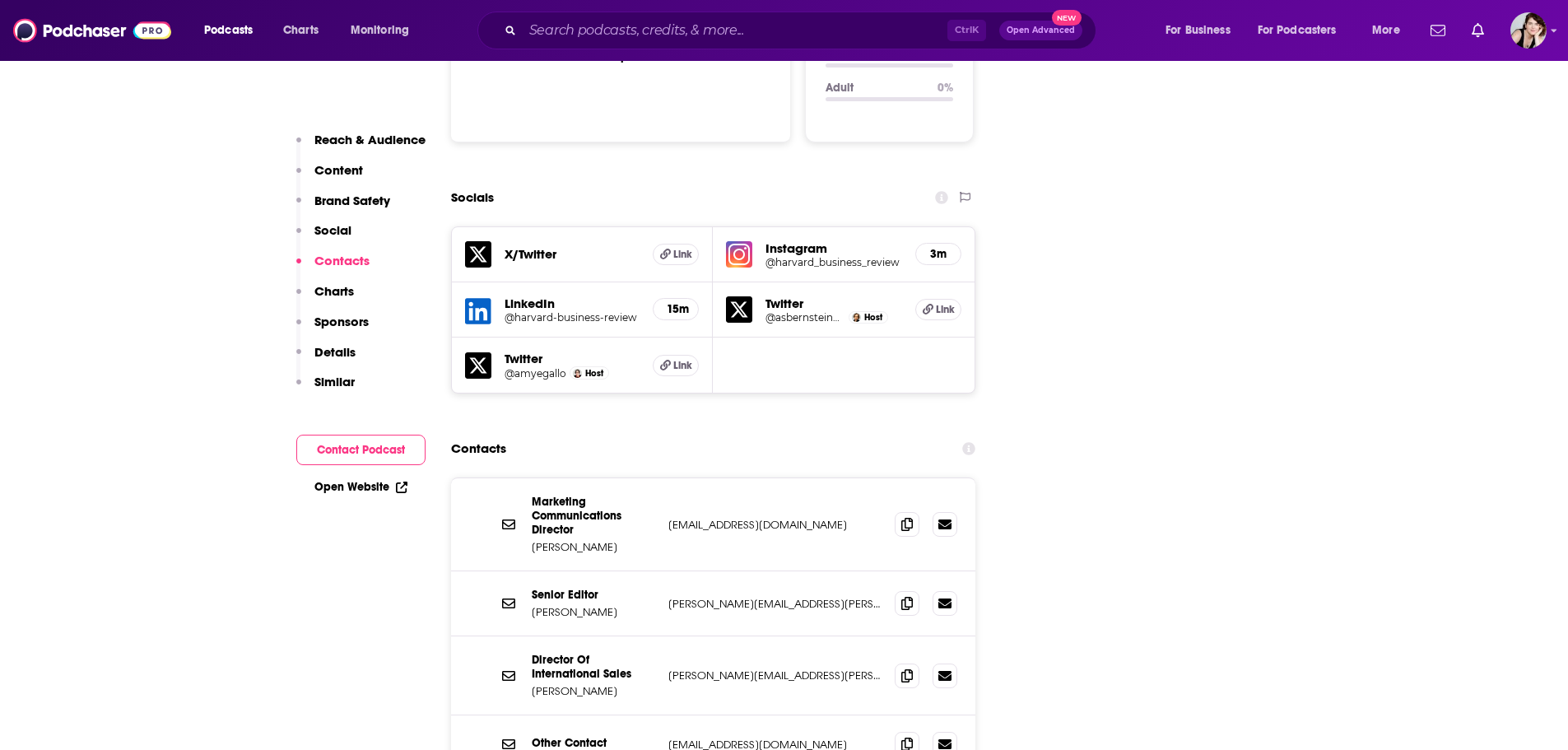
scroll to position [1851, 0]
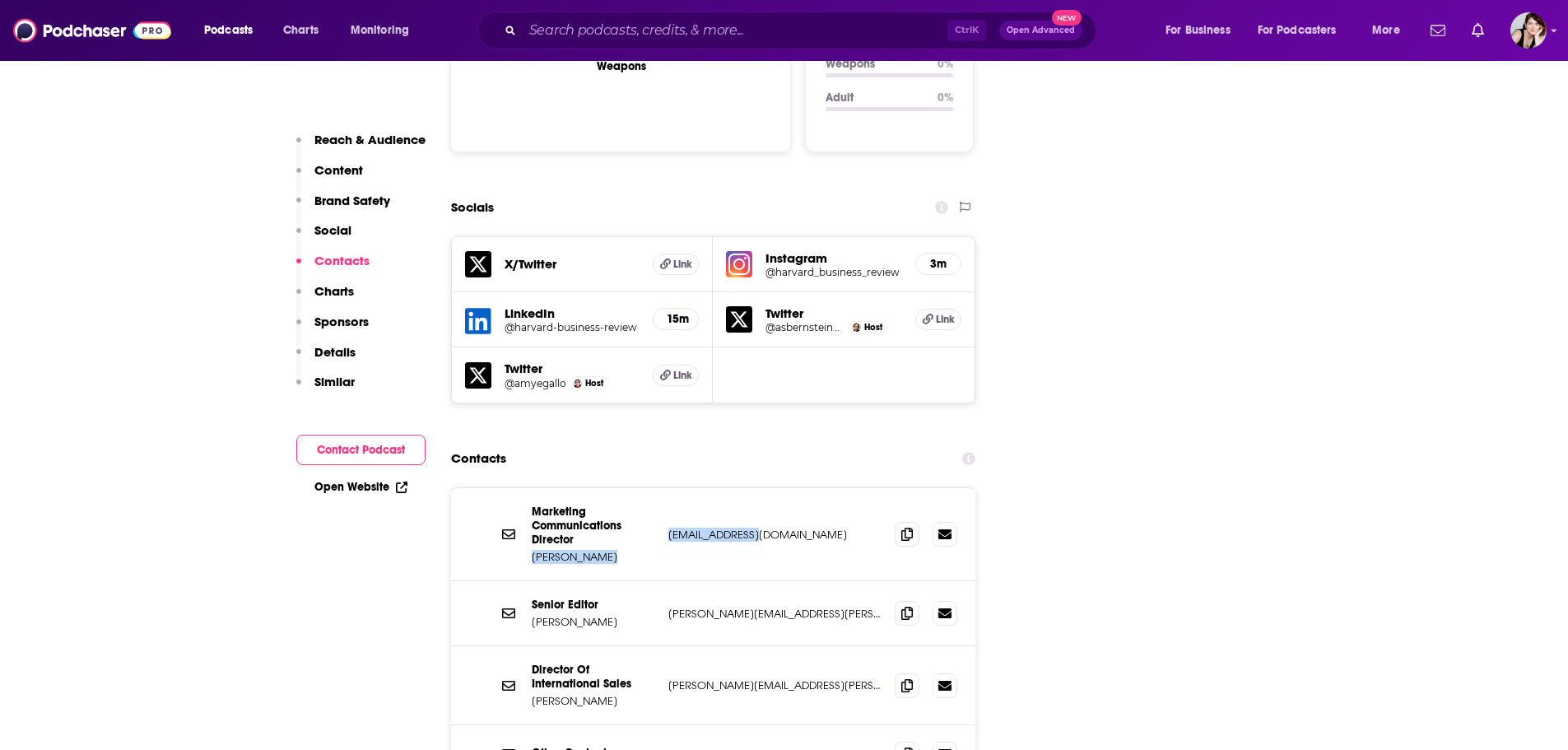
drag, startPoint x: 700, startPoint y: 451, endPoint x: 655, endPoint y: 451, distance: 45.0
click at [655, 489] on div "Marketing Communications Director Julie Devoll jdevoll@hbr.org jdevoll@hbr.org" at bounding box center [713, 535] width 525 height 93
click at [746, 489] on div "Marketing Communications Director Julie Devoll jdevoll@hbr.org jdevoll@hbr.org" at bounding box center [713, 535] width 525 height 93
drag, startPoint x: 753, startPoint y: 450, endPoint x: 669, endPoint y: 451, distance: 84.0
click at [669, 528] on p "jdevoll@hbr.org" at bounding box center [775, 535] width 214 height 14
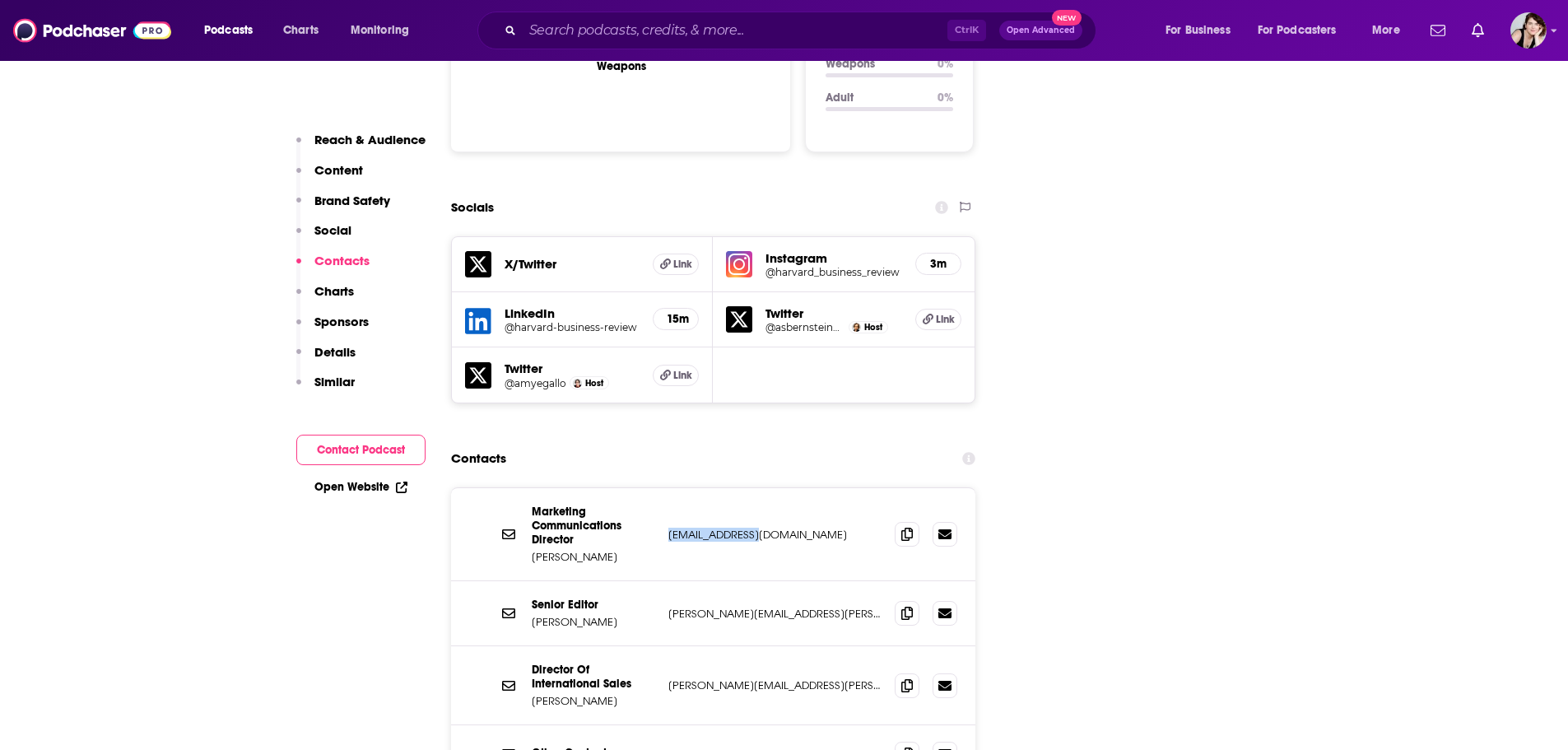
copy p "jdevoll@hbr.org"
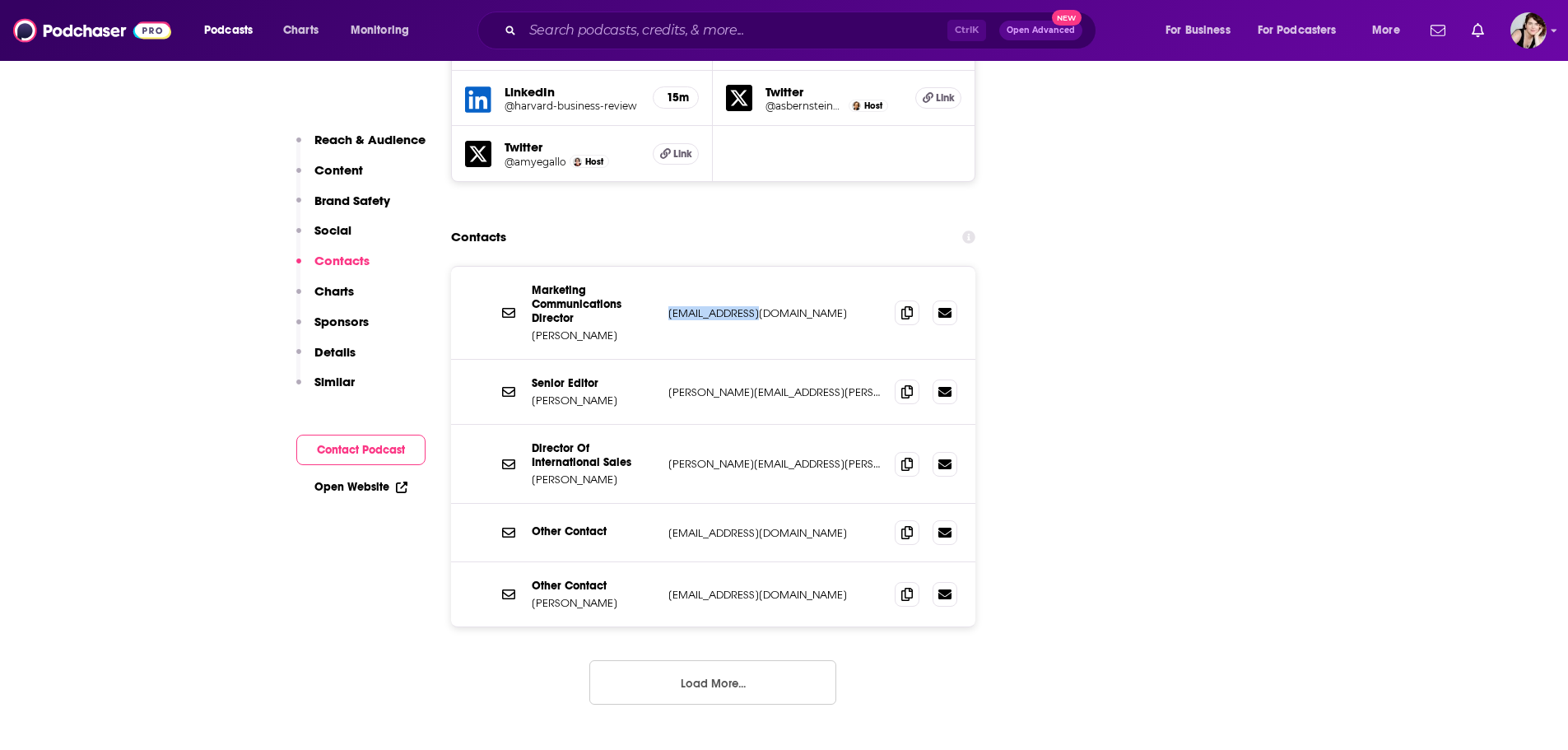
scroll to position [2098, 0]
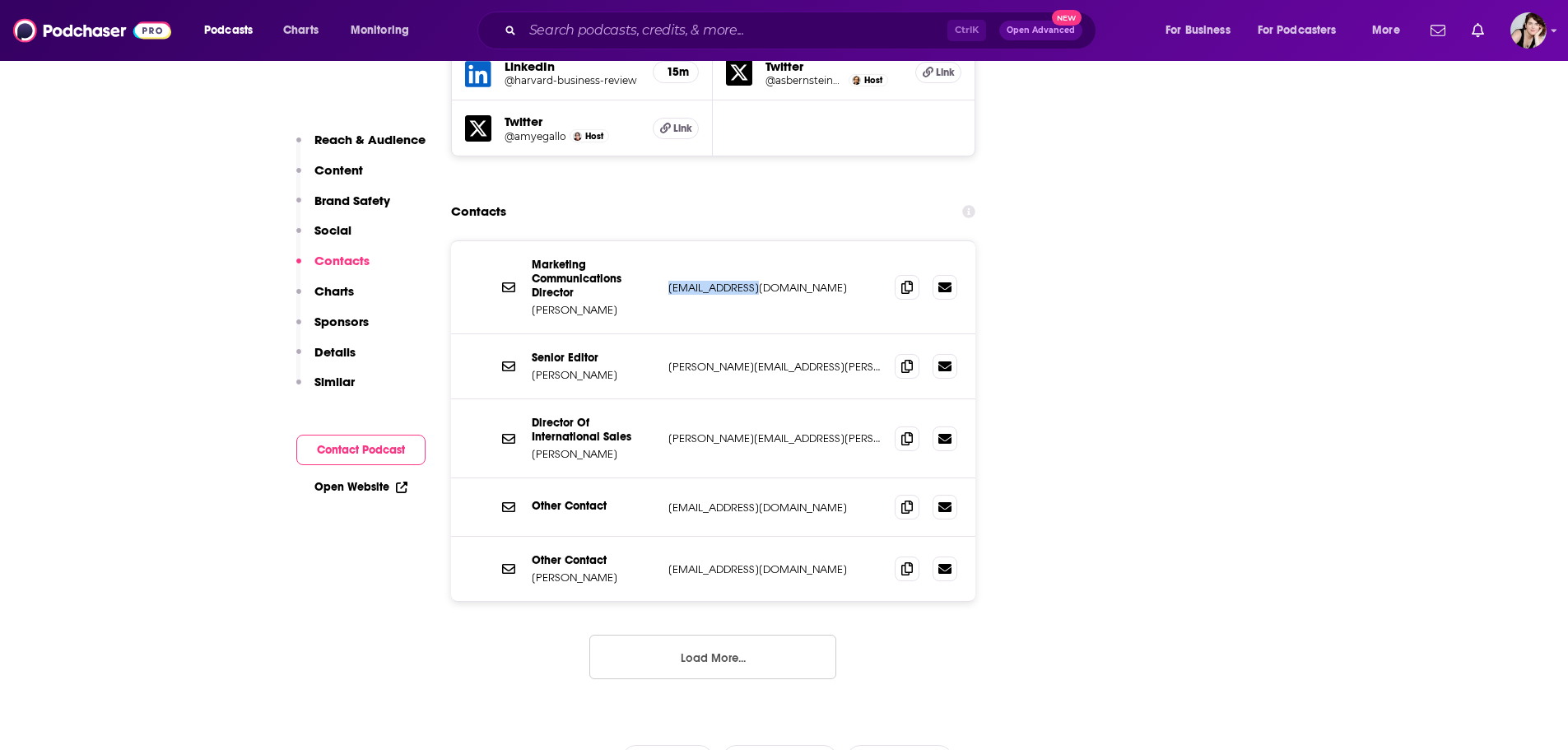
click at [711, 634] on button "Load More..." at bounding box center [712, 656] width 247 height 44
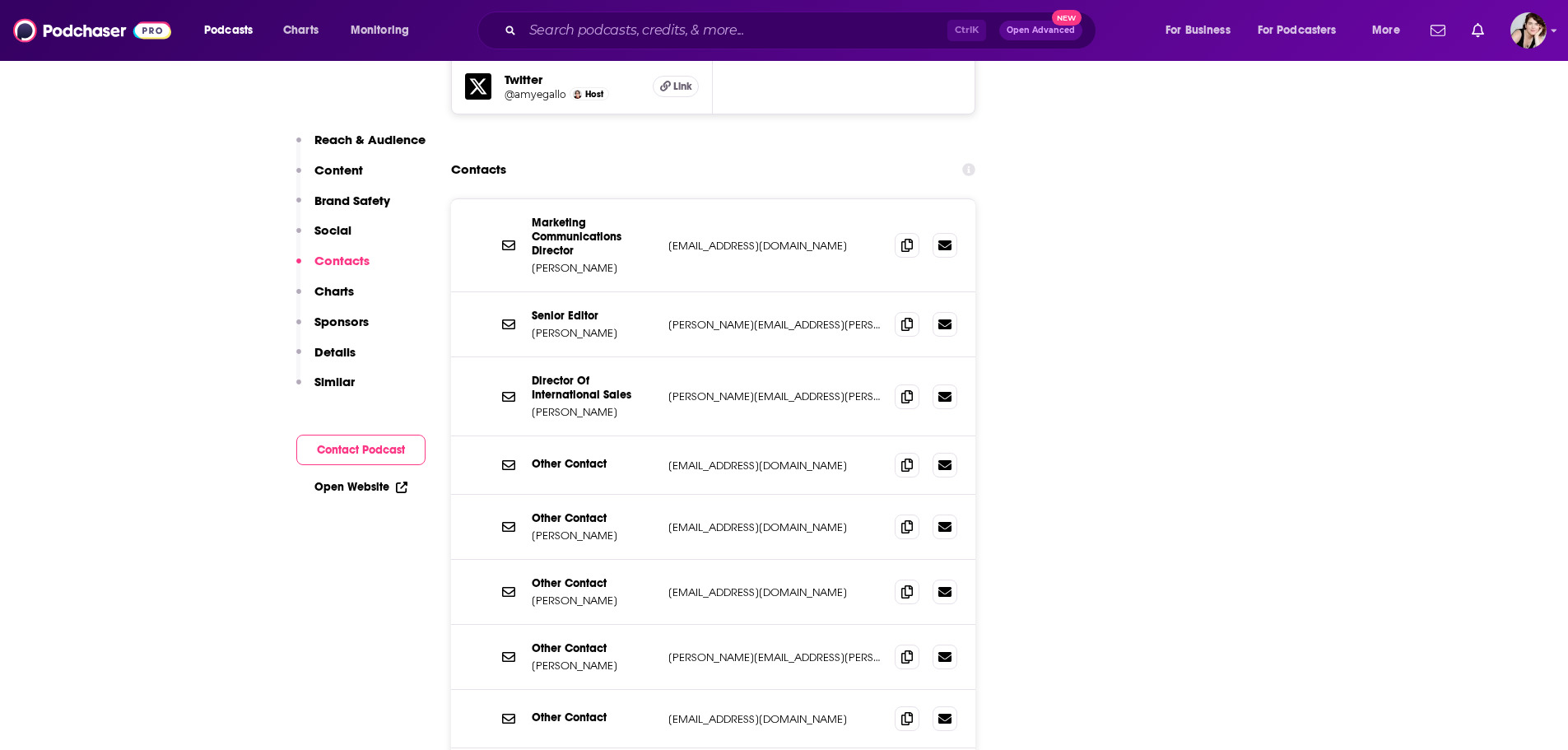
scroll to position [2016, 0]
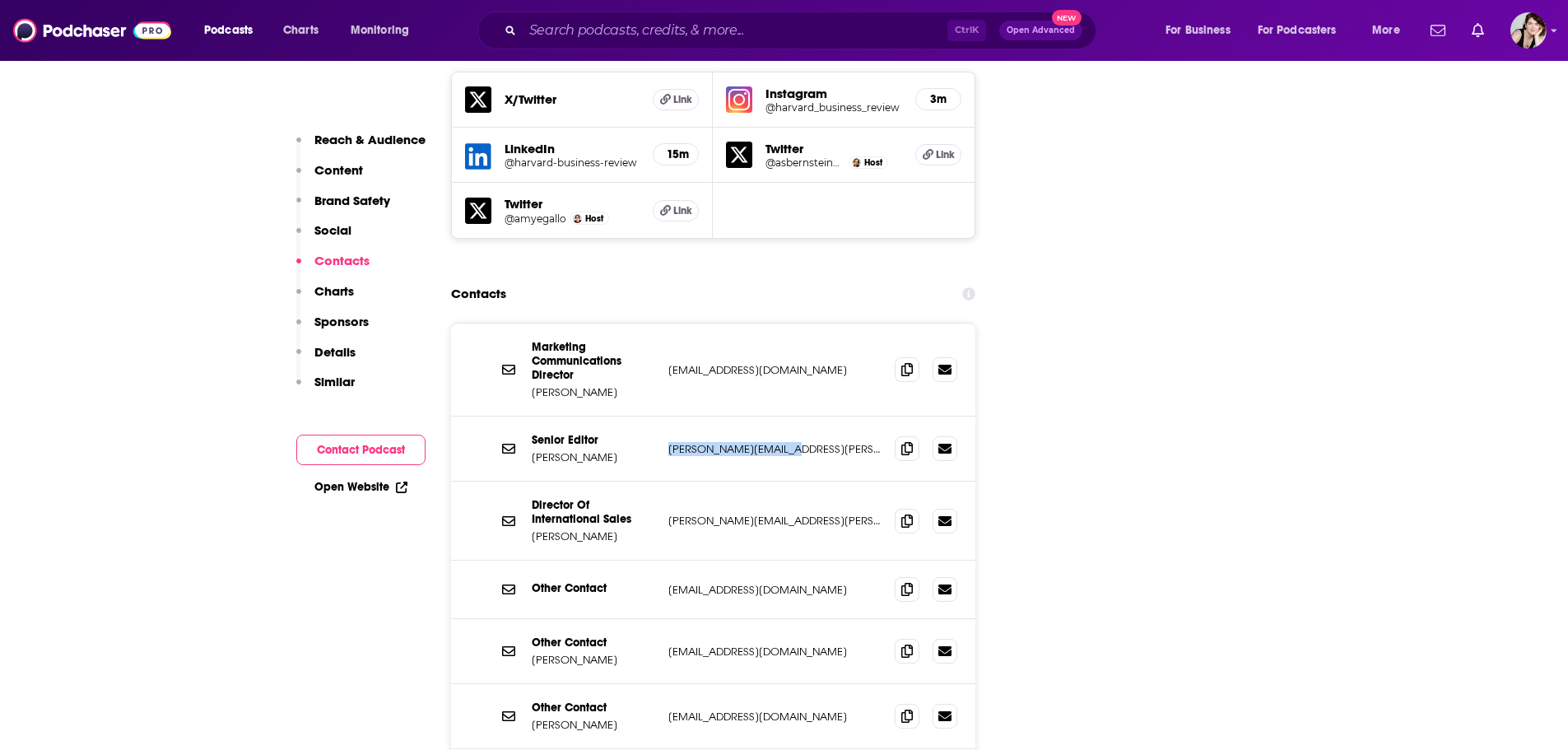
drag, startPoint x: 789, startPoint y: 364, endPoint x: 667, endPoint y: 363, distance: 122.0
click at [667, 416] on div "Senior Editor Curt Nickisch curt.nickisch@hbr.org curt.nickisch@hbr.org" at bounding box center [713, 449] width 525 height 65
copy p "curt.nickisch@hbr.org"
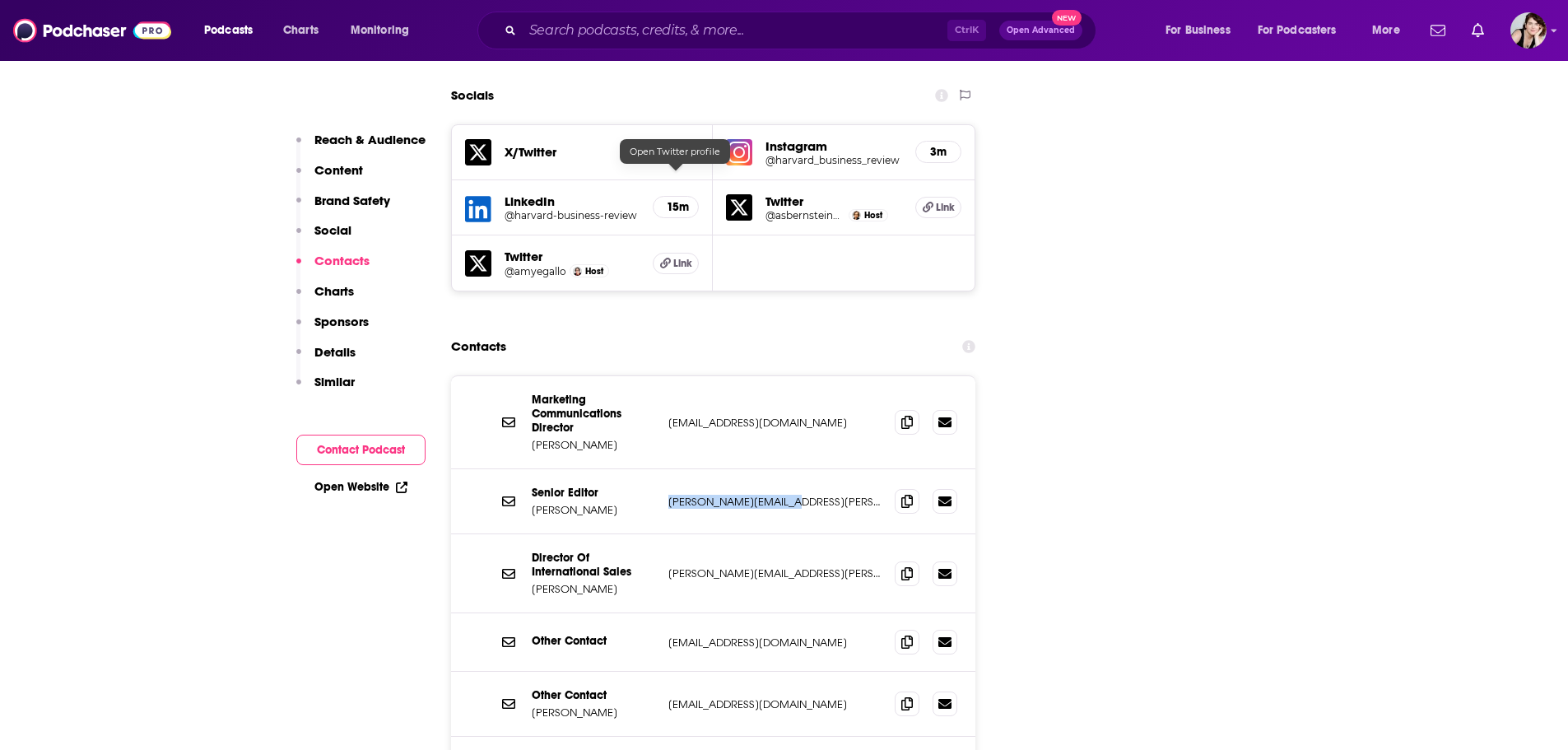
scroll to position [1934, 0]
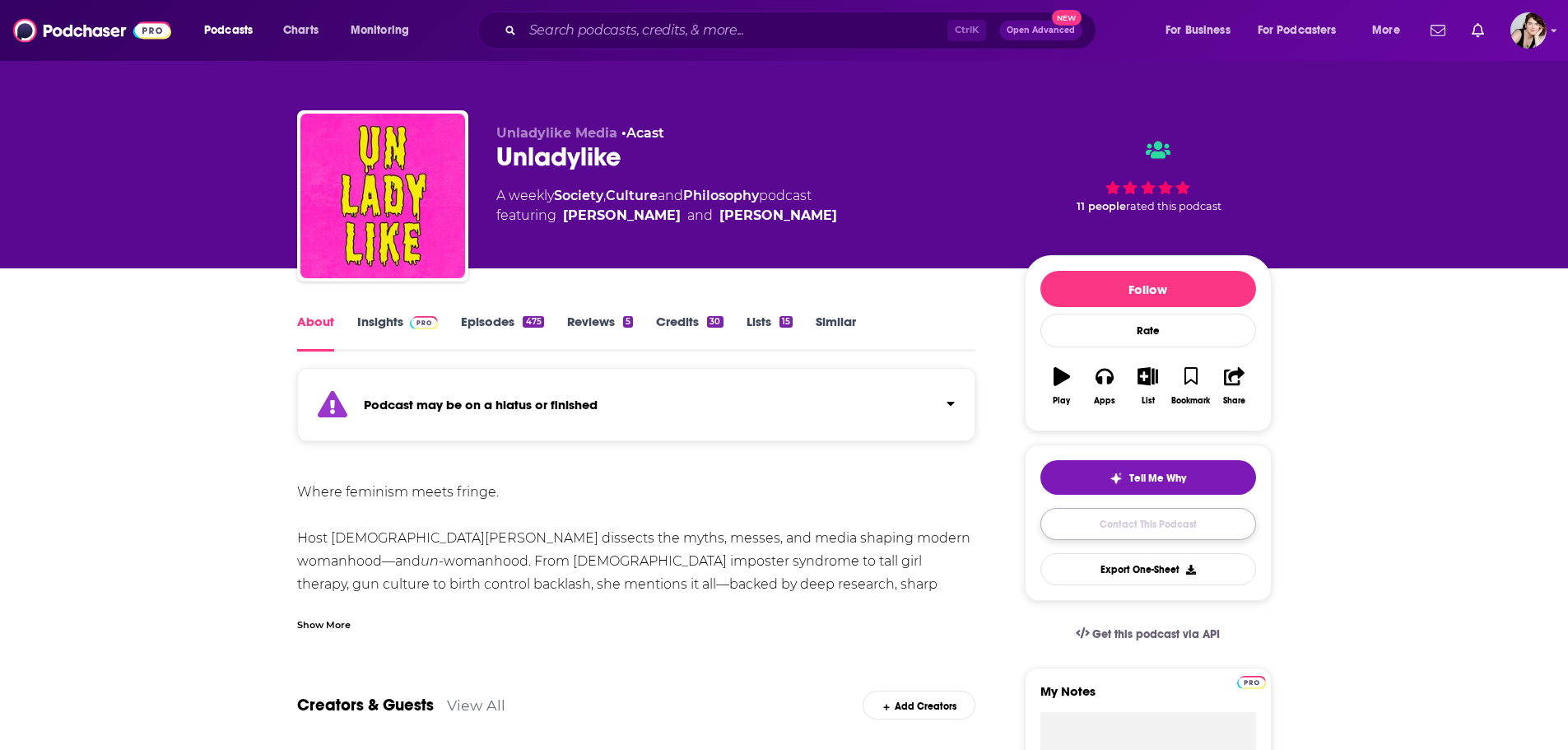
click at [1149, 518] on link "Contact This Podcast" at bounding box center [1148, 524] width 215 height 32
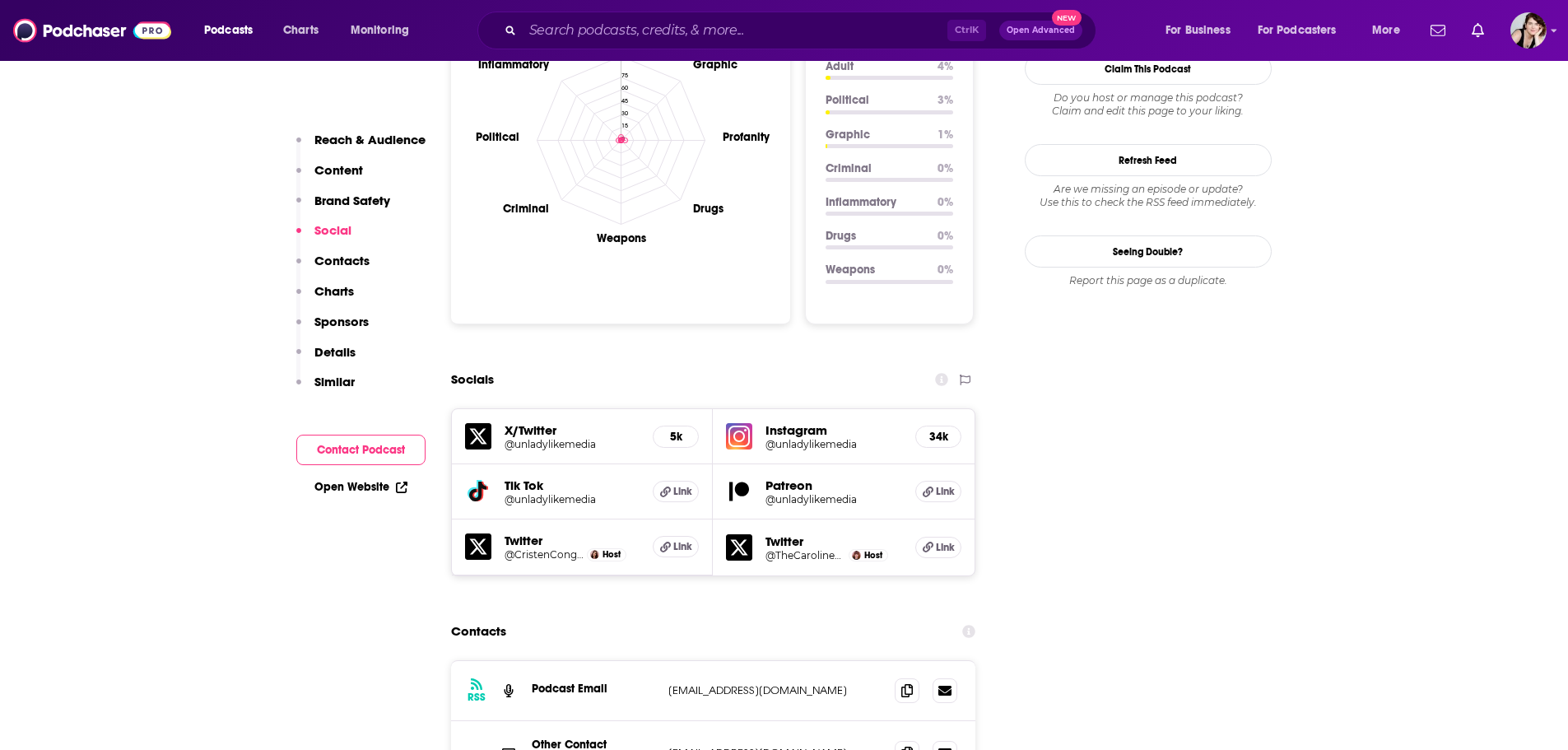
scroll to position [1984, 0]
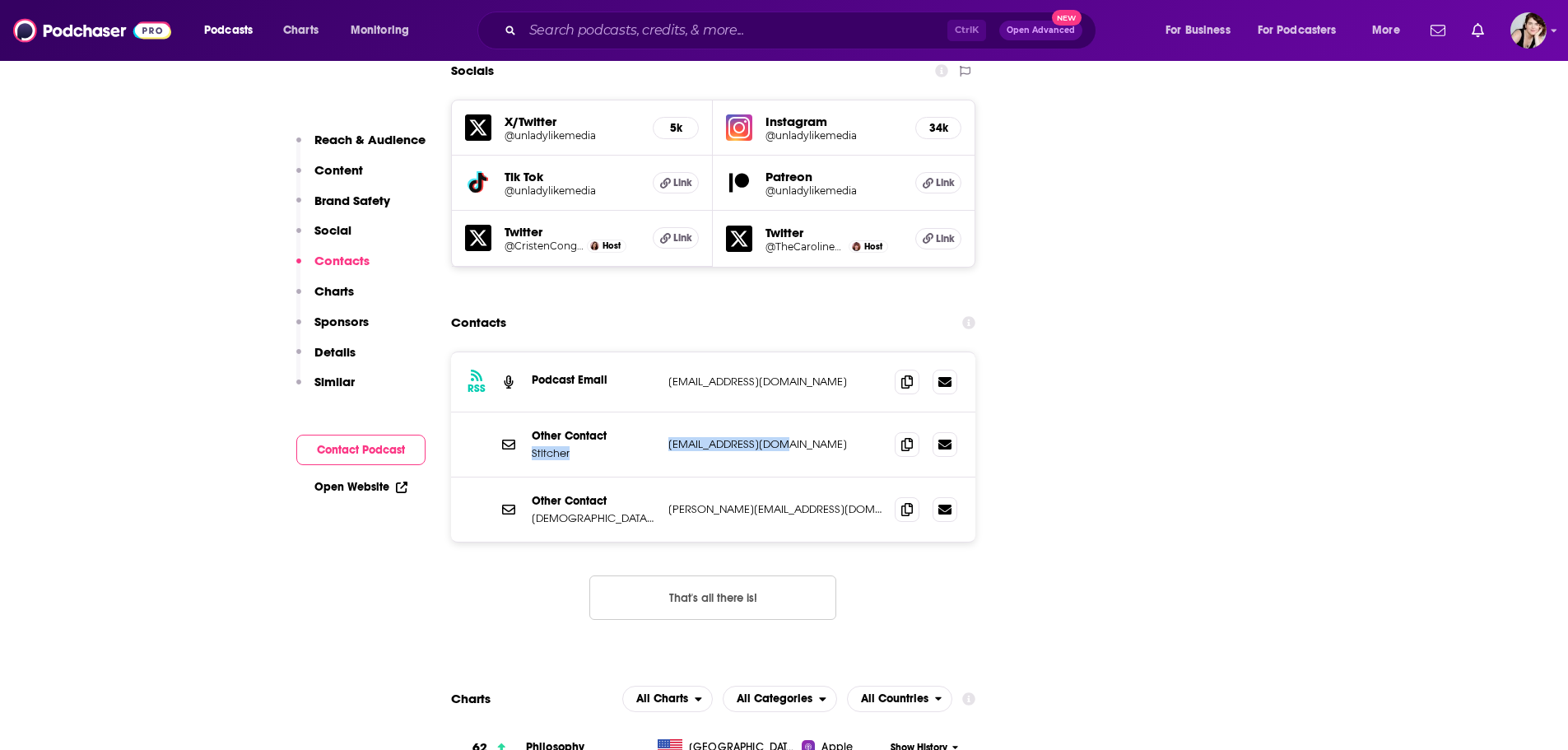
drag, startPoint x: 780, startPoint y: 357, endPoint x: 654, endPoint y: 353, distance: 126.1
click at [0, 0] on div "Other Contact Stitcher [EMAIL_ADDRESS][DOMAIN_NAME] [EMAIL_ADDRESS][DOMAIN_NAME]" at bounding box center [0, 0] width 0 height 0
click at [782, 437] on p "[EMAIL_ADDRESS][DOMAIN_NAME]" at bounding box center [775, 444] width 214 height 14
drag, startPoint x: 790, startPoint y: 359, endPoint x: 663, endPoint y: 359, distance: 127.0
click at [663, 412] on div "Other Contact Stitcher [EMAIL_ADDRESS][DOMAIN_NAME] [EMAIL_ADDRESS][DOMAIN_NAME]" at bounding box center [713, 445] width 525 height 65
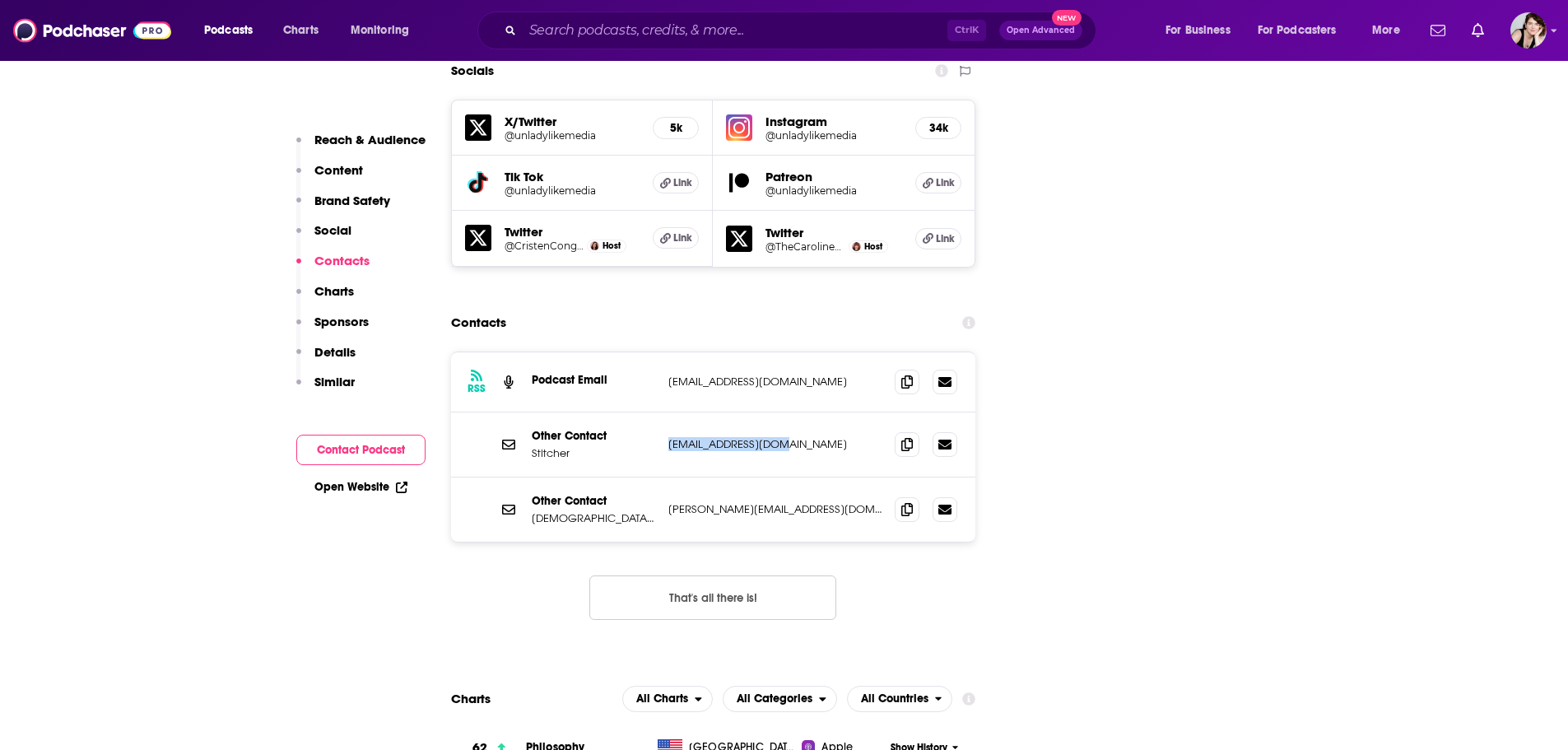
copy p "[EMAIL_ADDRESS][DOMAIN_NAME]"
drag, startPoint x: 787, startPoint y: 429, endPoint x: 656, endPoint y: 431, distance: 131.0
click at [656, 478] on div "Other Contact Cristen Caroline [EMAIL_ADDRESS][DOMAIN_NAME] [PERSON_NAME][EMAIL…" at bounding box center [713, 509] width 525 height 65
copy div "[PERSON_NAME][EMAIL_ADDRESS][DOMAIN_NAME]"
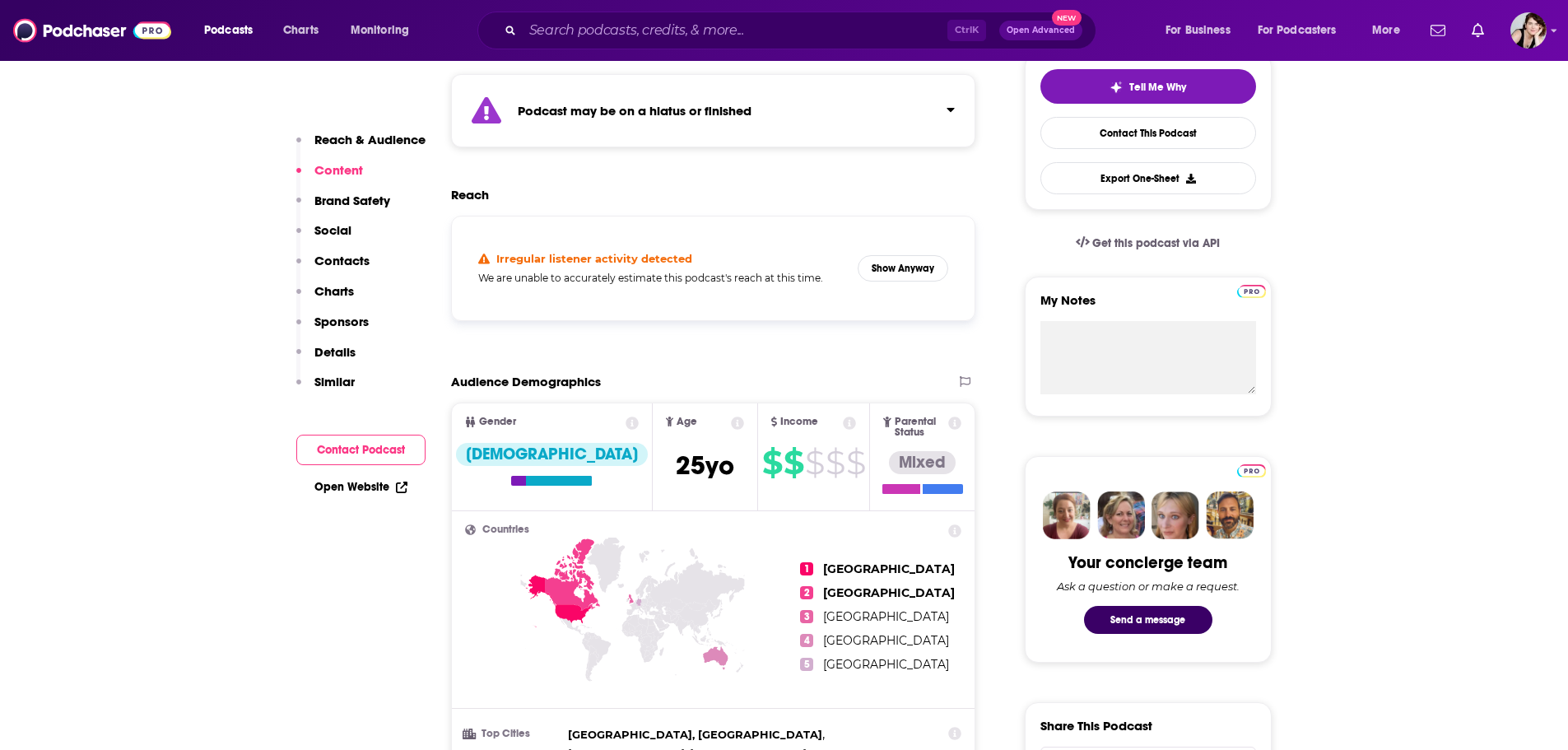
scroll to position [339, 0]
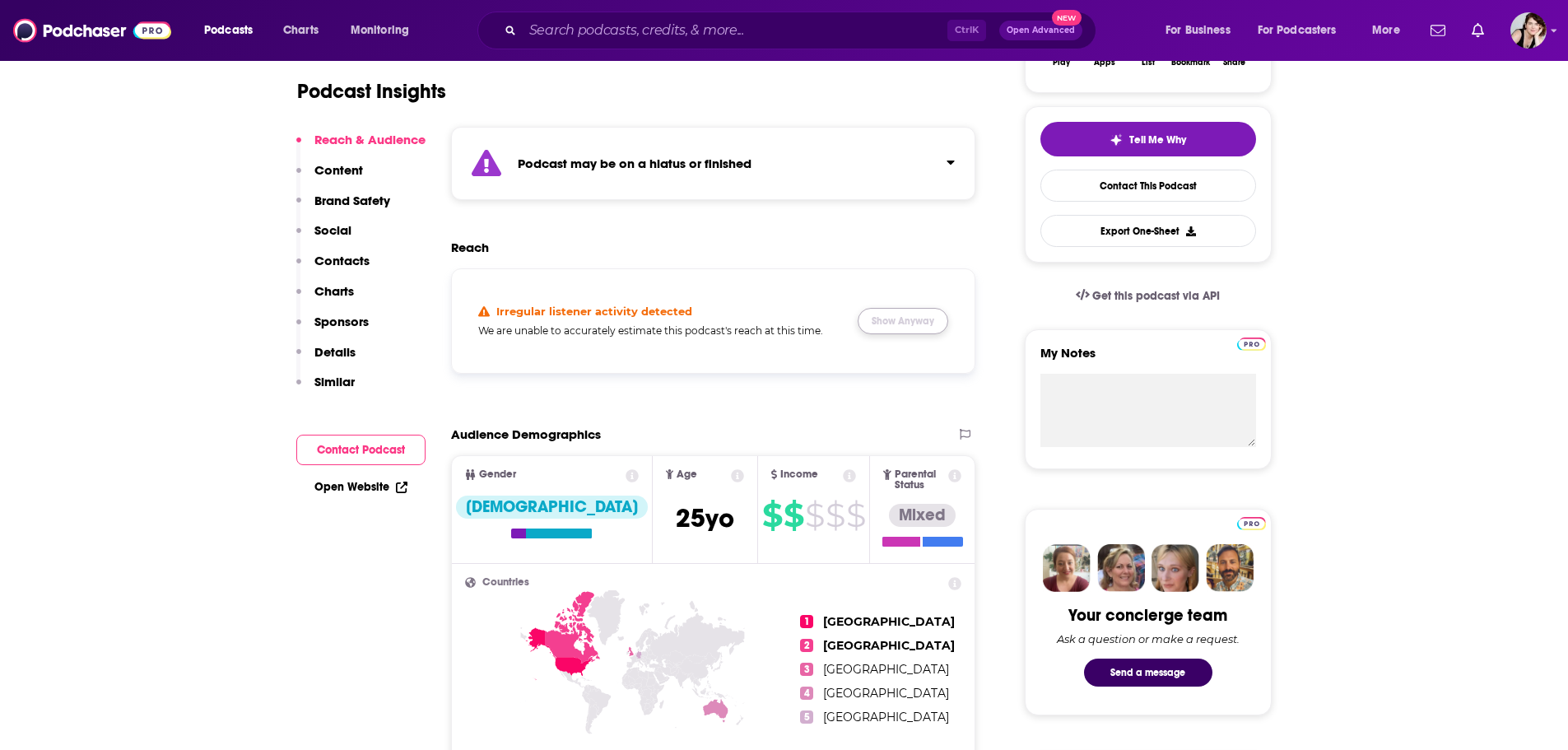
click at [908, 318] on button "Show Anyway" at bounding box center [903, 320] width 91 height 26
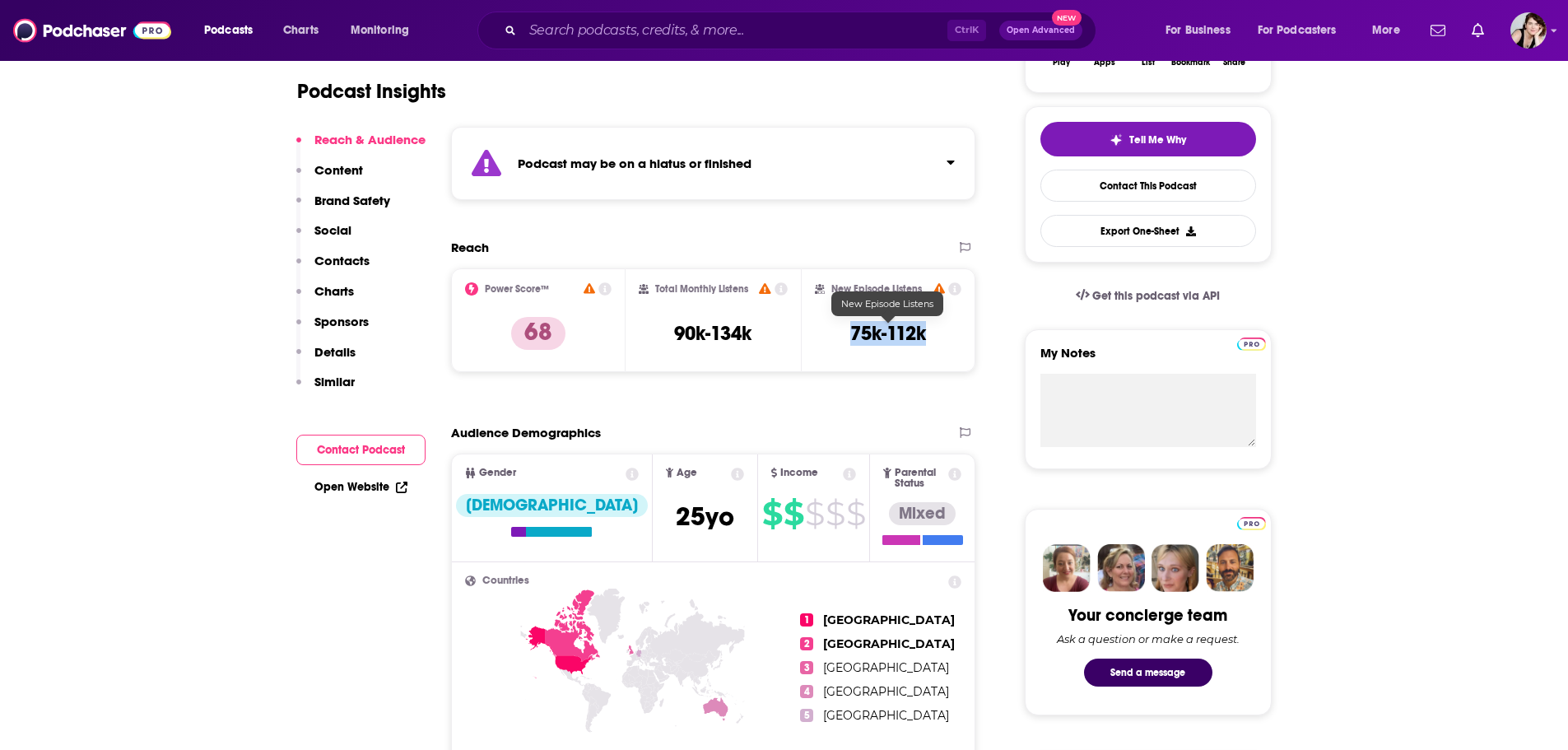
drag, startPoint x: 939, startPoint y: 334, endPoint x: 851, endPoint y: 337, distance: 88.1
click at [851, 337] on div "New Episode Listens 75k-112k" at bounding box center [889, 320] width 147 height 75
copy h3 "75k-112k"
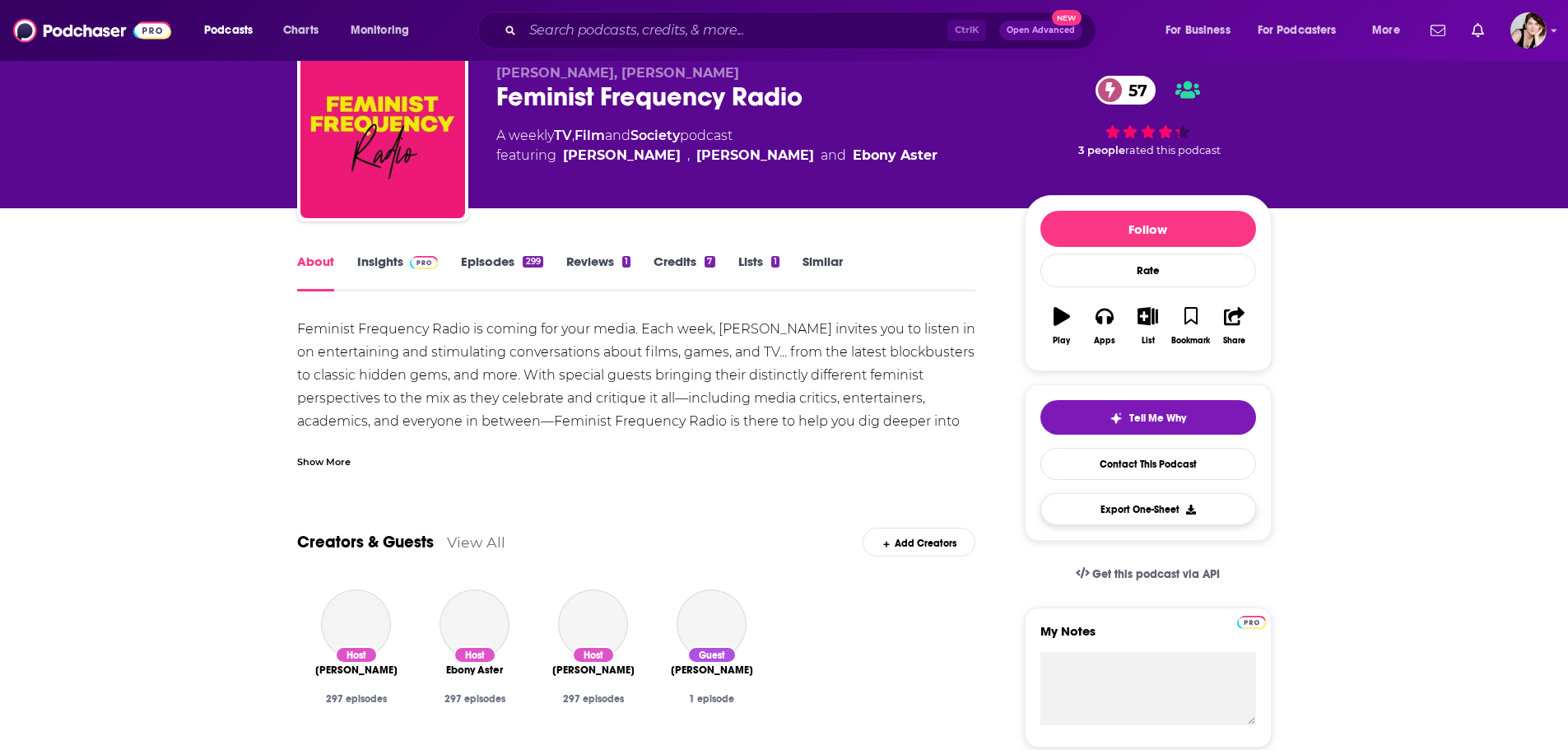
scroll to position [164, 0]
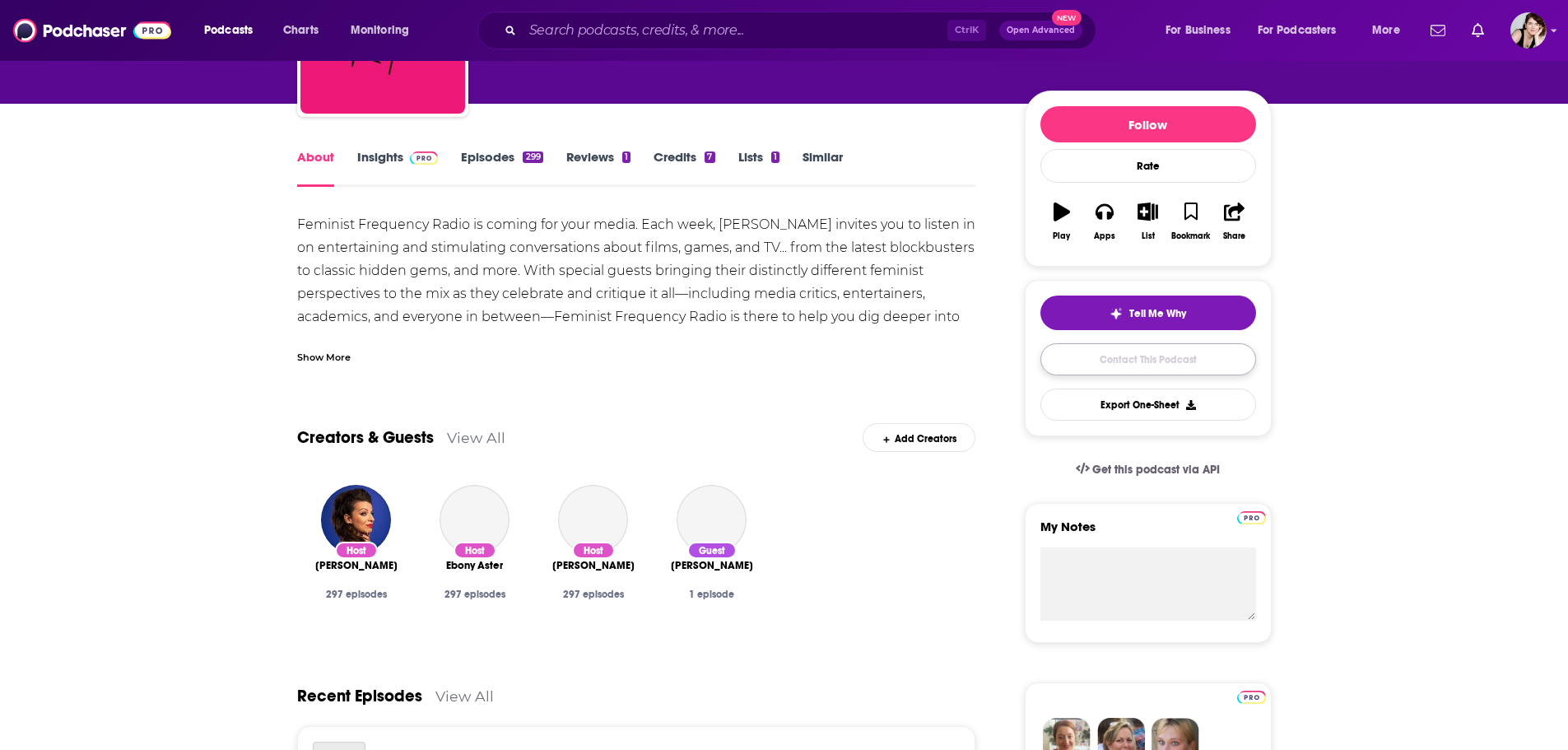
click at [1162, 354] on link "Contact This Podcast" at bounding box center [1148, 359] width 215 height 32
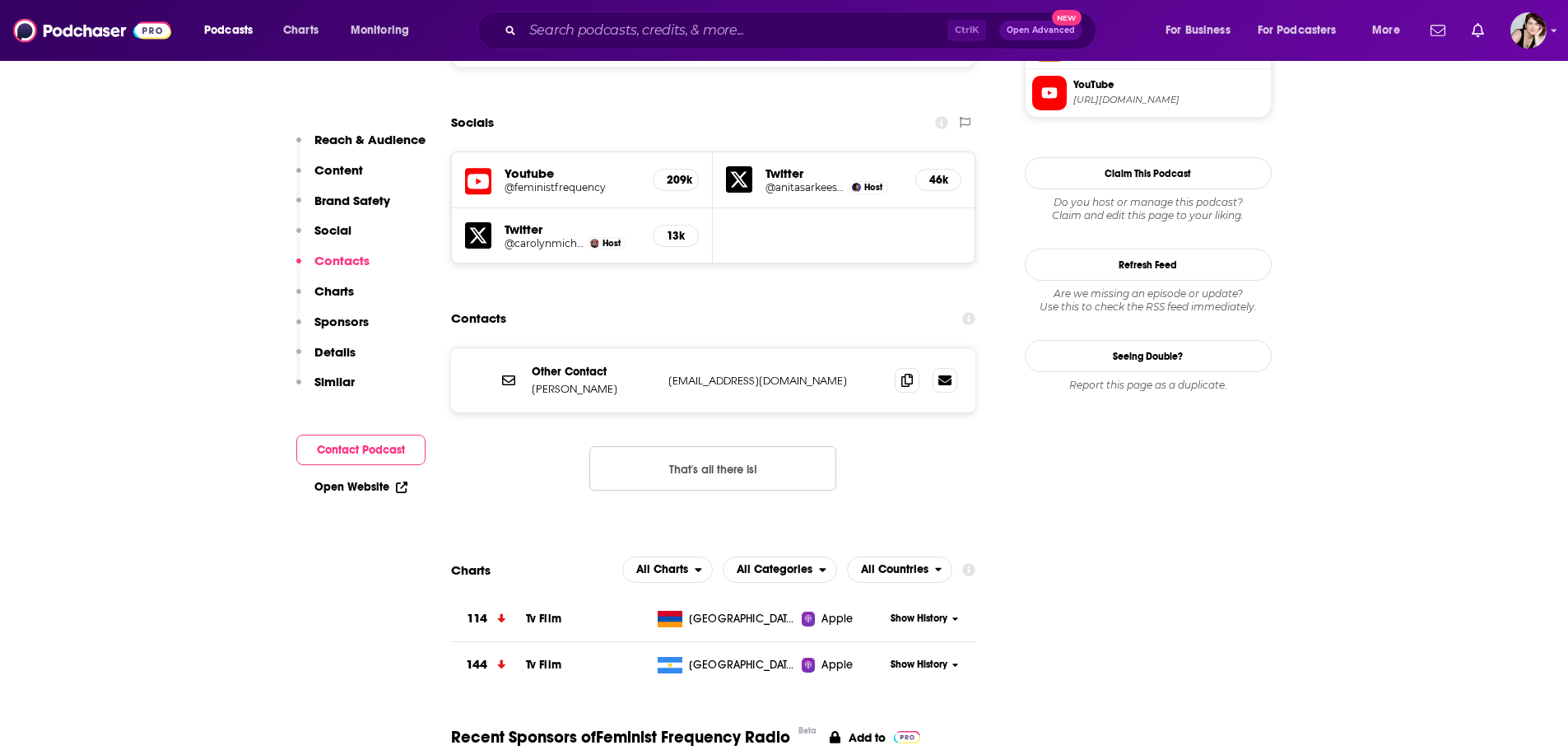
scroll to position [1604, 0]
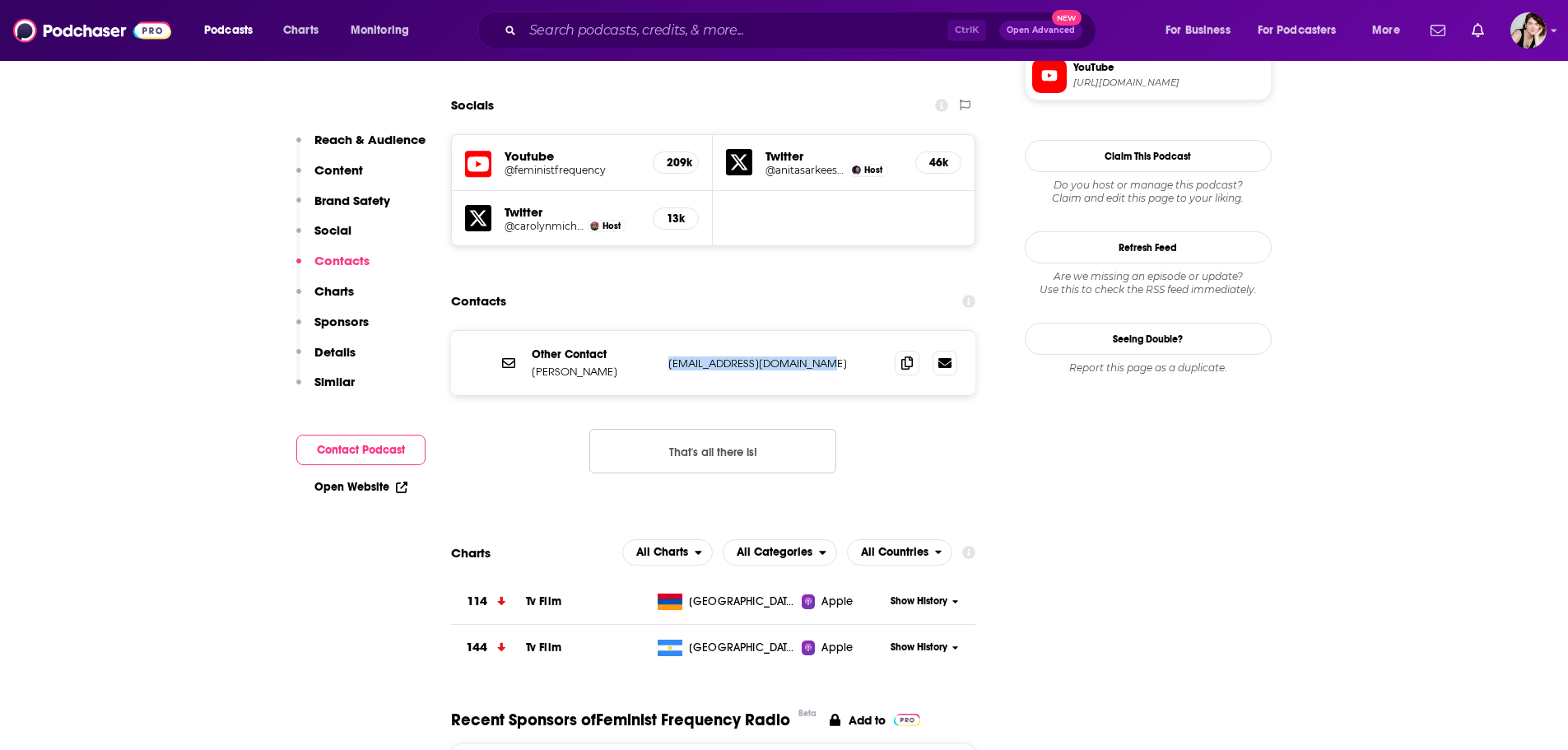
drag, startPoint x: 827, startPoint y: 268, endPoint x: 665, endPoint y: 268, distance: 162.0
click at [665, 331] on div "Other Contact Anita Sarkeesian info@feministfrequency.com info@feministfrequenc…" at bounding box center [713, 363] width 525 height 65
copy p "info@feministfrequency.com"
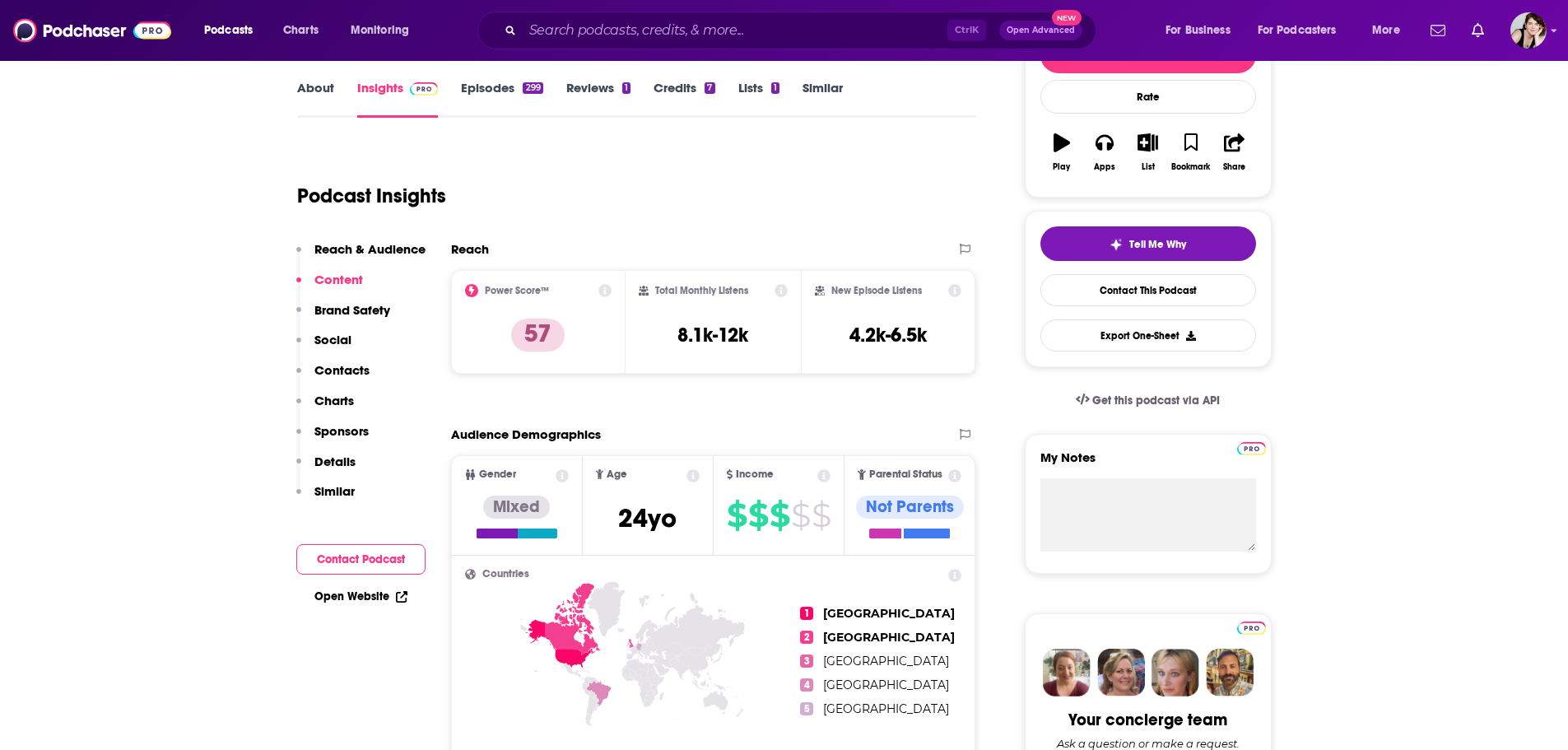
scroll to position [204, 0]
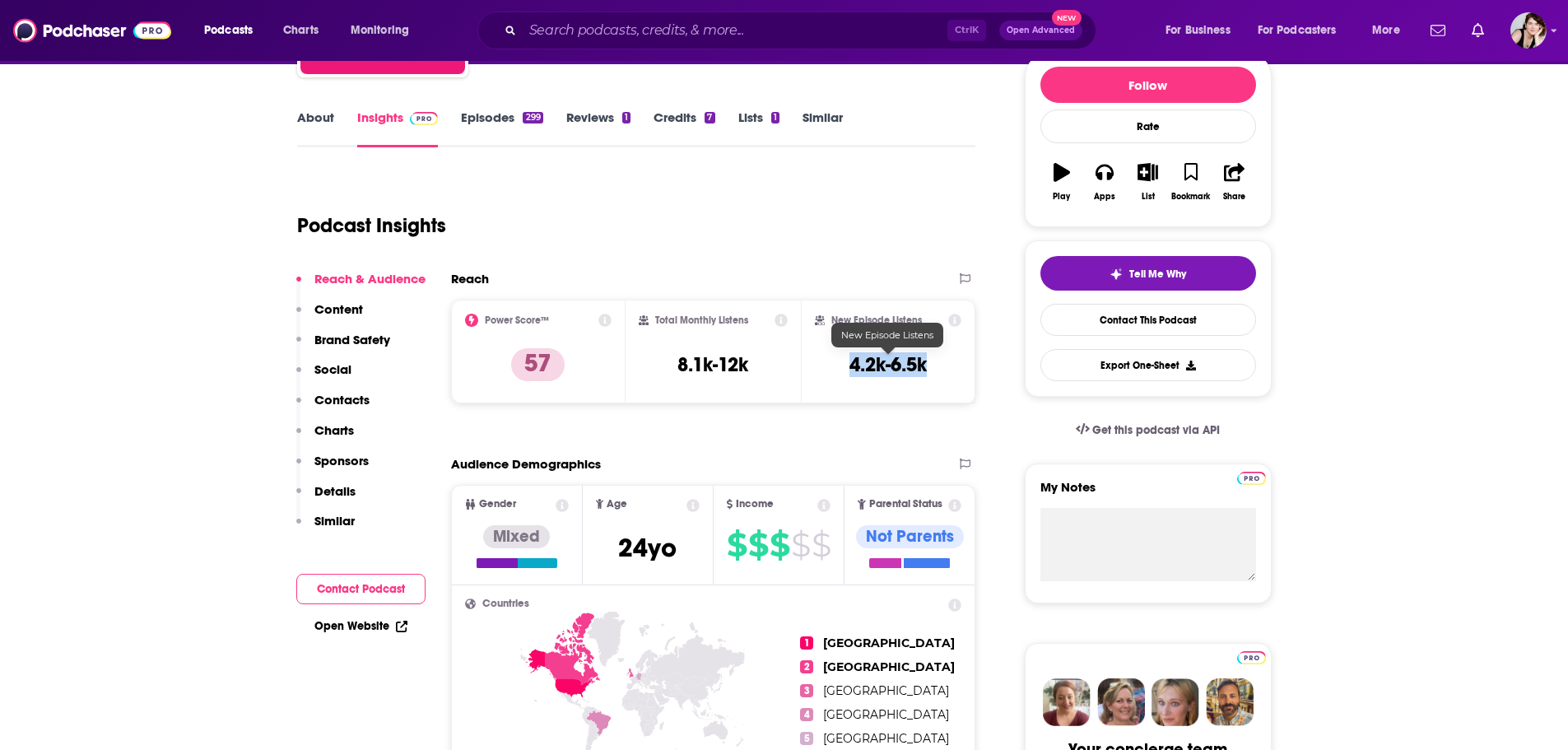
drag, startPoint x: 942, startPoint y: 365, endPoint x: 845, endPoint y: 365, distance: 97.0
click at [845, 365] on div "New Episode Listens 4.2k-6.5k" at bounding box center [889, 351] width 147 height 75
copy h3 "4.2k-6.5k"
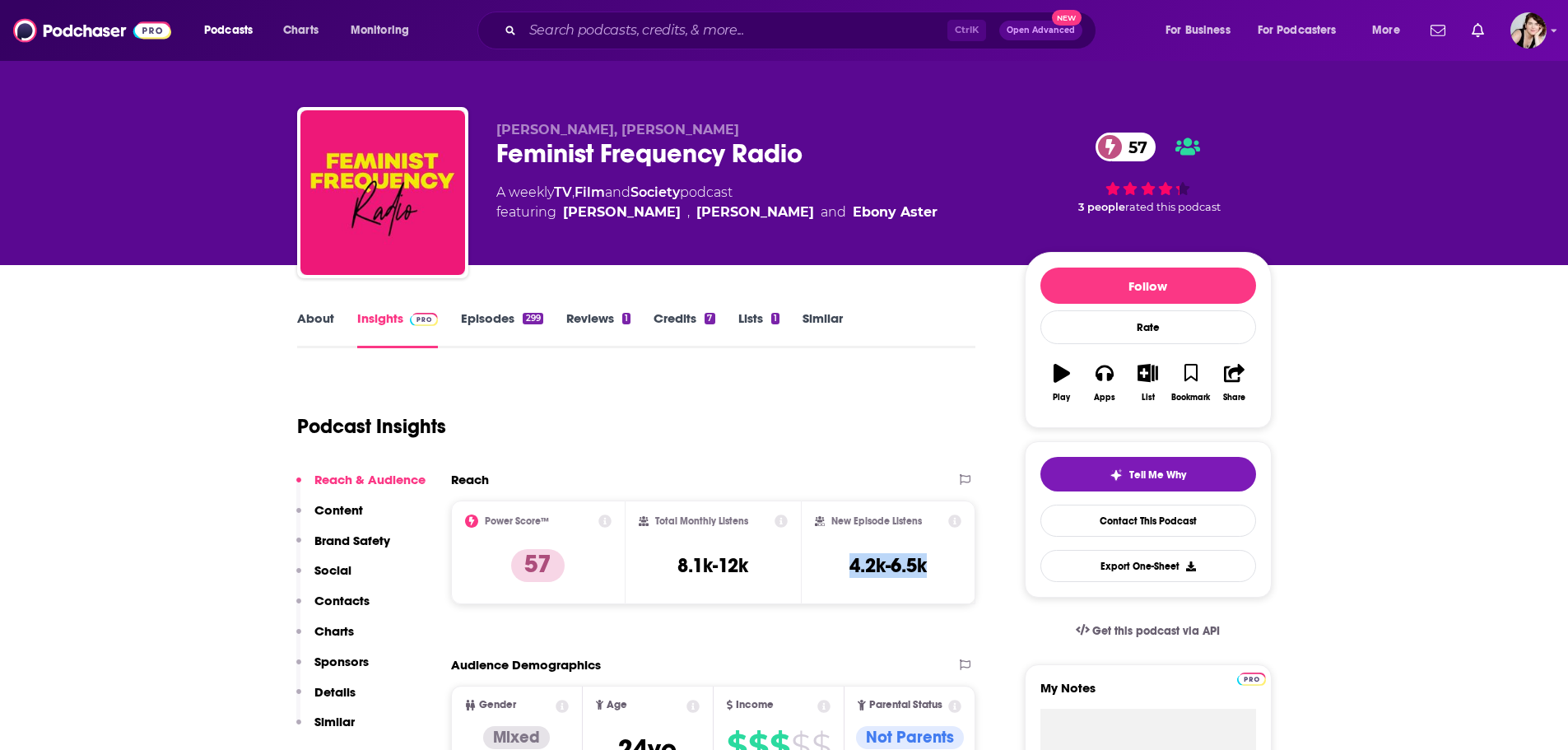
scroll to position [0, 0]
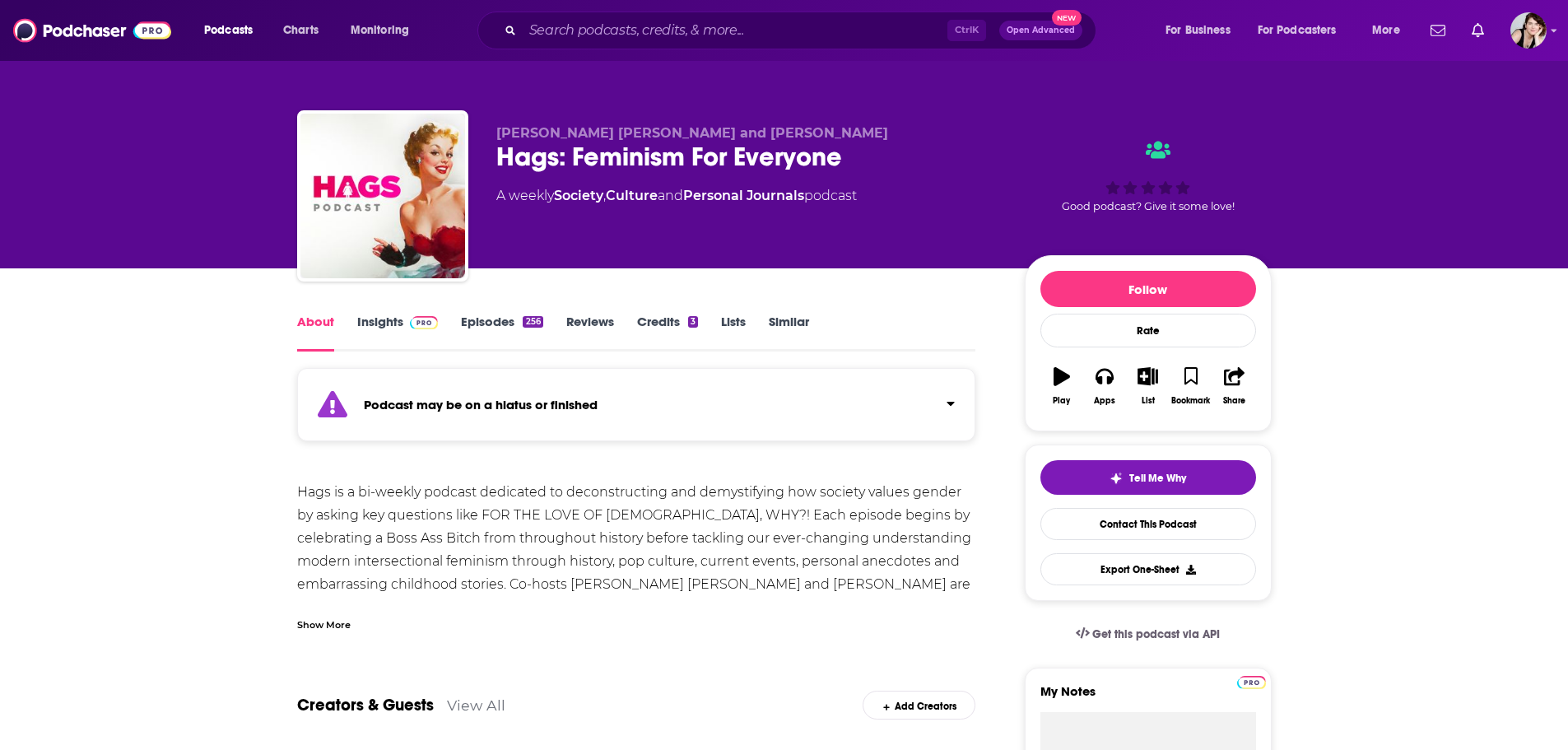
scroll to position [82, 0]
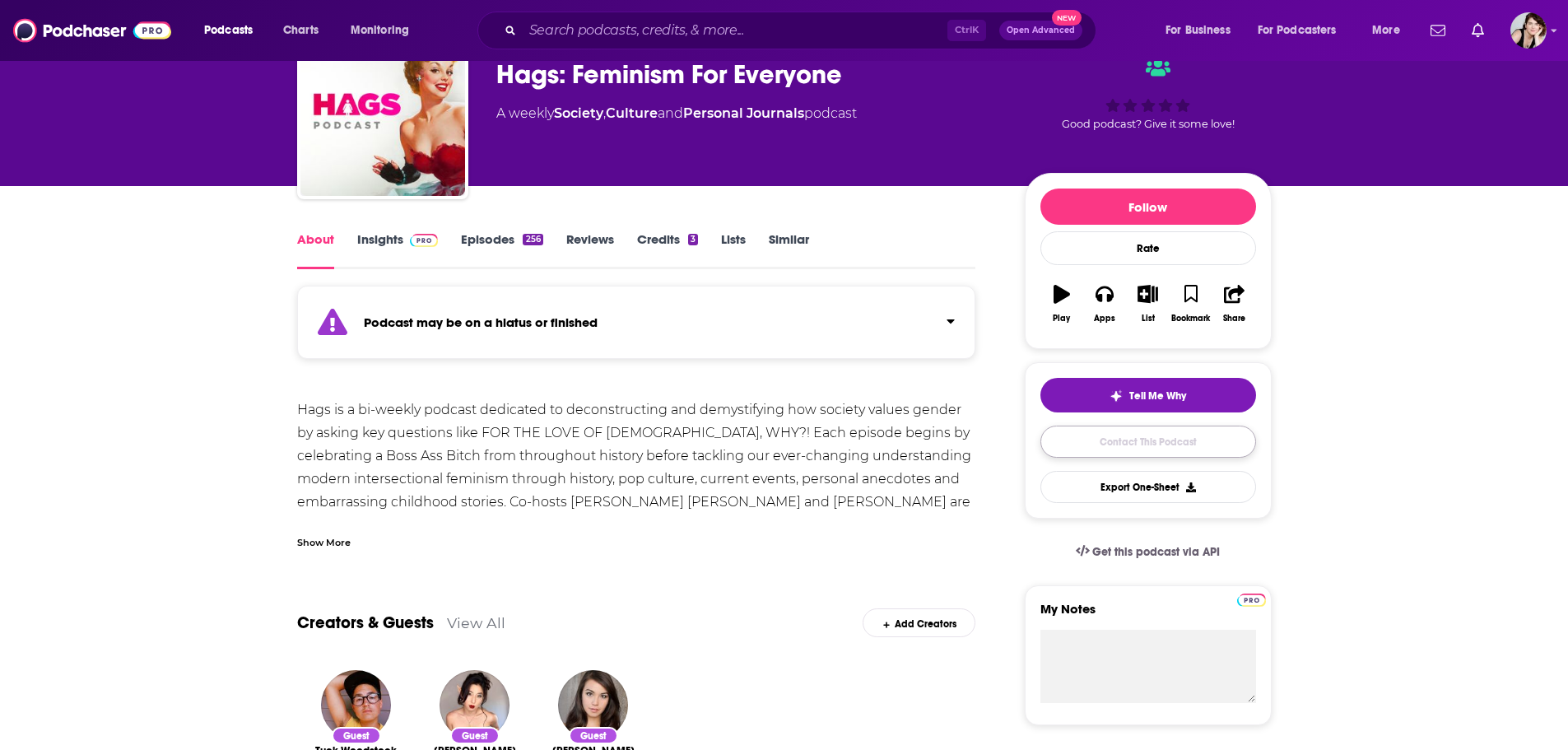
click at [1186, 433] on link "Contact This Podcast" at bounding box center [1148, 442] width 215 height 32
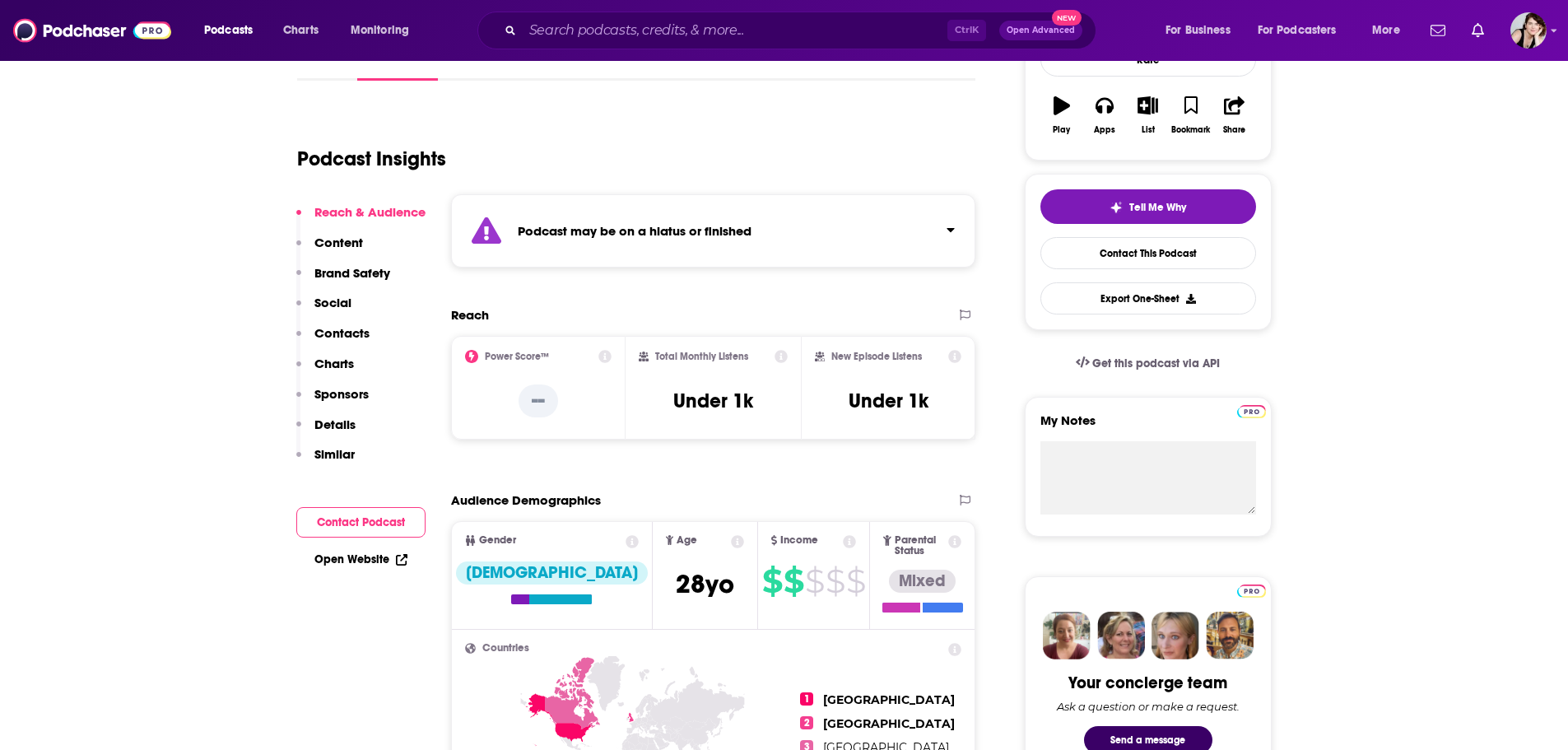
scroll to position [270, 0]
drag, startPoint x: 941, startPoint y: 401, endPoint x: 831, endPoint y: 401, distance: 110.0
click at [831, 401] on div "New Episode Listens Under 1k" at bounding box center [889, 388] width 147 height 75
copy h3 "Under 1k"
click at [540, 393] on p "--" at bounding box center [538, 401] width 39 height 33
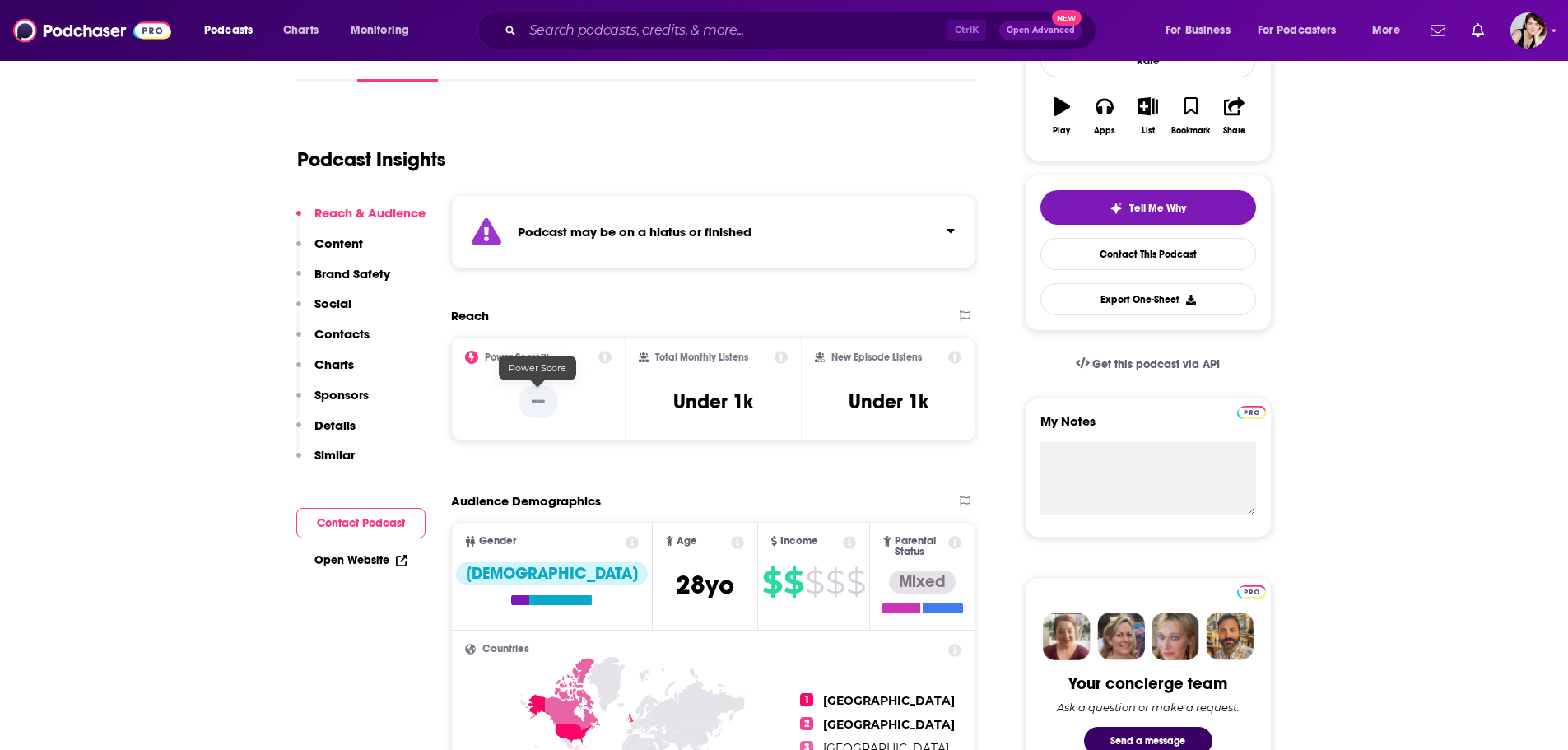
click at [541, 400] on p "--" at bounding box center [538, 401] width 39 height 33
click at [541, 401] on p "--" at bounding box center [538, 401] width 39 height 33
click at [547, 402] on p "--" at bounding box center [538, 401] width 39 height 33
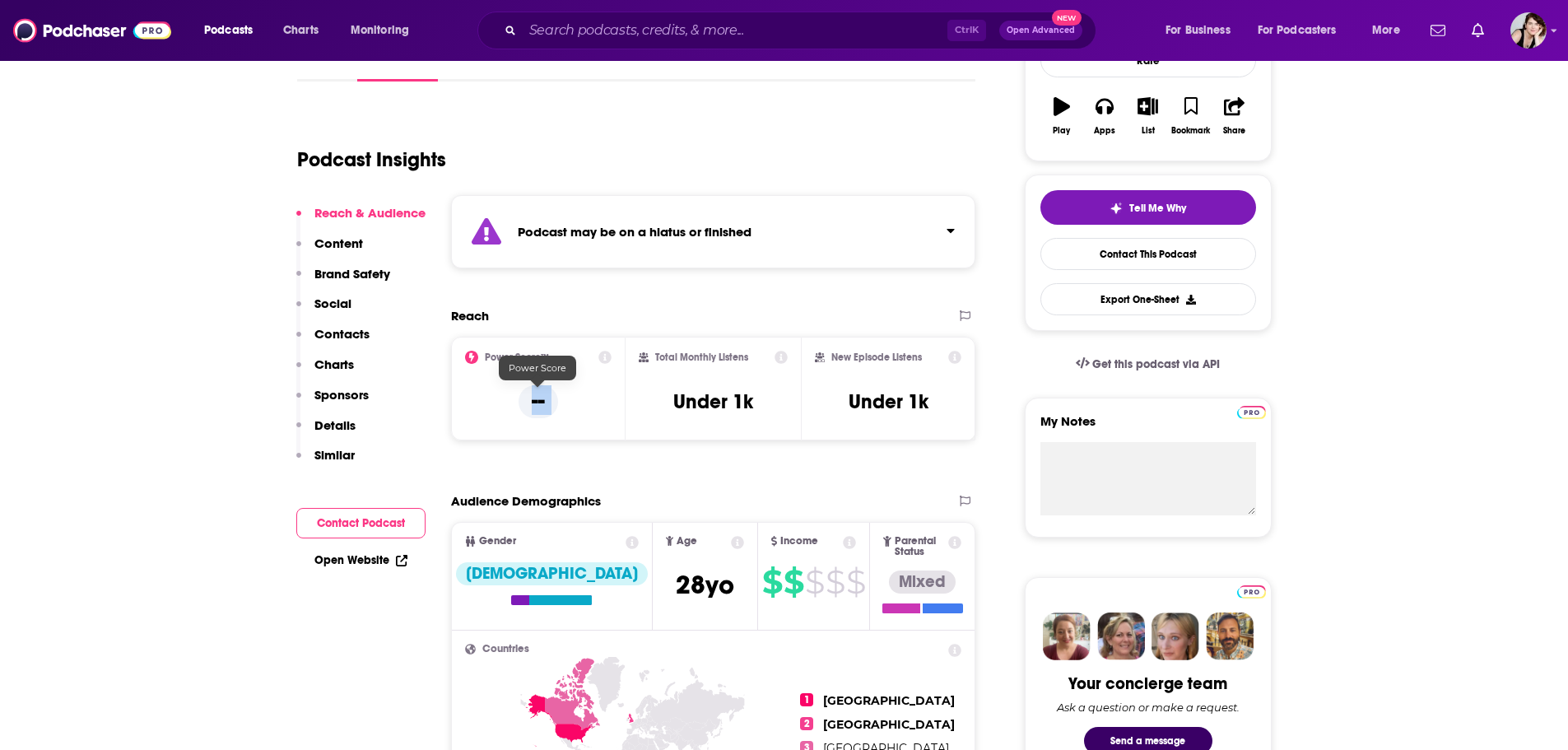
click at [547, 402] on p "--" at bounding box center [538, 401] width 39 height 33
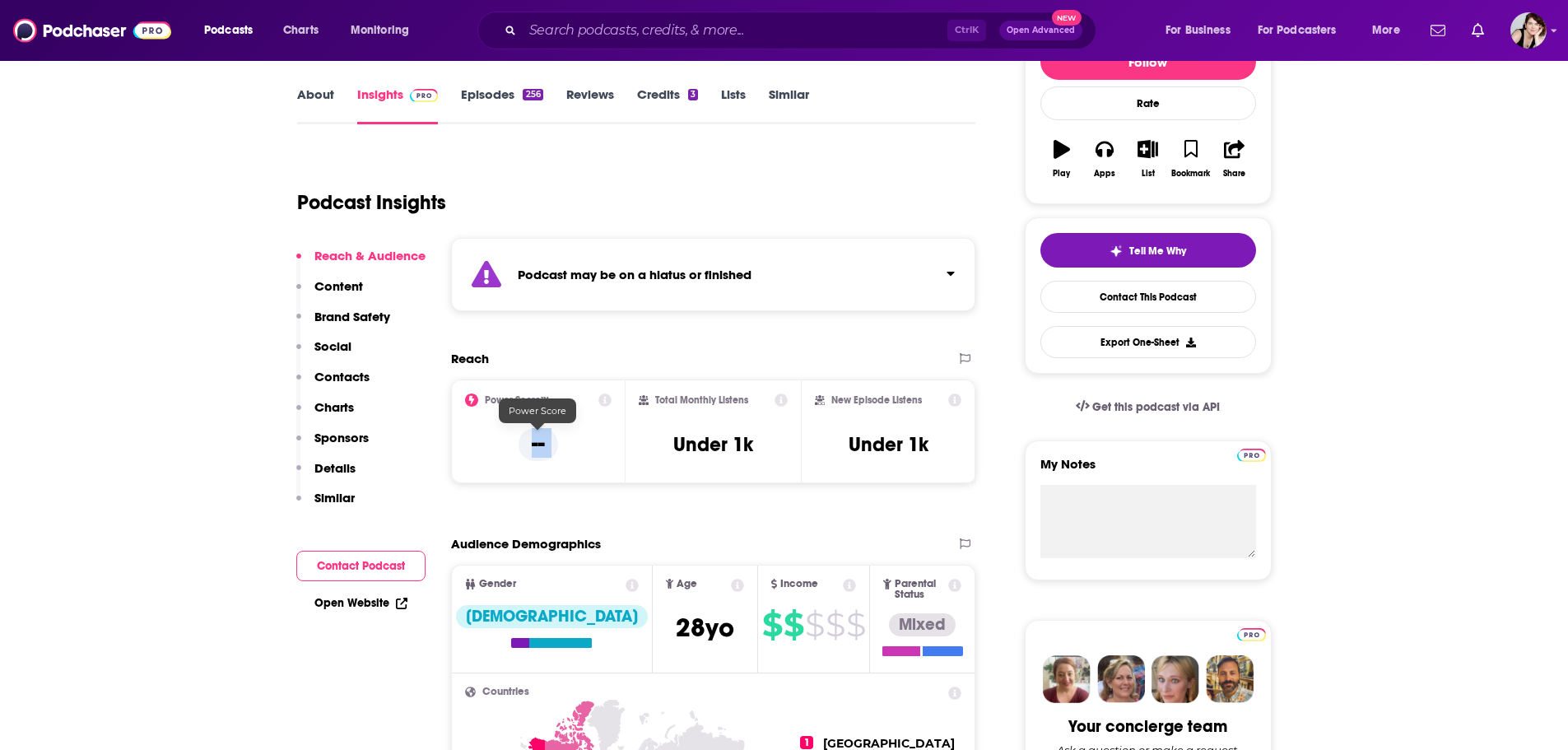
scroll to position [188, 0]
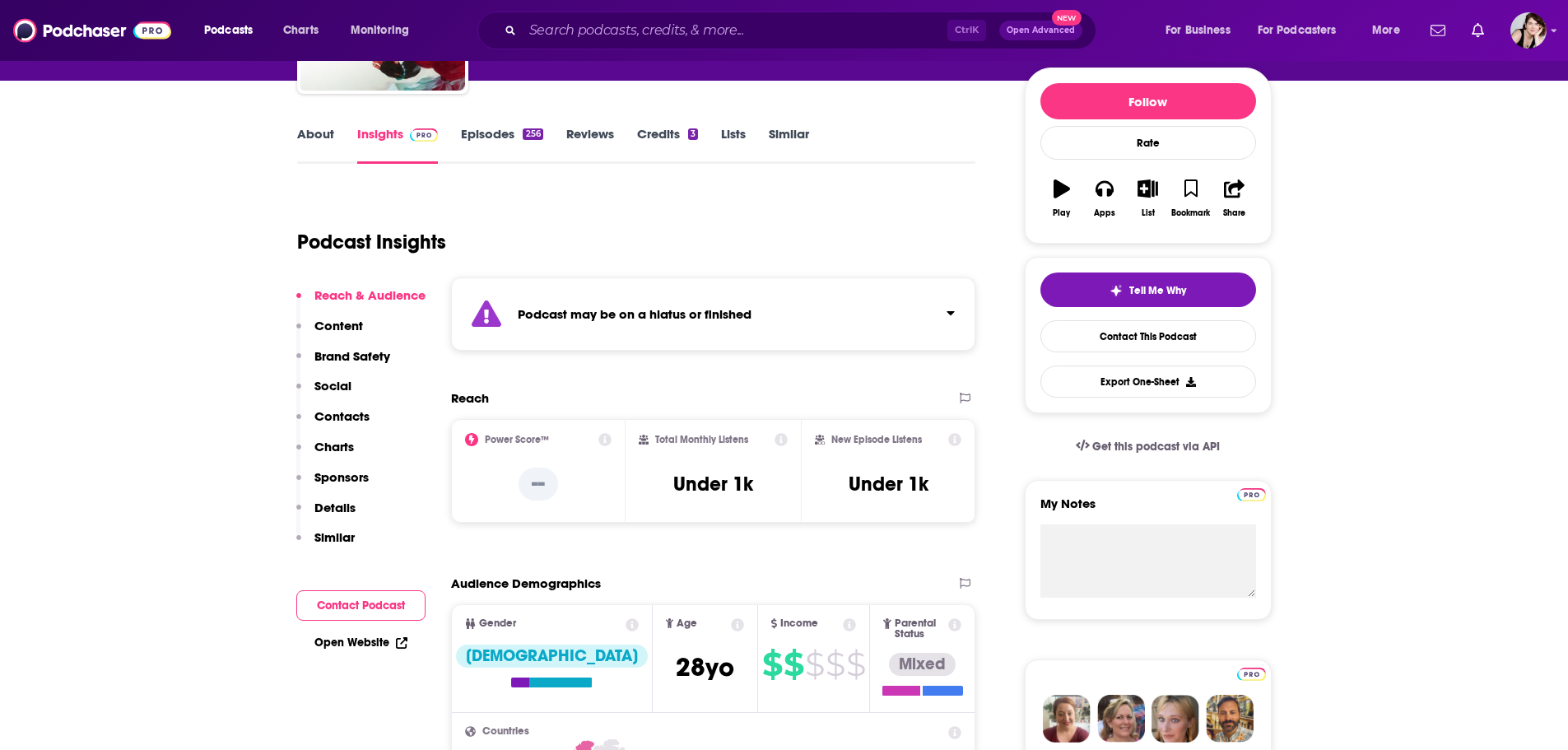
click at [703, 320] on strong "Podcast may be on a hiatus or finished" at bounding box center [634, 313] width 234 height 16
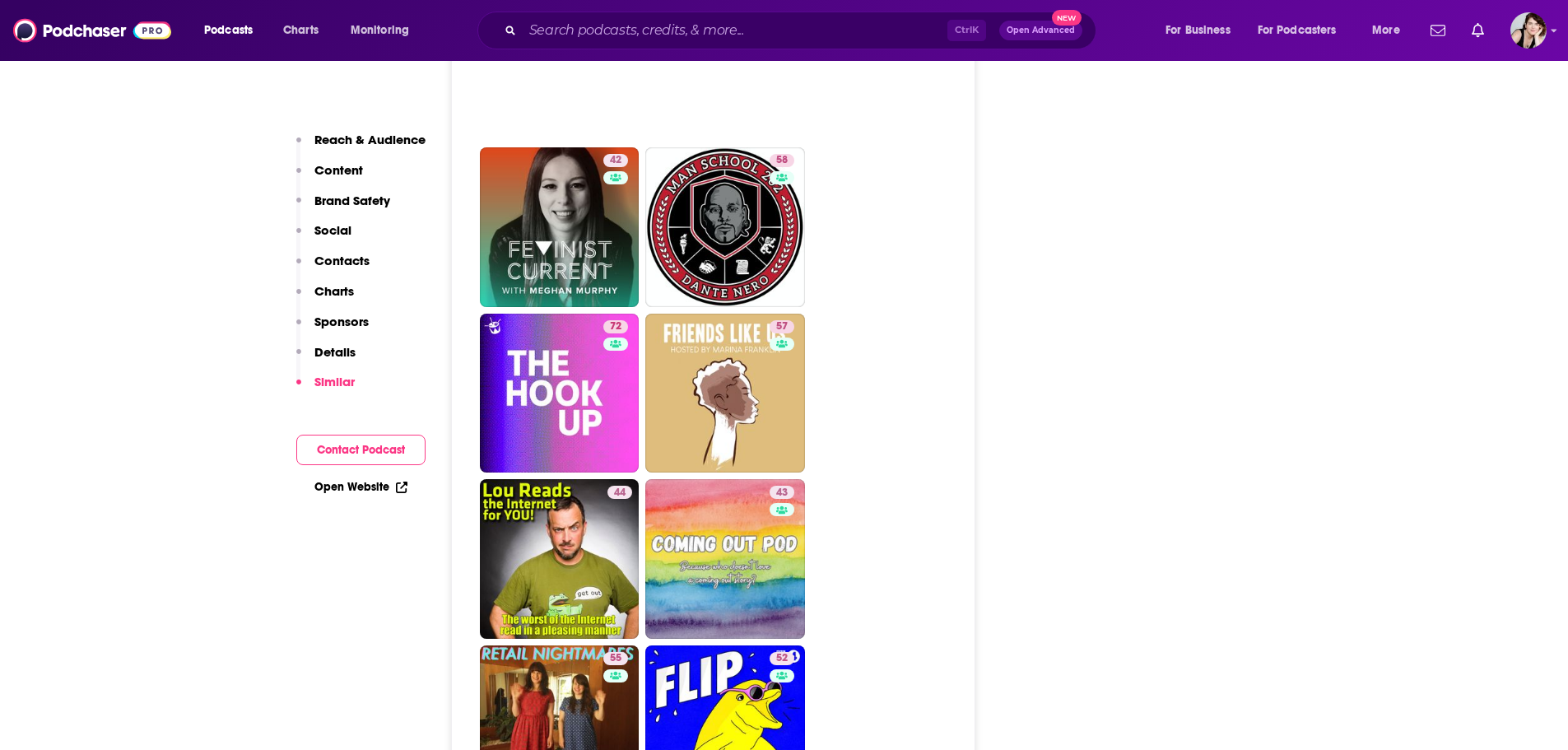
scroll to position [3398, 0]
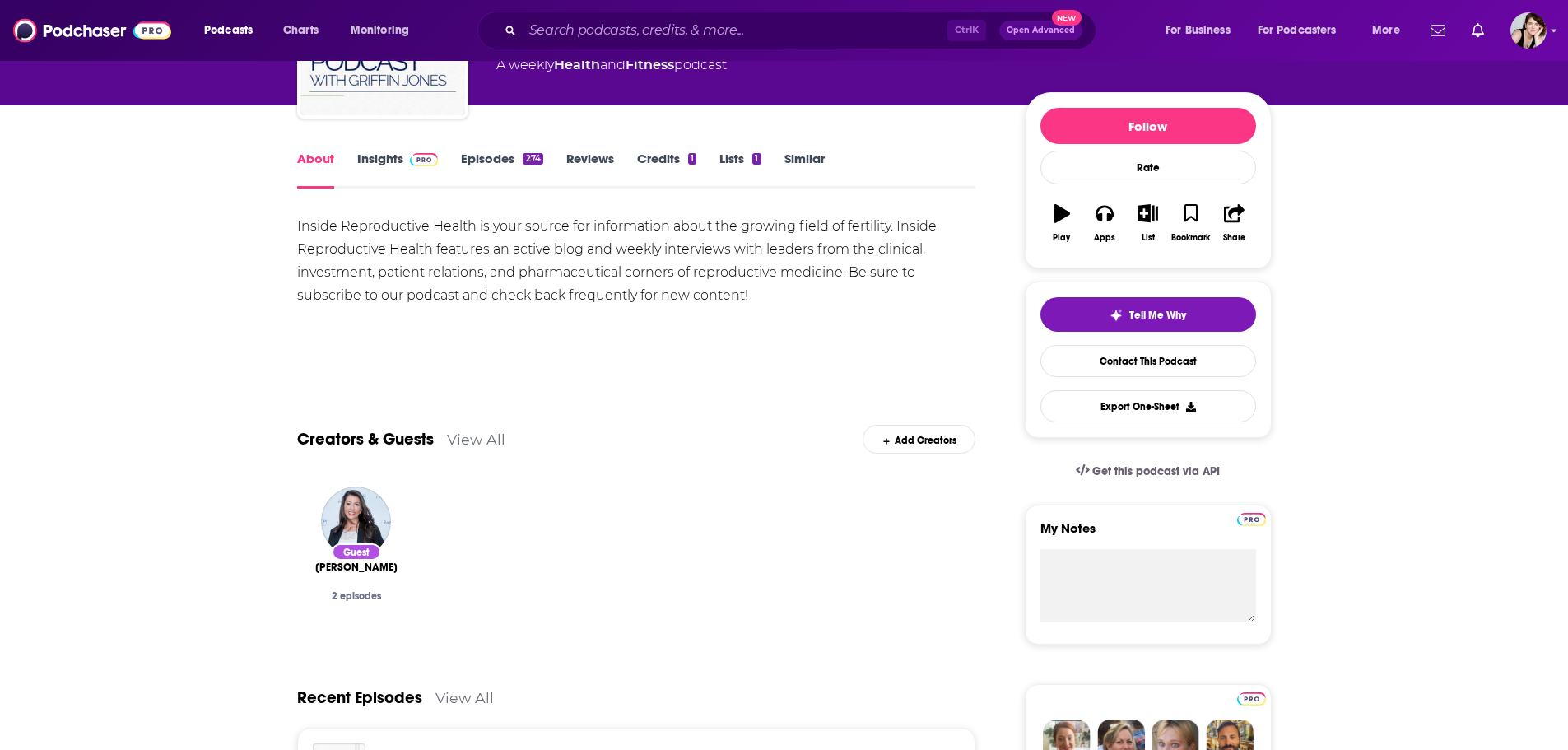
scroll to position [164, 0]
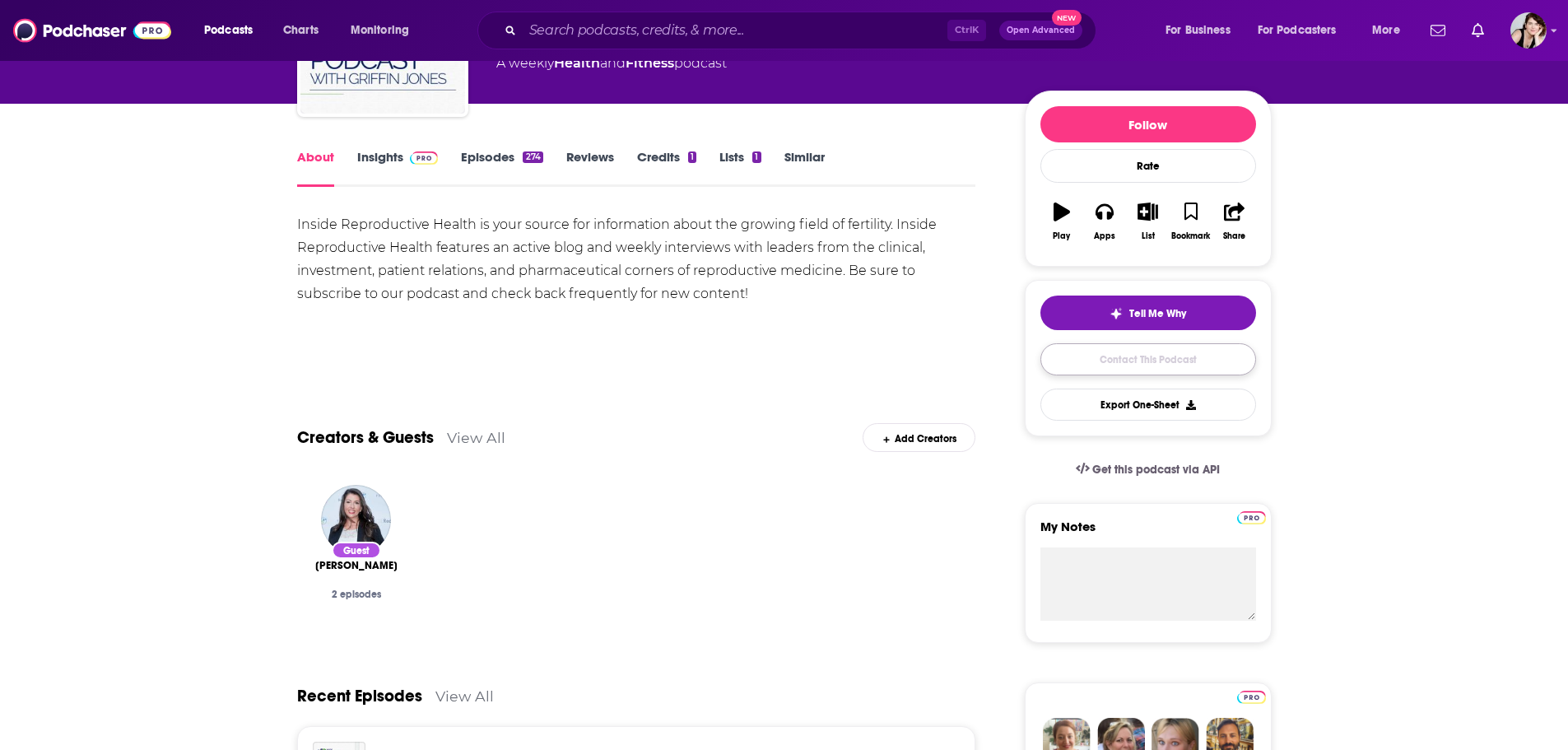
click at [1178, 354] on link "Contact This Podcast" at bounding box center [1148, 359] width 215 height 32
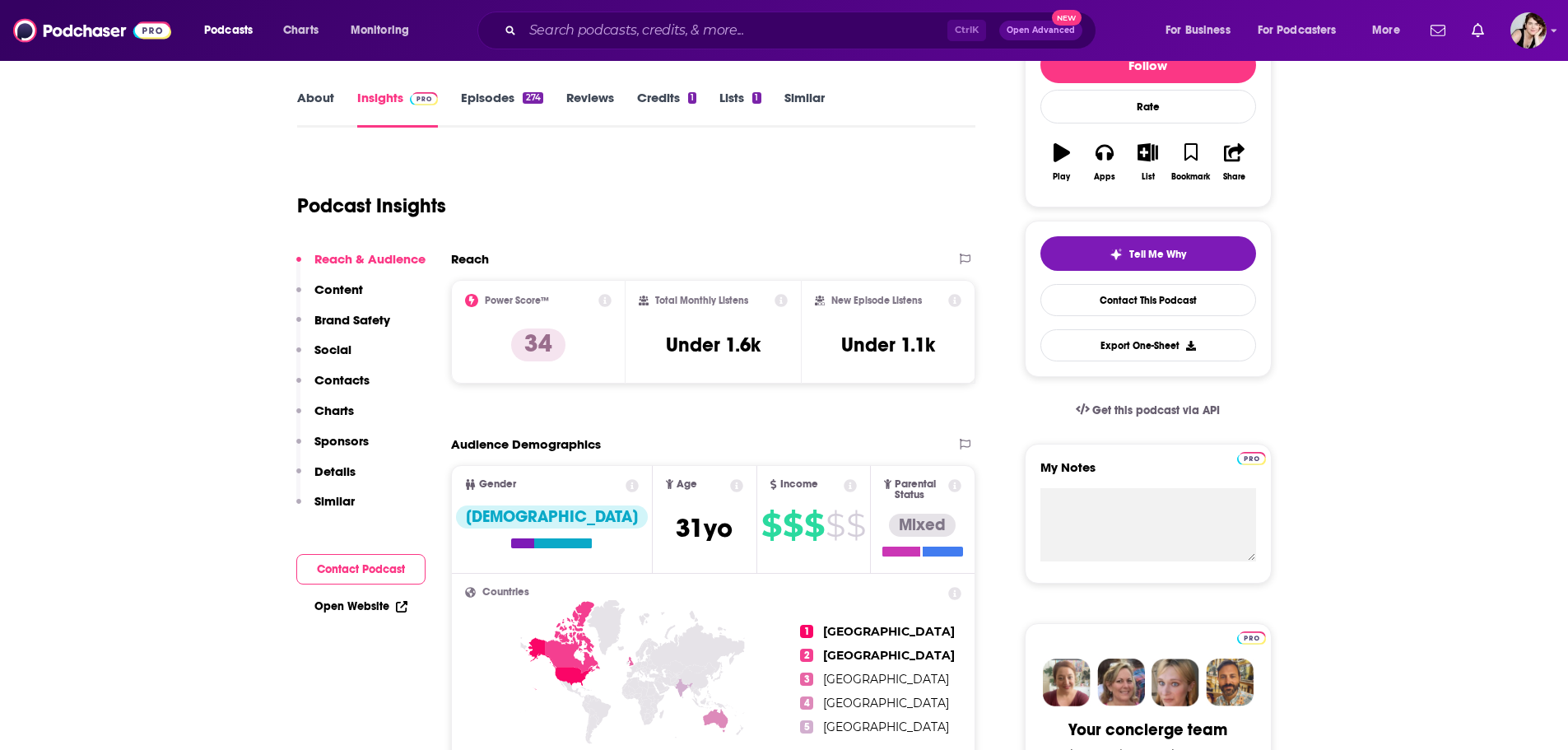
scroll to position [247, 0]
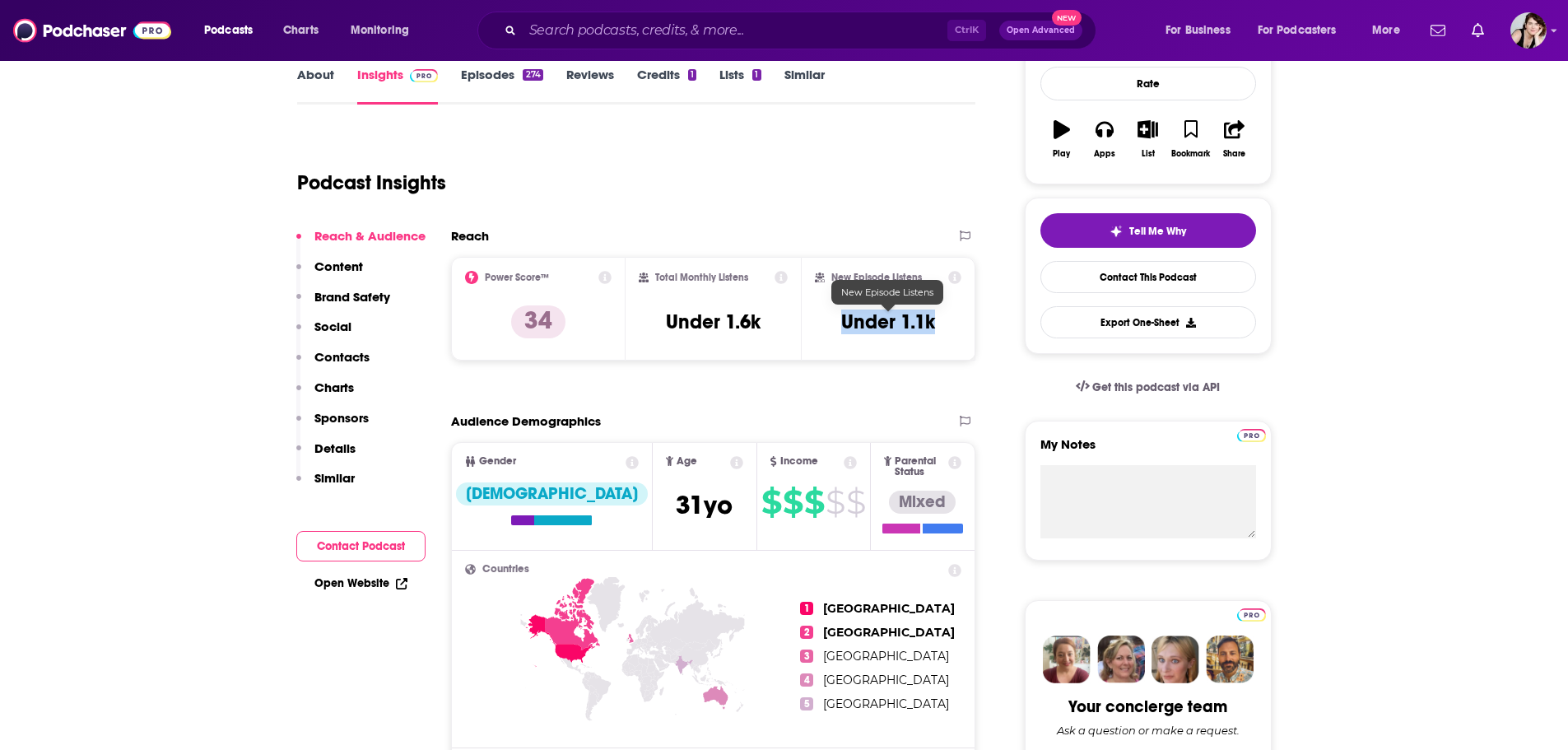
drag, startPoint x: 946, startPoint y: 323, endPoint x: 838, endPoint y: 325, distance: 108.0
click at [838, 325] on div "New Episode Listens Under 1.1k" at bounding box center [889, 308] width 147 height 75
copy h3 "Under 1.1k"
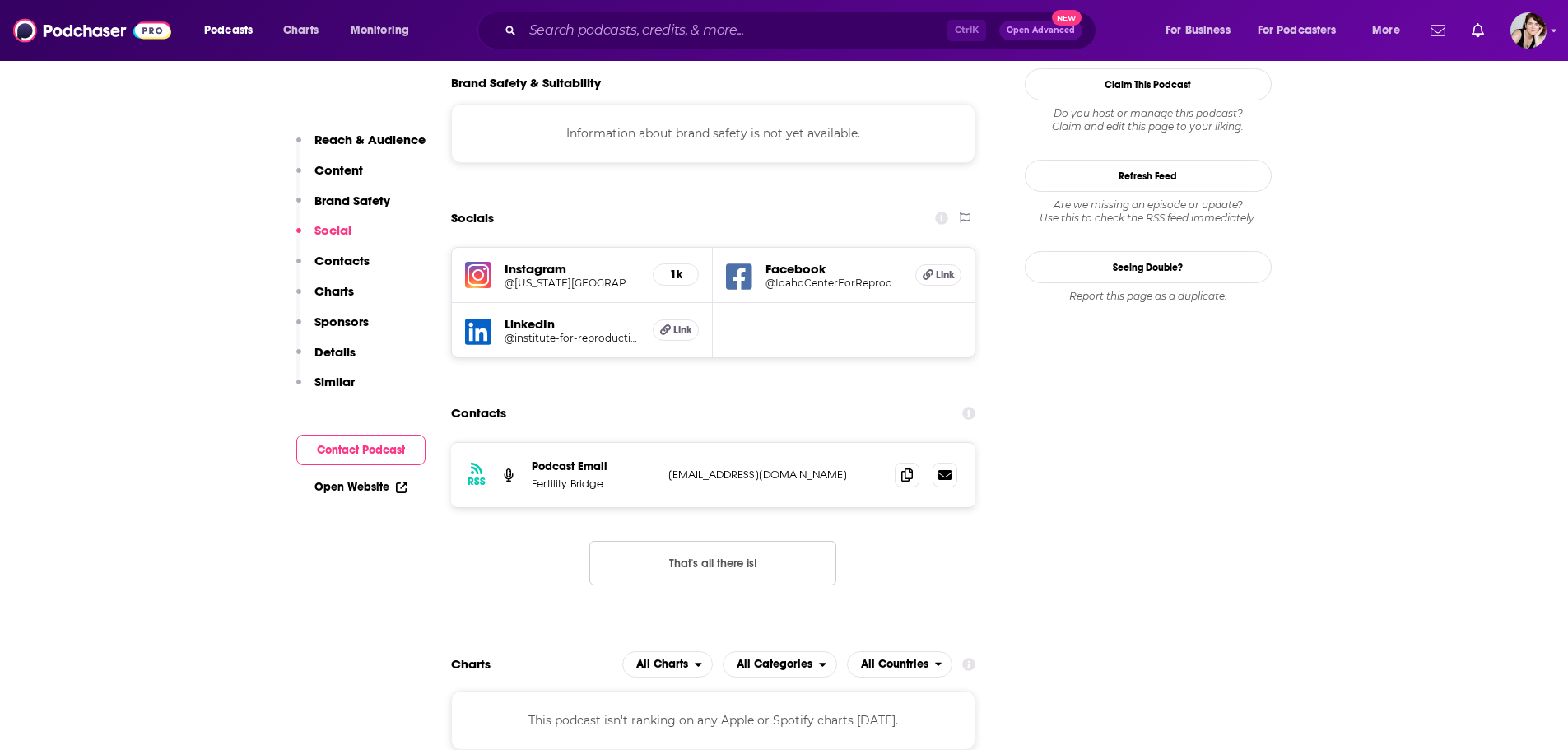
scroll to position [1482, 0]
drag, startPoint x: 838, startPoint y: 366, endPoint x: 662, endPoint y: 375, distance: 176.2
click at [662, 442] on div "RSS Podcast Email Fertility Bridge [EMAIL_ADDRESS][DOMAIN_NAME] [EMAIL_ADDRESS]…" at bounding box center [713, 473] width 525 height 65
copy p "[EMAIL_ADDRESS][DOMAIN_NAME]"
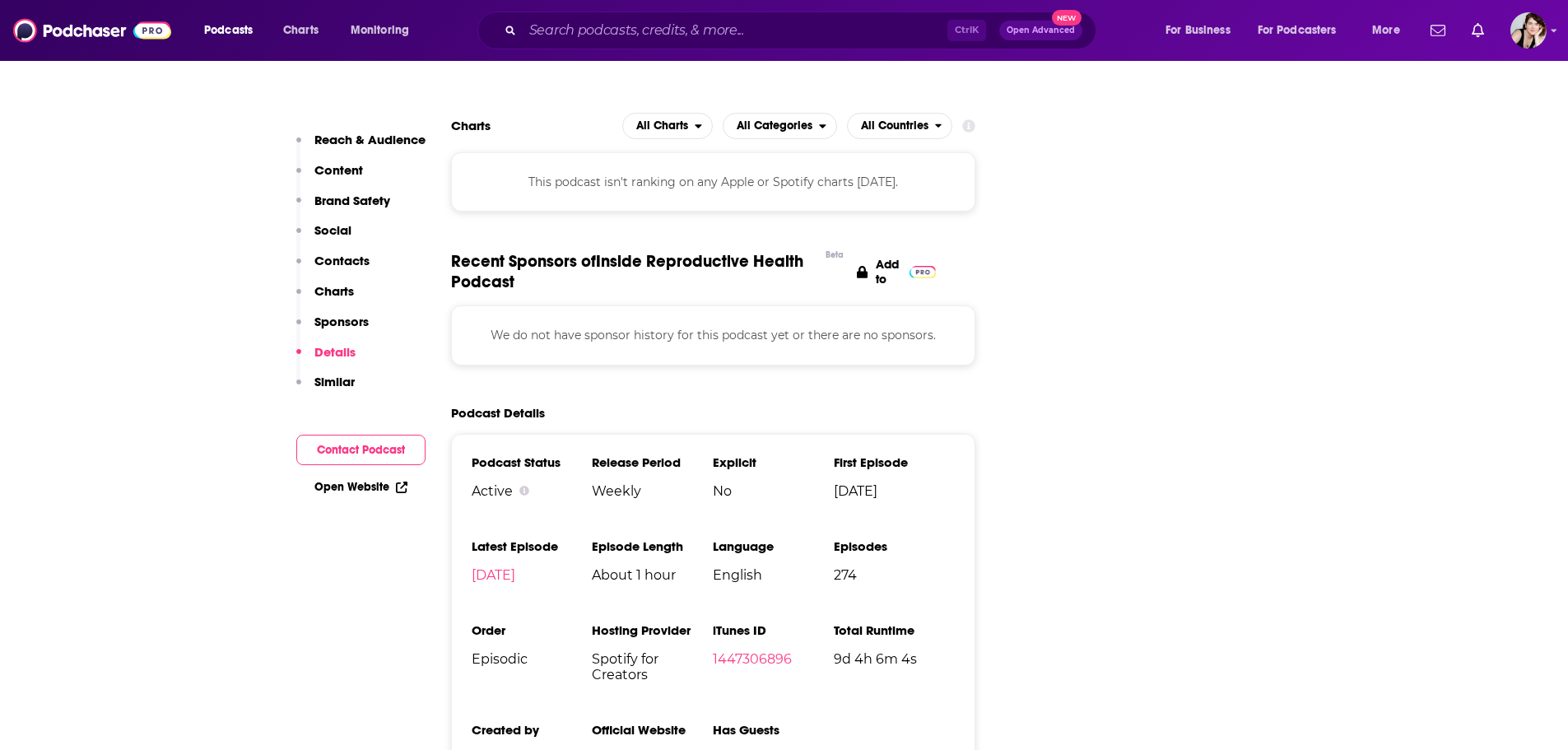
scroll to position [2058, 0]
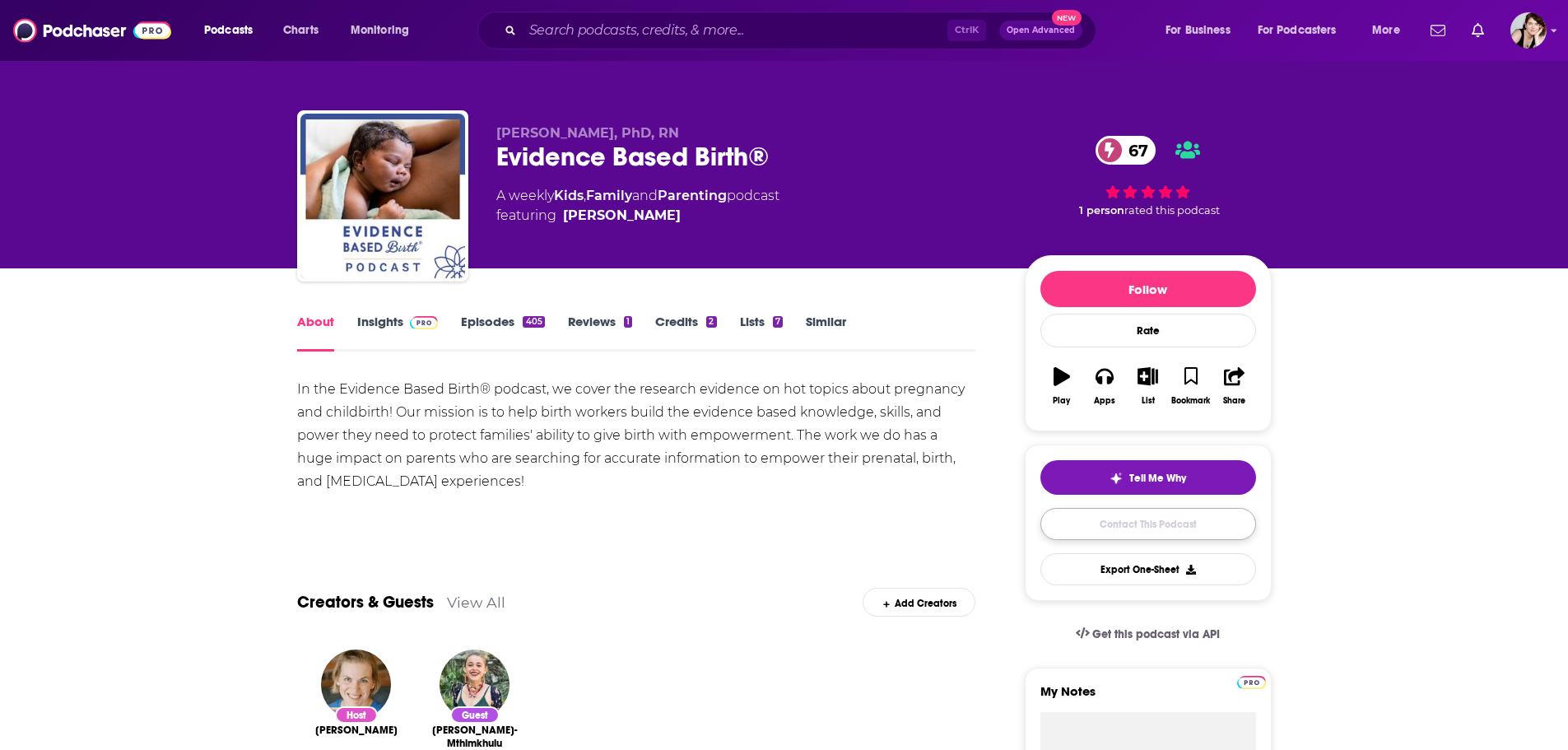
click at [1164, 512] on link "Contact This Podcast" at bounding box center [1148, 524] width 215 height 32
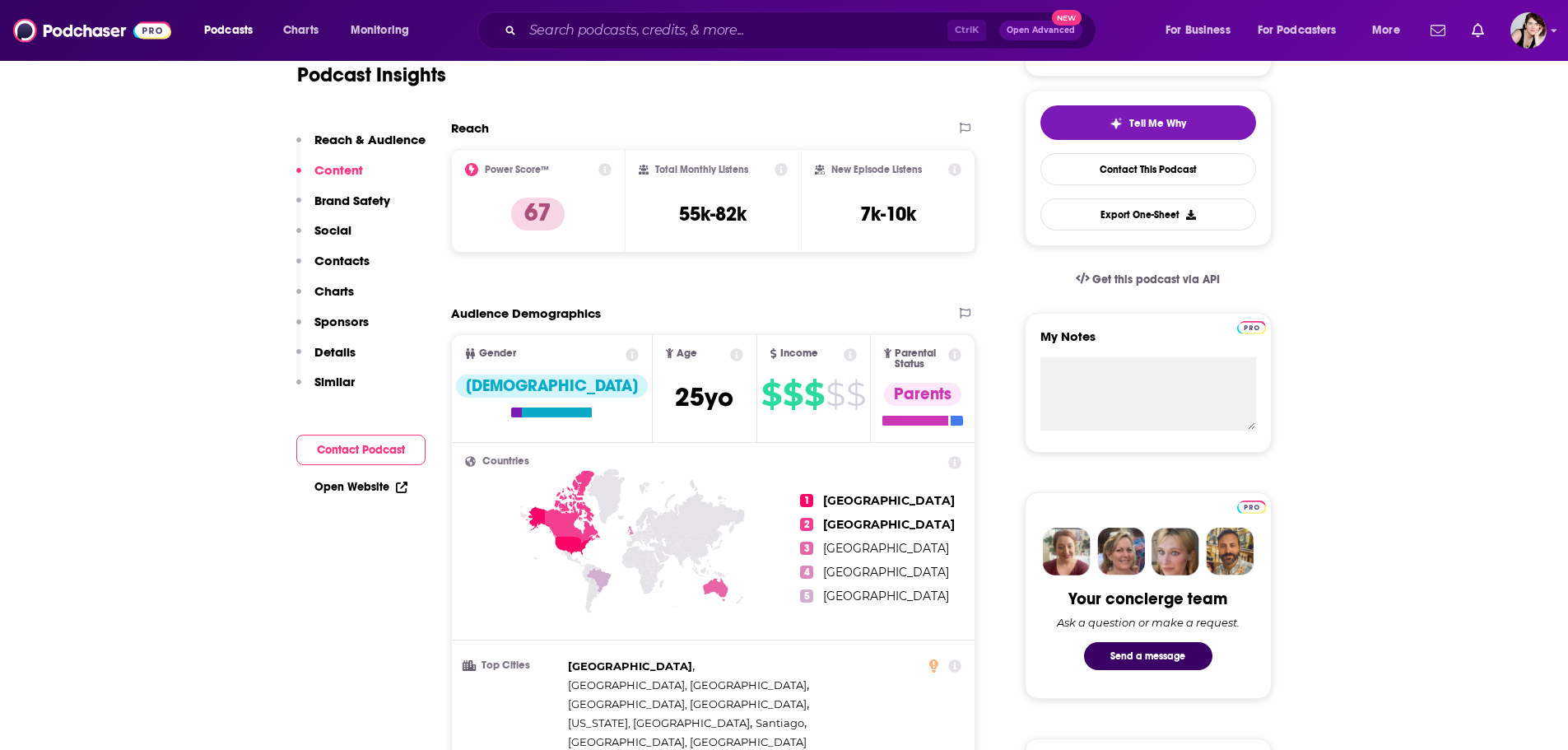
scroll to position [352, 0]
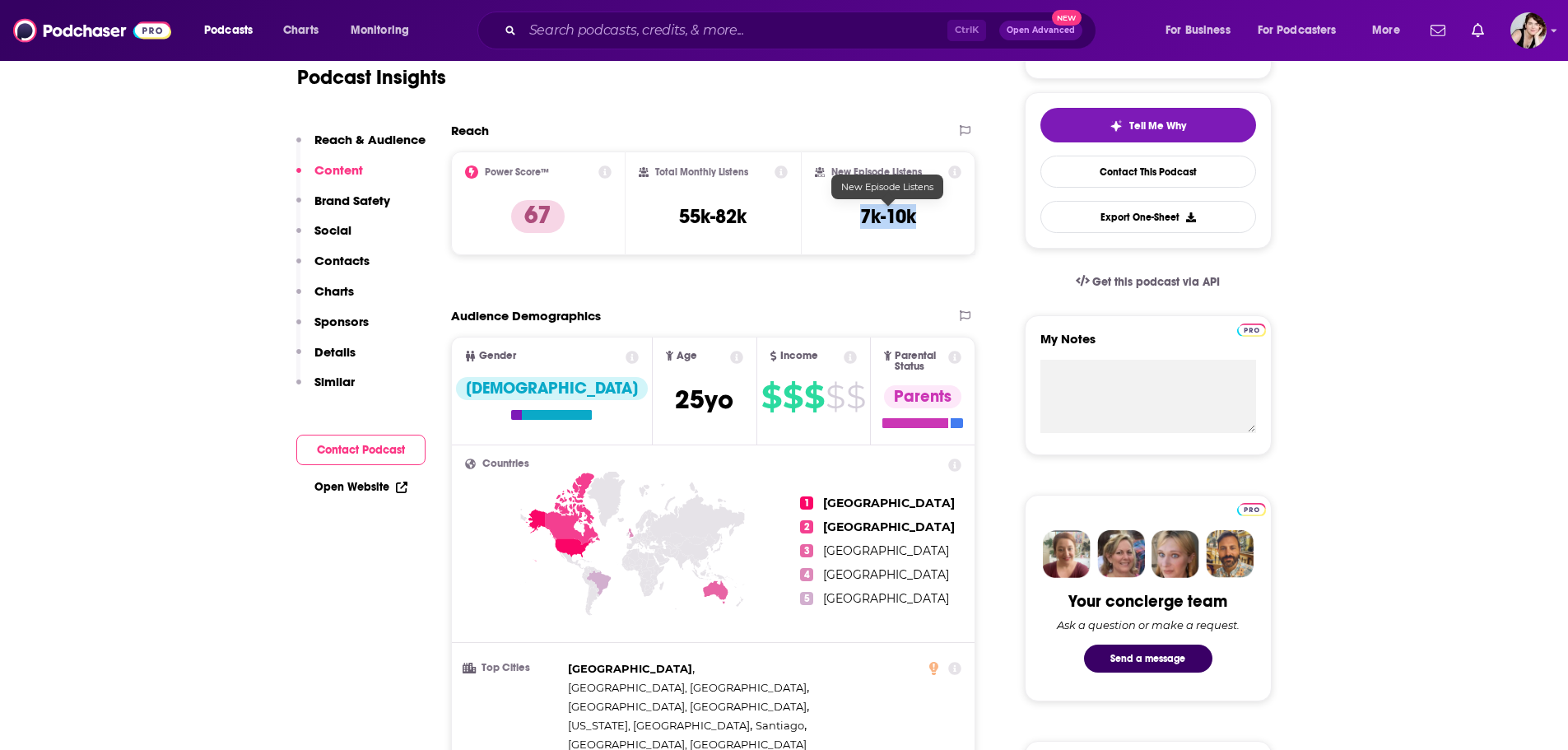
drag, startPoint x: 934, startPoint y: 220, endPoint x: 841, endPoint y: 220, distance: 93.0
click at [841, 220] on div "New Episode Listens 7k-10k" at bounding box center [889, 203] width 147 height 75
copy h3 "7k-10k"
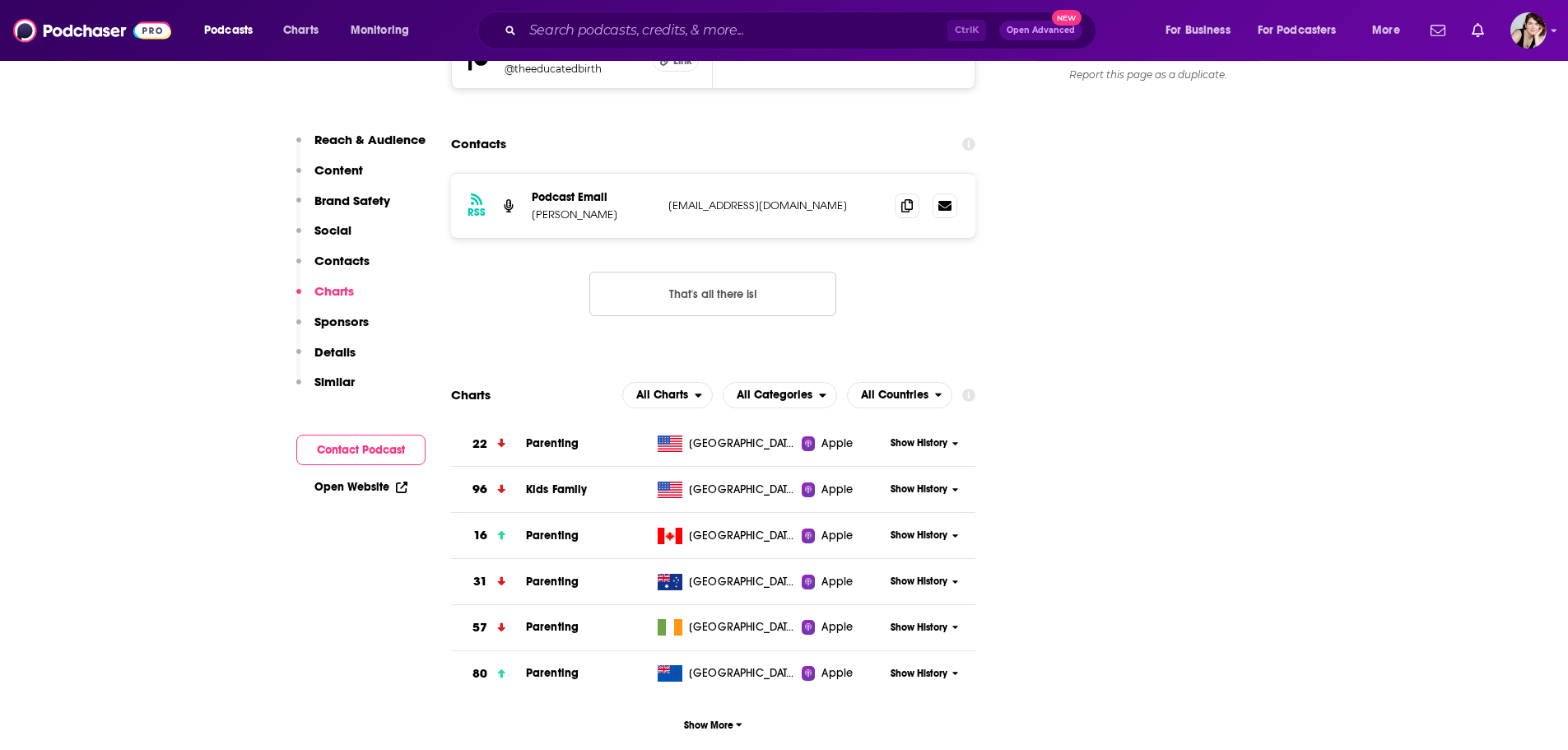
scroll to position [1916, 0]
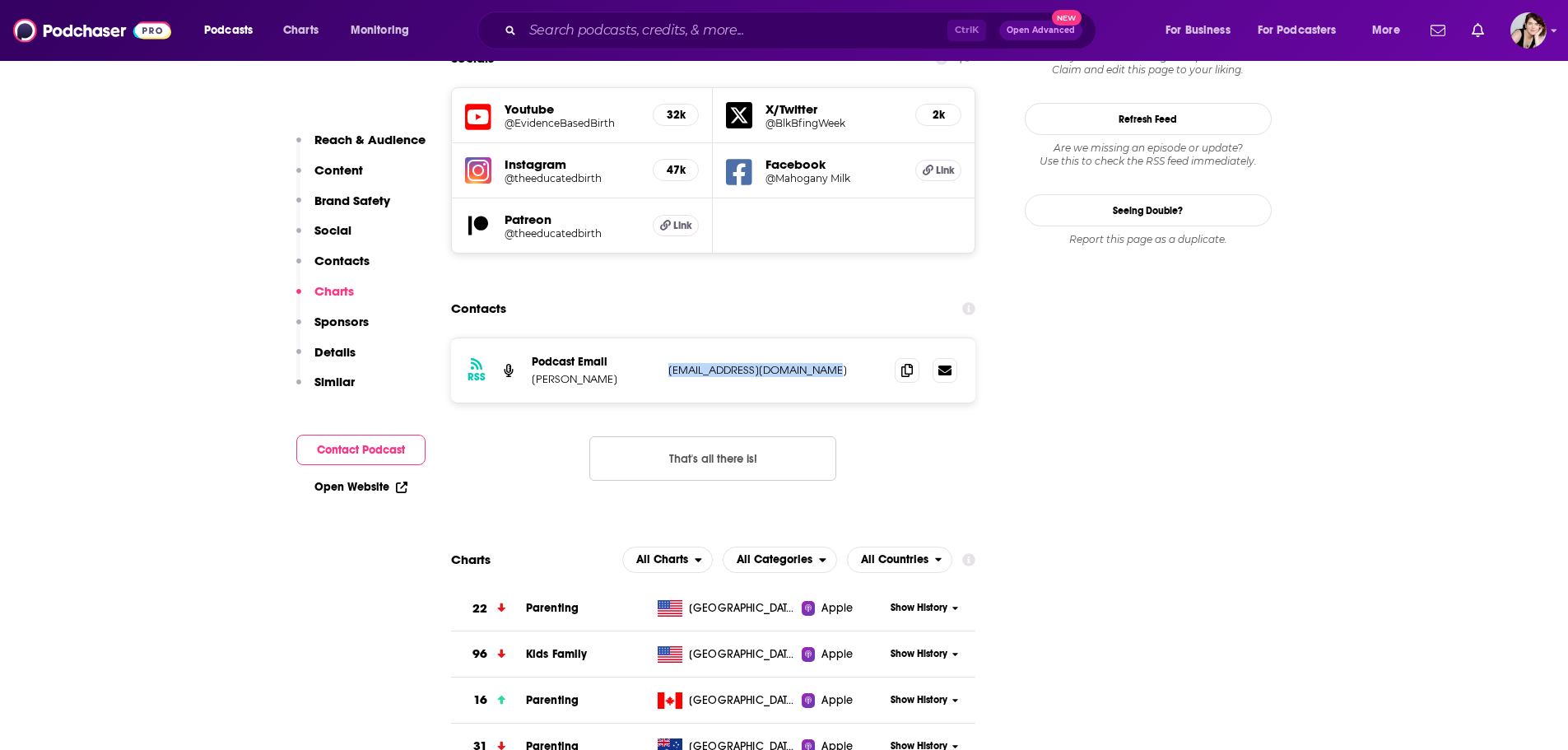
drag, startPoint x: 845, startPoint y: 285, endPoint x: 663, endPoint y: 285, distance: 182.0
click at [663, 339] on div "RSS Podcast Email Rebecca Dekker info@evidencebasedbirth.com info@evidencebased…" at bounding box center [713, 370] width 525 height 65
copy p "info@evidencebasedbirth.com"
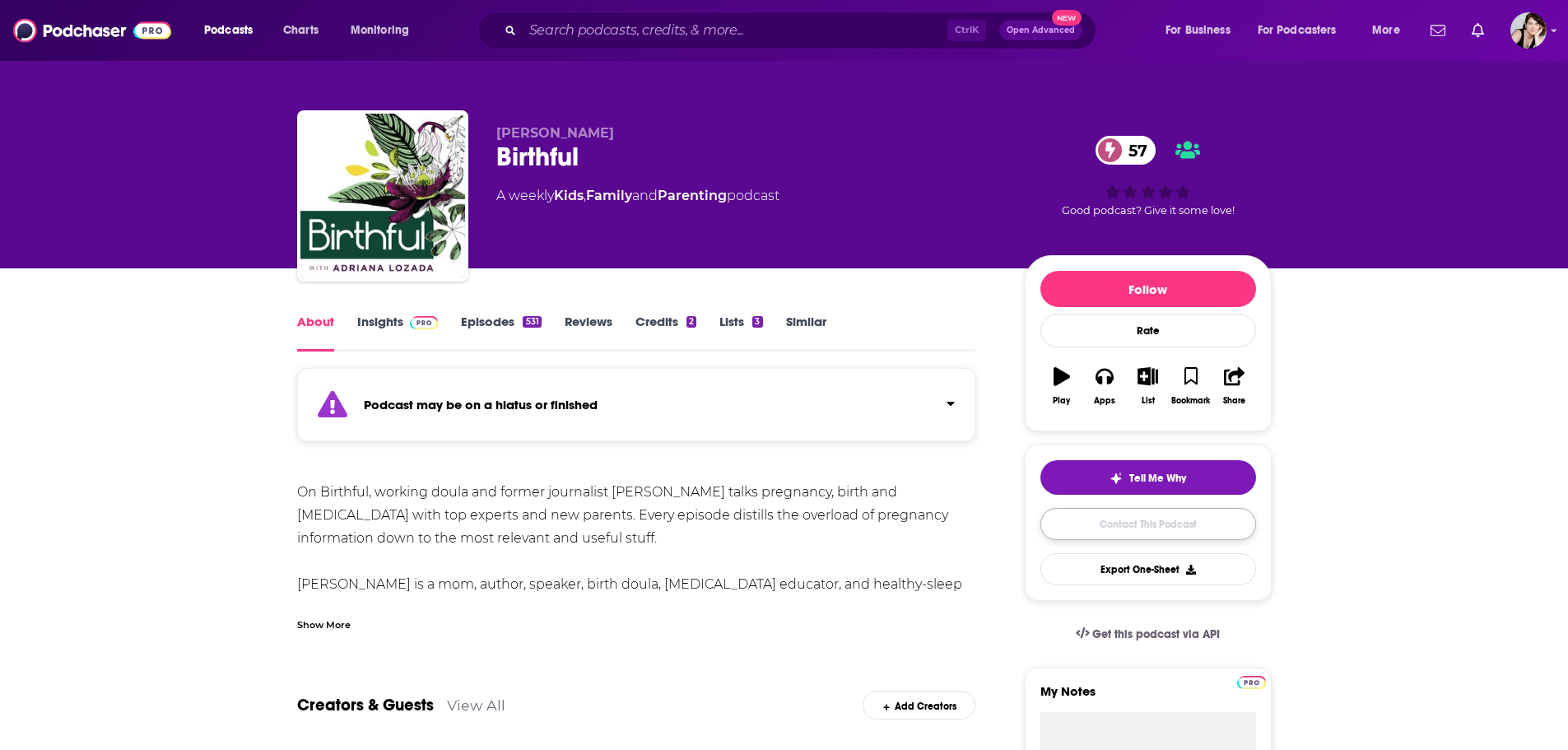
click at [1174, 524] on link "Contact This Podcast" at bounding box center [1148, 524] width 215 height 32
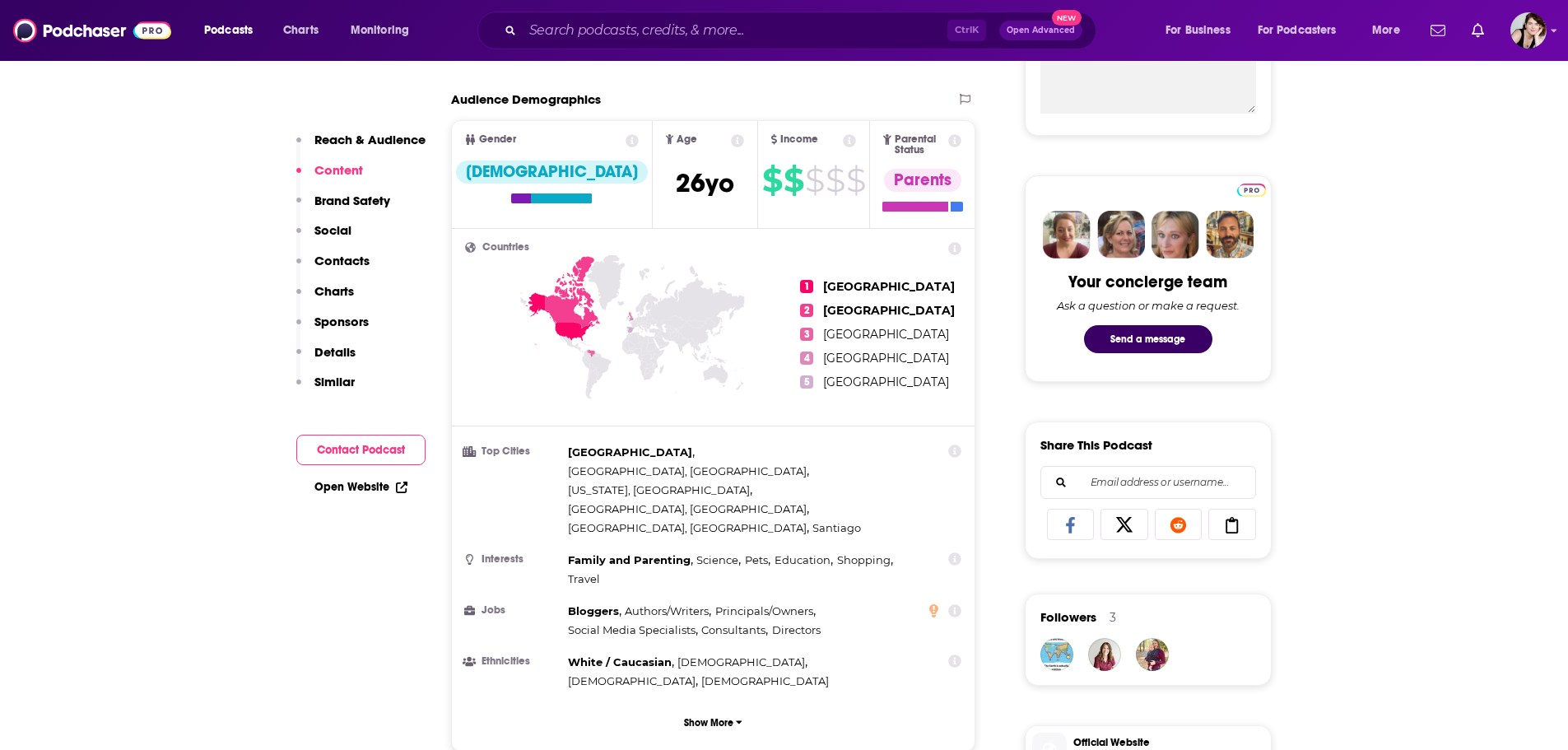
scroll to position [506, 0]
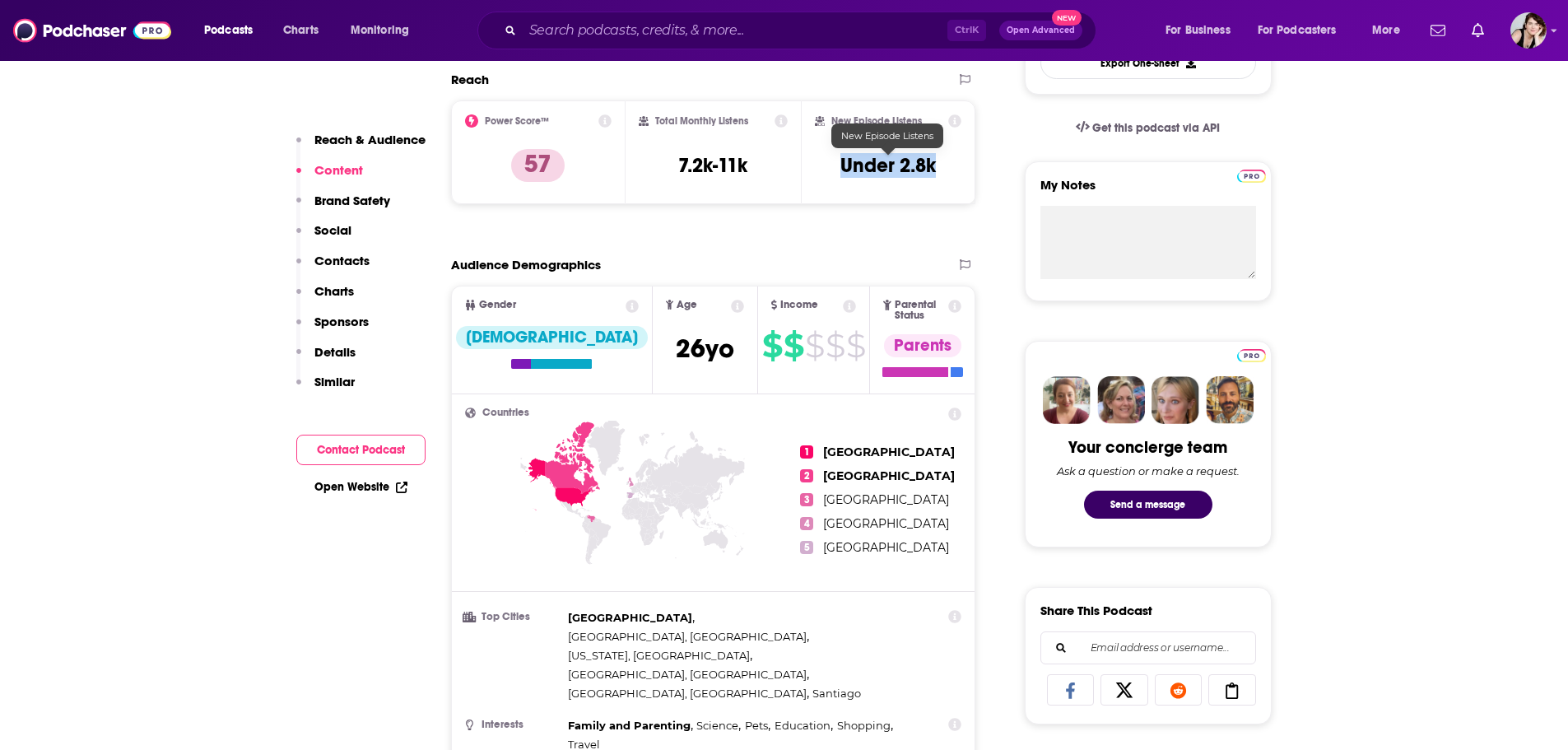
drag, startPoint x: 948, startPoint y: 163, endPoint x: 841, endPoint y: 169, distance: 107.2
click at [841, 169] on div "New Episode Listens Under 2.8k" at bounding box center [889, 153] width 147 height 75
copy h3 "Under 2.8k"
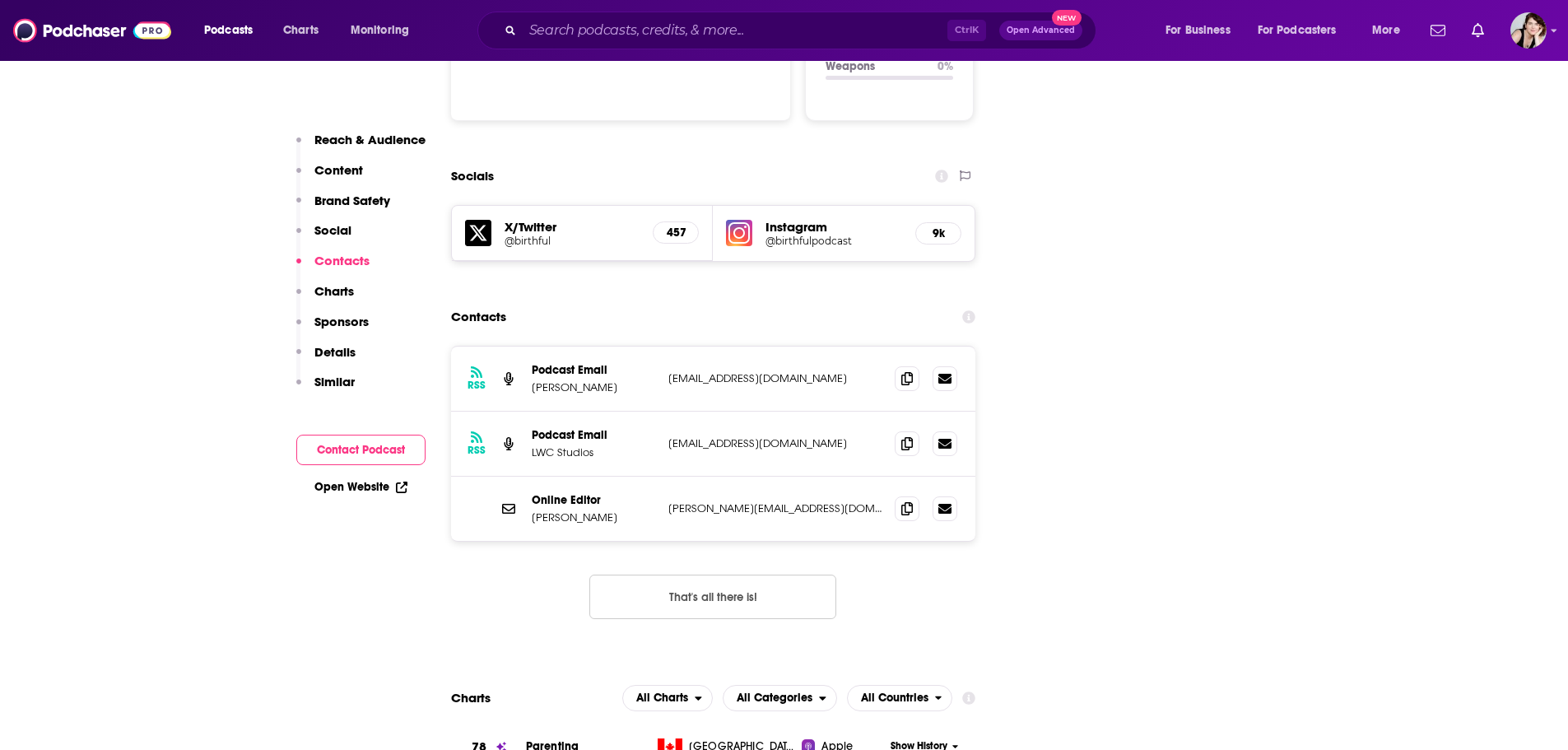
scroll to position [1906, 0]
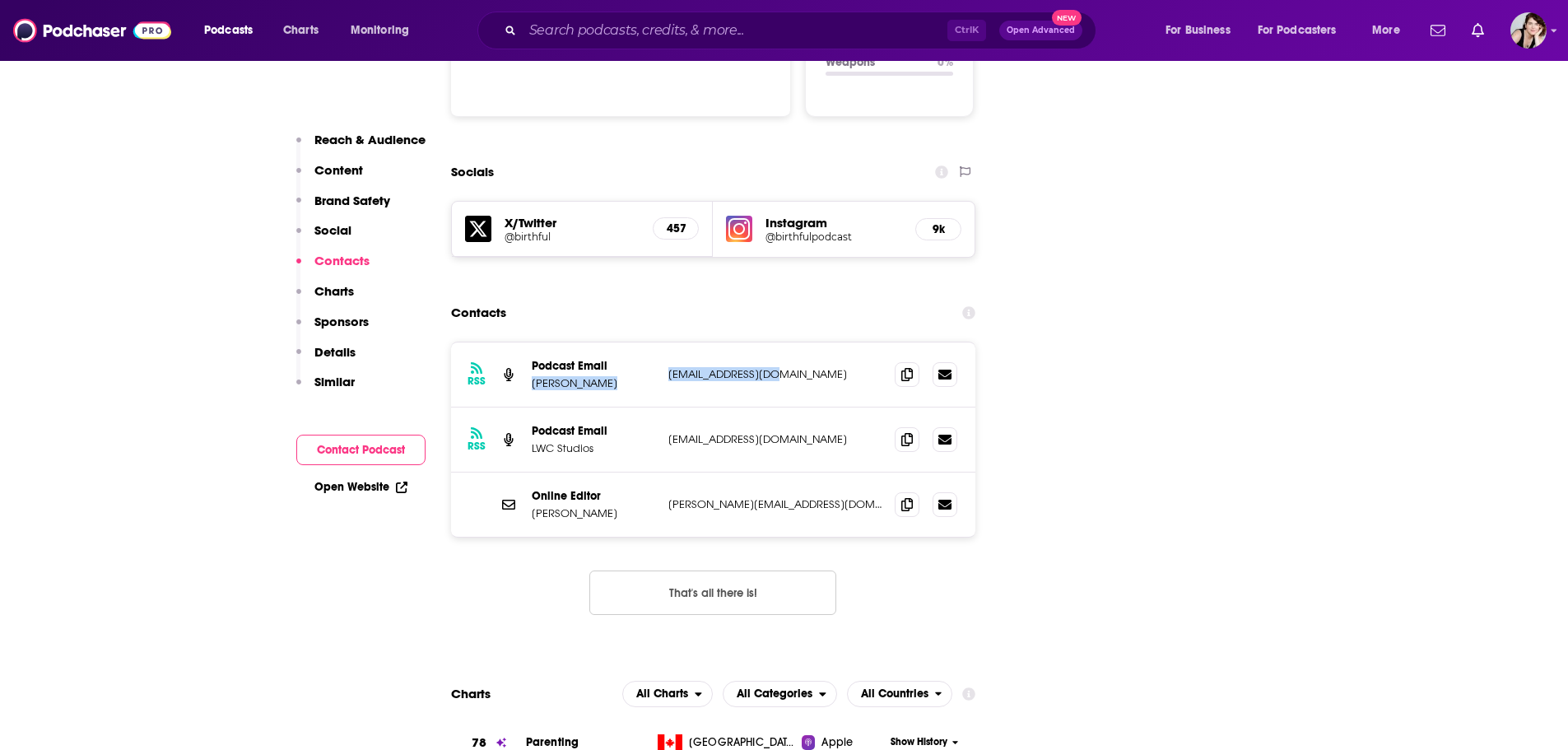
drag, startPoint x: 797, startPoint y: 287, endPoint x: 661, endPoint y: 288, distance: 136.0
click at [661, 343] on div "RSS Podcast Email Adriana Lozada birthful@gmail.com birthful@gmail.com" at bounding box center [713, 375] width 525 height 65
click at [751, 343] on div "RSS Podcast Email Adriana Lozada birthful@gmail.com birthful@gmail.com" at bounding box center [713, 375] width 525 height 65
click at [769, 367] on p "birthful@gmail.com" at bounding box center [775, 374] width 214 height 14
drag, startPoint x: 770, startPoint y: 291, endPoint x: 655, endPoint y: 294, distance: 115.0
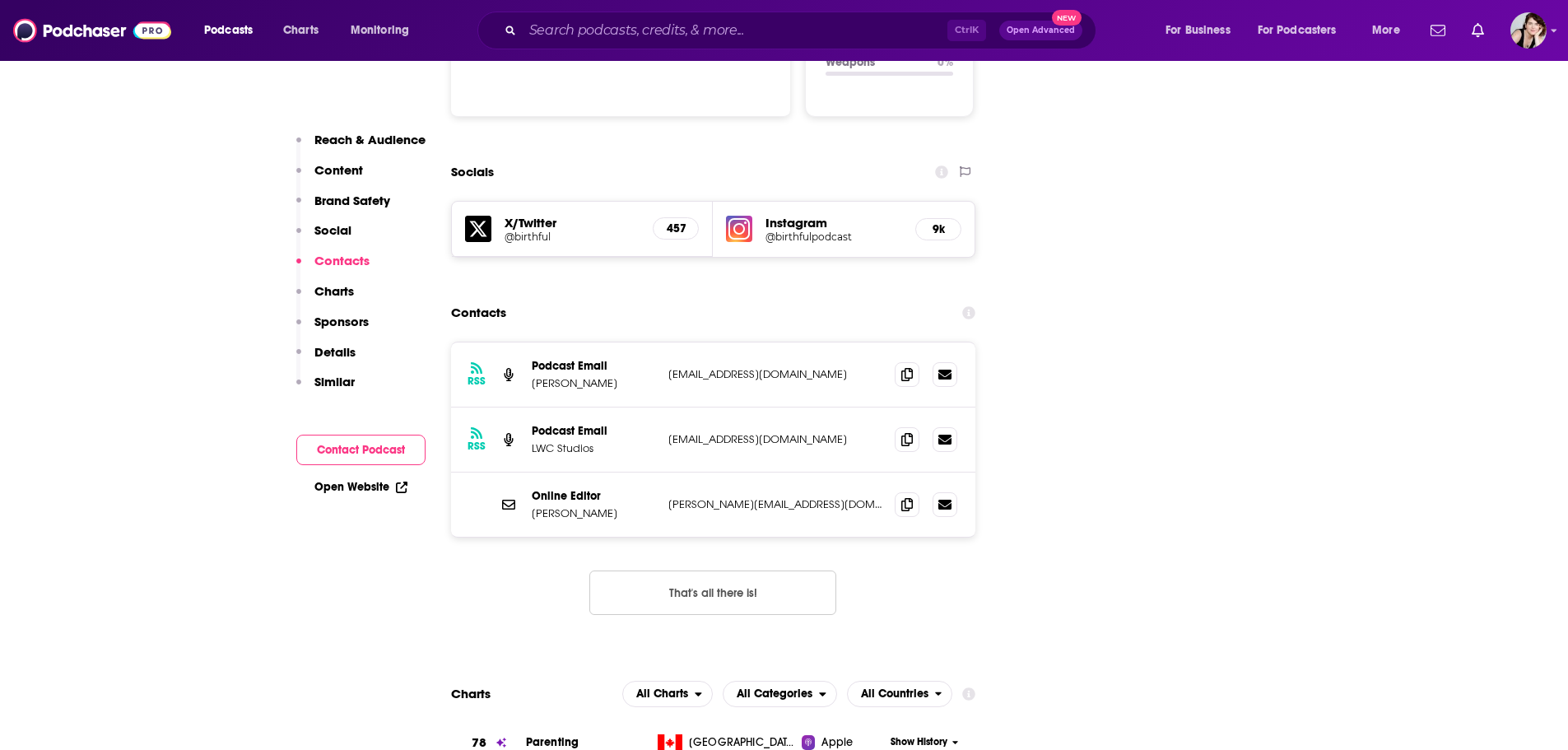
click at [0, 0] on div "Podcast Email Adriana Lozada birthful@gmail.com birthful@gmail.com" at bounding box center [0, 0] width 0 height 0
copy div "birthful@gmail.com"
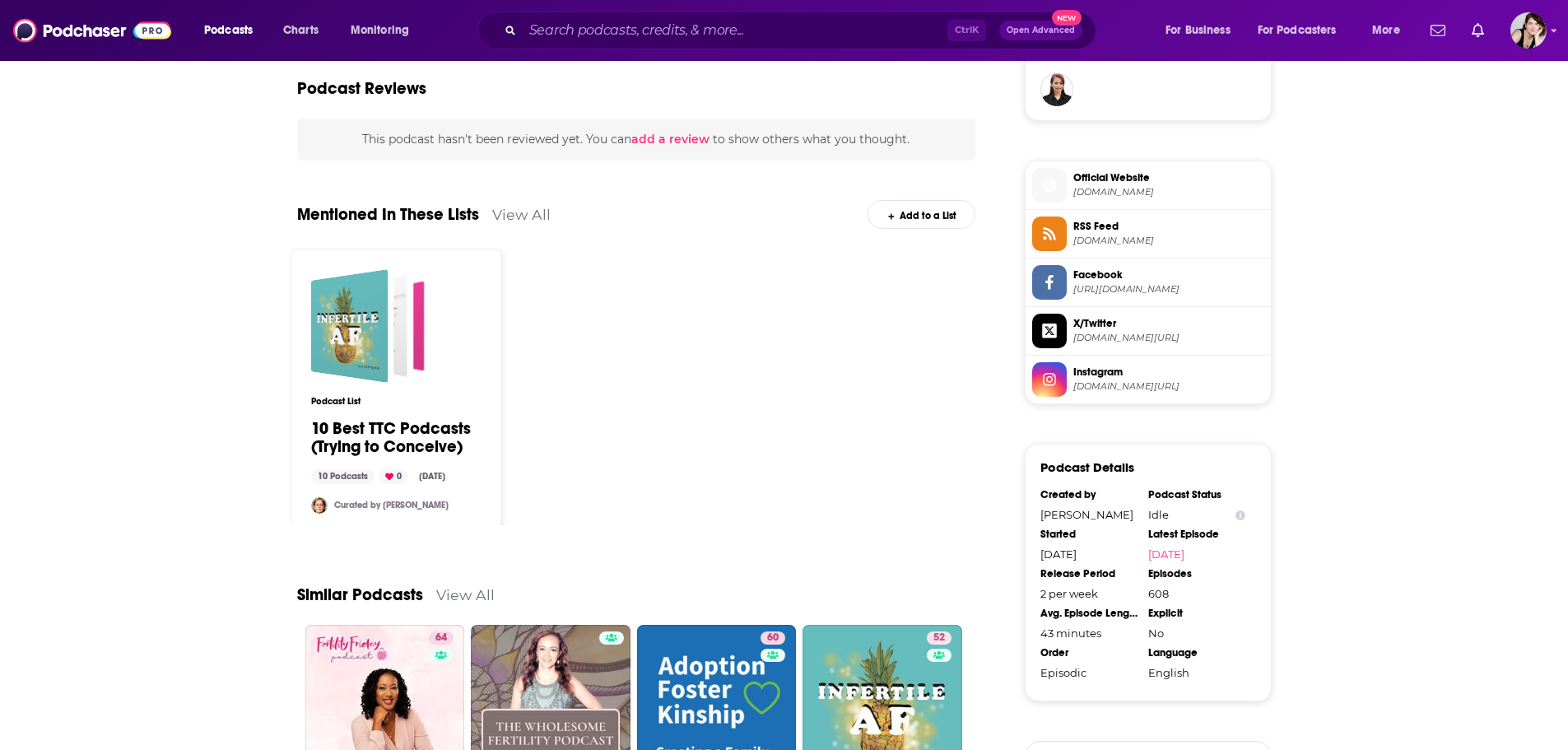
scroll to position [1228, 0]
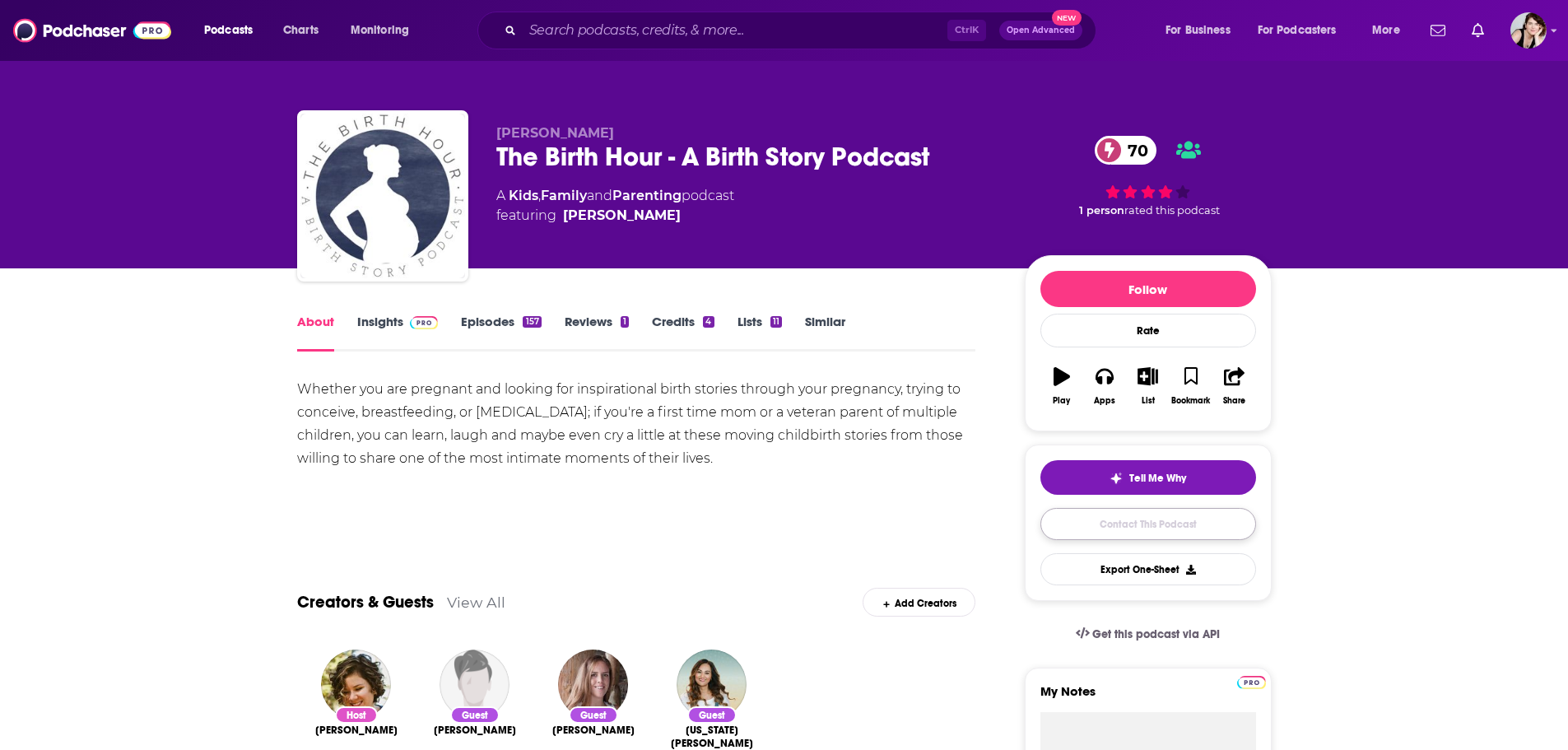
click at [1165, 516] on link "Contact This Podcast" at bounding box center [1148, 524] width 215 height 32
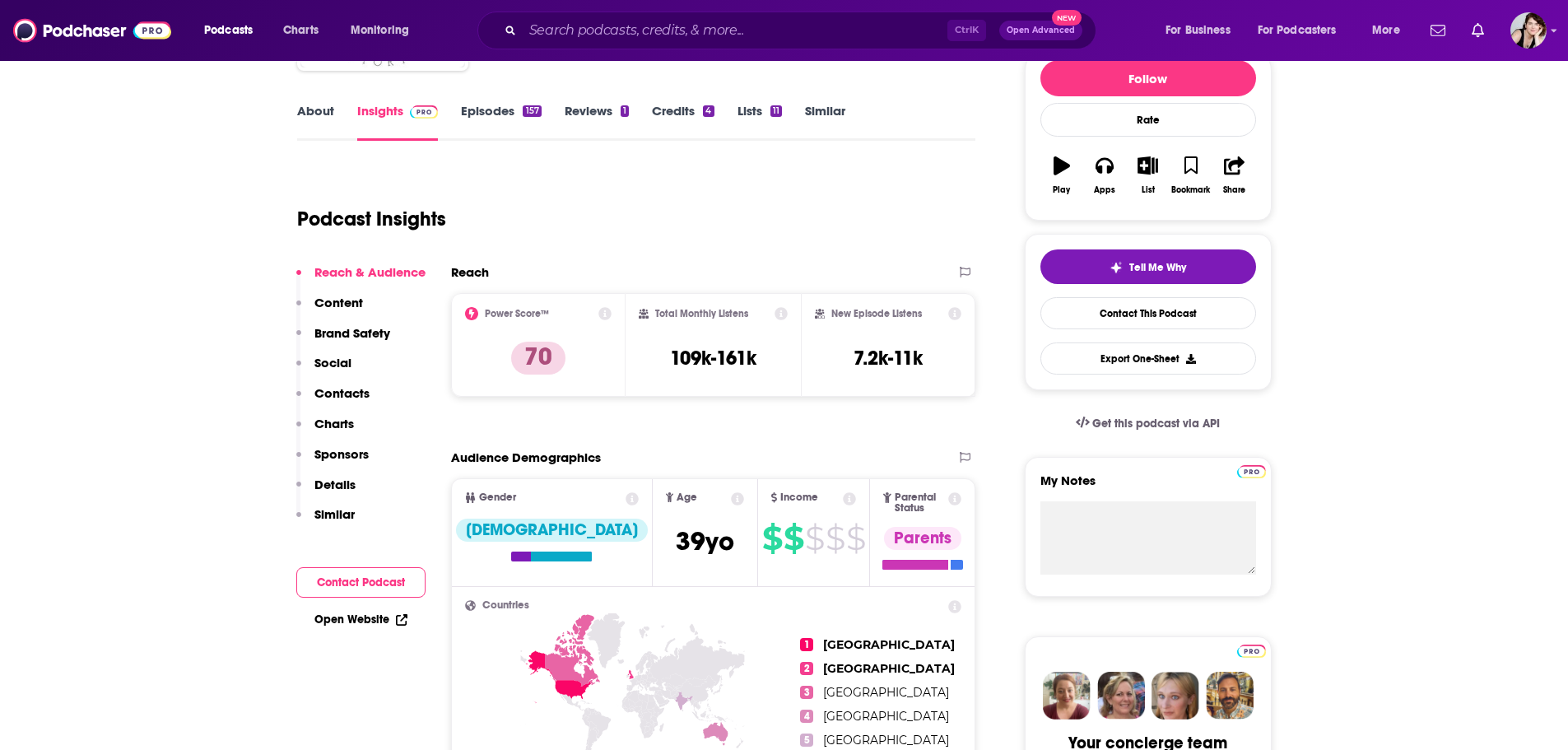
scroll to position [236, 0]
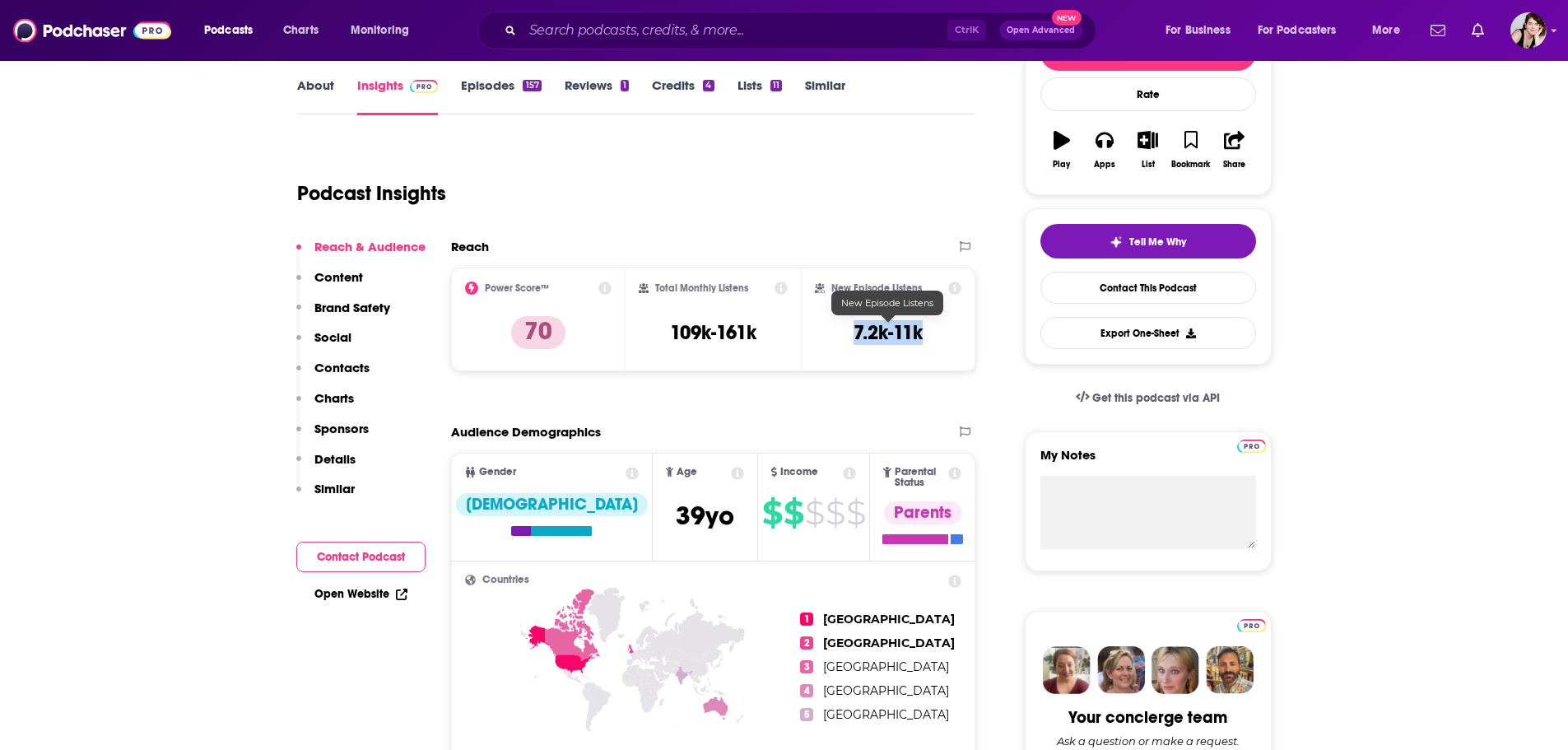
drag, startPoint x: 944, startPoint y: 333, endPoint x: 851, endPoint y: 342, distance: 93.4
click at [851, 342] on div "New Episode Listens 7.2k-11k" at bounding box center [889, 319] width 147 height 75
copy h3 "7.2k-11k"
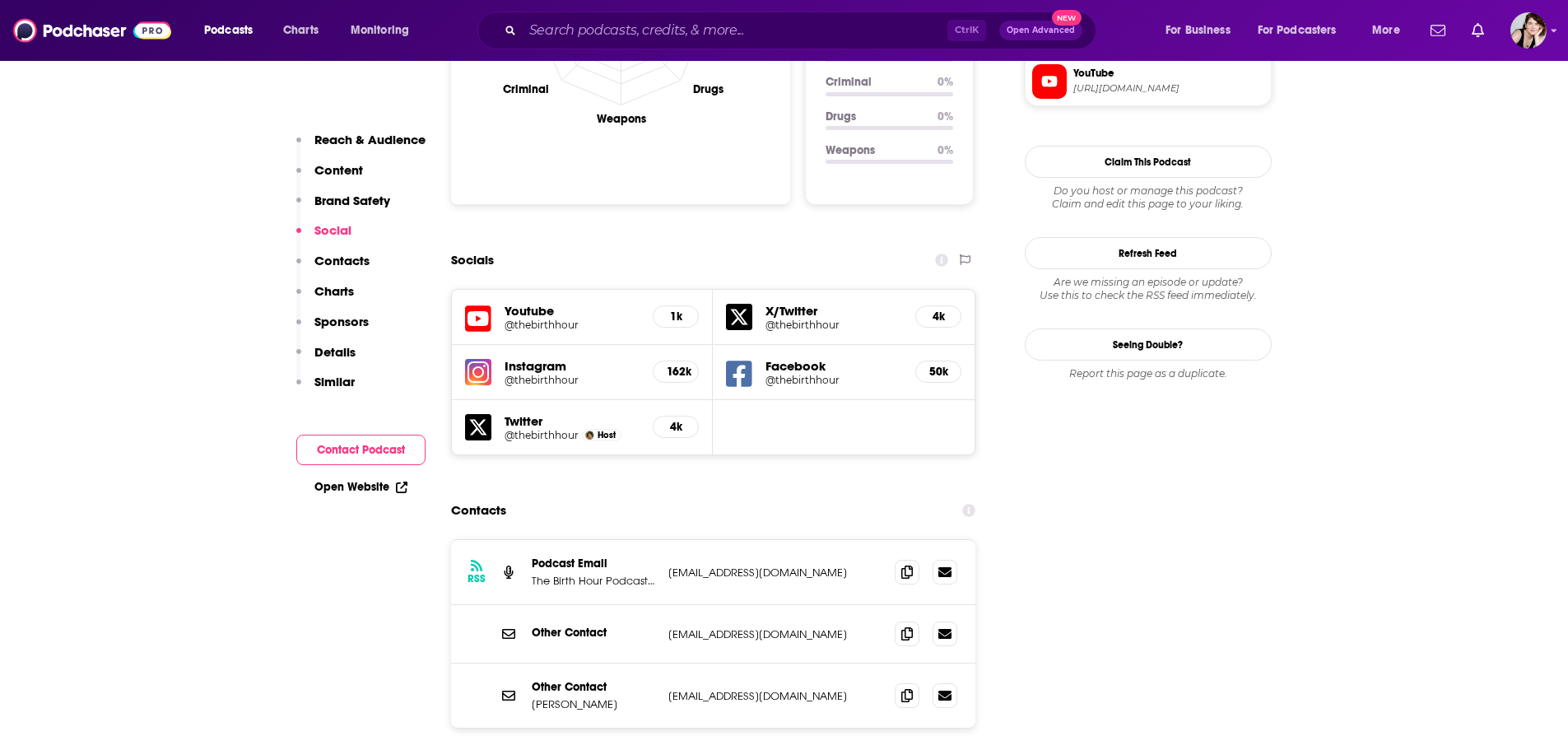
scroll to position [1965, 0]
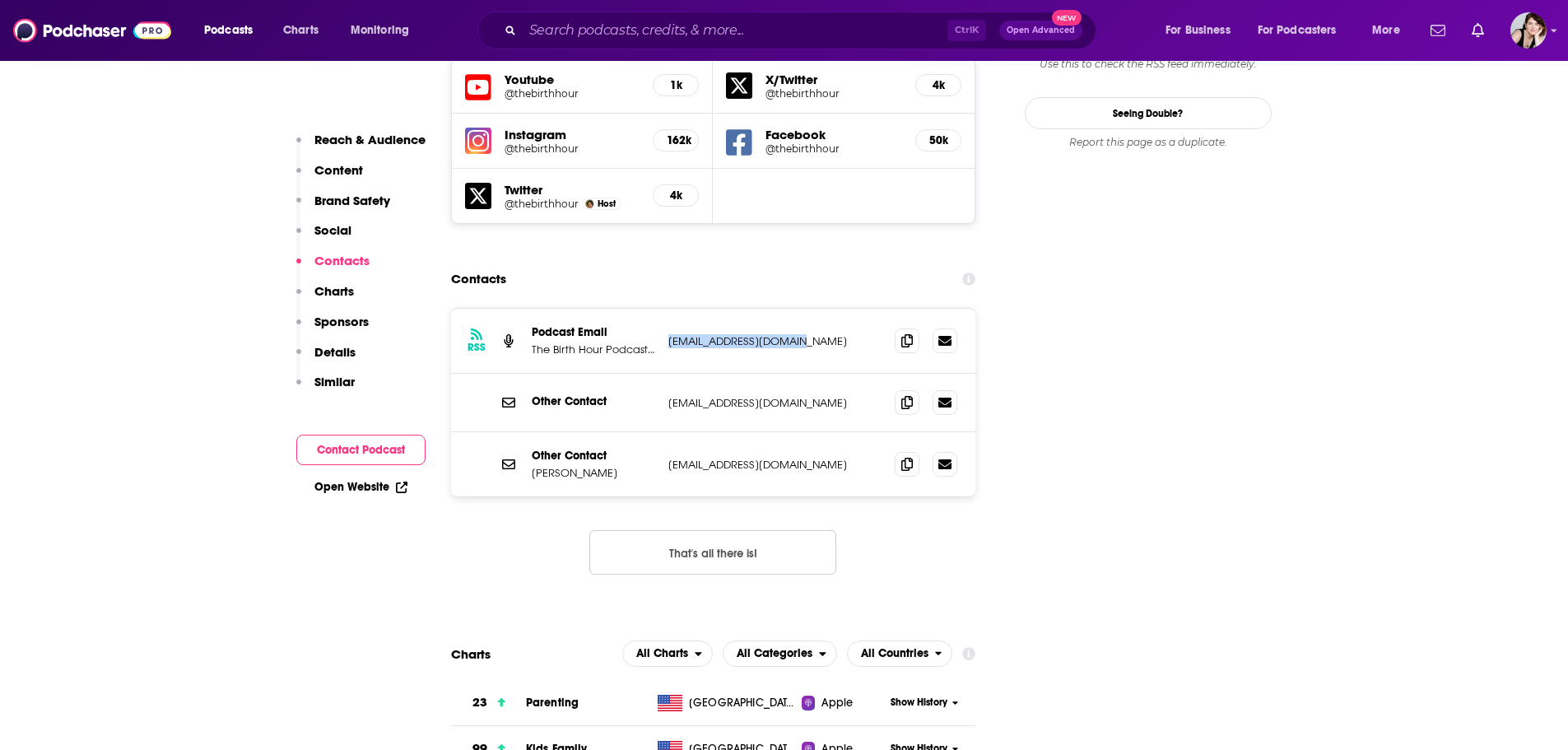
drag, startPoint x: 814, startPoint y: 237, endPoint x: 663, endPoint y: 244, distance: 151.2
click at [663, 308] on div "RSS Podcast Email The Birth Hour Podcast Email [EMAIL_ADDRESS][DOMAIN_NAME] [EM…" at bounding box center [713, 341] width 525 height 65
copy p "[EMAIL_ADDRESS][DOMAIN_NAME]"
click at [708, 530] on button "That's all there is!" at bounding box center [712, 552] width 247 height 44
drag, startPoint x: 797, startPoint y: 365, endPoint x: 662, endPoint y: 364, distance: 135.0
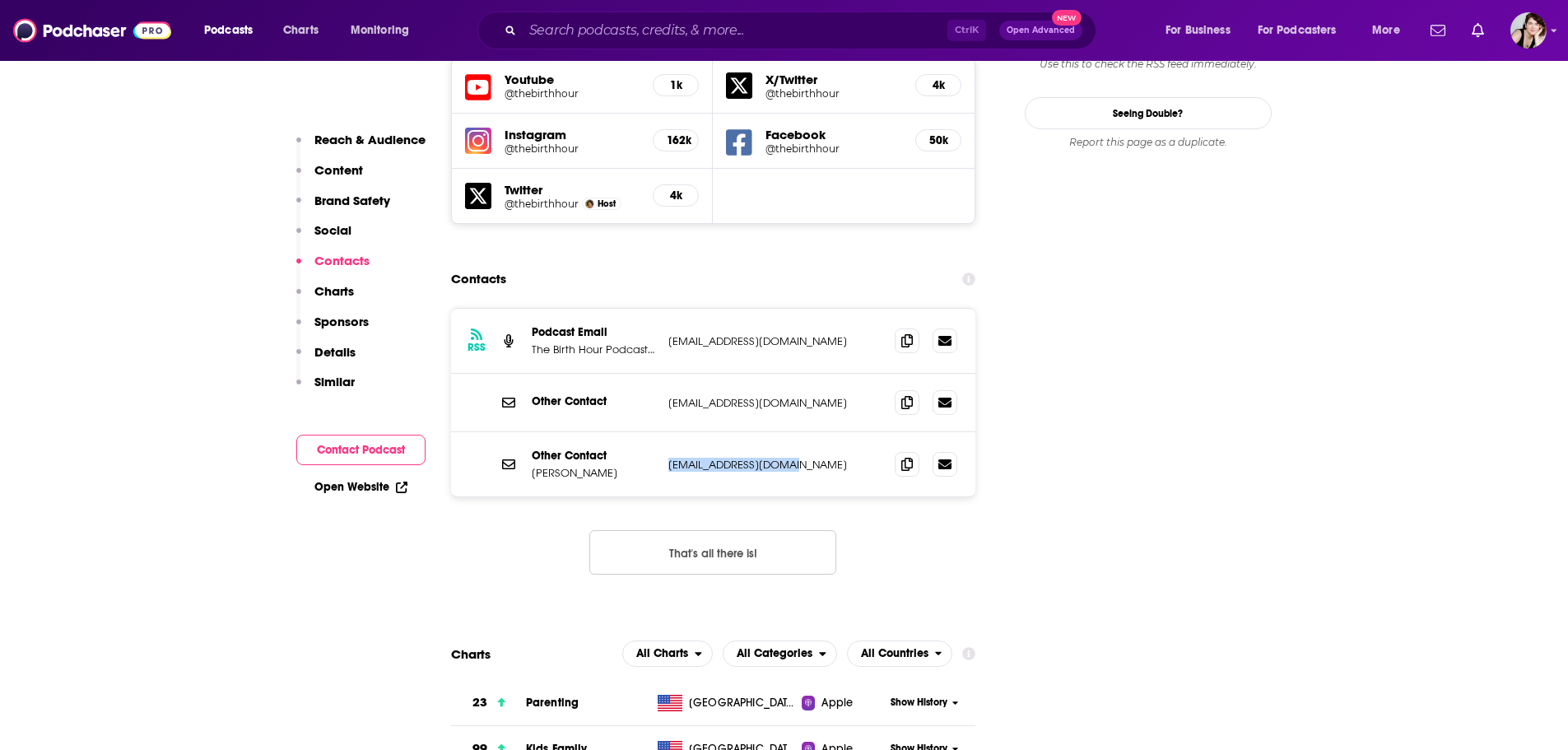
click at [662, 432] on div "Other Contact [PERSON_NAME] [PERSON_NAME][EMAIL_ADDRESS][DOMAIN_NAME] [PERSON_N…" at bounding box center [713, 464] width 525 height 65
copy p "[EMAIL_ADDRESS][DOMAIN_NAME]"
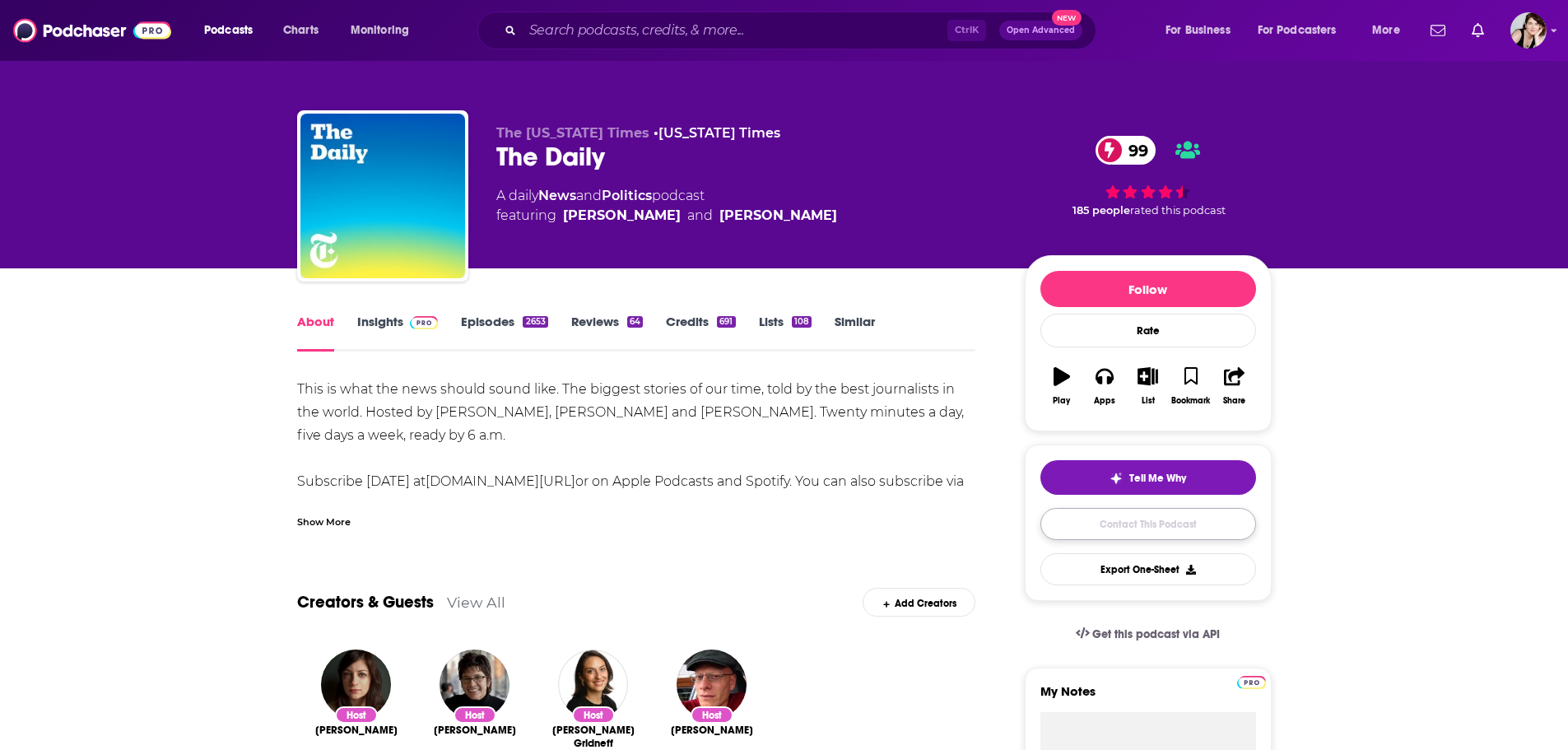
click at [1172, 520] on link "Contact This Podcast" at bounding box center [1148, 524] width 215 height 32
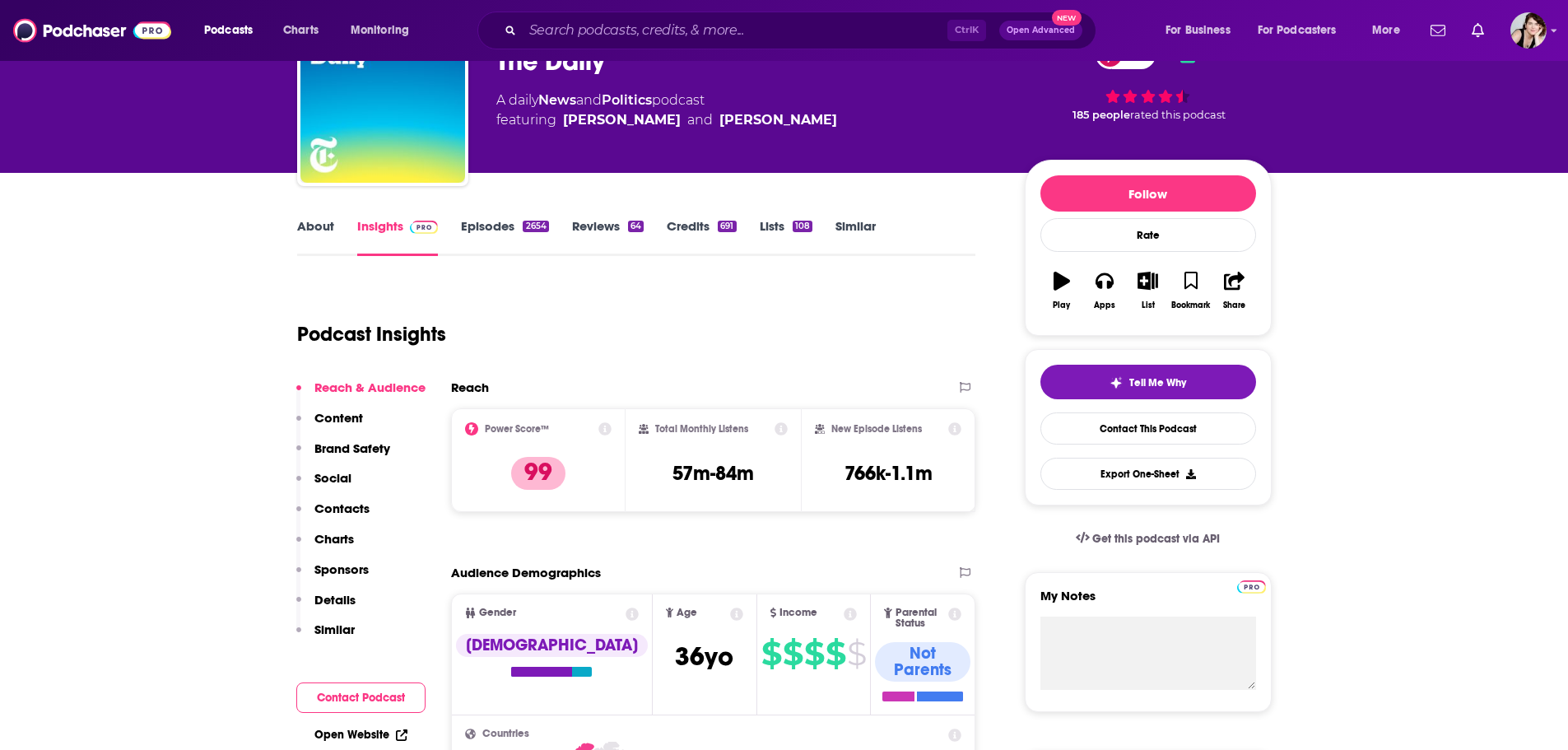
scroll to position [196, 0]
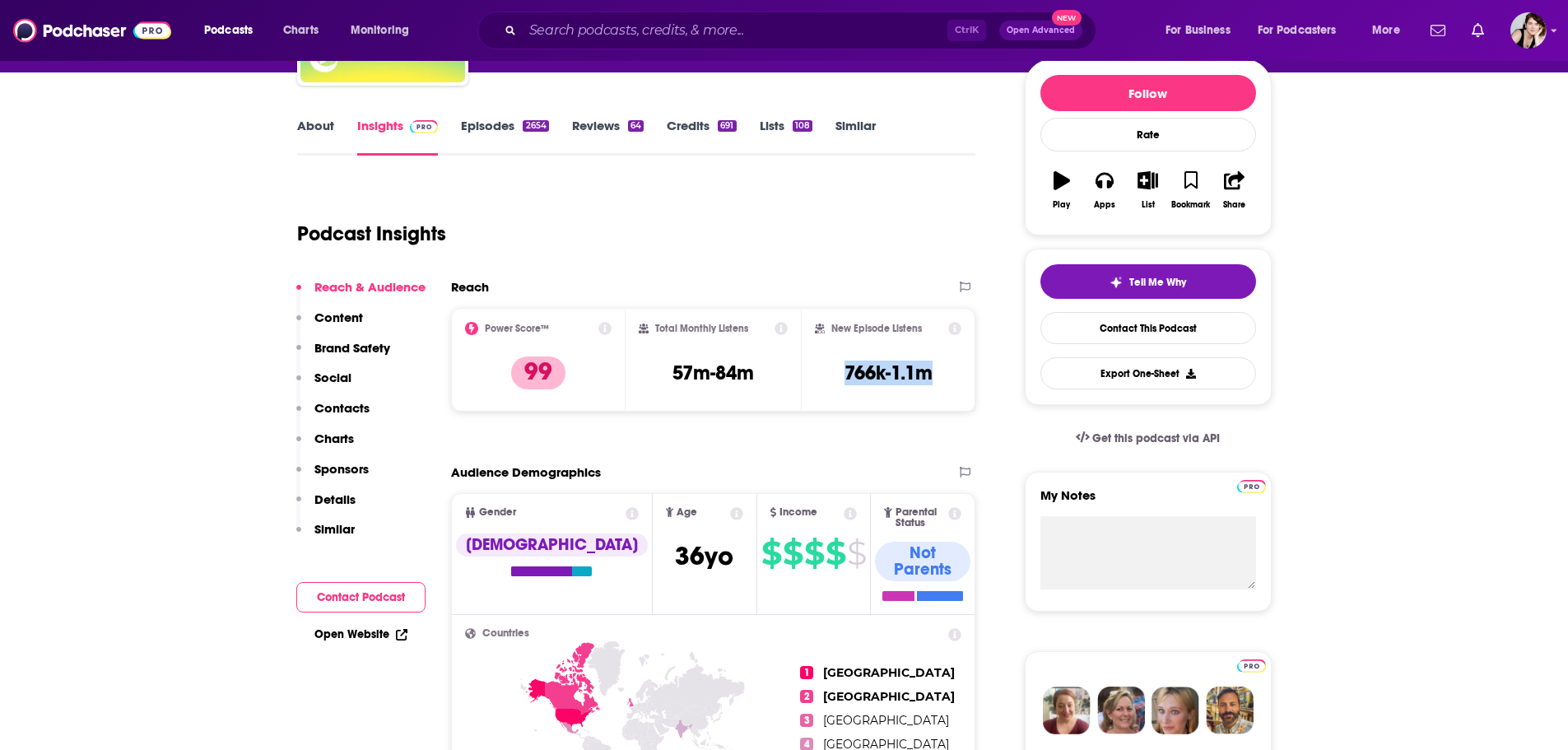
drag, startPoint x: 945, startPoint y: 376, endPoint x: 831, endPoint y: 378, distance: 114.0
click at [831, 378] on div "New Episode Listens 766k-1.1m" at bounding box center [889, 359] width 147 height 75
copy h3 "766k-1.1m"
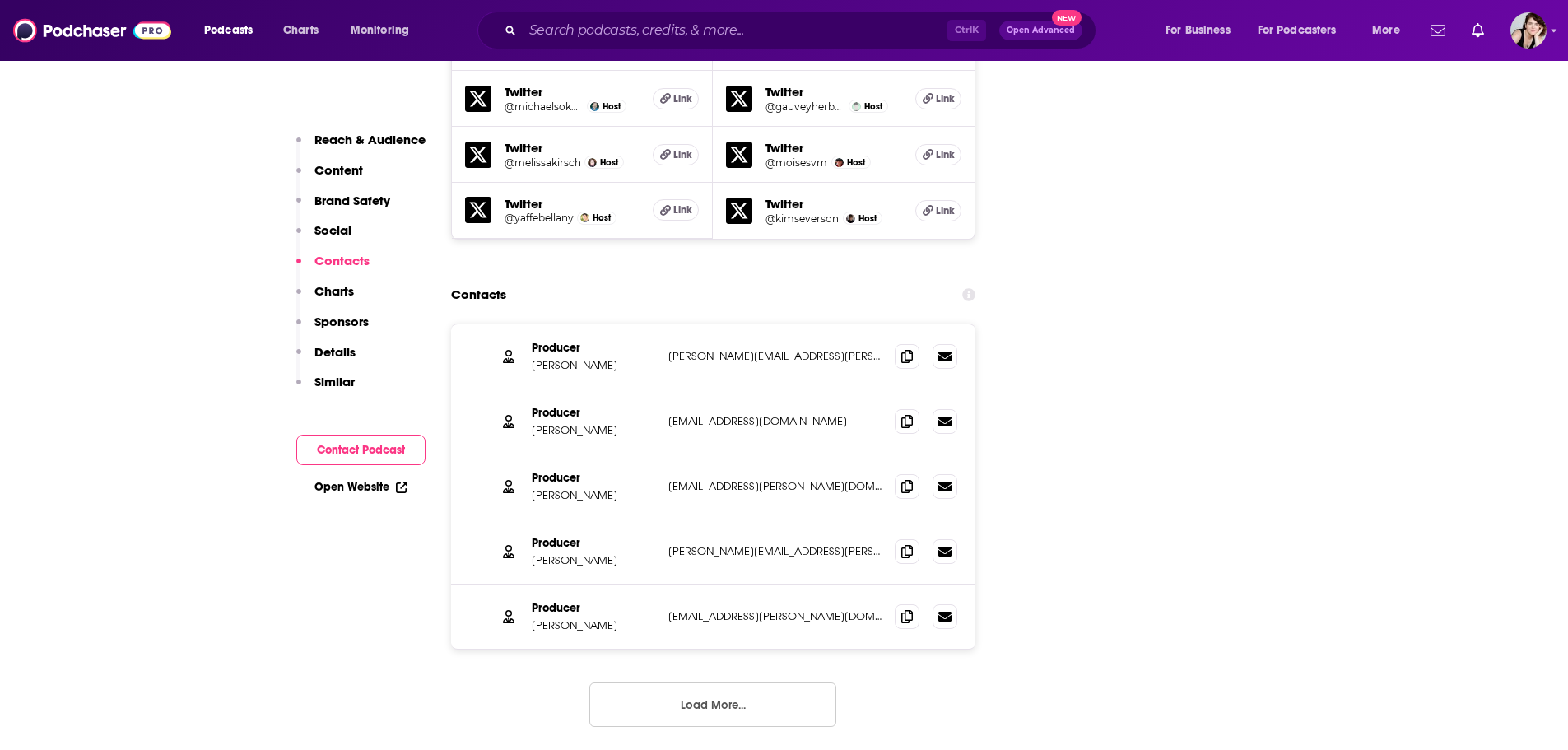
scroll to position [2336, 0]
click at [714, 681] on button "Load More..." at bounding box center [712, 703] width 247 height 44
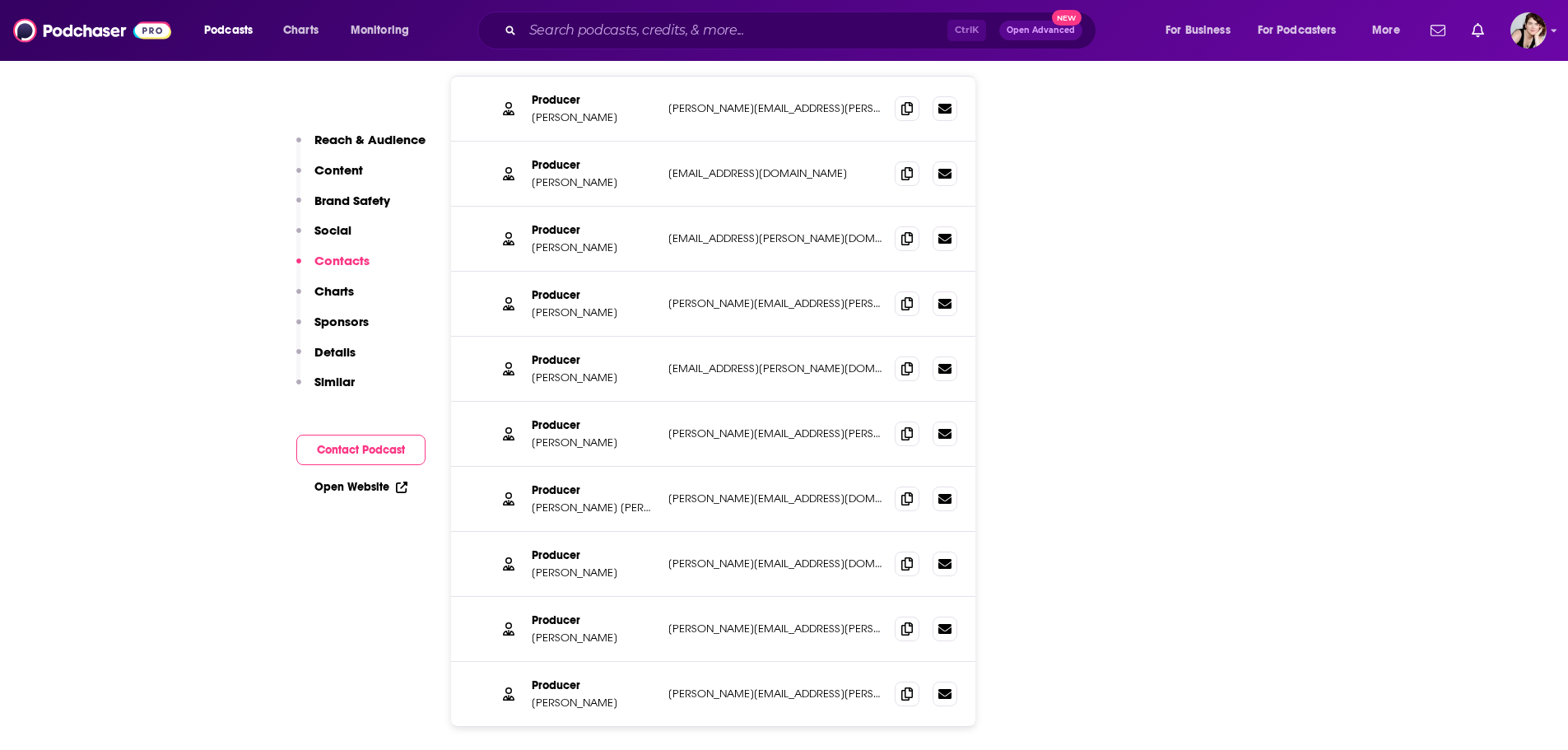
scroll to position [2666, 0]
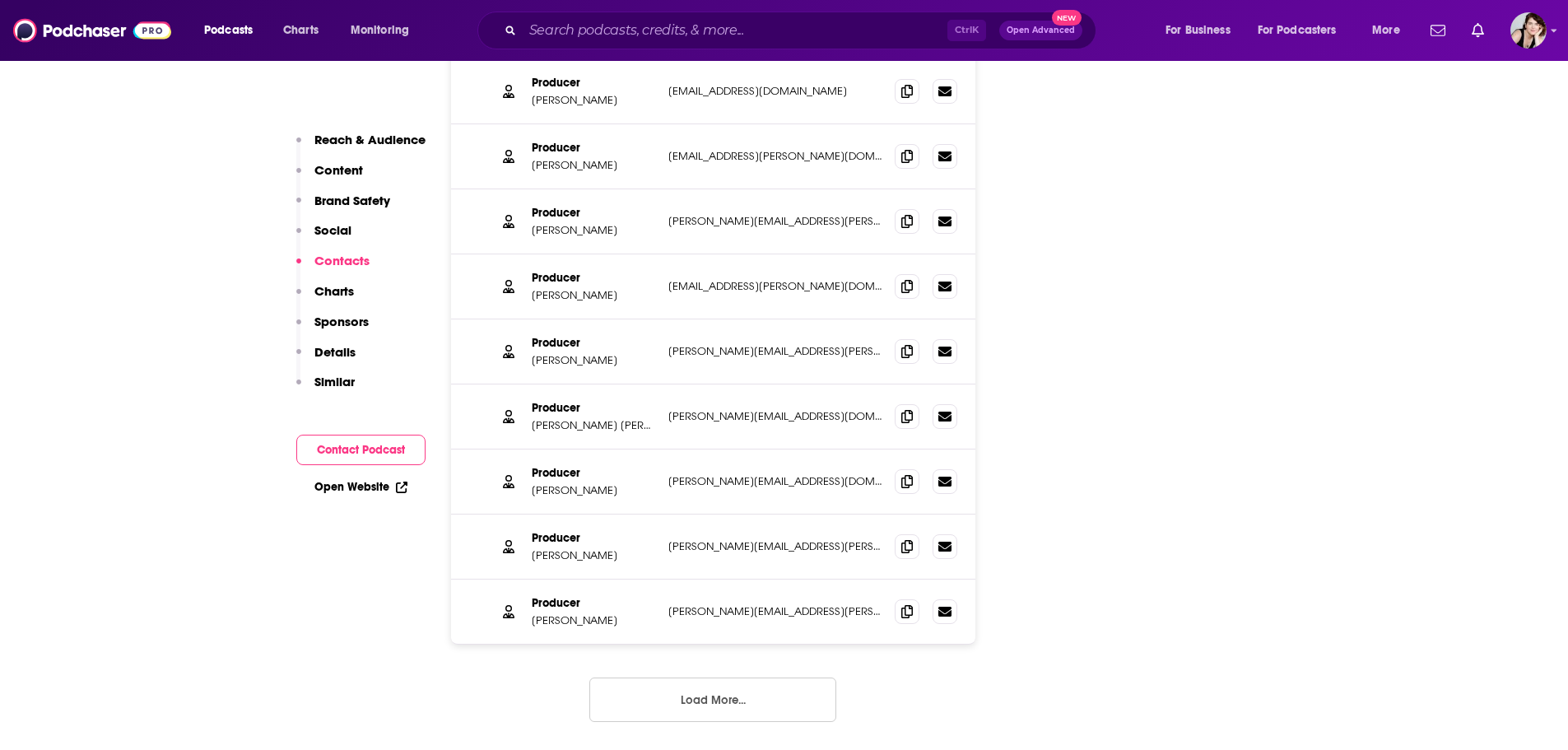
click at [714, 677] on button "Load More..." at bounding box center [712, 699] width 247 height 44
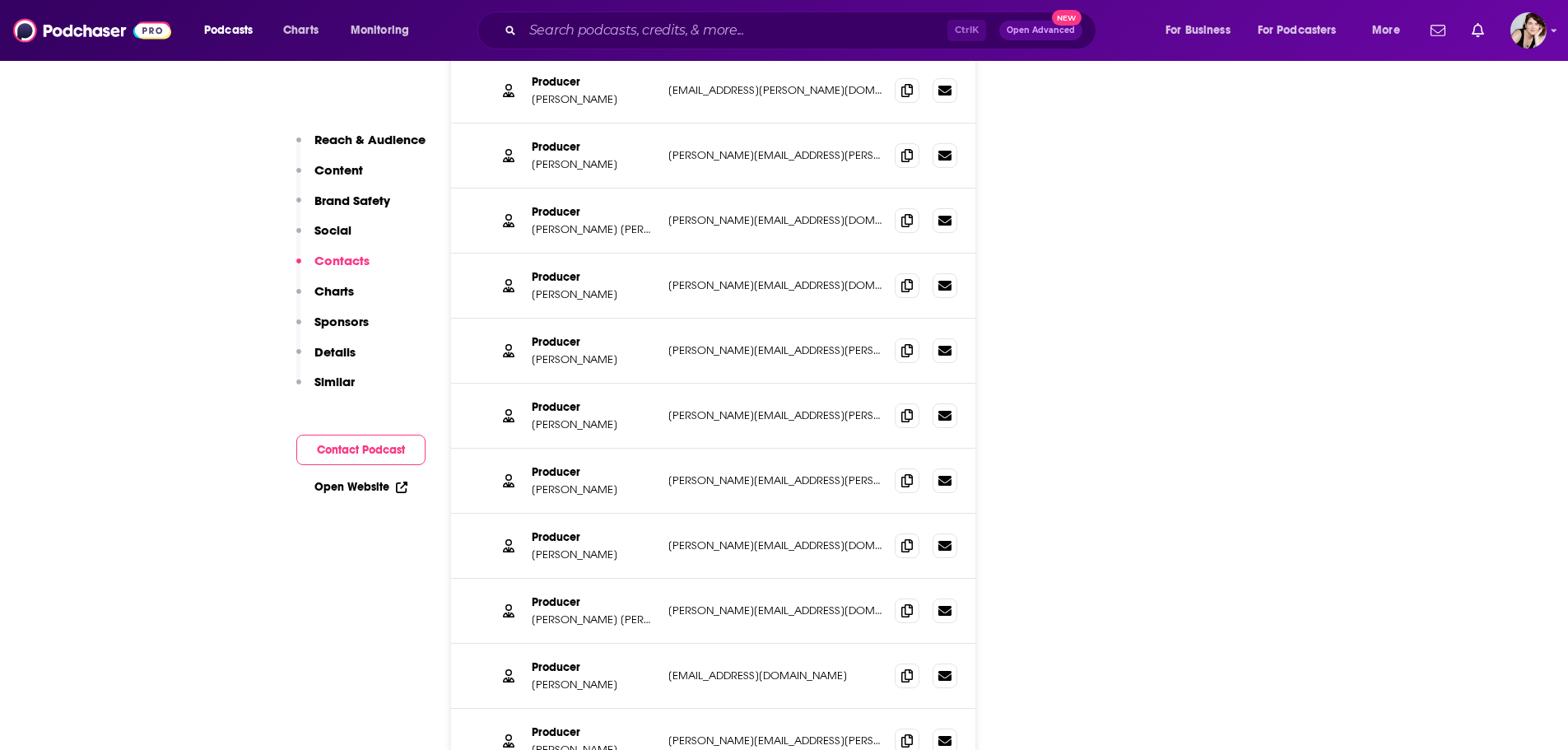
scroll to position [2913, 0]
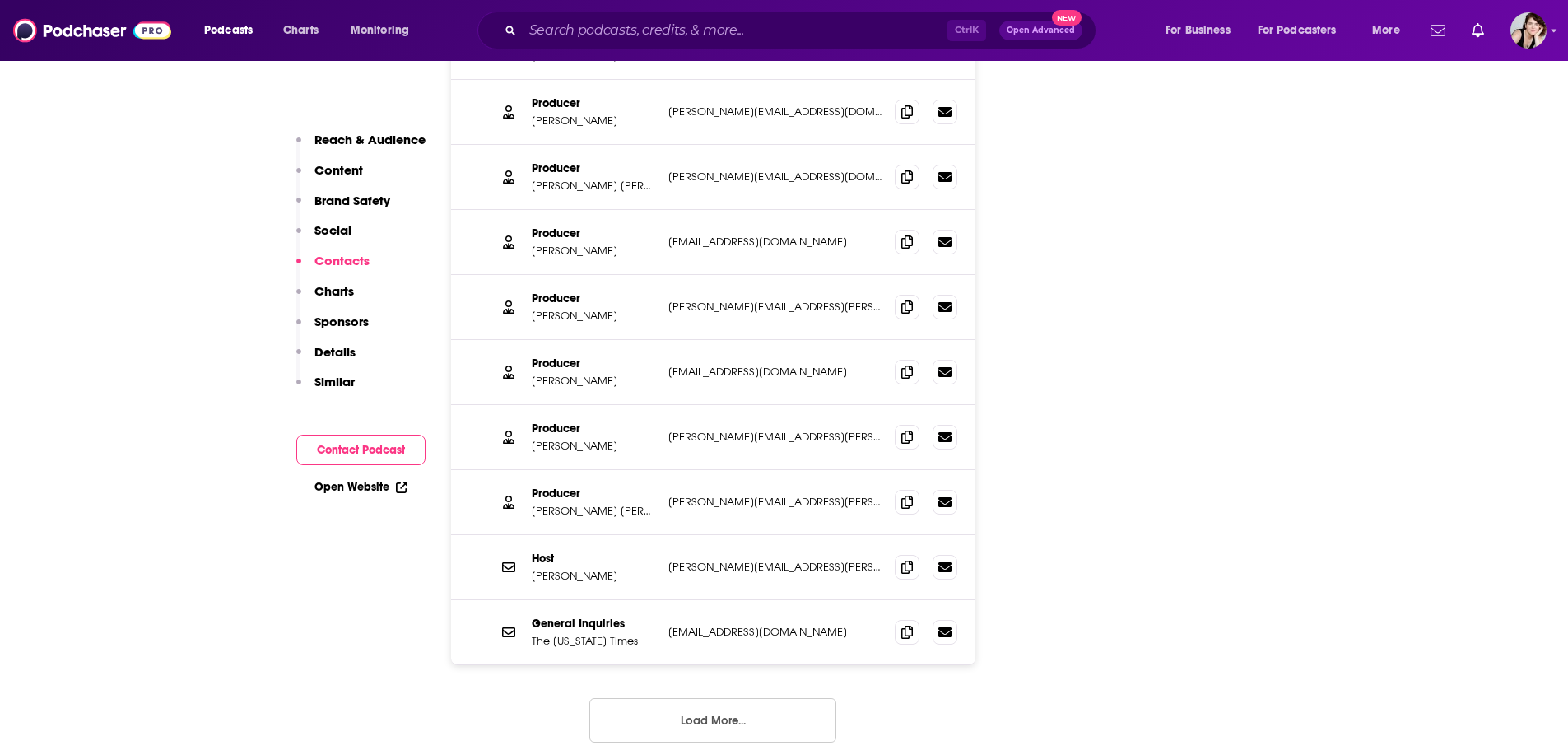
scroll to position [3324, 0]
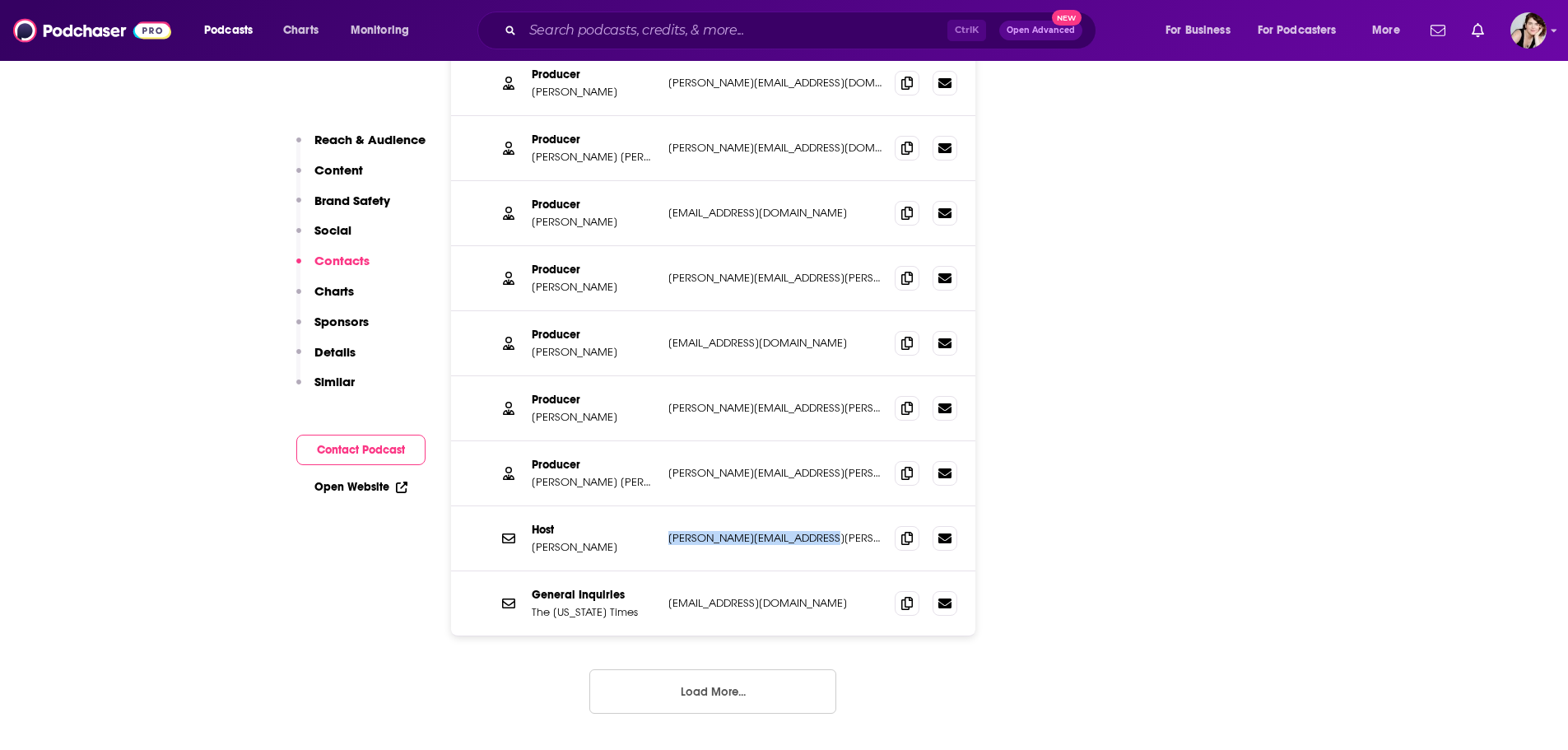
drag, startPoint x: 848, startPoint y: 459, endPoint x: 666, endPoint y: 459, distance: 182.0
click at [666, 506] on div "Host Michael Barbaro michael.barbaro@nytimes.com michael.barbaro@nytimes.com" at bounding box center [713, 539] width 525 height 65
copy p "michael.barbaro@nytimes.com"
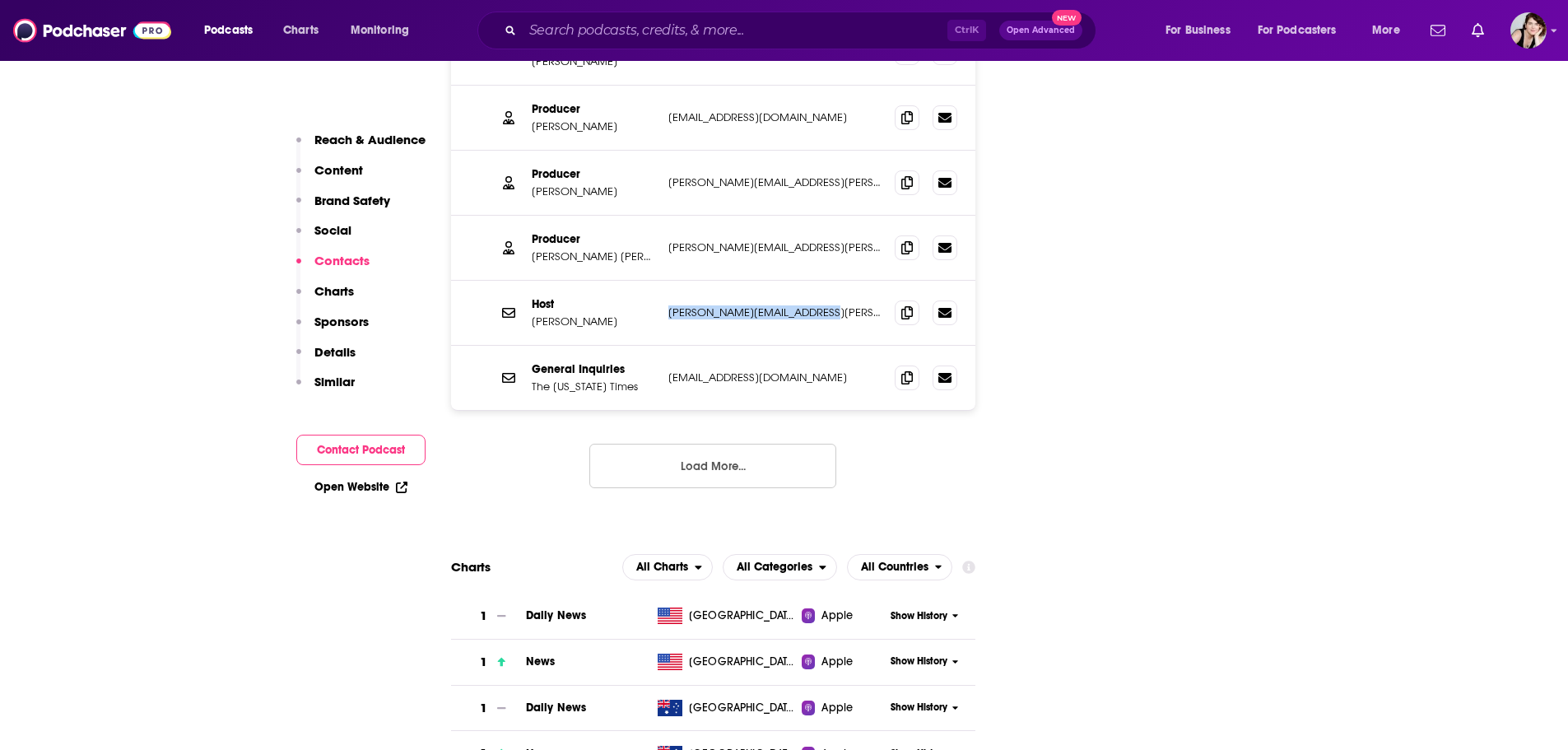
scroll to position [3571, 0]
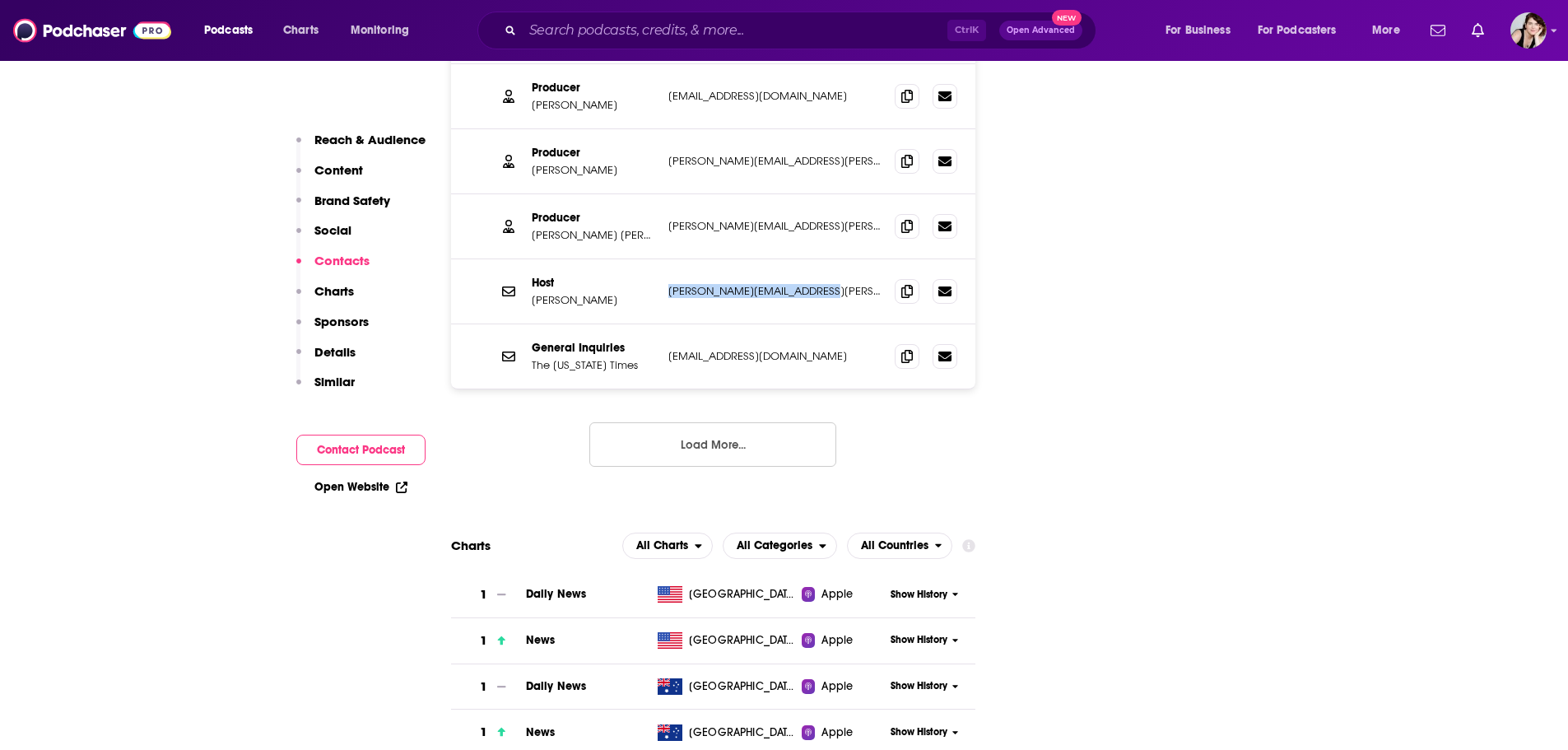
click at [701, 422] on button "Load More..." at bounding box center [712, 444] width 247 height 44
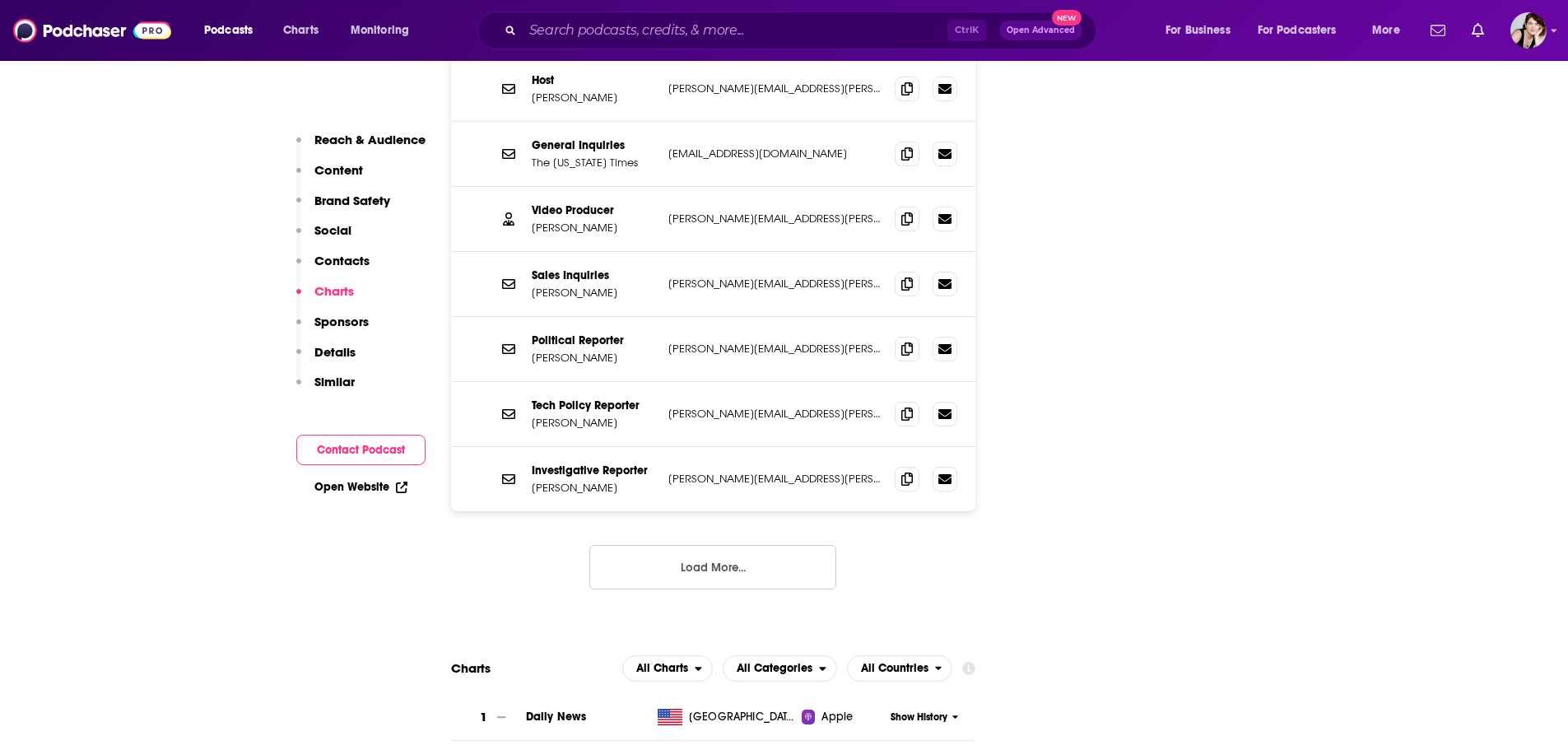
scroll to position [3736, 0]
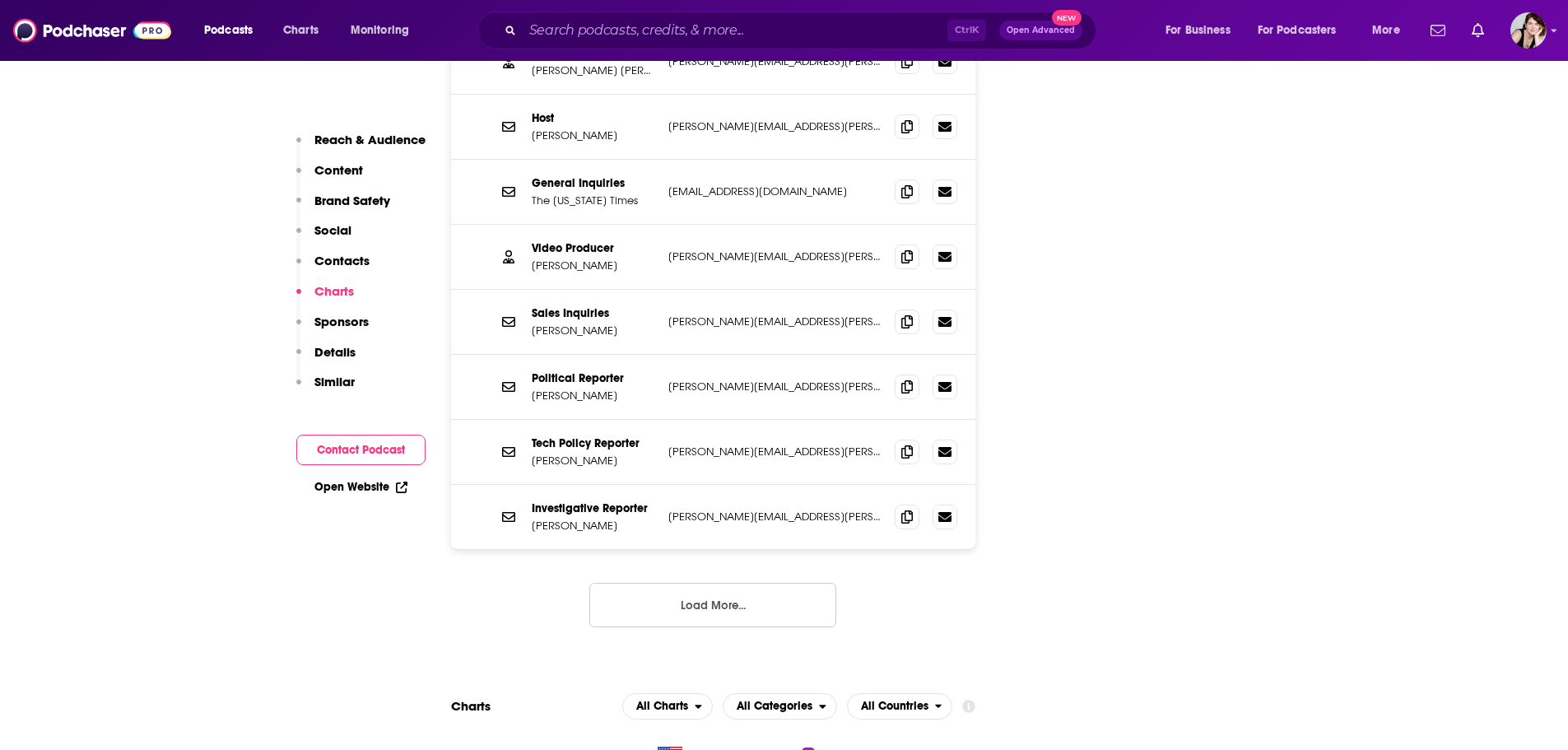
click at [695, 582] on button "Load More..." at bounding box center [712, 604] width 247 height 44
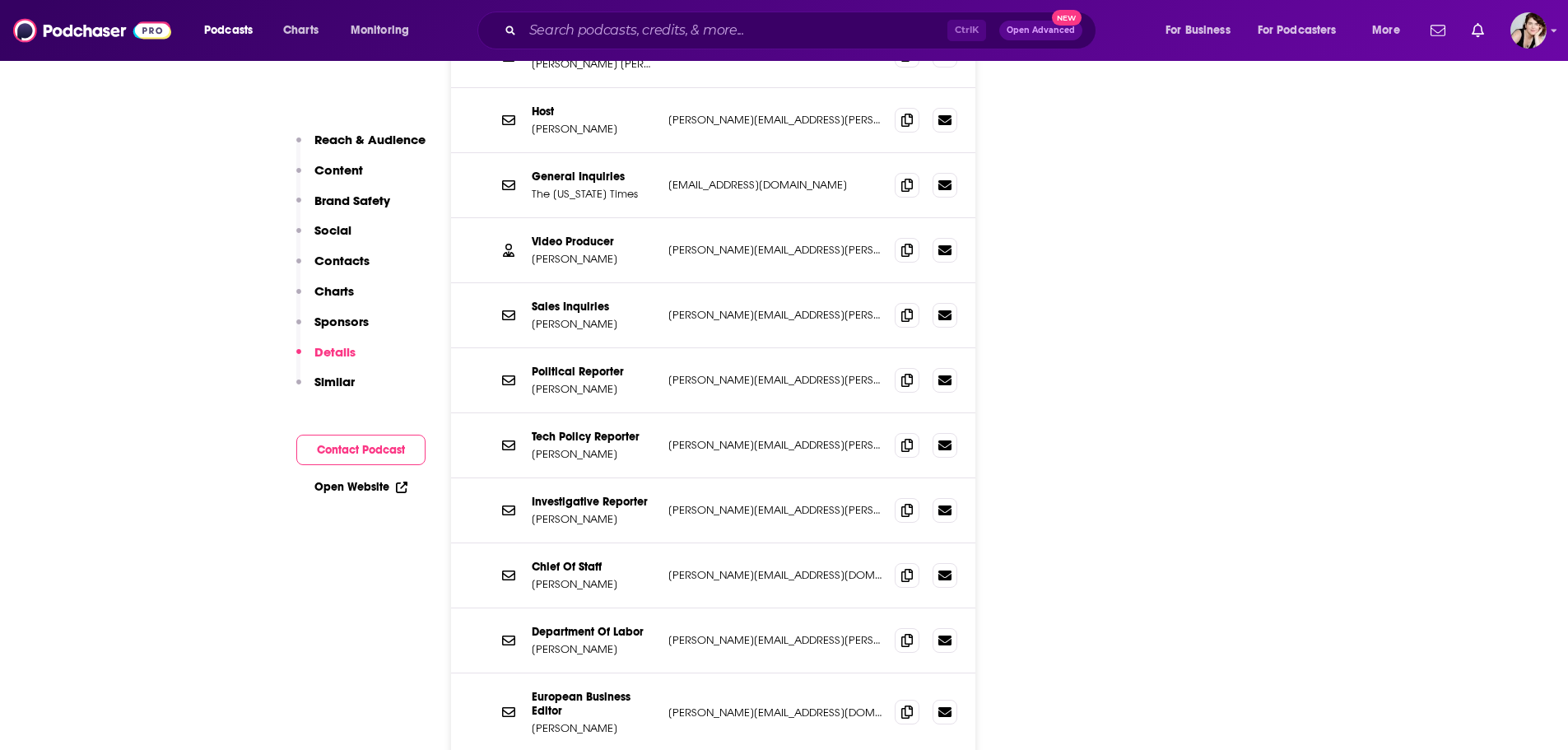
scroll to position [3571, 0]
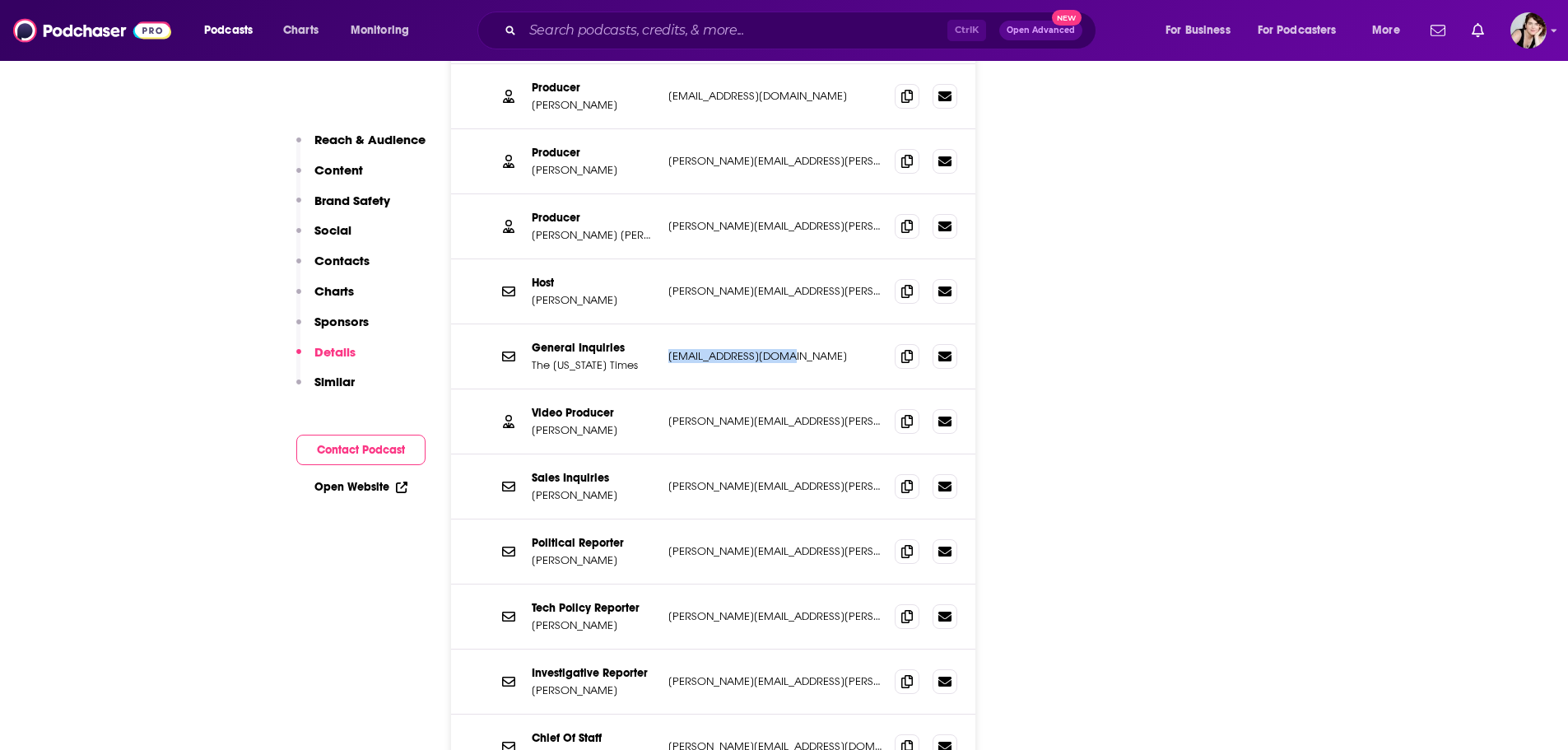
drag, startPoint x: 794, startPoint y: 275, endPoint x: 669, endPoint y: 277, distance: 125.0
click at [669, 349] on p "thedaily@nytimes.com" at bounding box center [775, 356] width 214 height 14
copy p "thedaily@nytimes.com"
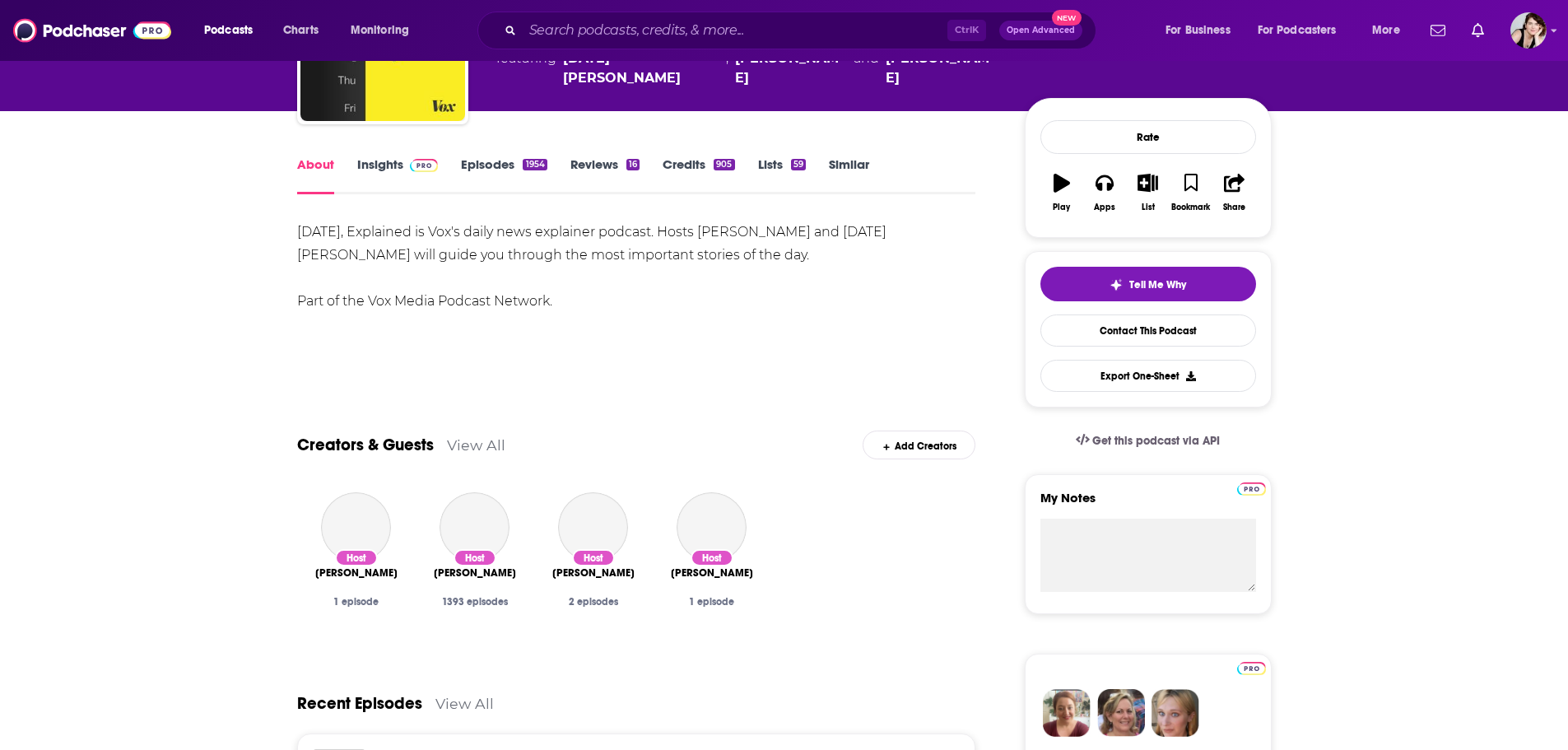
scroll to position [164, 0]
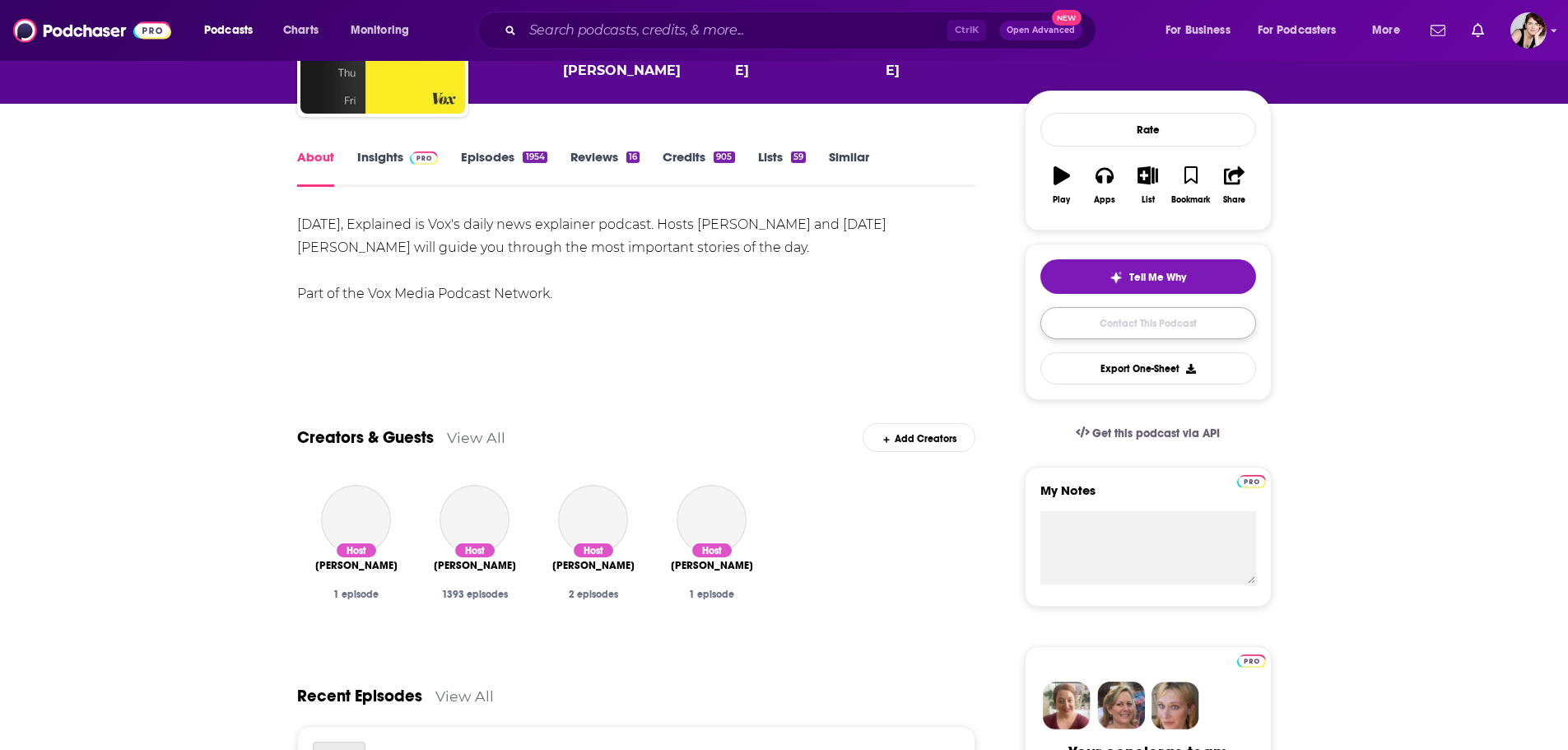
click at [1132, 319] on link "Contact This Podcast" at bounding box center [1148, 323] width 215 height 32
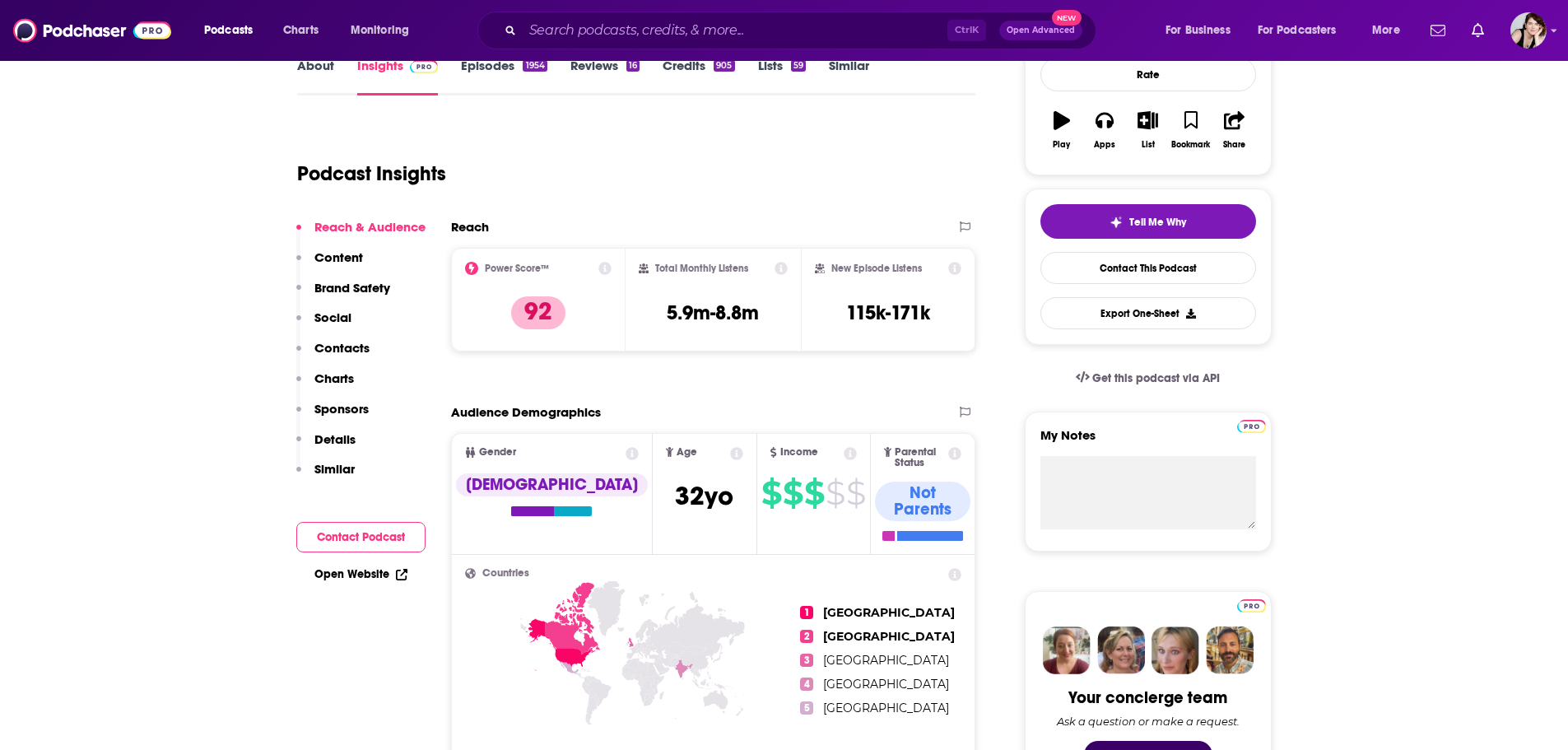
scroll to position [239, 0]
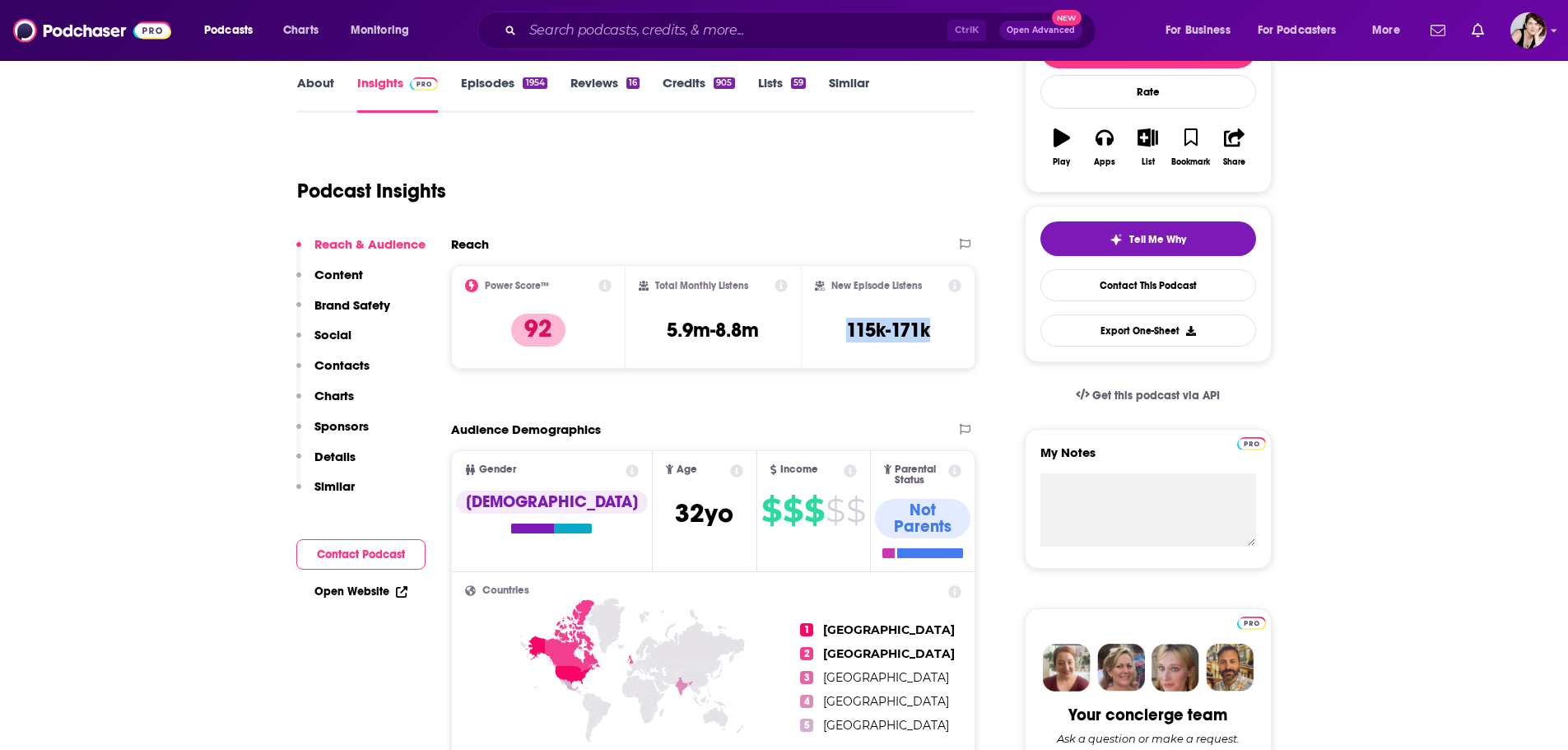
drag, startPoint x: 945, startPoint y: 331, endPoint x: 828, endPoint y: 333, distance: 117.0
click at [828, 333] on div "New Episode Listens 115k-171k" at bounding box center [889, 317] width 147 height 75
copy h3 "115k-171k"
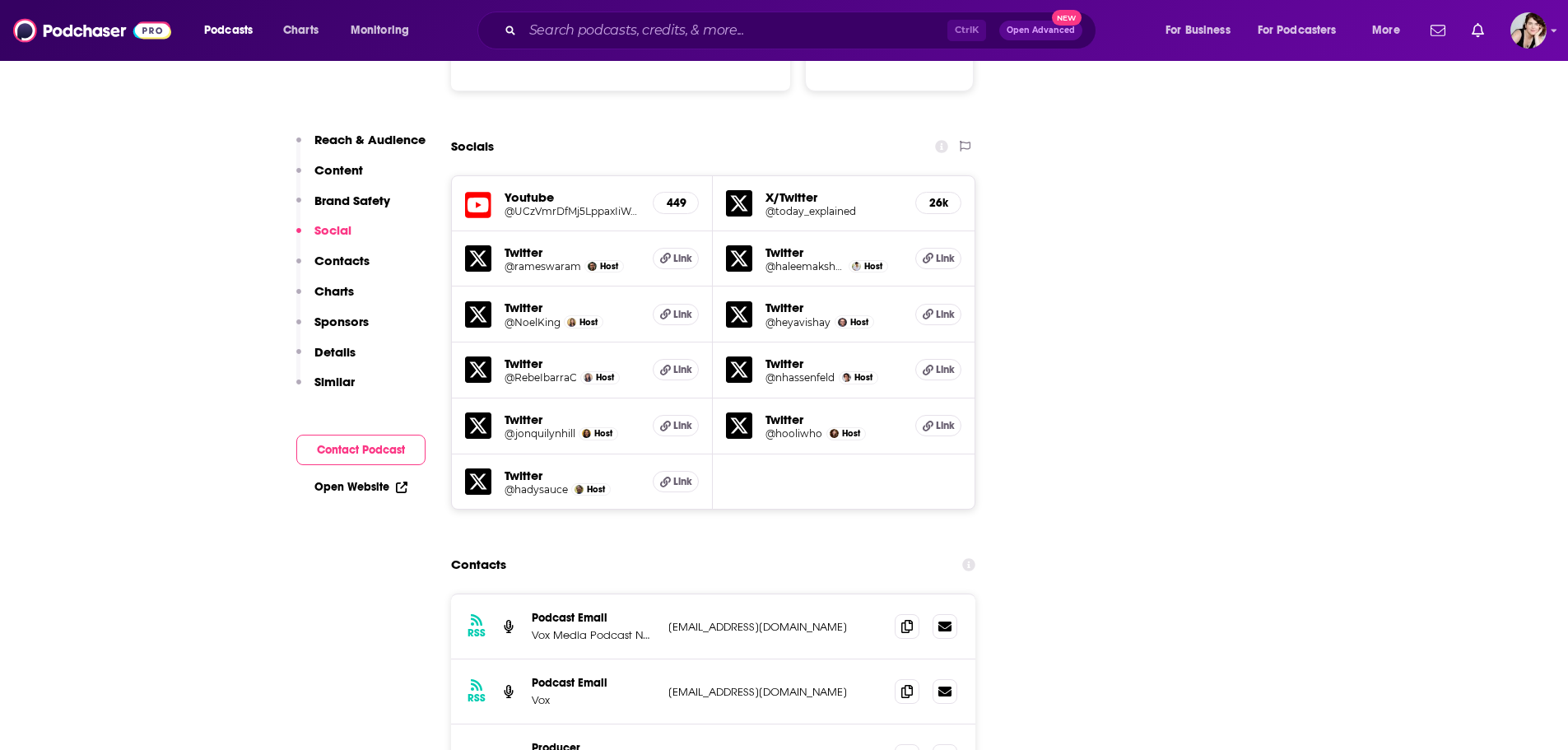
scroll to position [1968, 0]
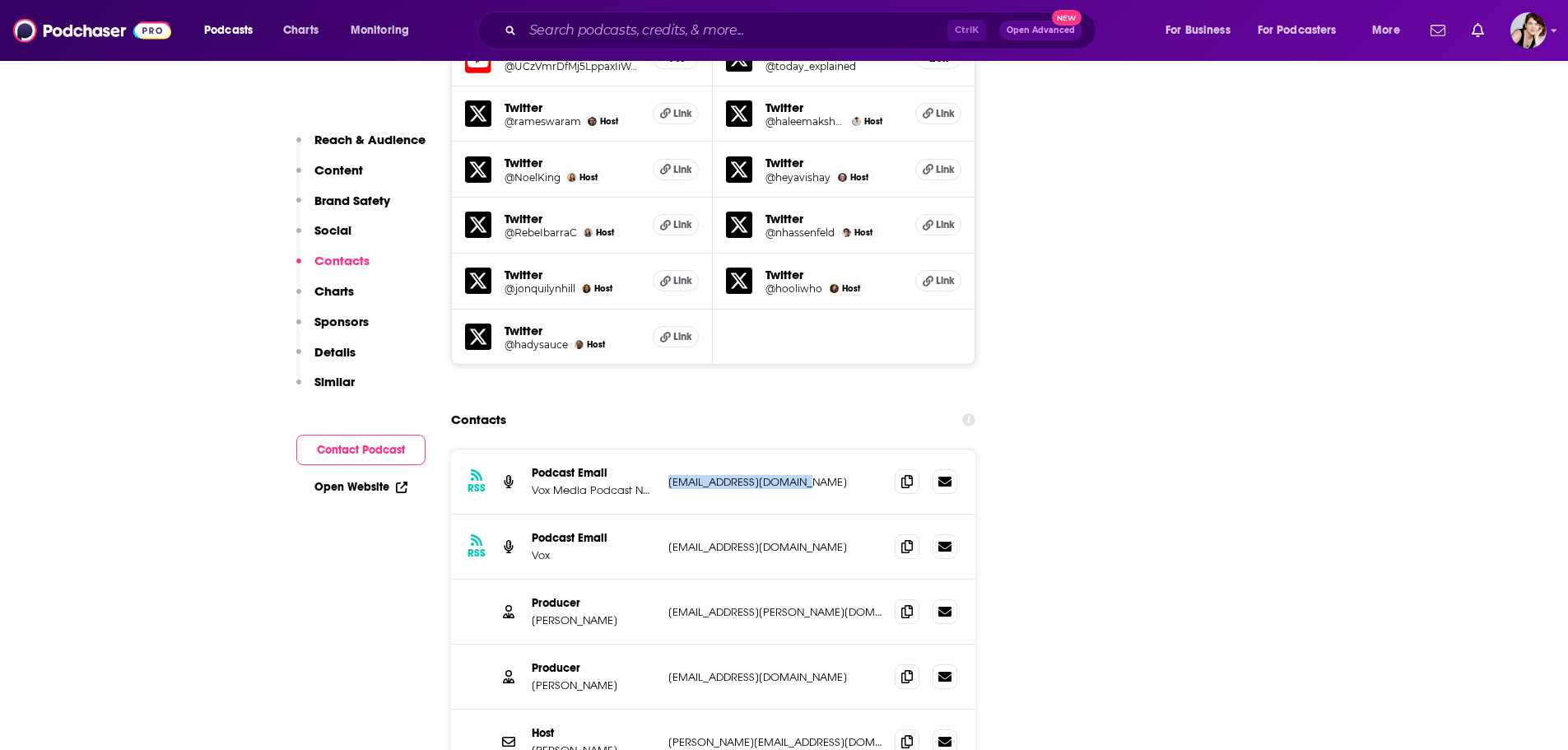
drag, startPoint x: 824, startPoint y: 384, endPoint x: 668, endPoint y: 390, distance: 156.1
click at [669, 475] on p "[EMAIL_ADDRESS][DOMAIN_NAME]" at bounding box center [775, 482] width 214 height 14
copy p "[EMAIL_ADDRESS][DOMAIN_NAME]"
drag, startPoint x: 832, startPoint y: 644, endPoint x: 663, endPoint y: 648, distance: 169.0
click at [663, 710] on div "Host [PERSON_NAME] [PERSON_NAME][EMAIL_ADDRESS][DOMAIN_NAME] [DOMAIN_NAME][EMAI…" at bounding box center [713, 742] width 525 height 65
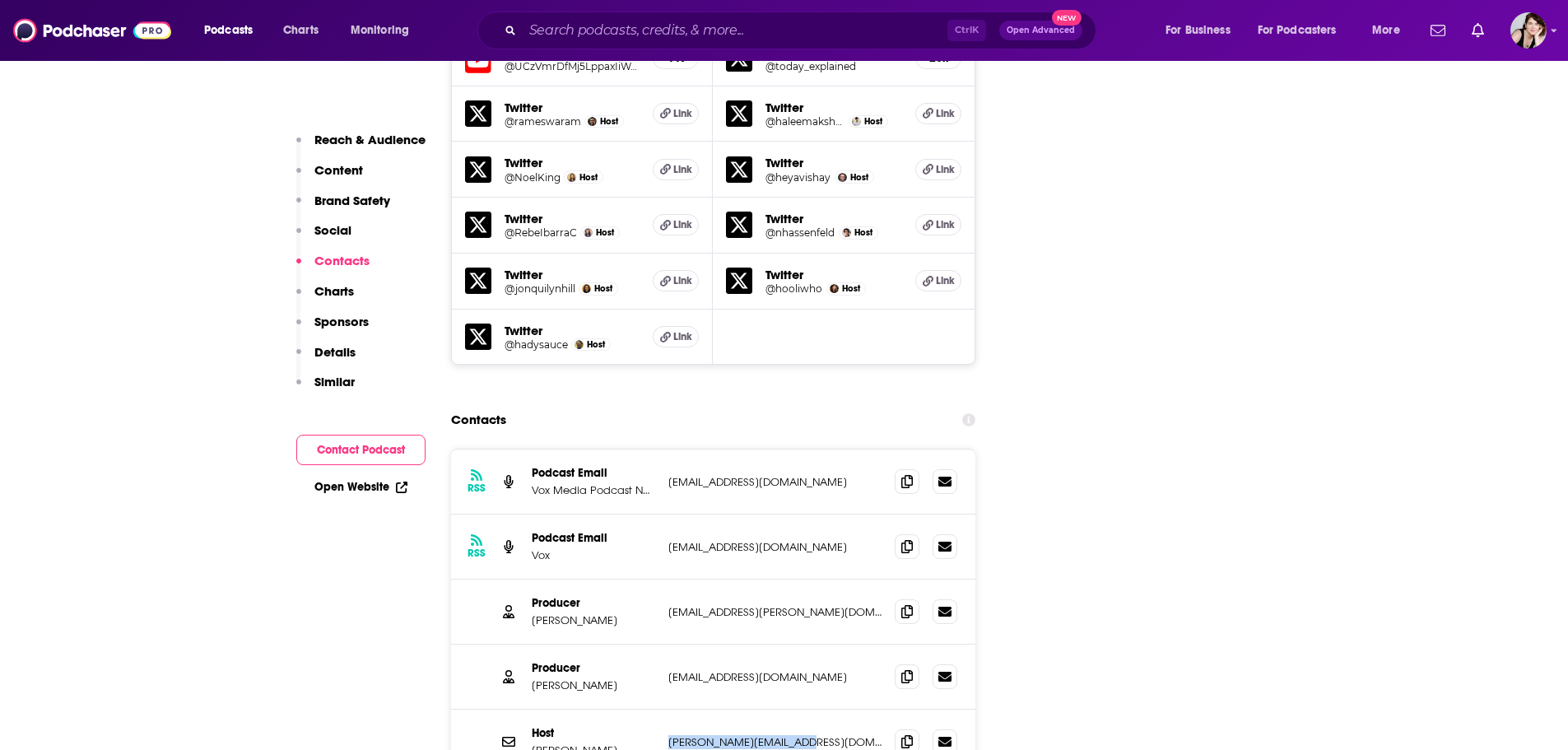
copy p "[PERSON_NAME][EMAIL_ADDRESS][DOMAIN_NAME]"
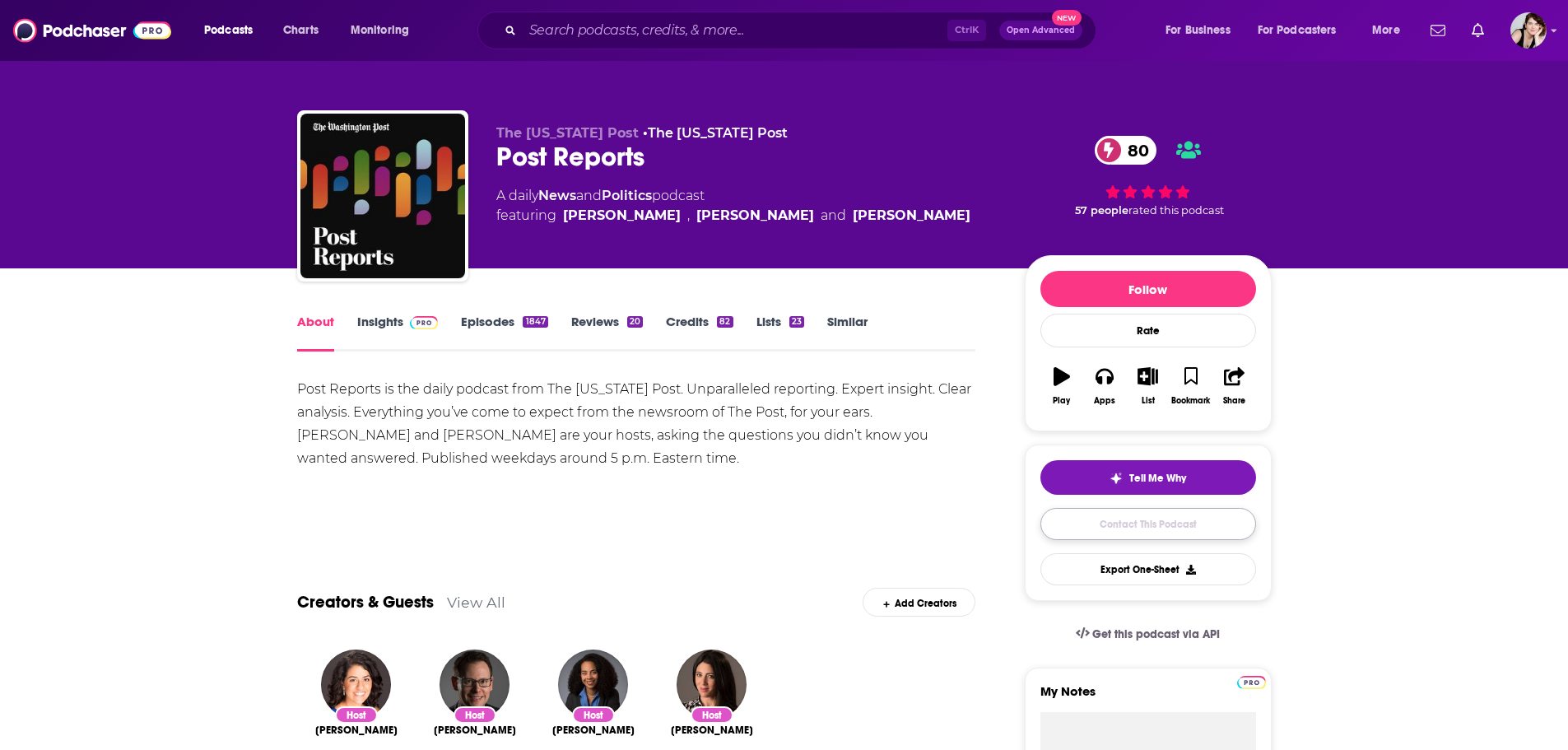
click at [1178, 516] on link "Contact This Podcast" at bounding box center [1148, 524] width 215 height 32
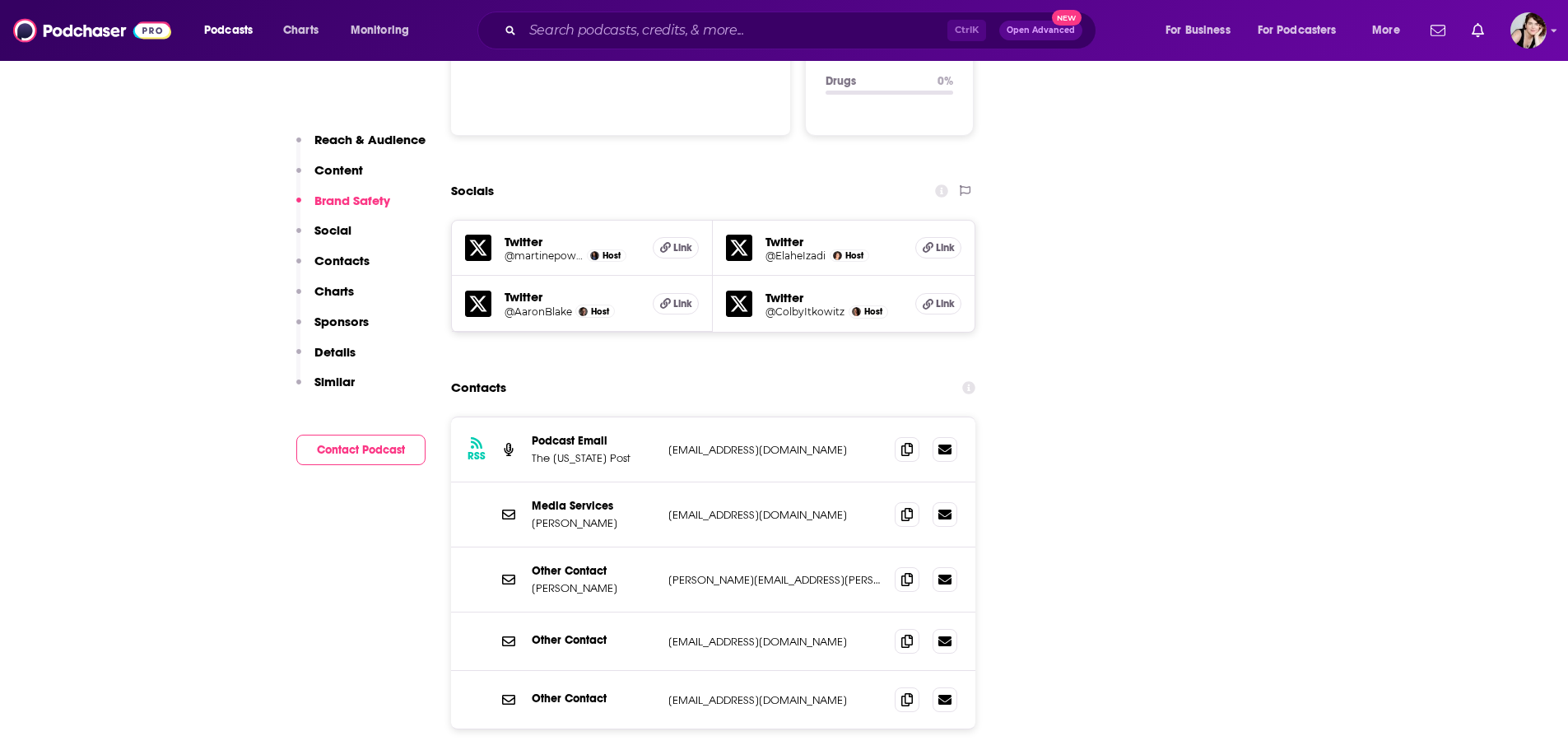
scroll to position [286, 0]
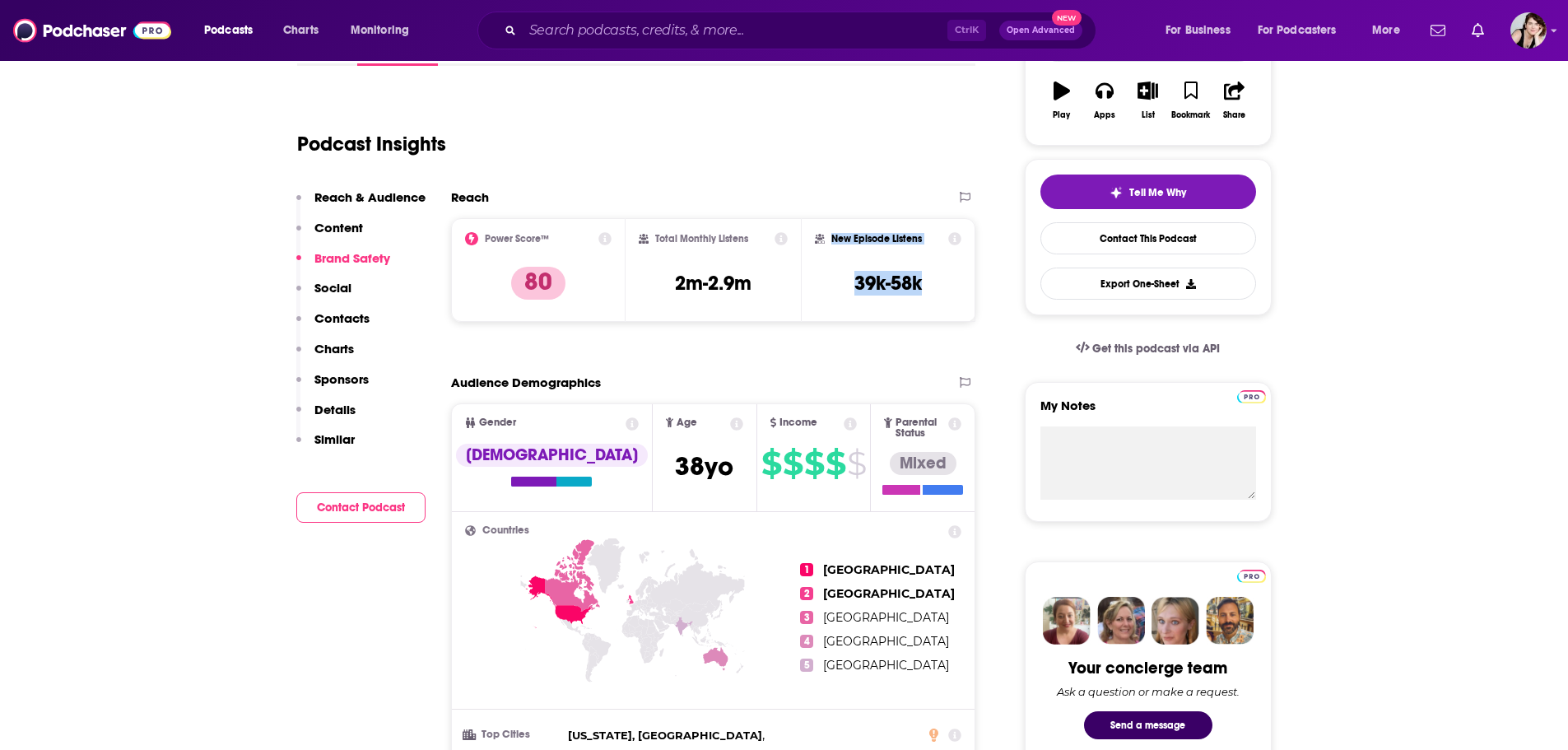
drag, startPoint x: 941, startPoint y: 283, endPoint x: 779, endPoint y: 280, distance: 162.0
click at [779, 280] on div "Power Score™ 80 Total Monthly Listens 2m-2.9m New Episode Listens 39k-58k" at bounding box center [713, 270] width 525 height 104
drag, startPoint x: 955, startPoint y: 347, endPoint x: 934, endPoint y: 270, distance: 79.8
drag, startPoint x: 929, startPoint y: 284, endPoint x: 858, endPoint y: 283, distance: 71.0
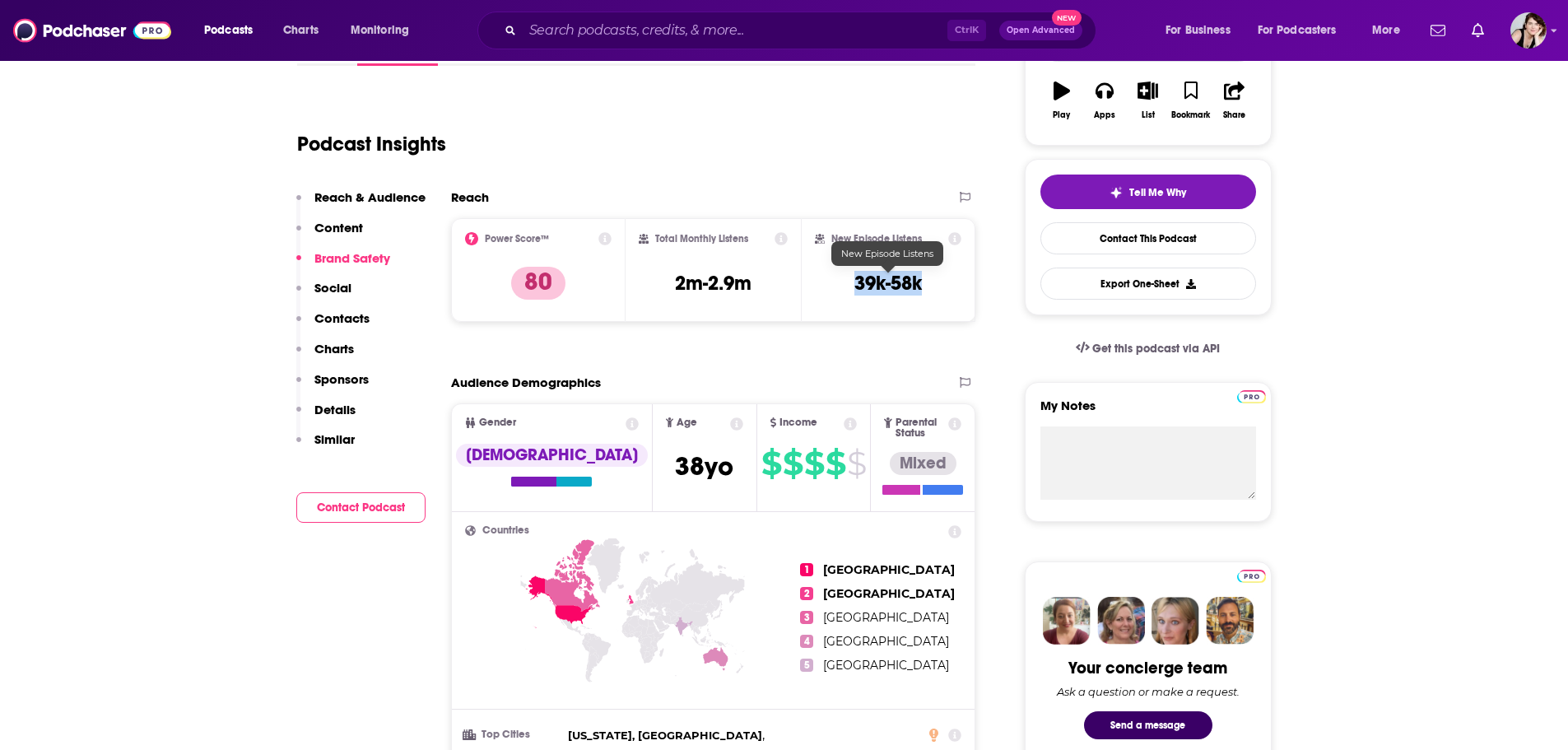
click at [858, 283] on div "New Episode Listens 39k-58k" at bounding box center [889, 270] width 147 height 75
copy h3 "39k-58k"
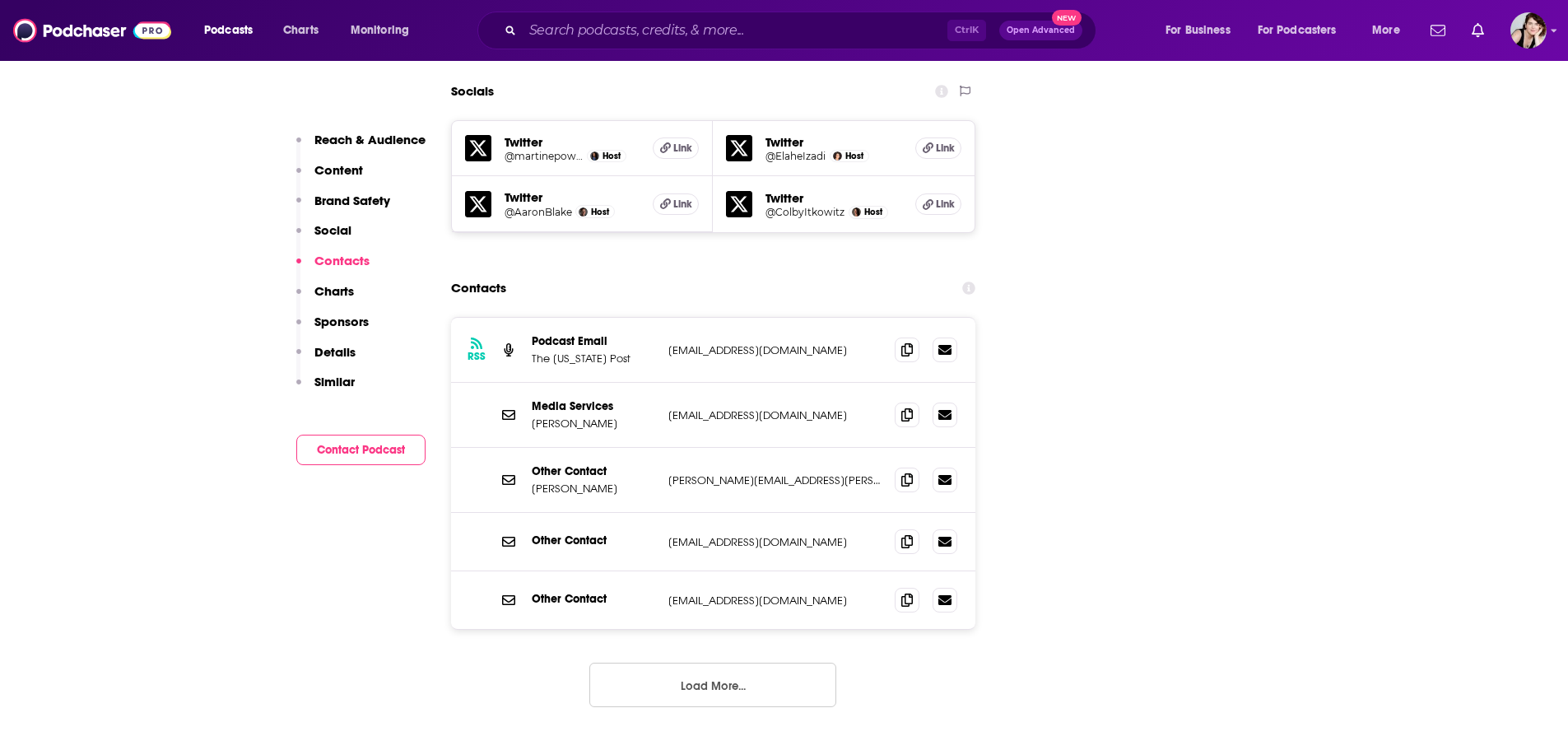
scroll to position [1767, 0]
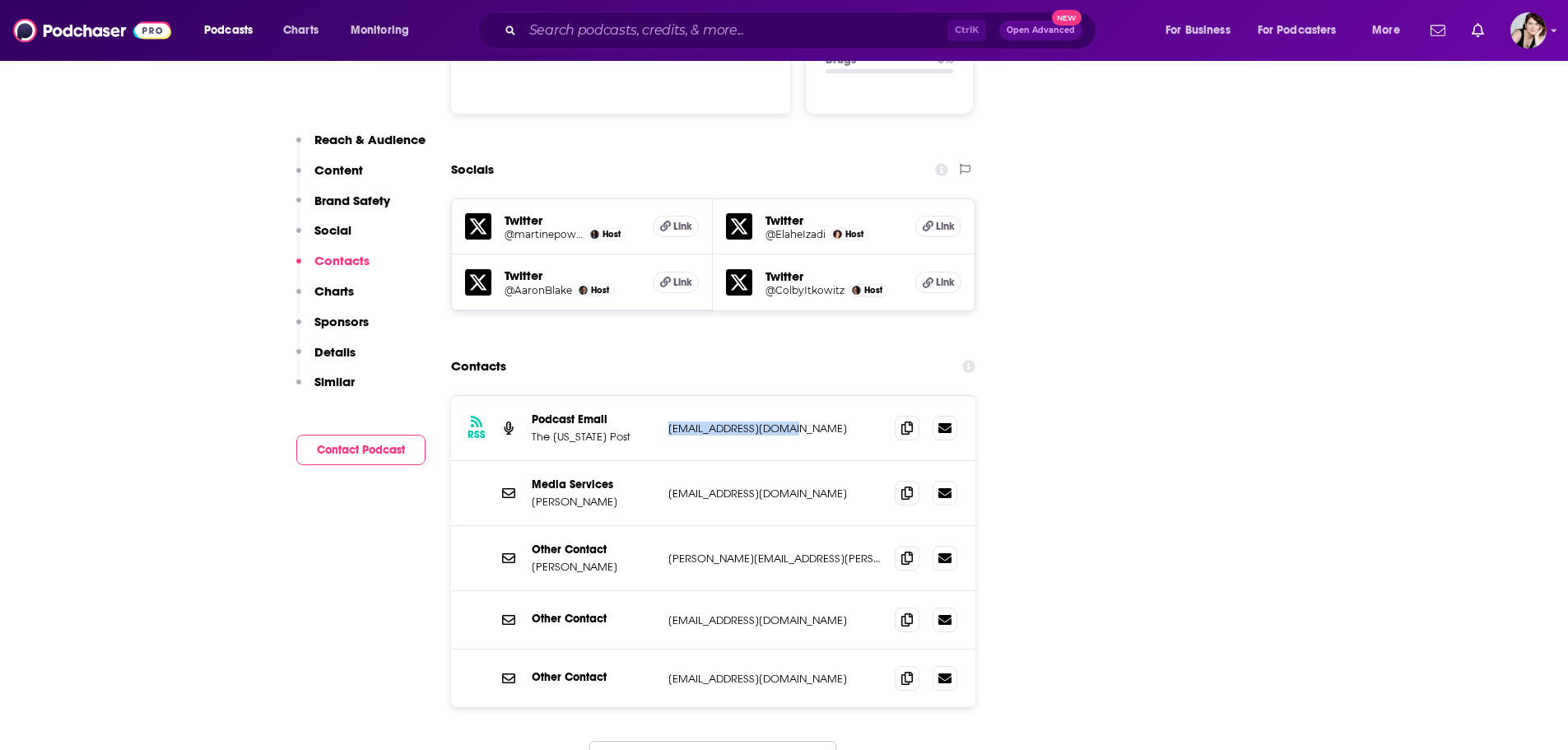
drag, startPoint x: 814, startPoint y: 354, endPoint x: 669, endPoint y: 366, distance: 145.5
click at [669, 396] on div "RSS Podcast Email The Washington Post podcasts@washpost.com podcasts@washpost.c…" at bounding box center [713, 429] width 525 height 65
copy p "podcasts@washpost.com"
click at [713, 741] on button "Load More..." at bounding box center [712, 763] width 247 height 44
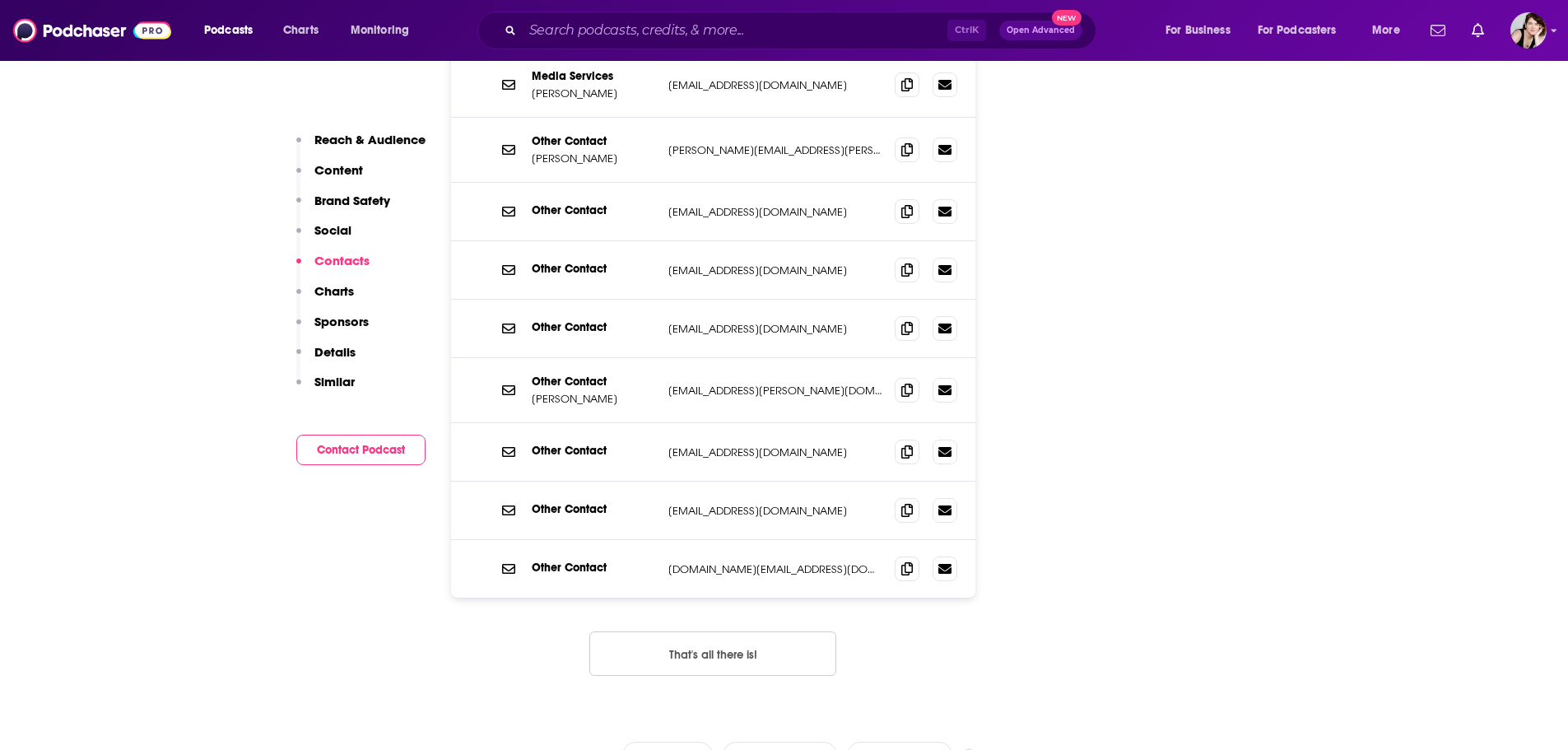
scroll to position [2179, 0]
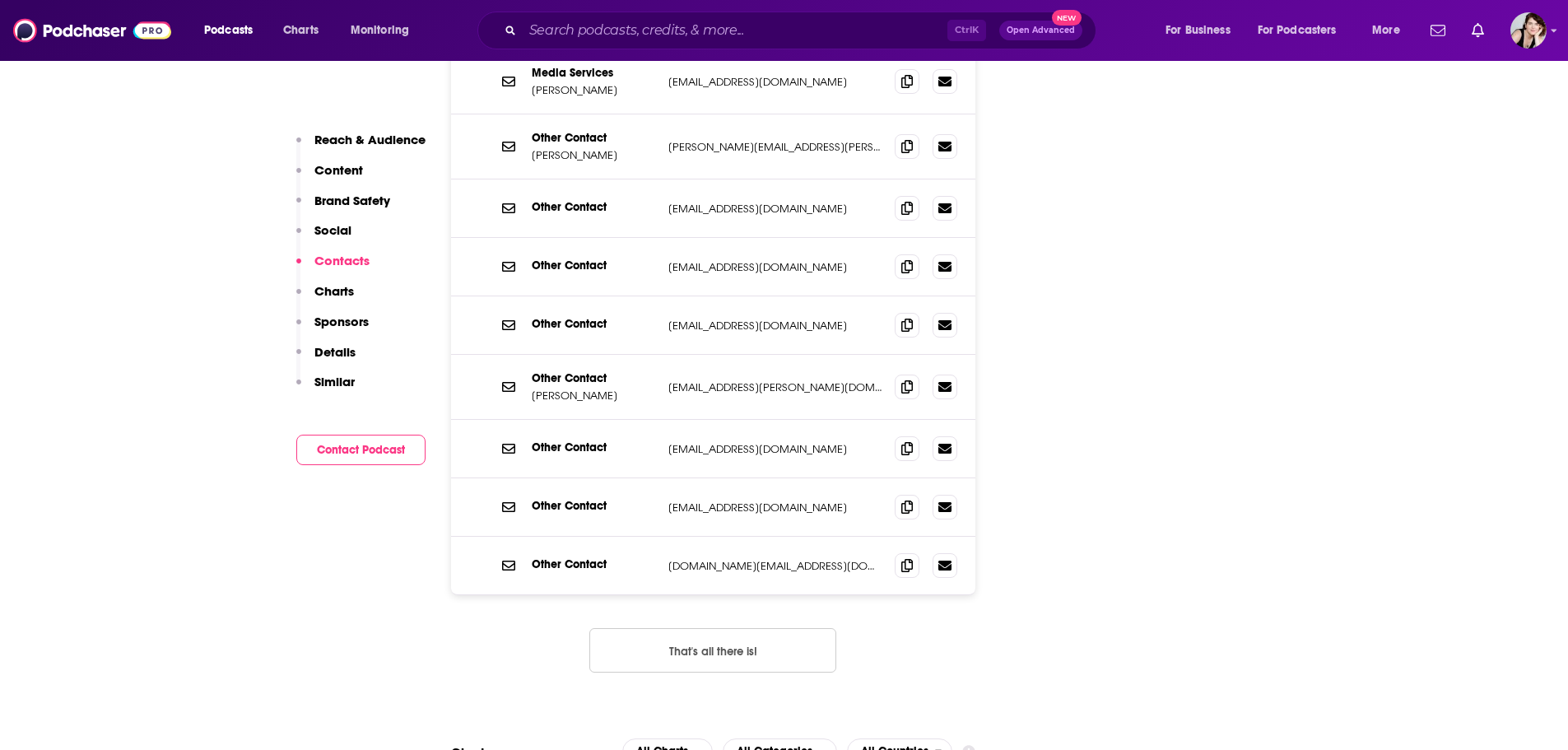
click at [739, 628] on button "That's all there is!" at bounding box center [712, 650] width 247 height 44
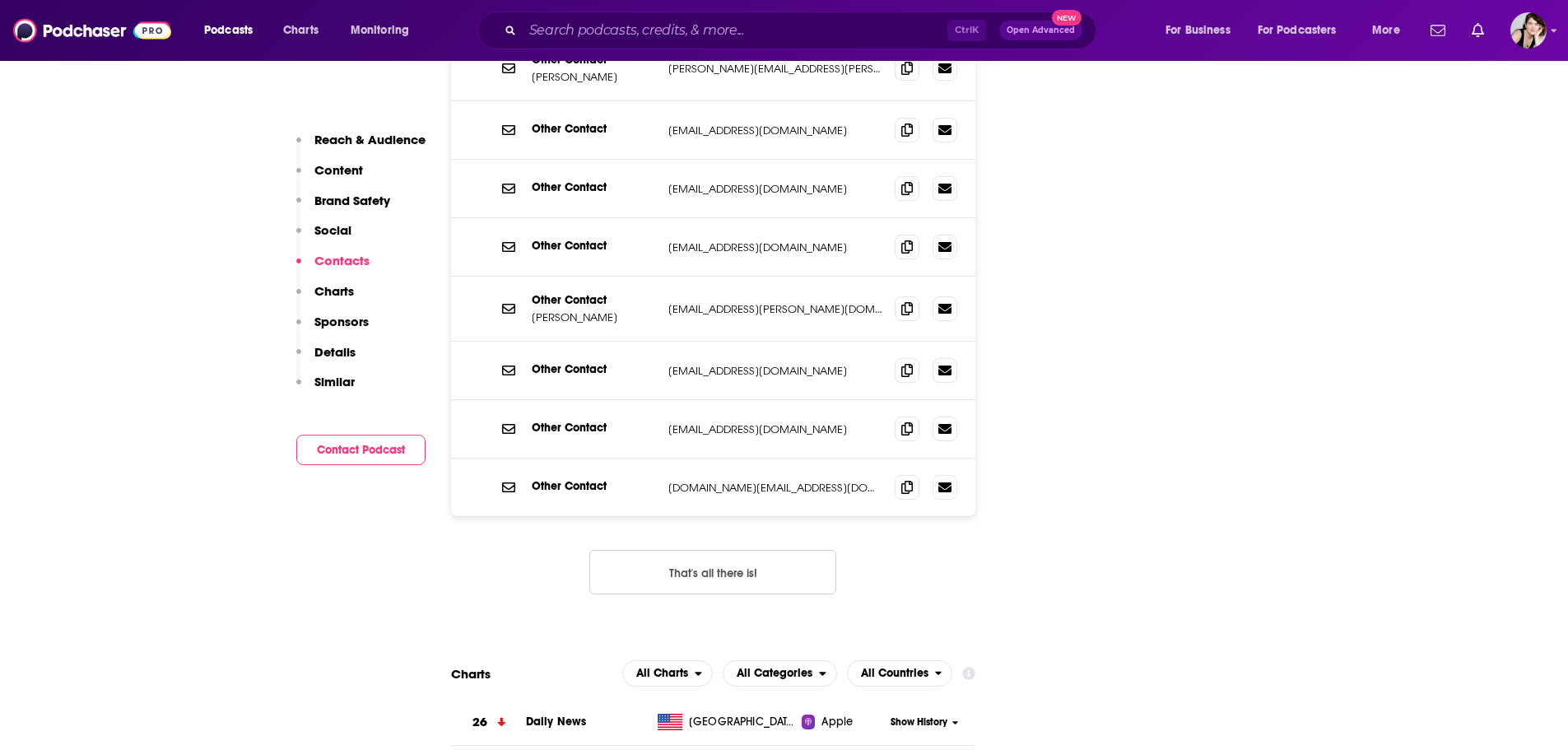
scroll to position [2261, 0]
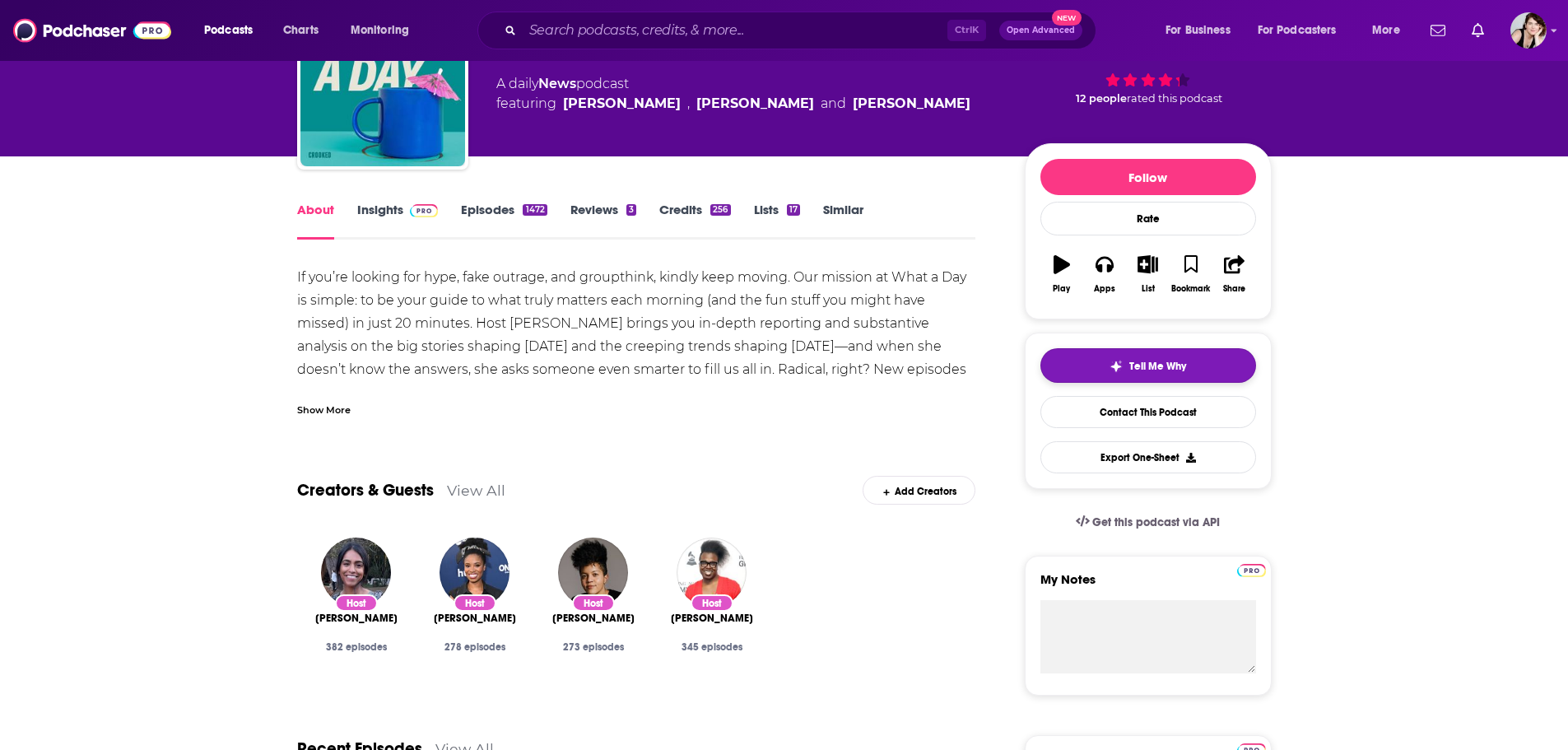
scroll to position [82, 0]
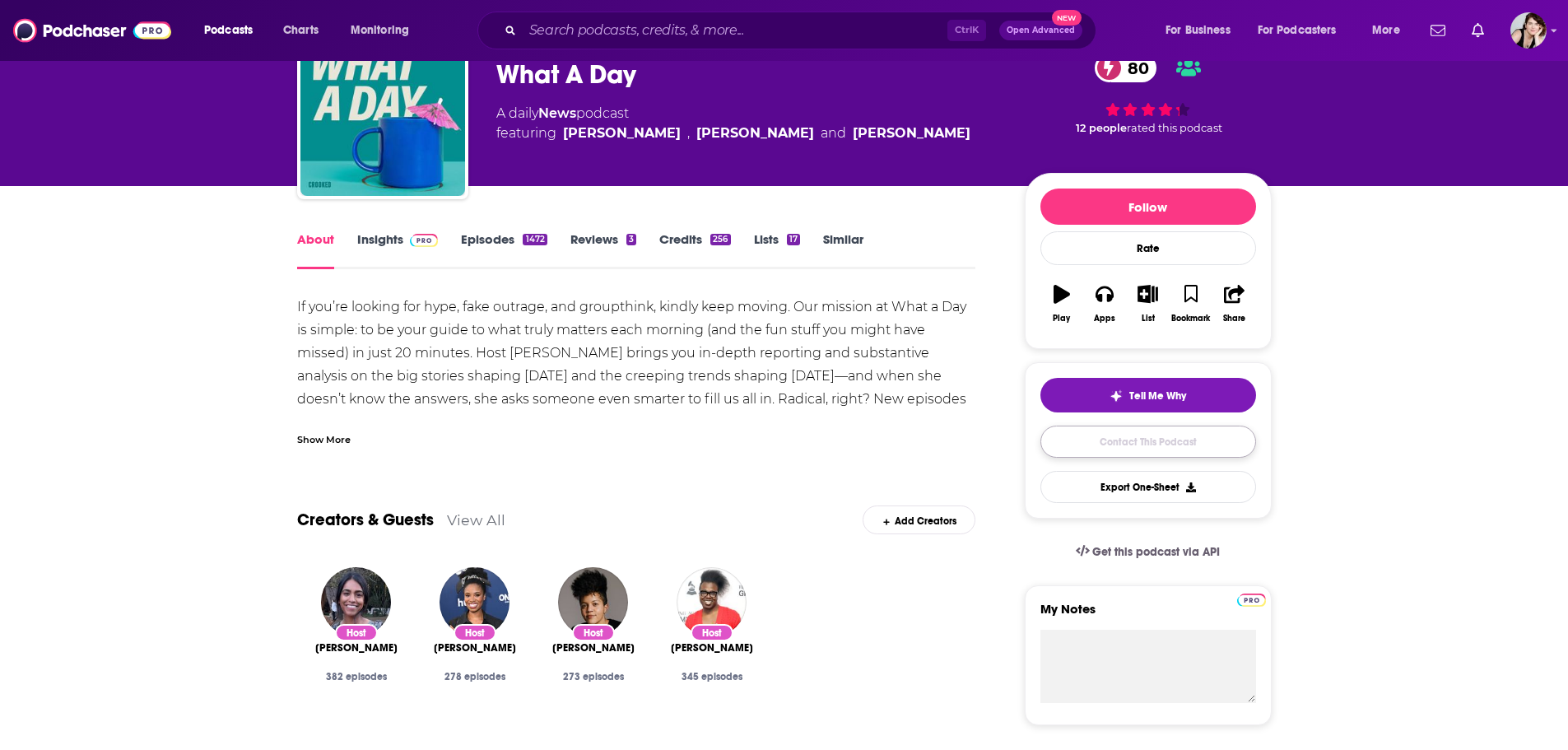
click at [1151, 438] on link "Contact This Podcast" at bounding box center [1148, 442] width 215 height 32
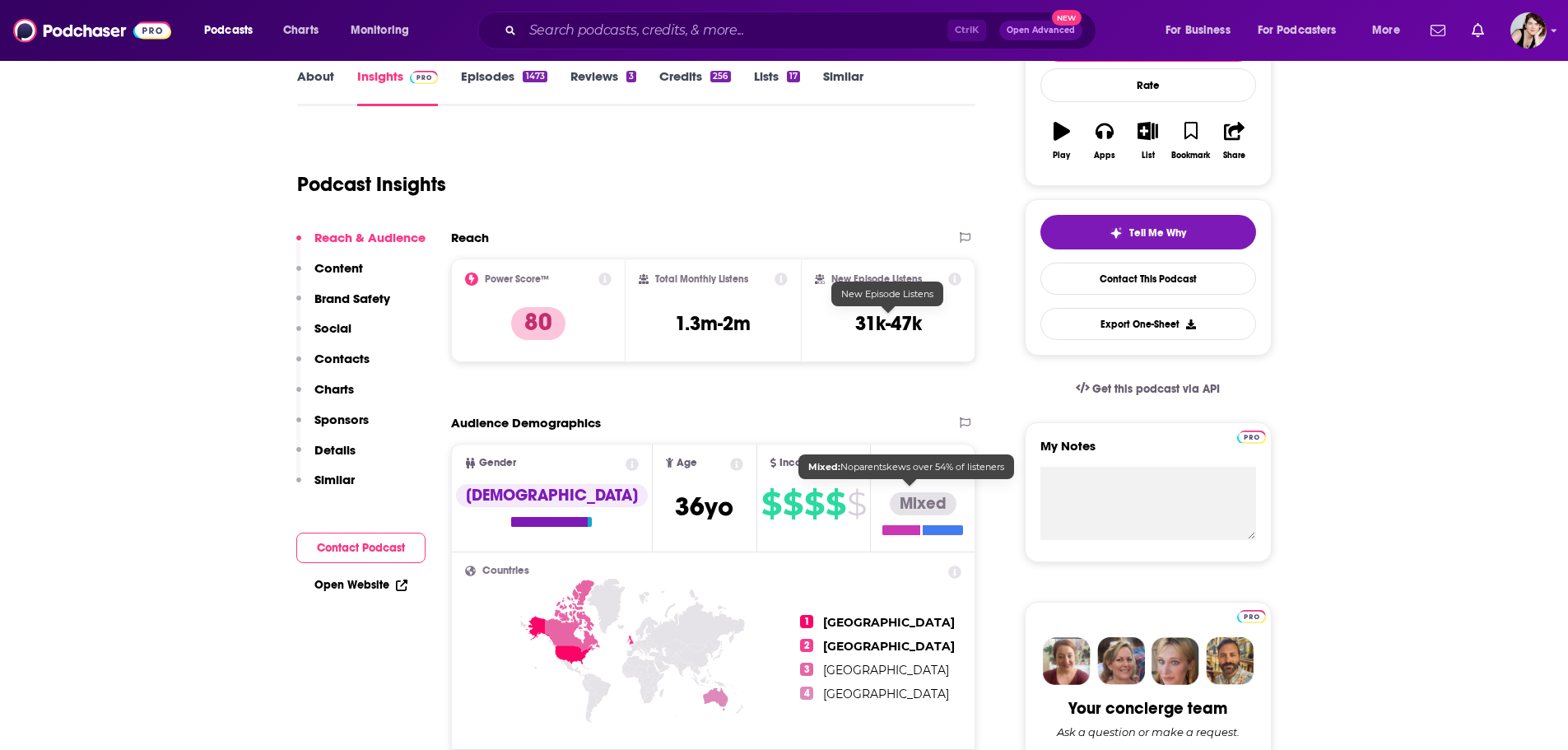
scroll to position [206, 0]
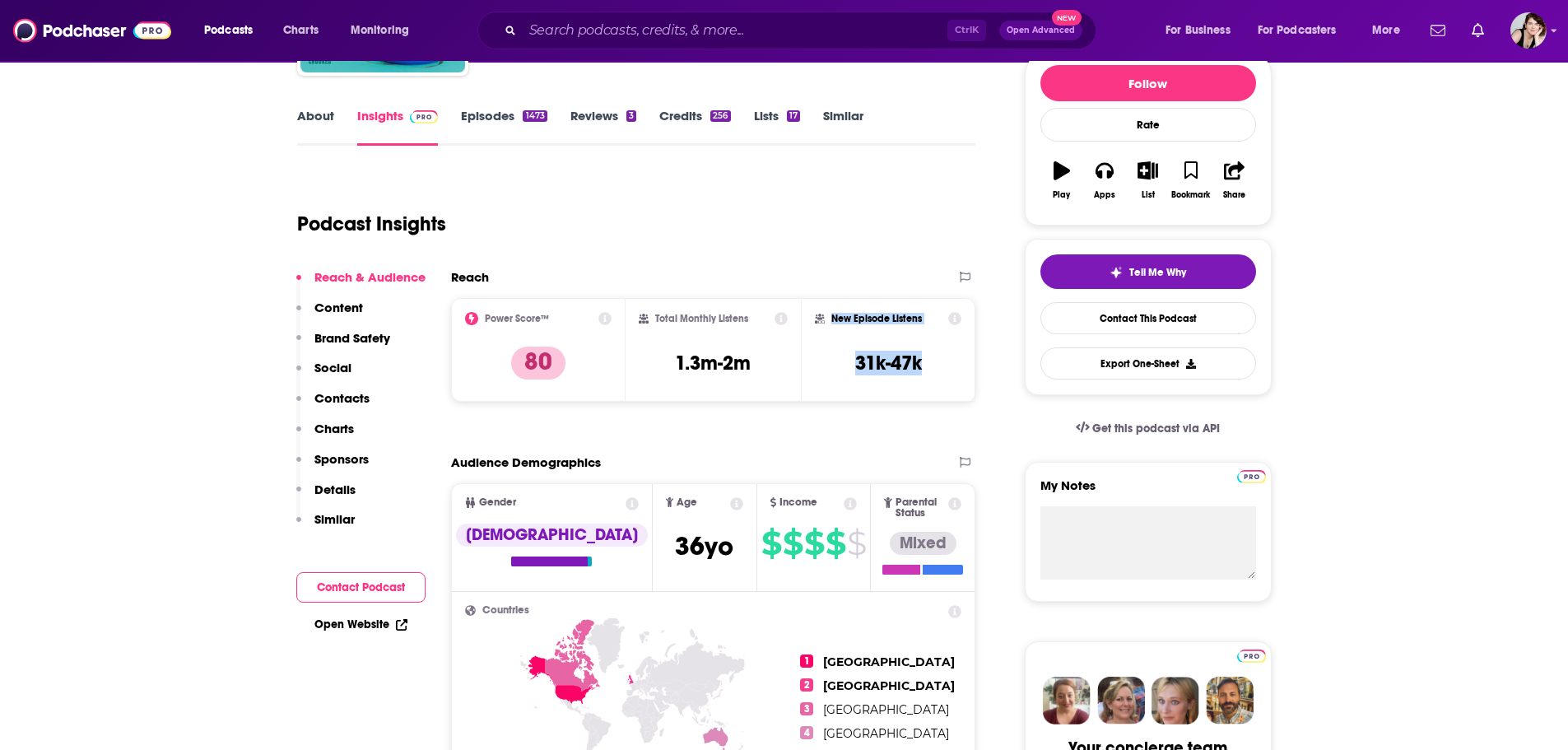
drag, startPoint x: 860, startPoint y: 360, endPoint x: 812, endPoint y: 357, distance: 48.1
click at [812, 357] on div "New Episode Listens 31k-47k" at bounding box center [888, 350] width 175 height 104
copy div "New Episode Listens 31k-47k"
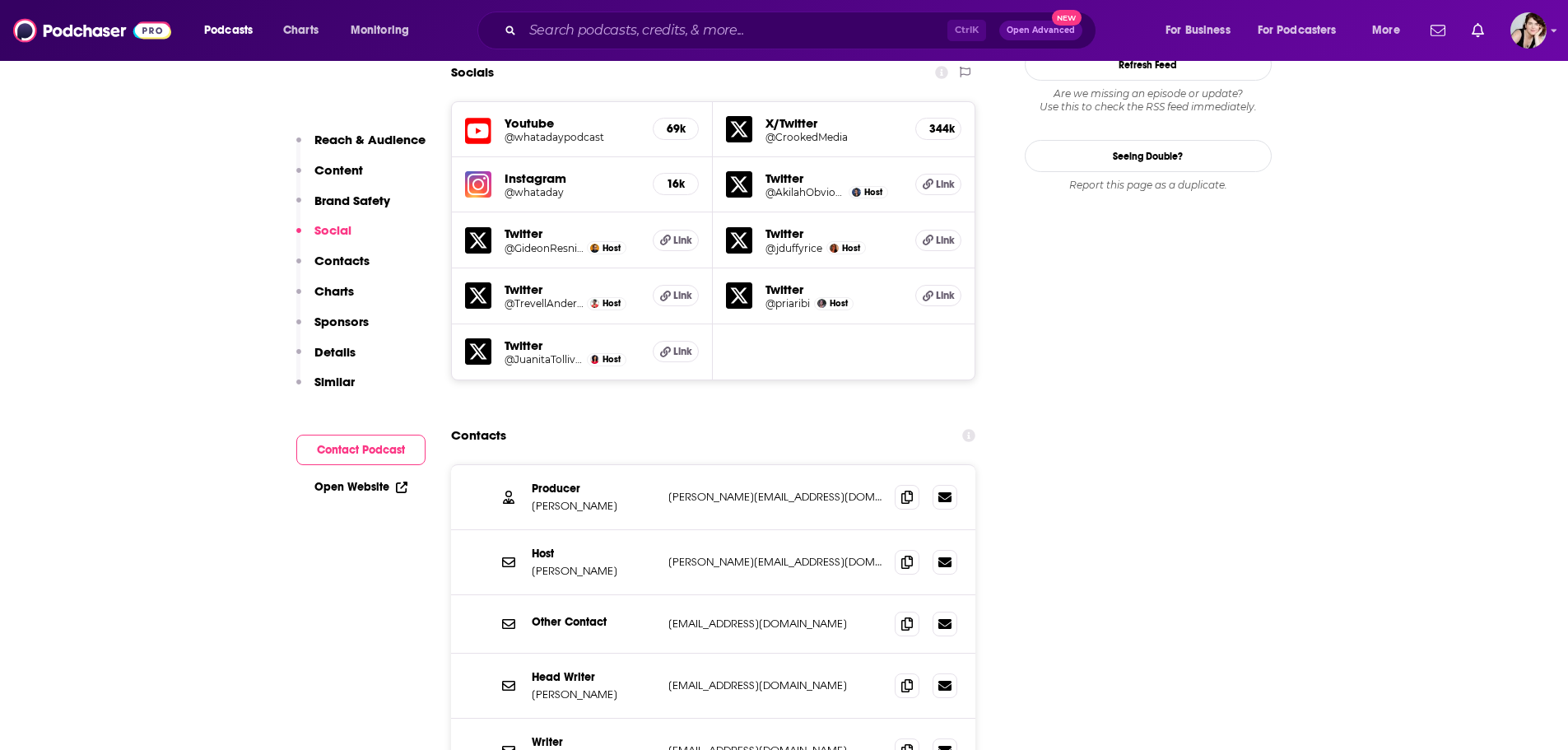
scroll to position [2112, 0]
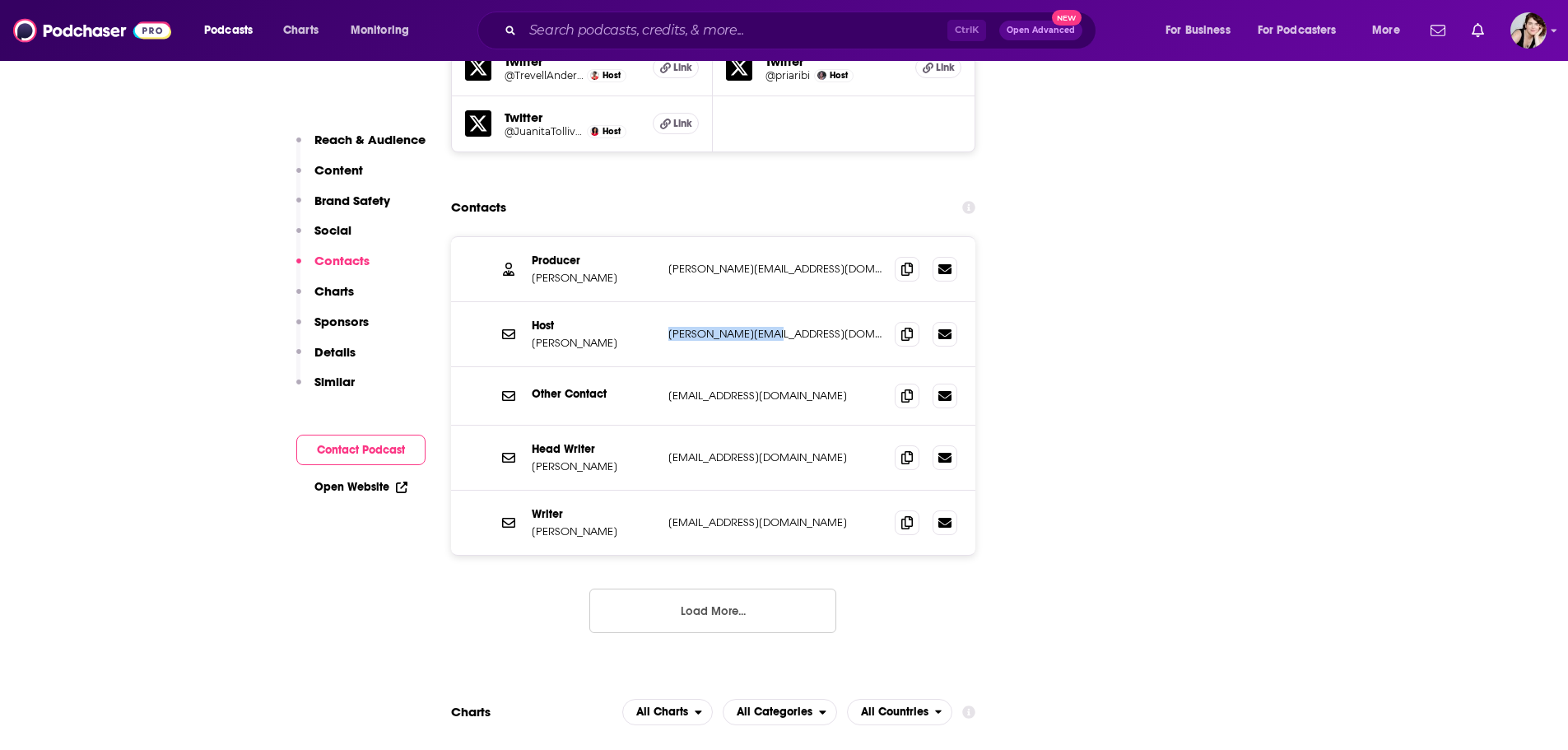
drag, startPoint x: 801, startPoint y: 245, endPoint x: 664, endPoint y: 251, distance: 137.1
click at [664, 303] on div "Host [PERSON_NAME] [PERSON_NAME][EMAIL_ADDRESS][DOMAIN_NAME] [PERSON_NAME][EMAI…" at bounding box center [713, 335] width 525 height 65
copy p "[PERSON_NAME][EMAIL_ADDRESS][DOMAIN_NAME]"
drag, startPoint x: 764, startPoint y: 185, endPoint x: 660, endPoint y: 183, distance: 104.0
click at [660, 237] on div "Producer [PERSON_NAME] [PERSON_NAME][EMAIL_ADDRESS][DOMAIN_NAME] [PERSON_NAME][…" at bounding box center [713, 270] width 525 height 65
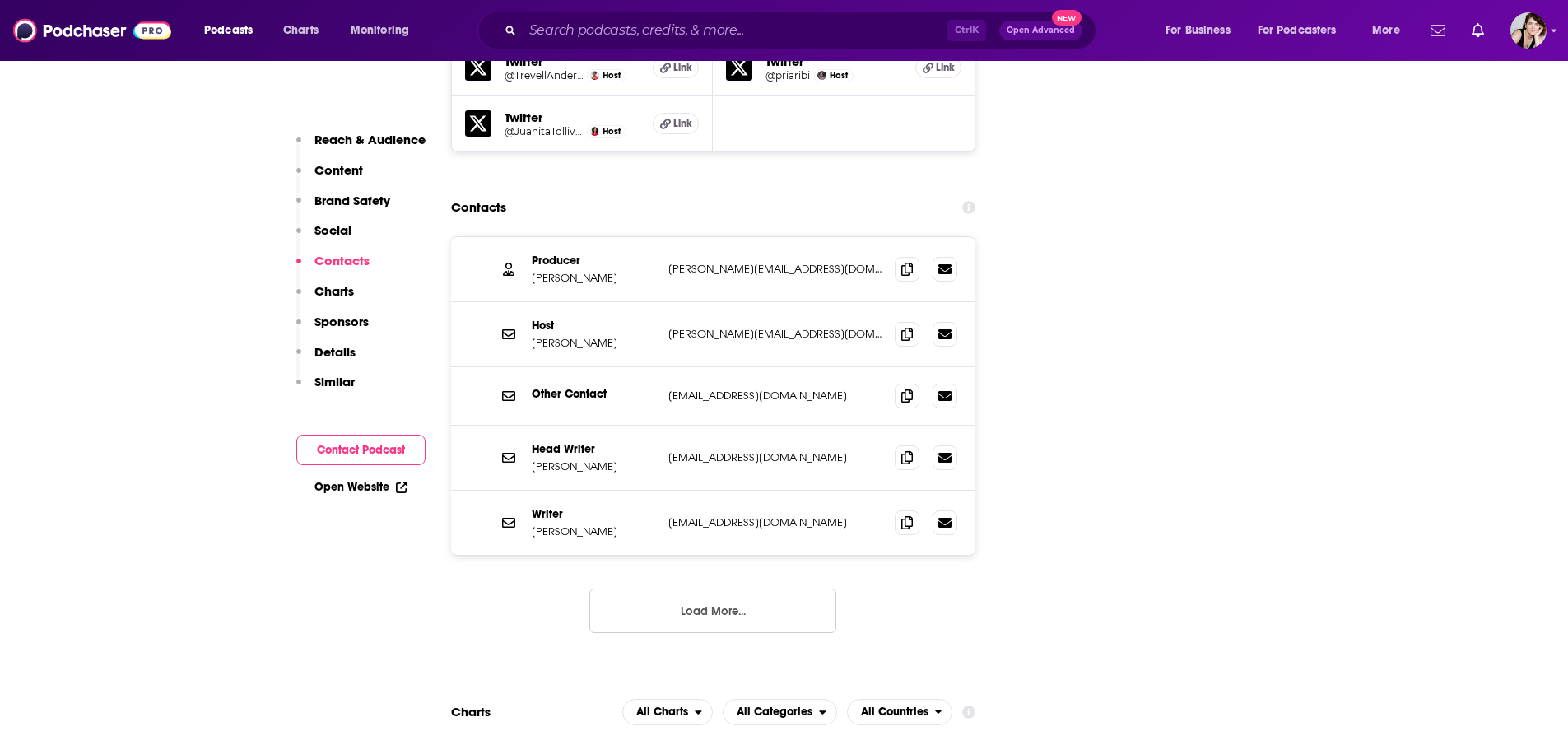
drag, startPoint x: 747, startPoint y: 266, endPoint x: 768, endPoint y: 230, distance: 41.7
click at [748, 303] on div "Host [PERSON_NAME] [PERSON_NAME][EMAIL_ADDRESS][DOMAIN_NAME] [PERSON_NAME][EMAI…" at bounding box center [713, 335] width 525 height 65
drag, startPoint x: 782, startPoint y: 178, endPoint x: 662, endPoint y: 186, distance: 120.3
click at [662, 237] on div "Producer [PERSON_NAME] [PERSON_NAME][EMAIL_ADDRESS][DOMAIN_NAME] [PERSON_NAME][…" at bounding box center [713, 270] width 525 height 65
copy p "[PERSON_NAME][EMAIL_ADDRESS][DOMAIN_NAME]"
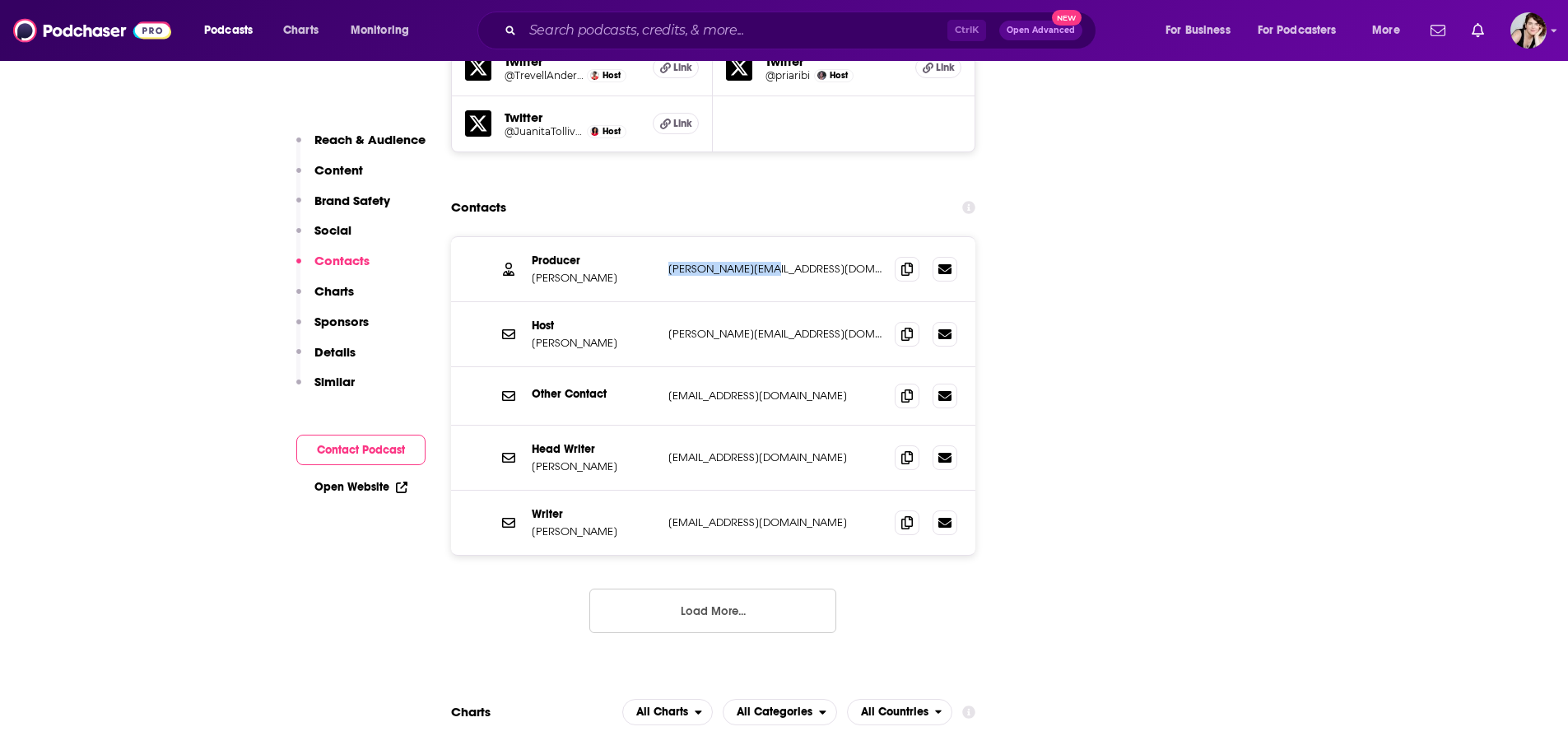
copy p "[PERSON_NAME][EMAIL_ADDRESS][DOMAIN_NAME]"
click at [712, 588] on button "Load More..." at bounding box center [712, 610] width 247 height 44
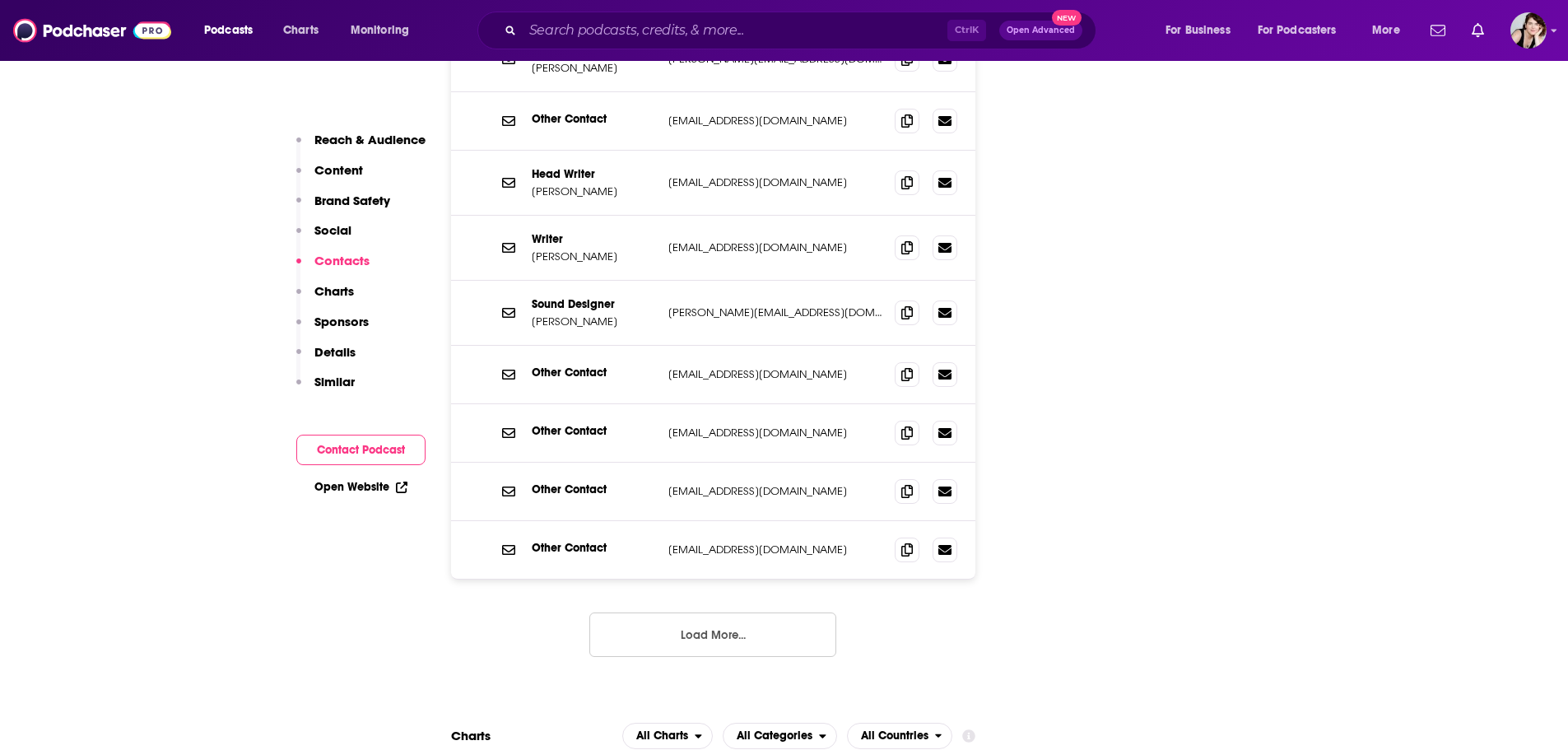
scroll to position [2441, 0]
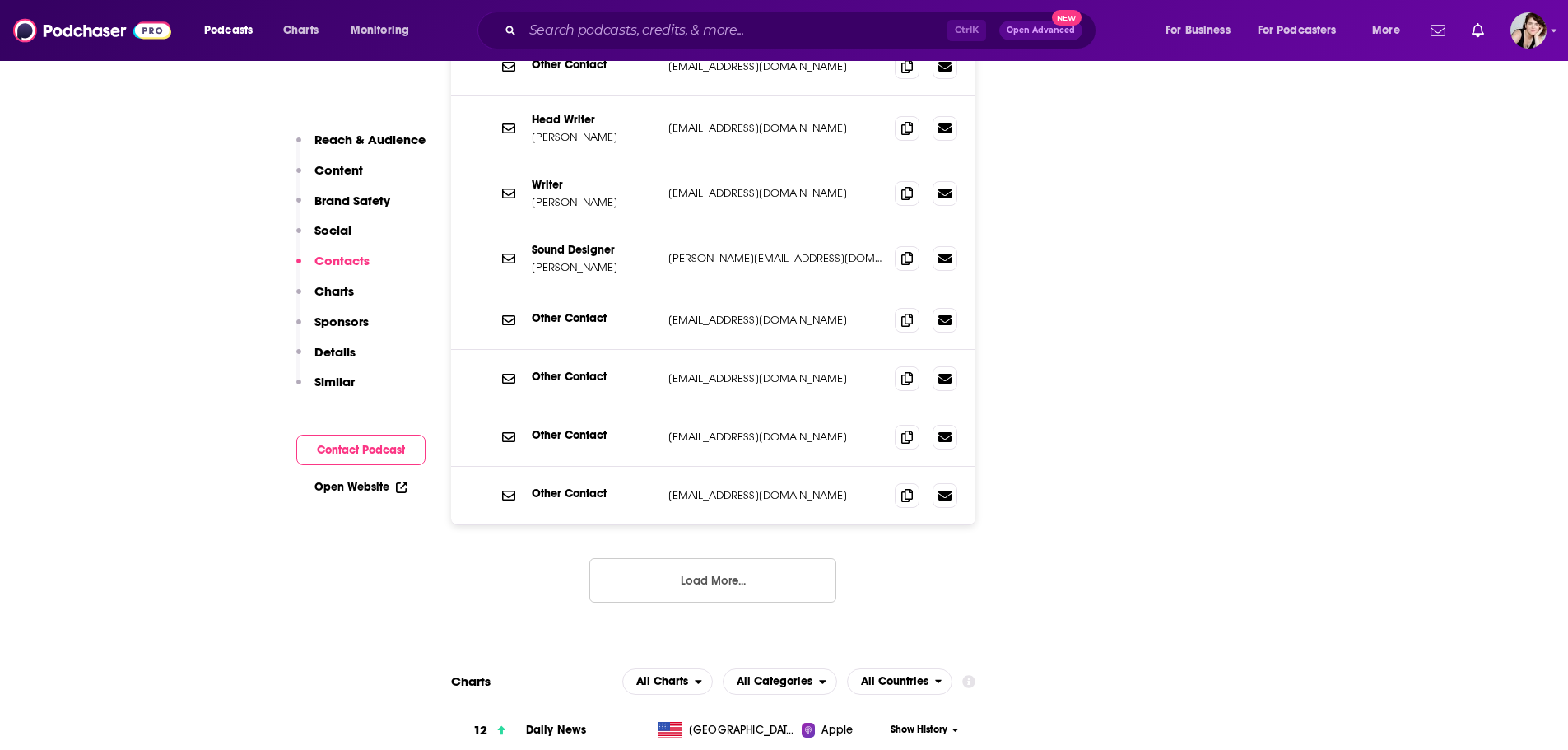
click at [722, 558] on button "Load More..." at bounding box center [712, 580] width 247 height 44
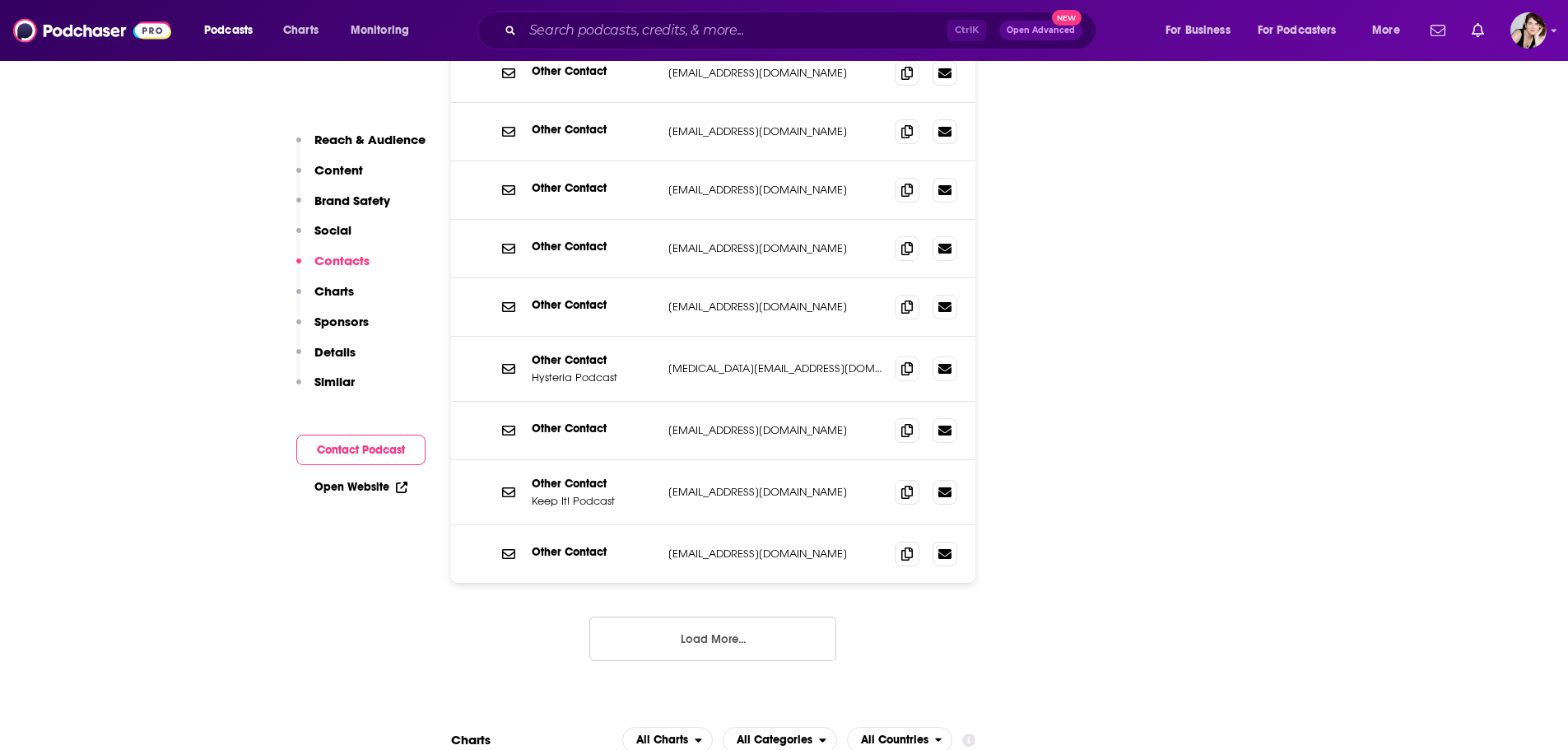
scroll to position [2770, 0]
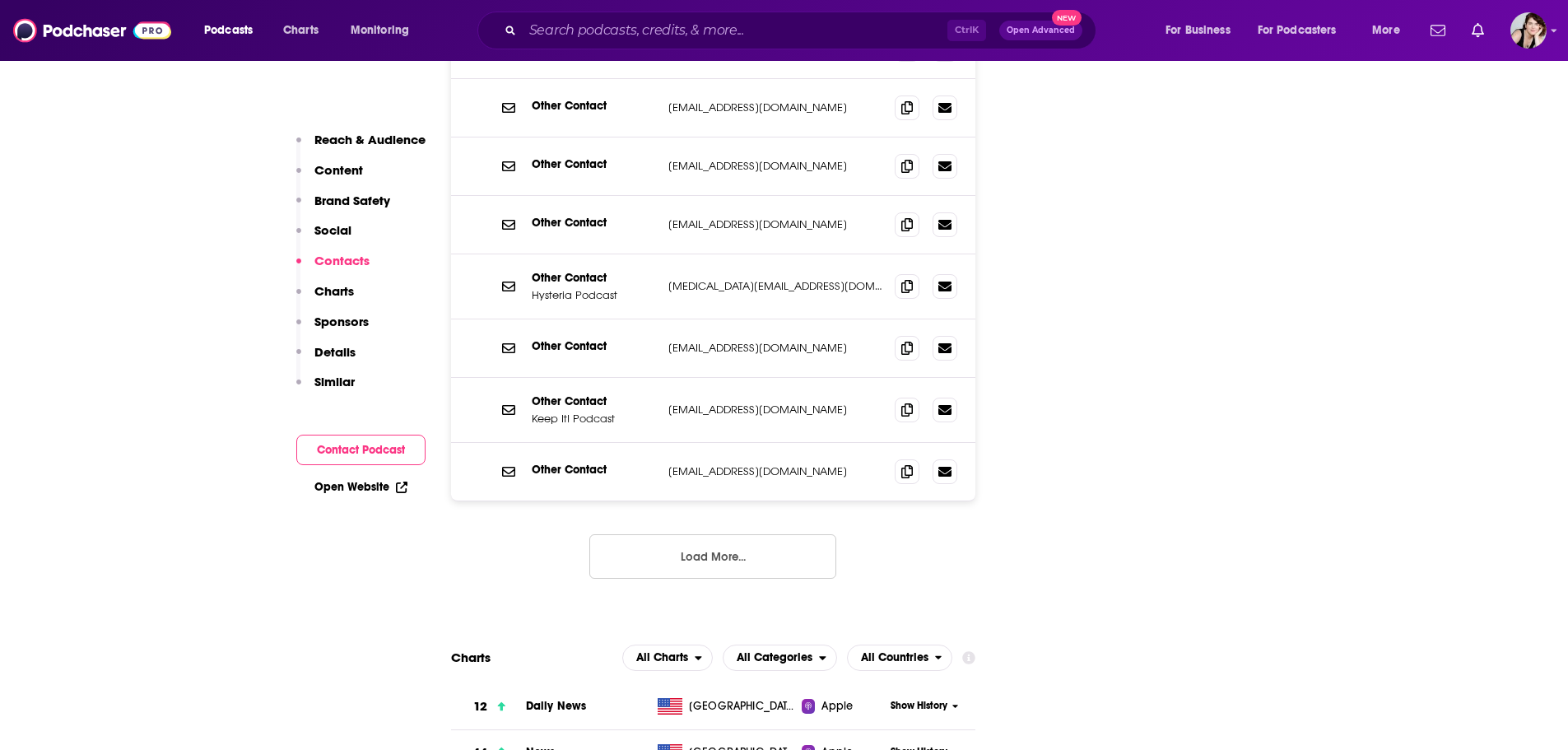
click at [722, 535] on button "Load More..." at bounding box center [712, 556] width 247 height 44
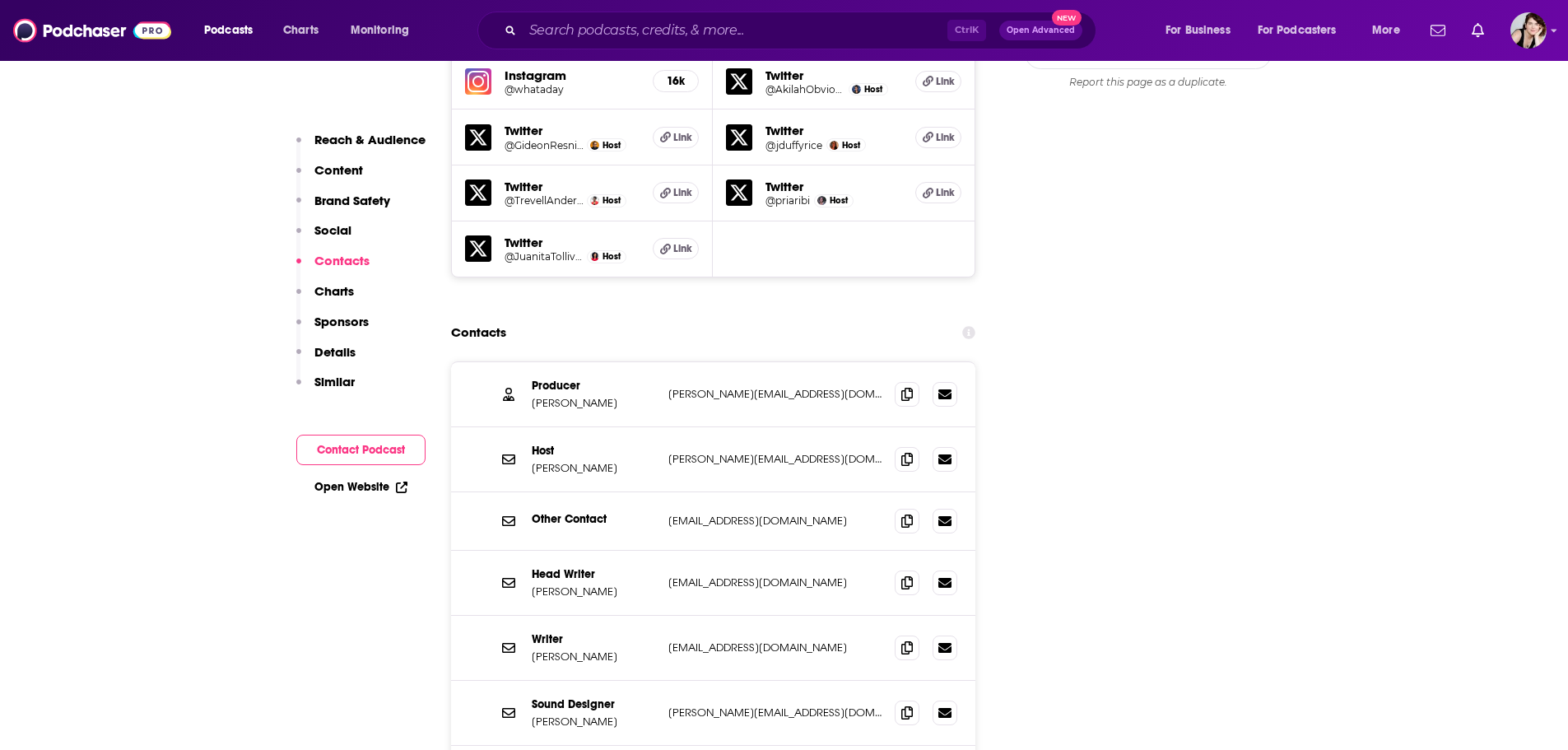
scroll to position [1947, 0]
